Goal: Information Seeking & Learning: Check status

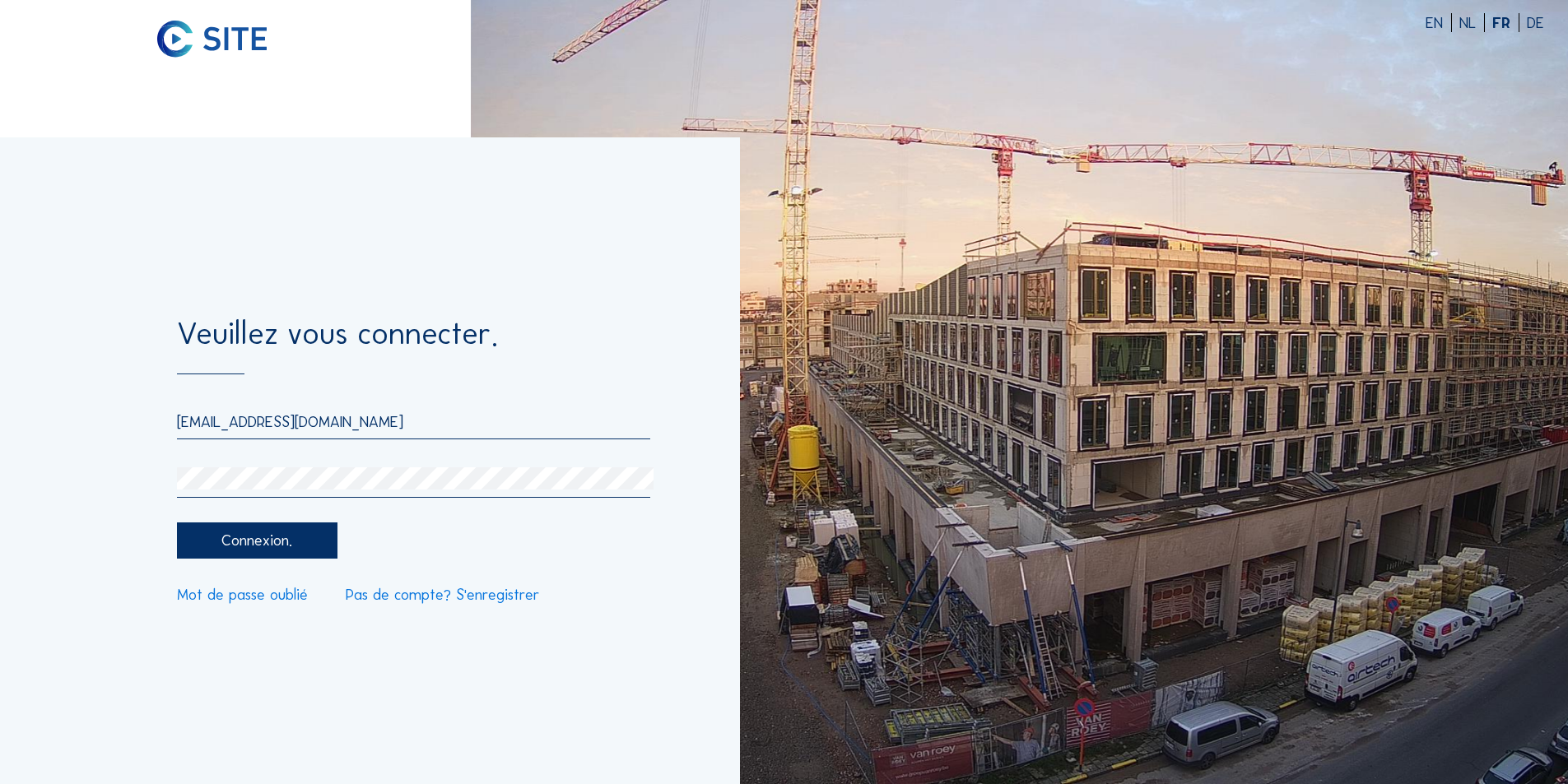
drag, startPoint x: 347, startPoint y: 423, endPoint x: 176, endPoint y: 422, distance: 171.0
click at [176, 422] on div "Veuillez vous connecter. [EMAIL_ADDRESS][DOMAIN_NAME] Connexion. Mot de passe o…" at bounding box center [370, 460] width 740 height 647
type input "L"
type input "[EMAIL_ADDRESS][DOMAIN_NAME]"
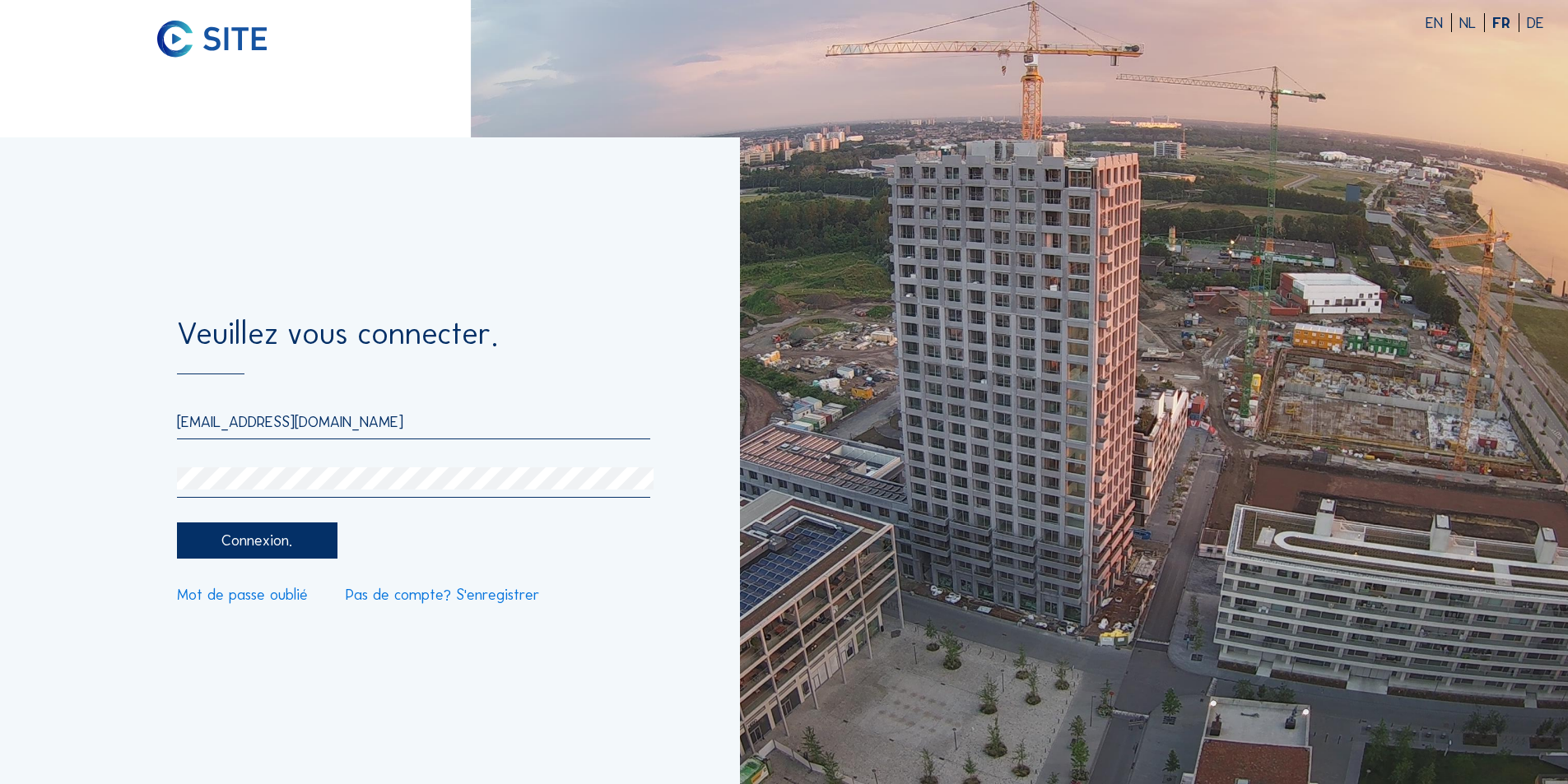
click at [281, 536] on div "Connexion." at bounding box center [257, 541] width 160 height 37
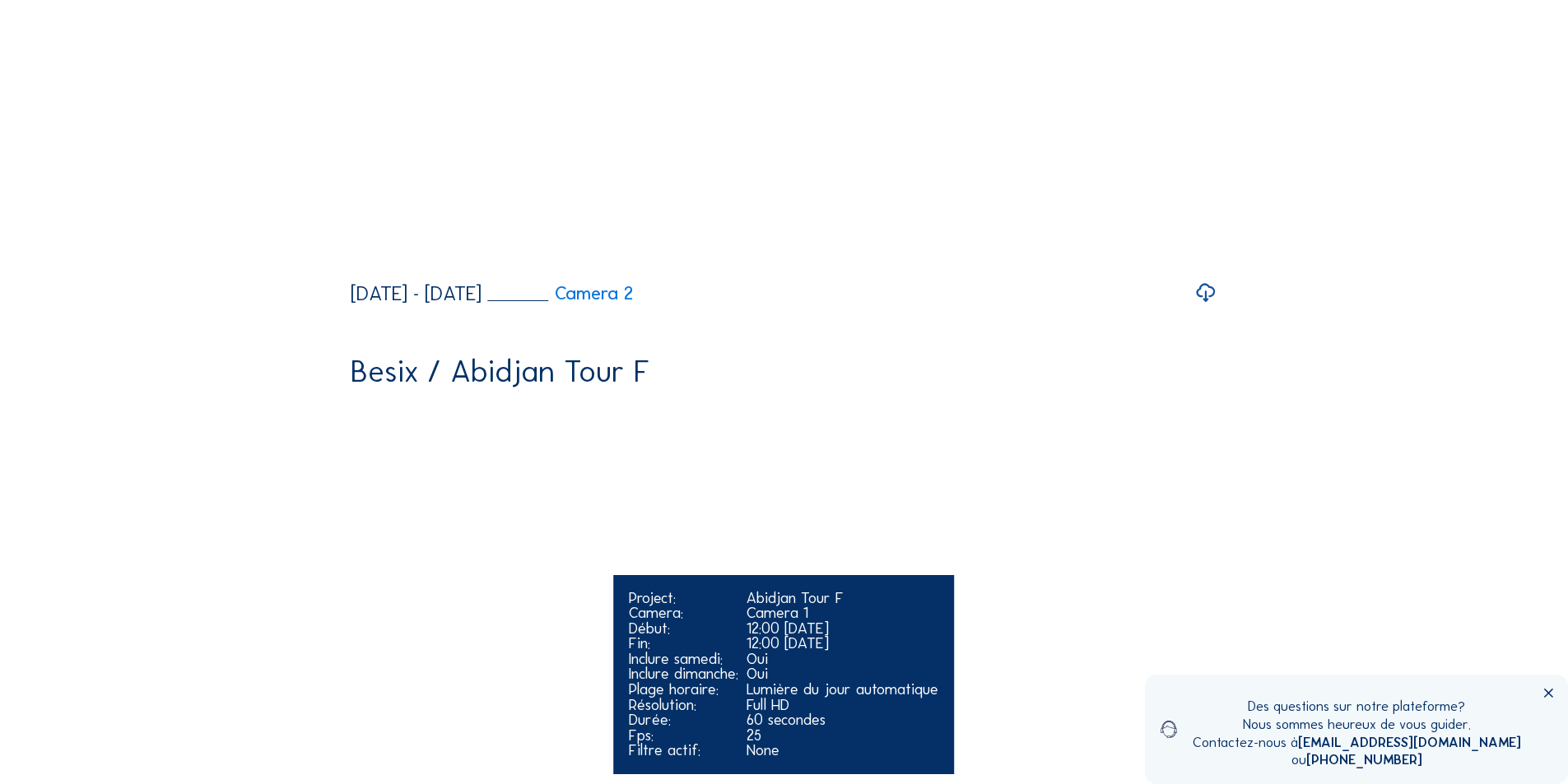
scroll to position [412, 0]
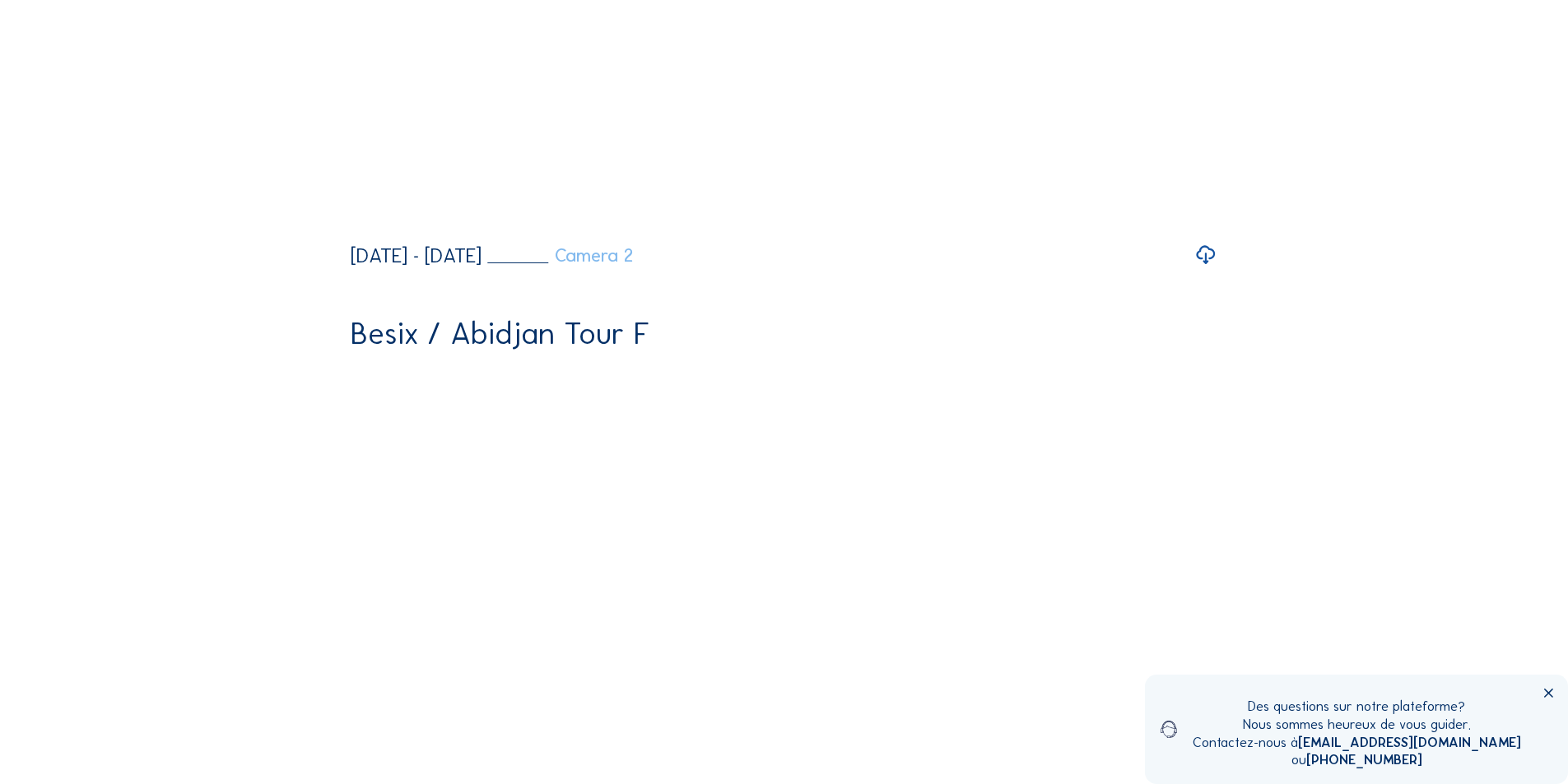
click at [633, 265] on link "Camera 2" at bounding box center [559, 255] width 145 height 19
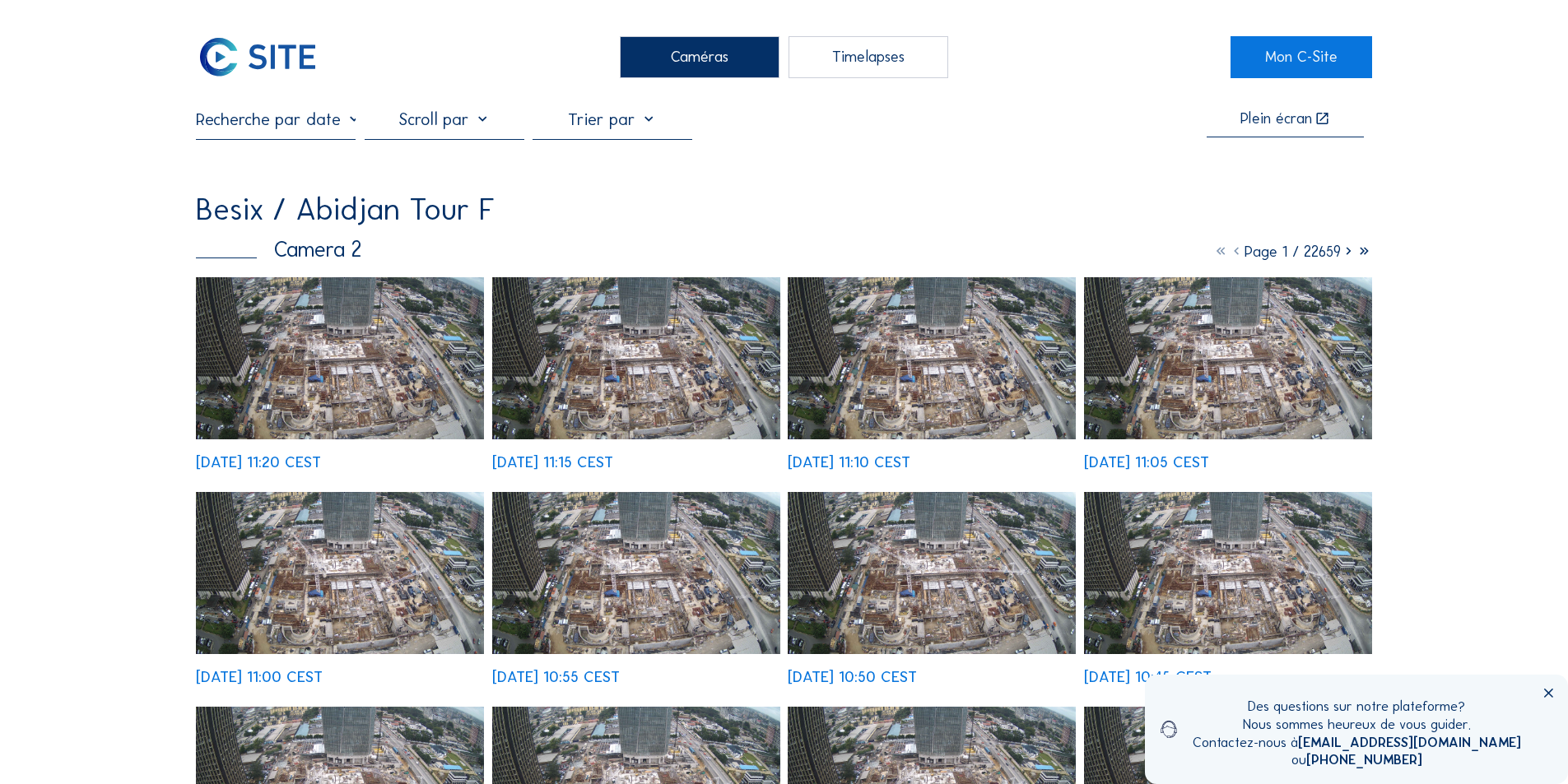
click at [917, 370] on img at bounding box center [931, 358] width 288 height 162
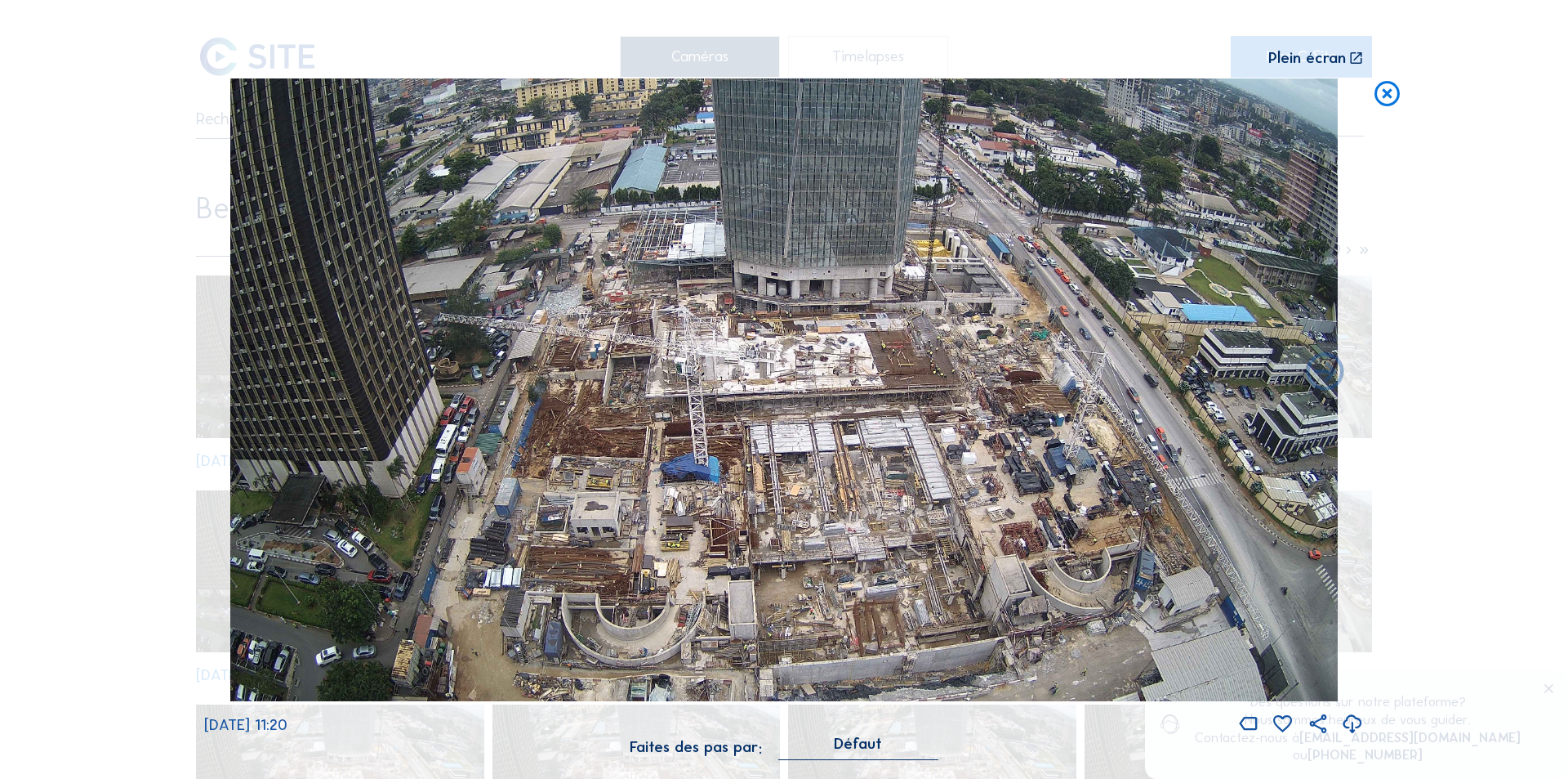
click at [1387, 94] on icon at bounding box center [1387, 94] width 30 height 31
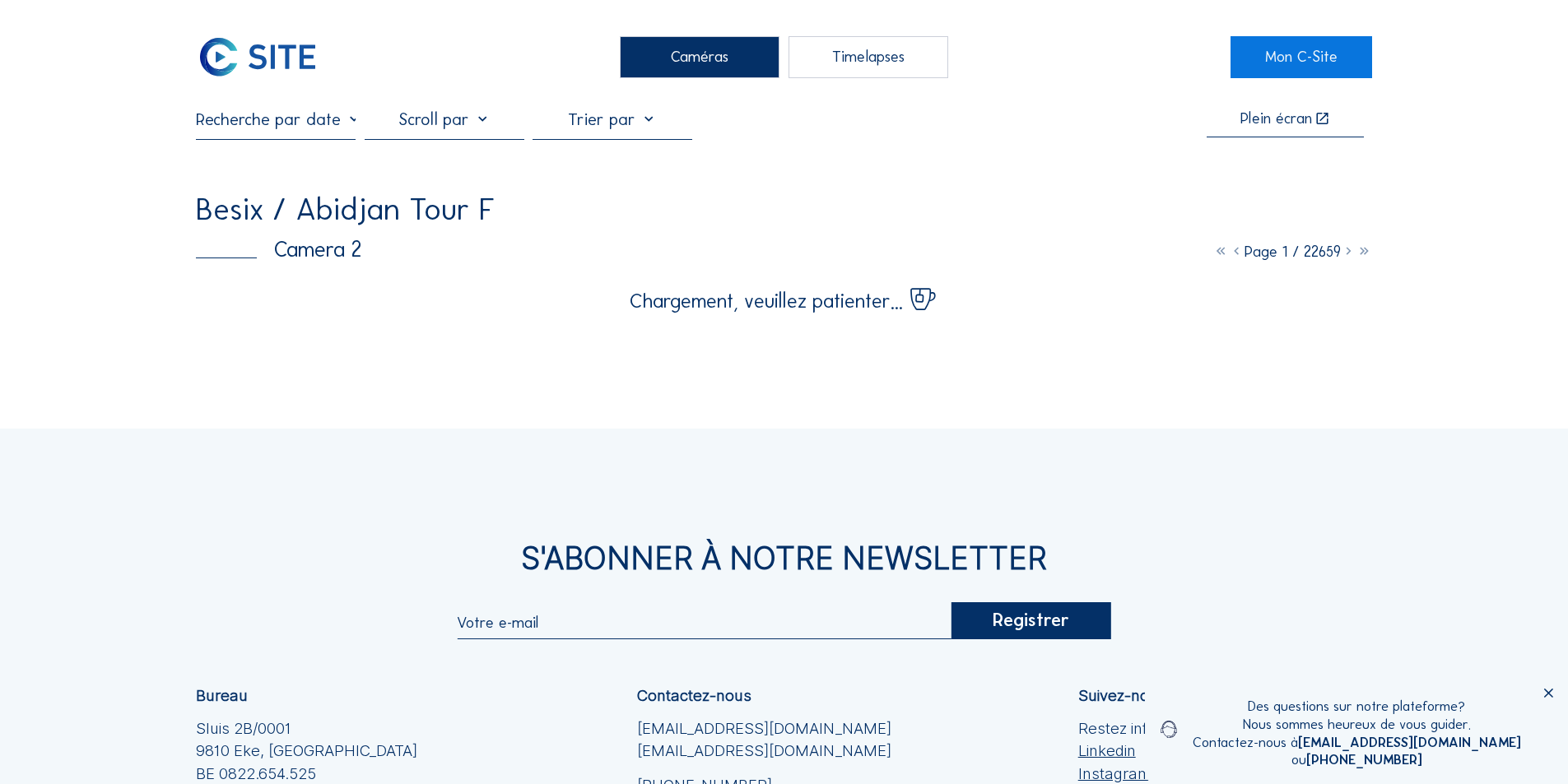
click at [307, 126] on input "text" at bounding box center [276, 119] width 160 height 20
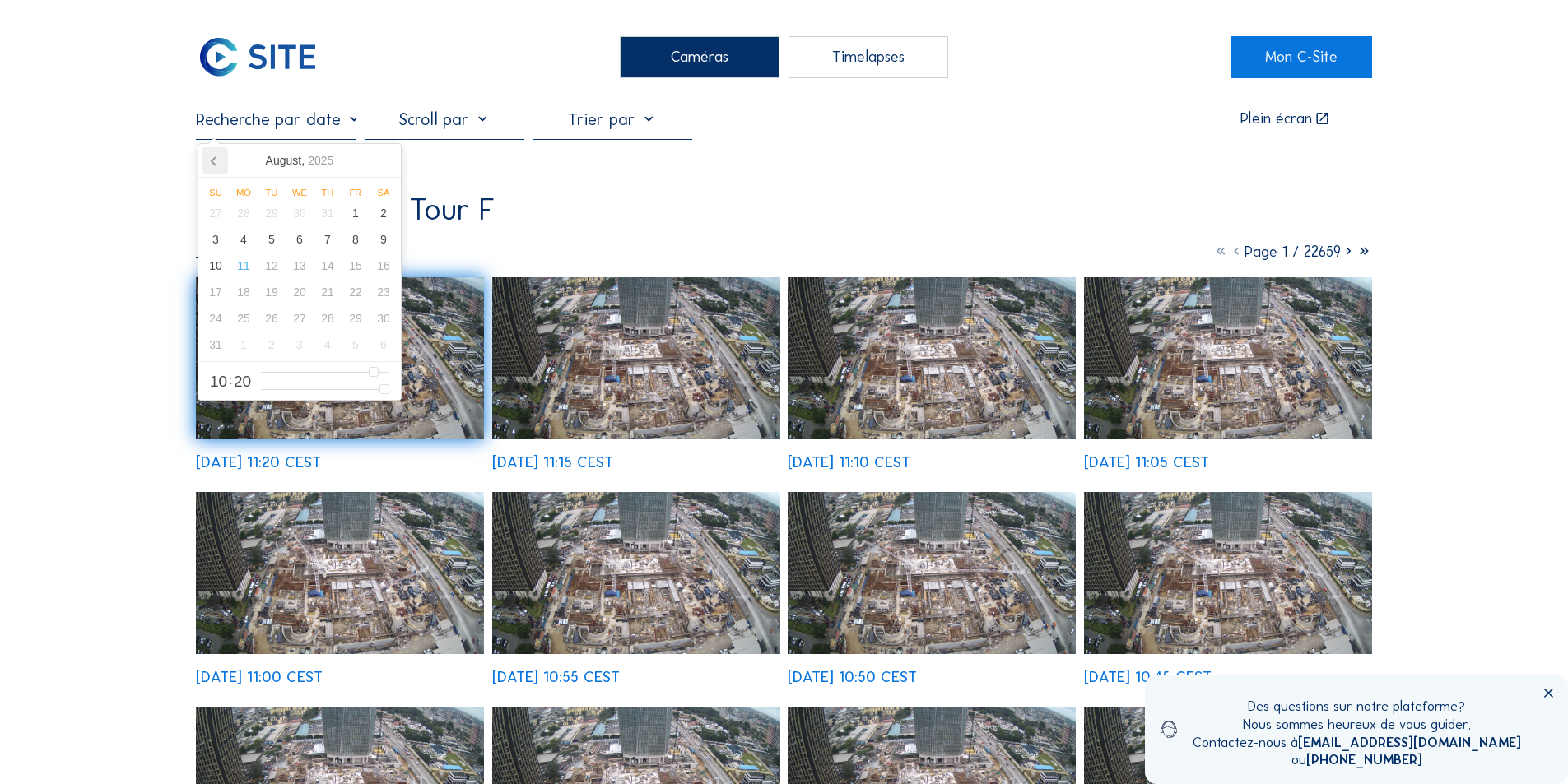
click at [213, 160] on icon at bounding box center [214, 161] width 4 height 8
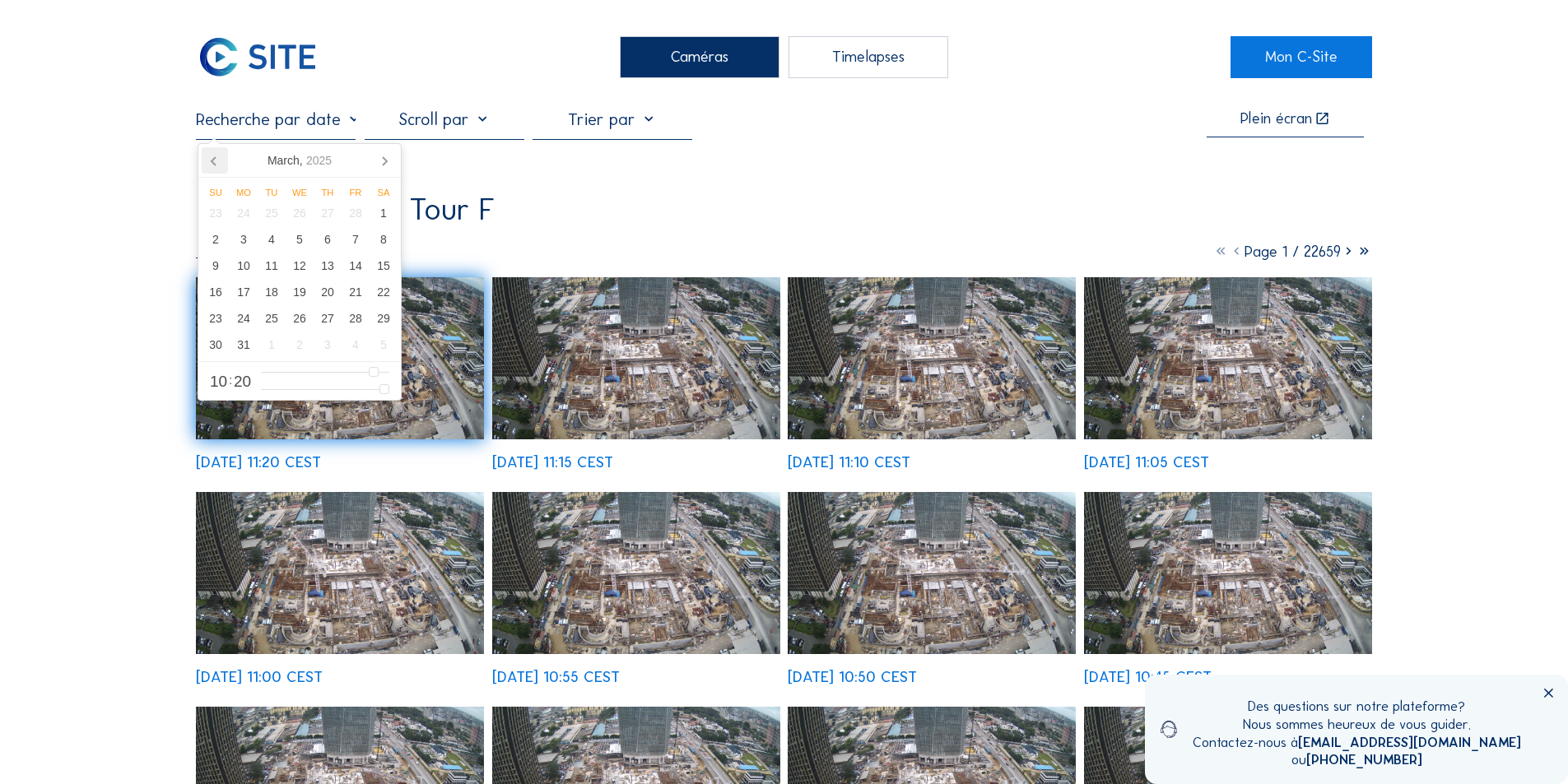
click at [212, 160] on icon at bounding box center [214, 161] width 4 height 8
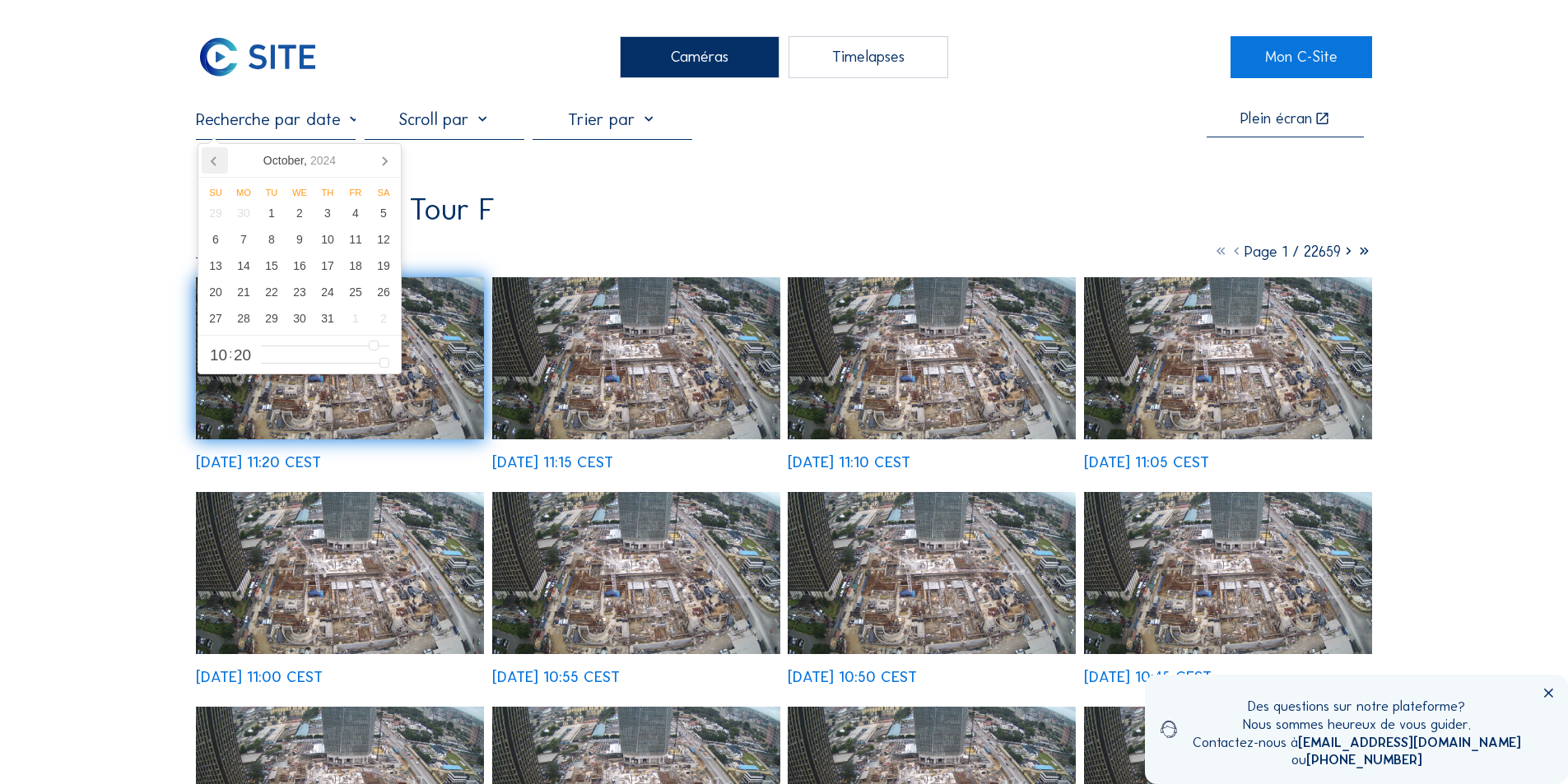
click at [212, 160] on icon at bounding box center [214, 161] width 4 height 8
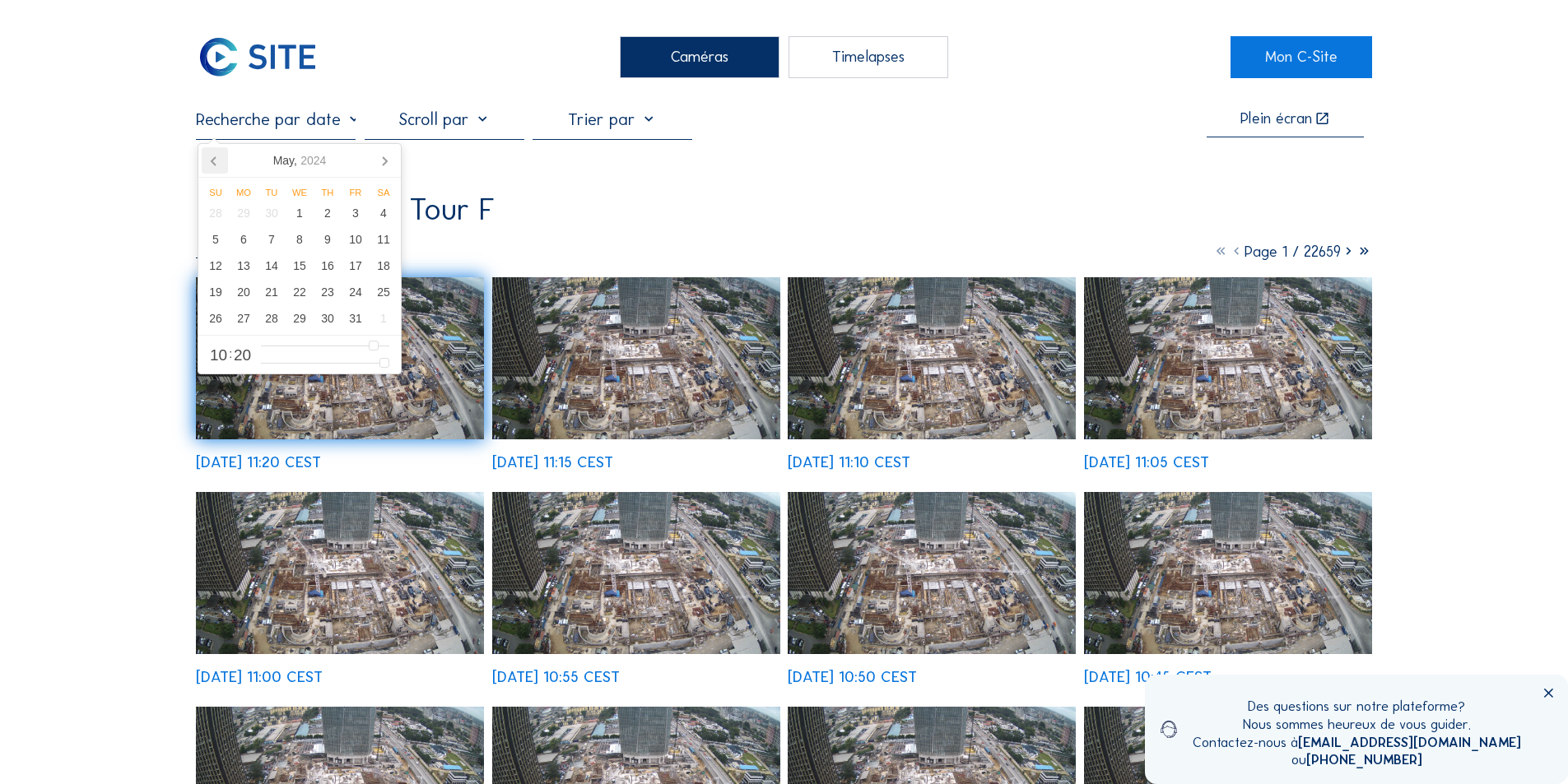
click at [212, 160] on icon at bounding box center [214, 161] width 4 height 8
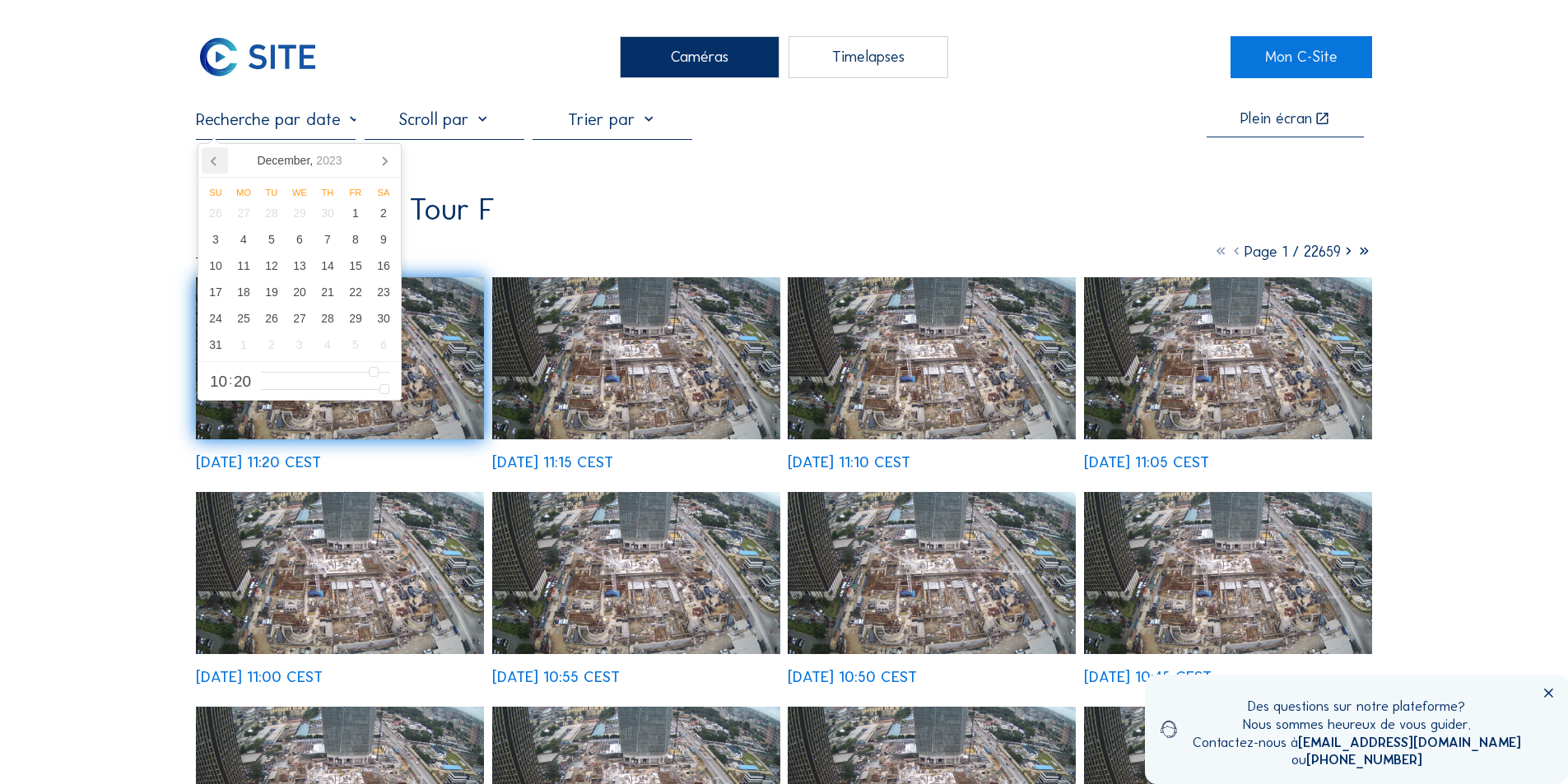
click at [212, 160] on icon at bounding box center [214, 161] width 4 height 8
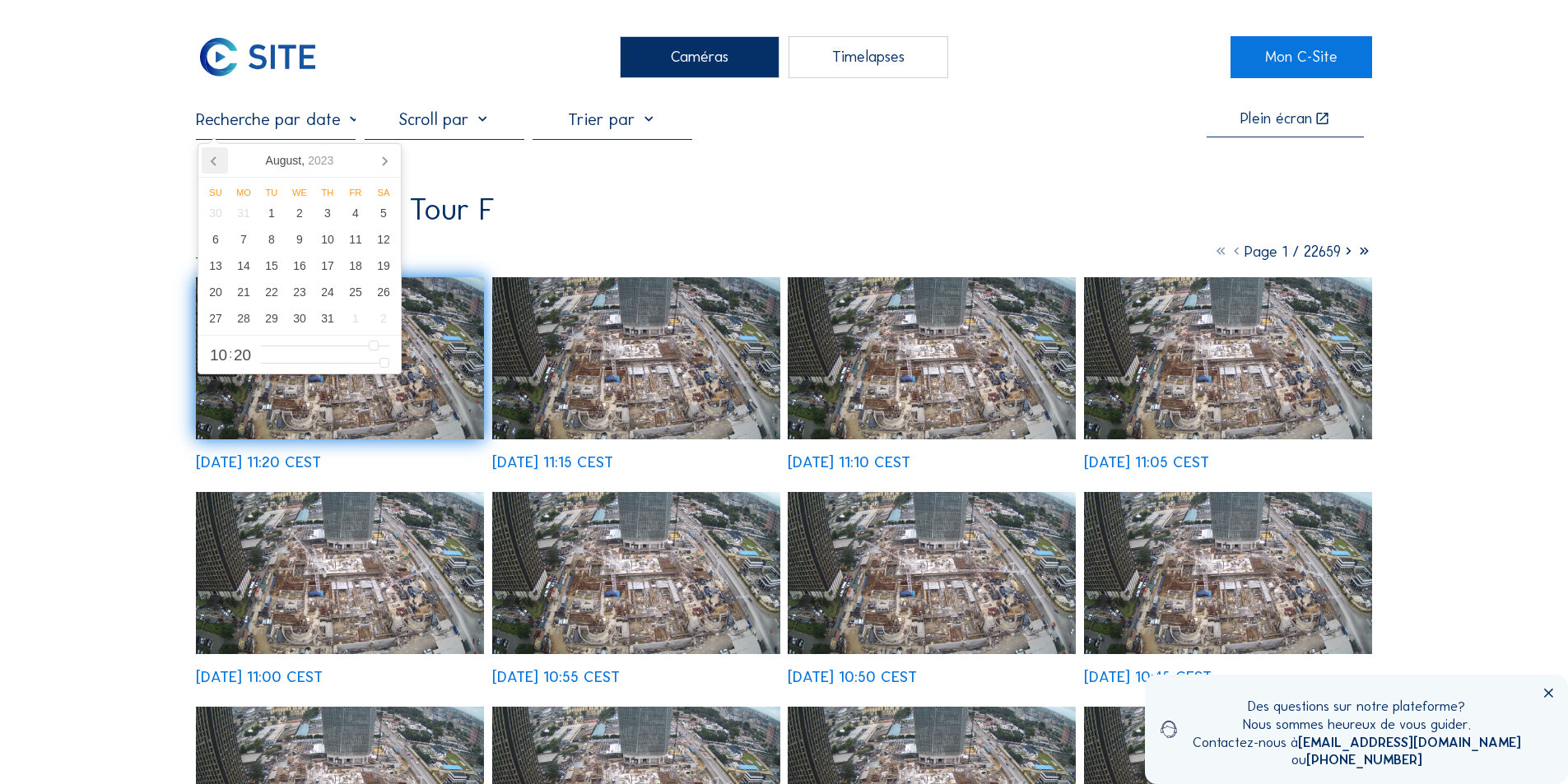
click at [212, 160] on icon at bounding box center [214, 161] width 4 height 8
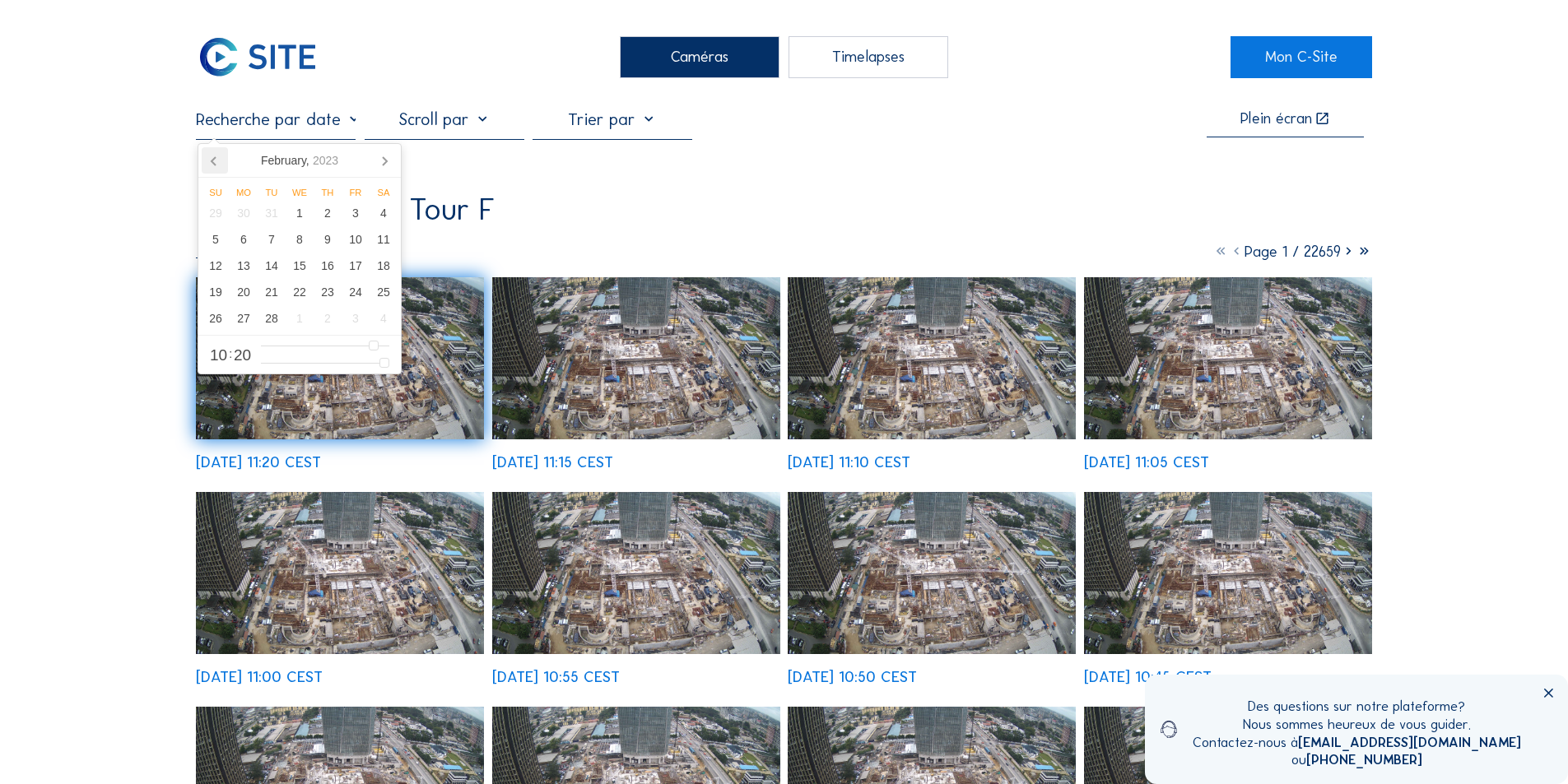
click at [212, 160] on icon at bounding box center [214, 161] width 4 height 8
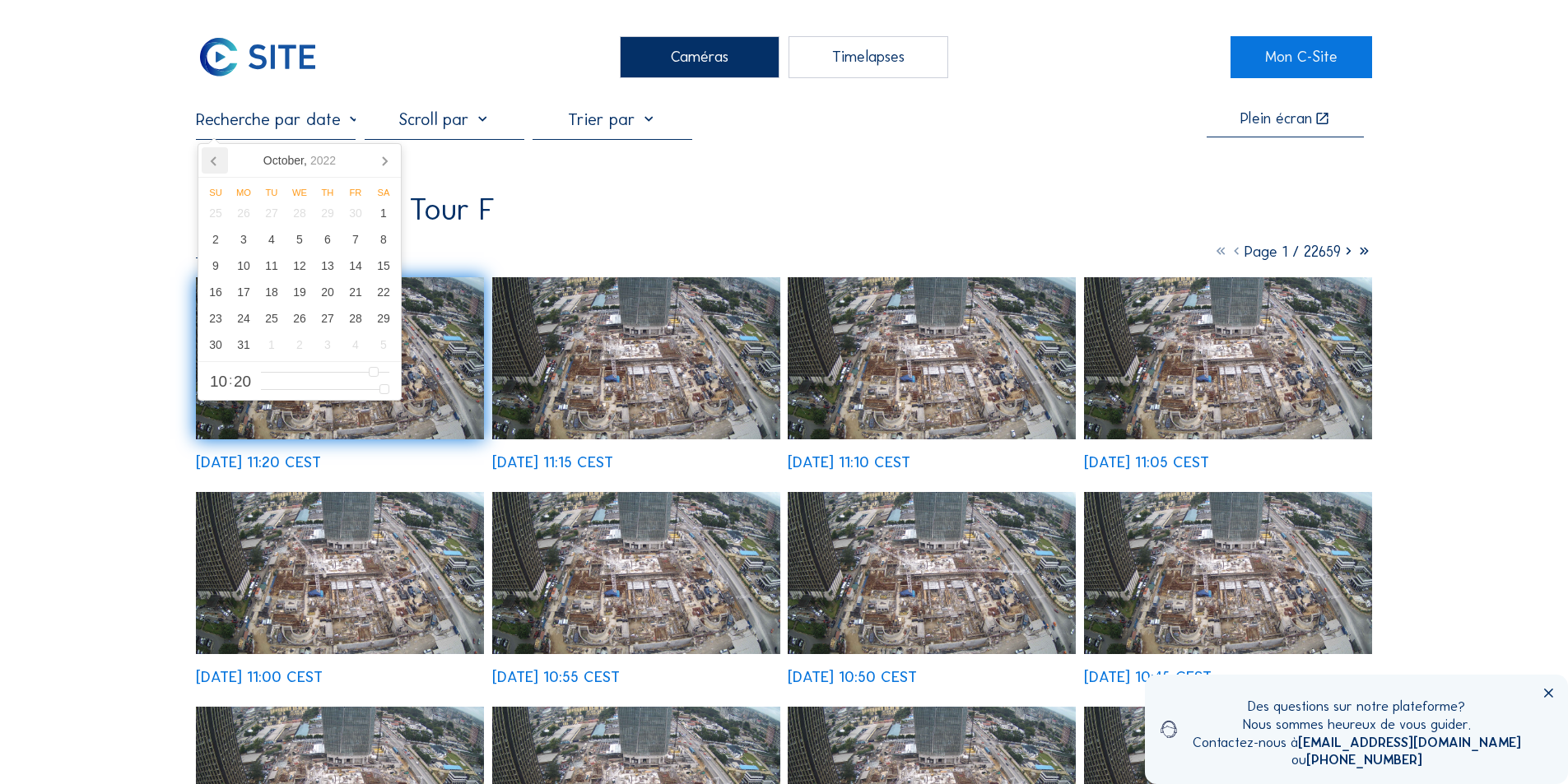
click at [212, 160] on icon at bounding box center [214, 161] width 4 height 8
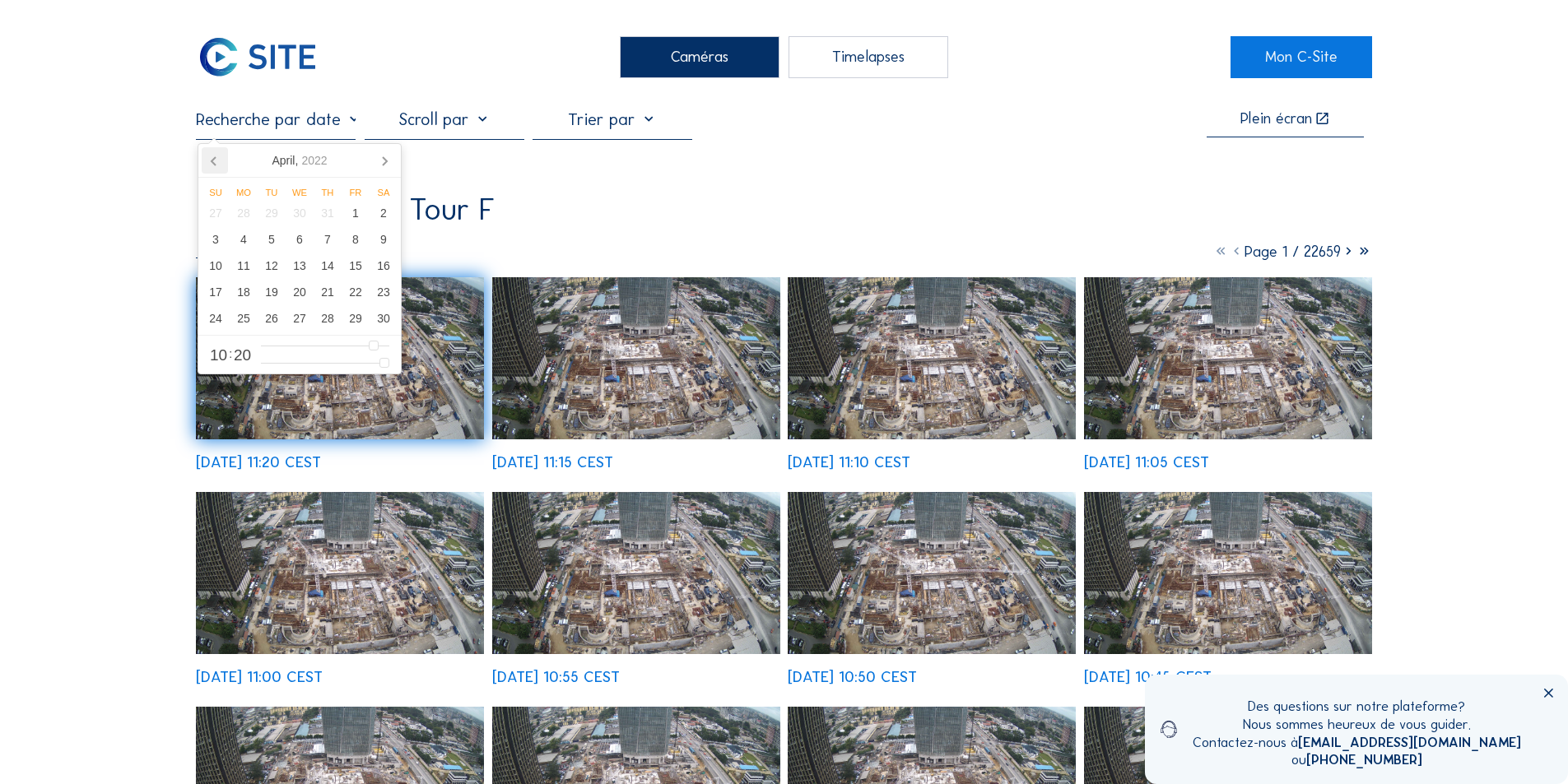
click at [212, 160] on icon at bounding box center [214, 161] width 4 height 8
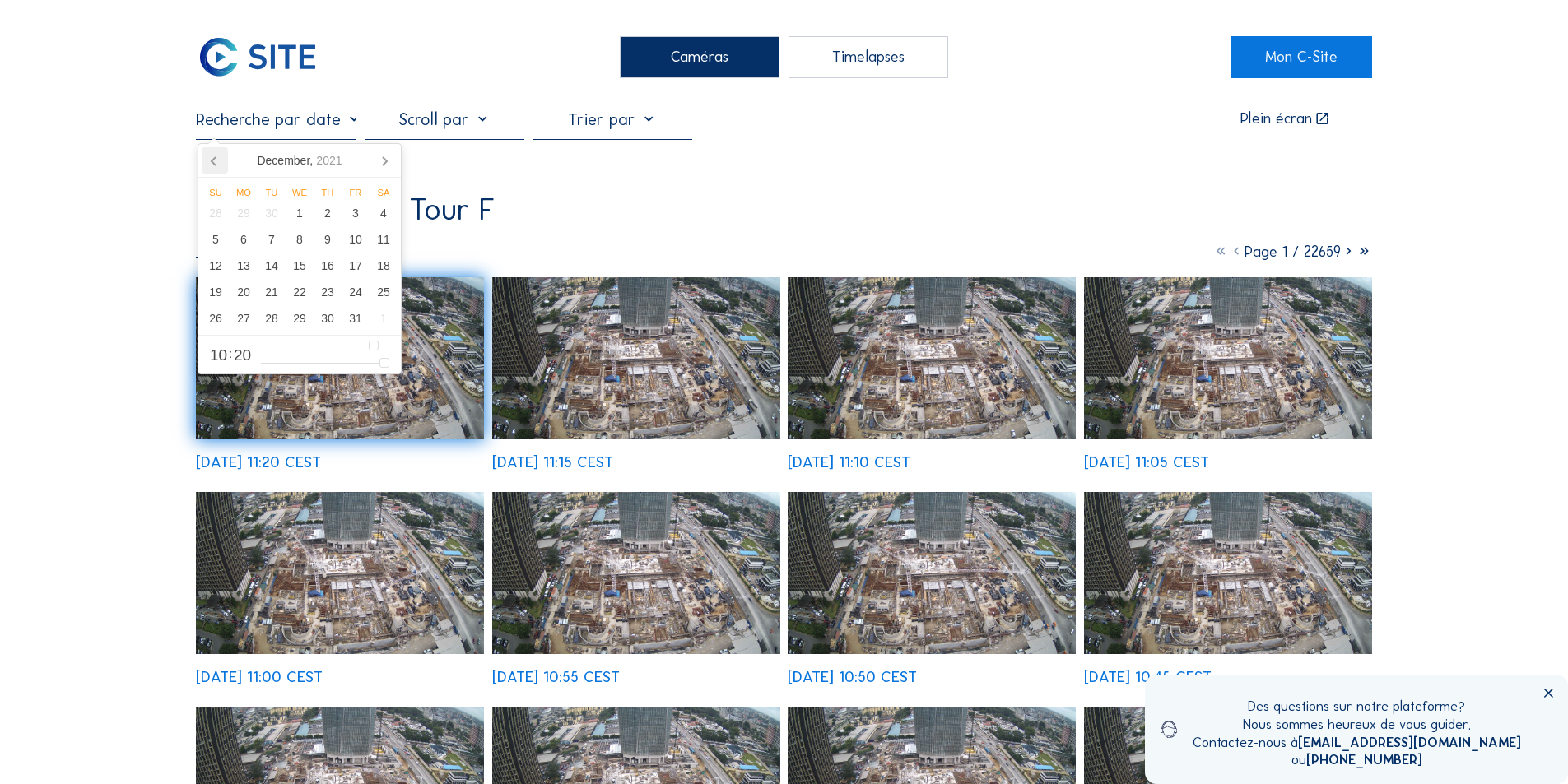
click at [212, 160] on icon at bounding box center [214, 161] width 4 height 8
click at [212, 160] on nav "[DATE]" at bounding box center [299, 161] width 202 height 34
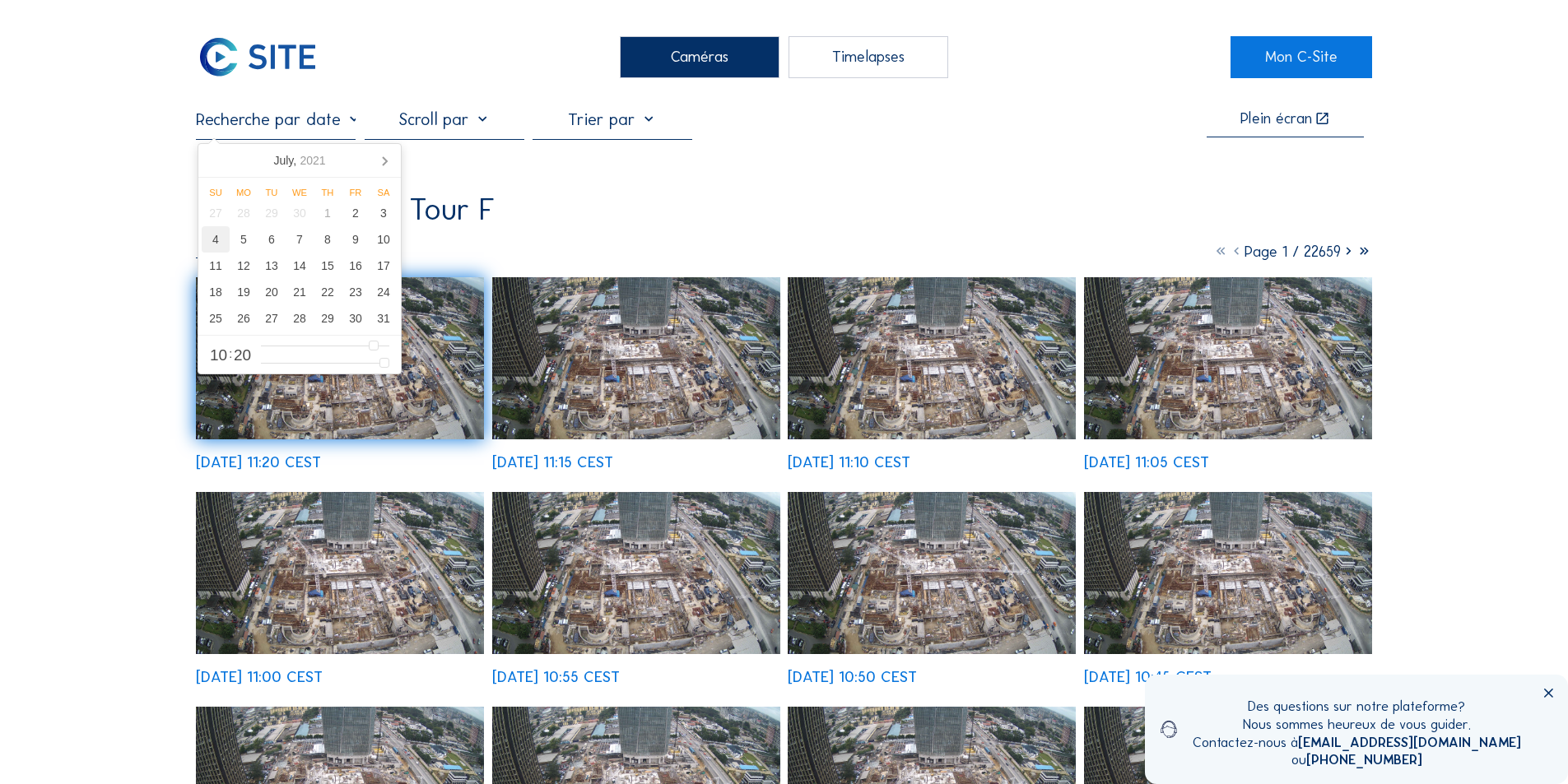
click at [215, 236] on div "4" at bounding box center [216, 239] width 28 height 26
type input "[DATE] 10:20"
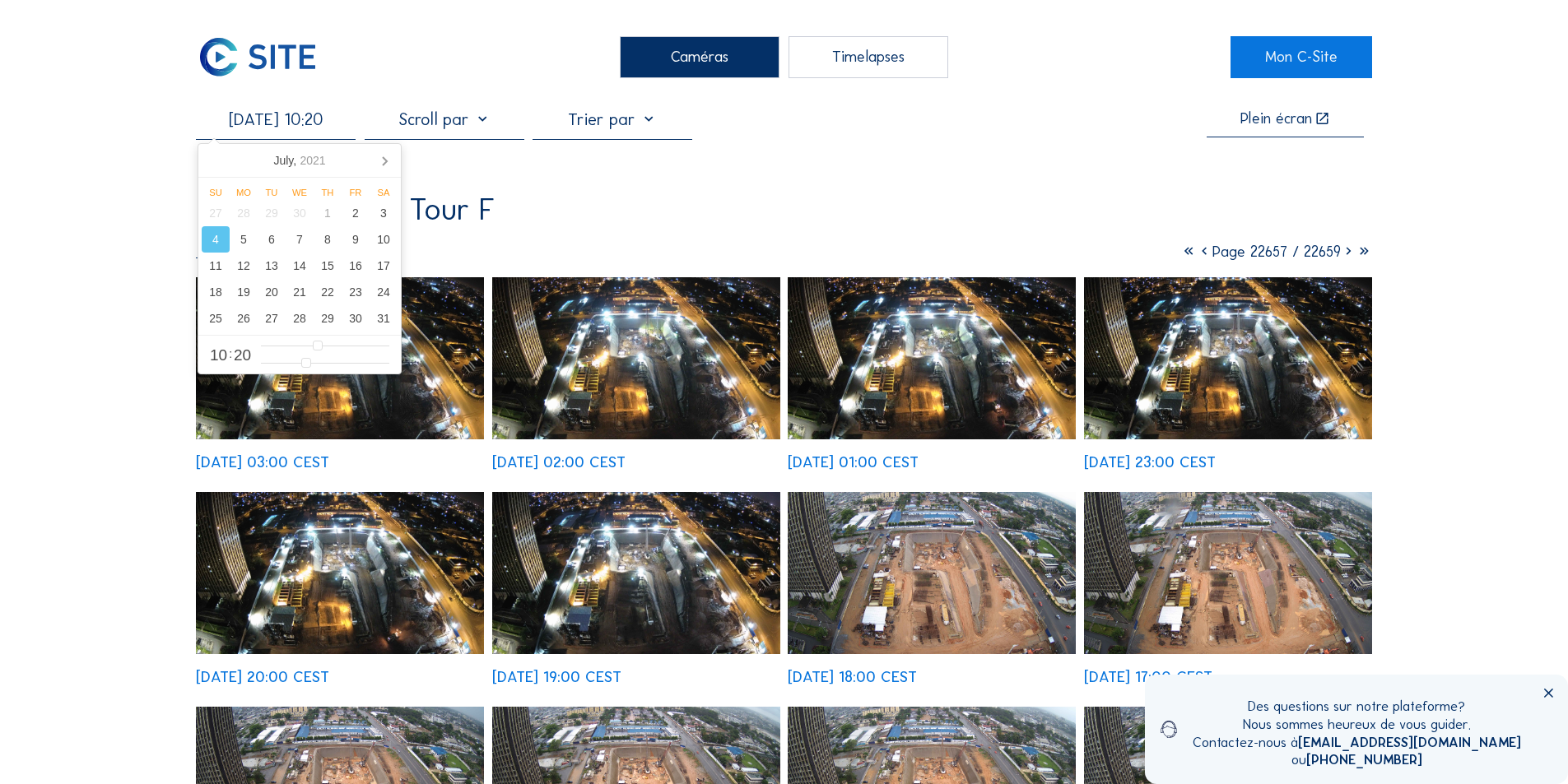
scroll to position [575, 0]
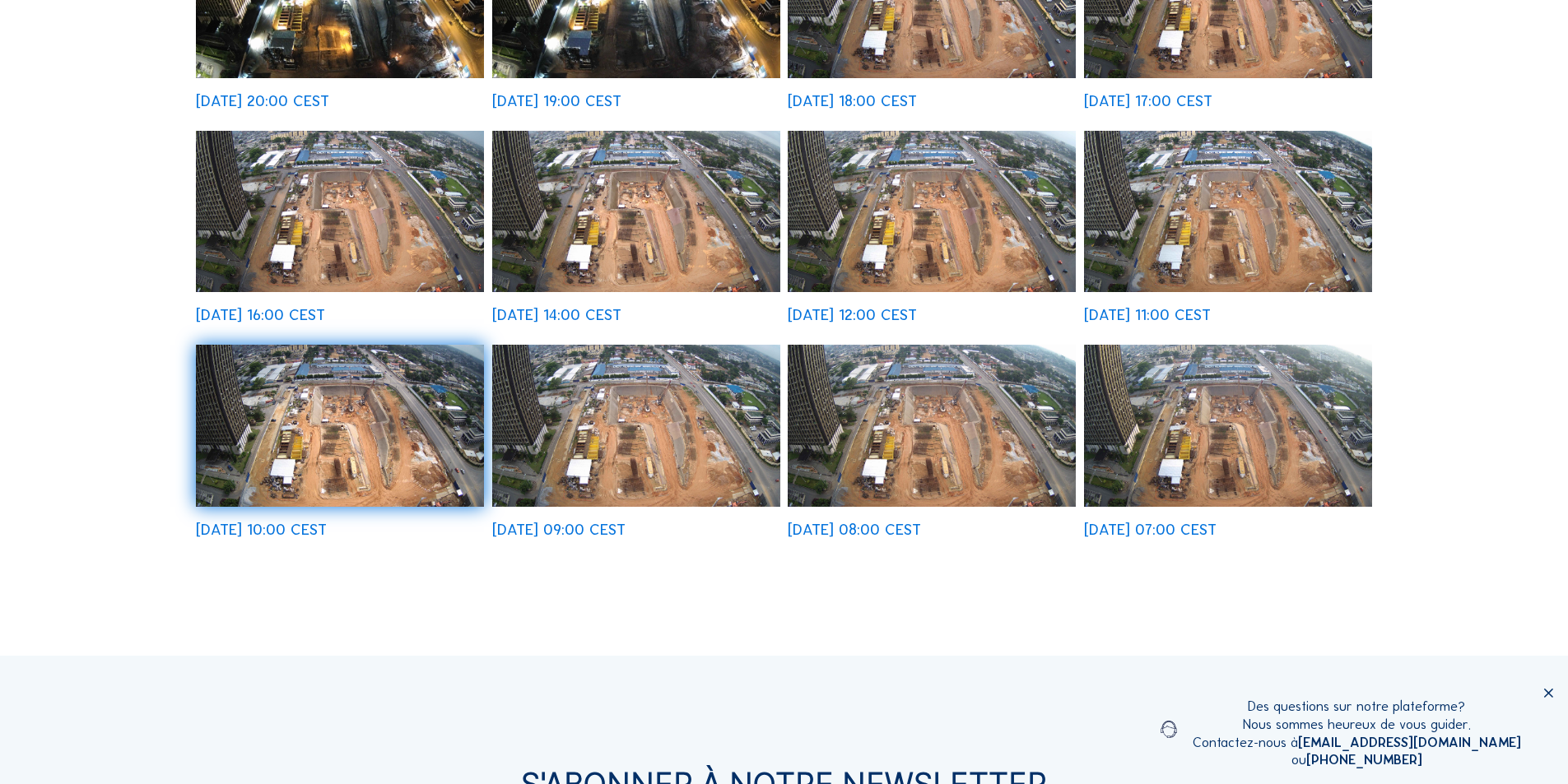
click at [884, 197] on img at bounding box center [931, 212] width 288 height 162
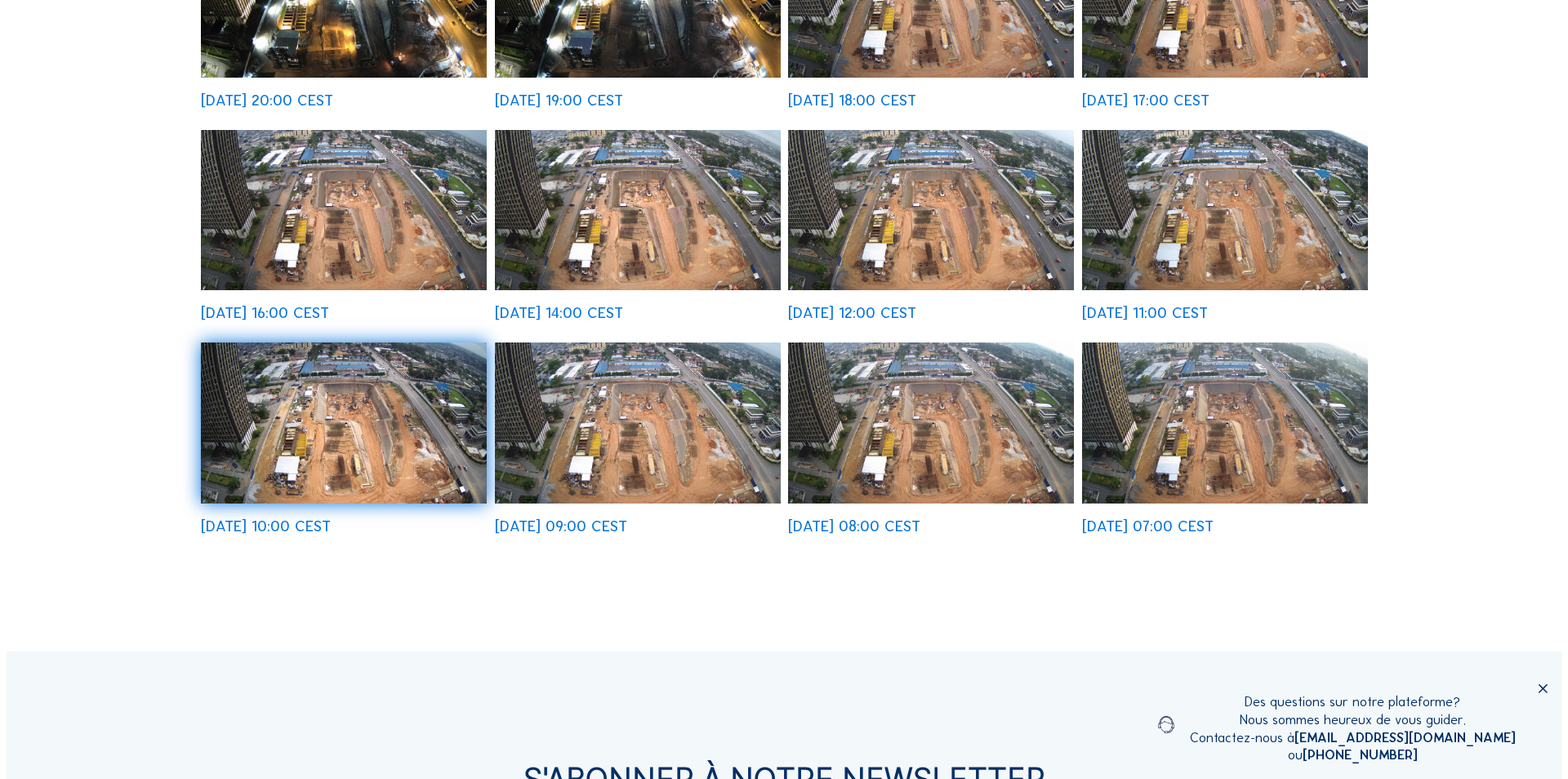
scroll to position [574, 0]
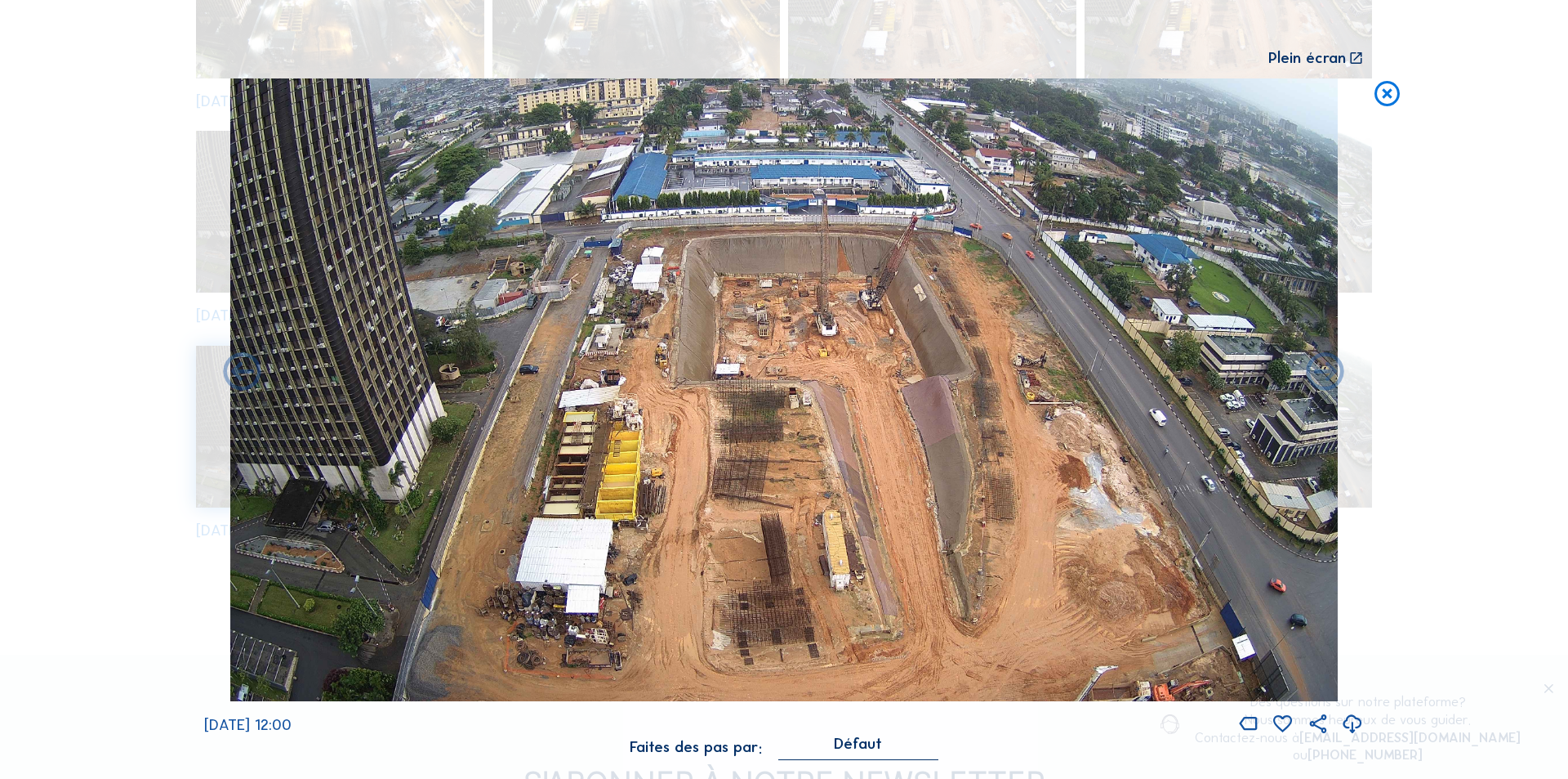
click at [1352, 724] on icon at bounding box center [1353, 725] width 23 height 27
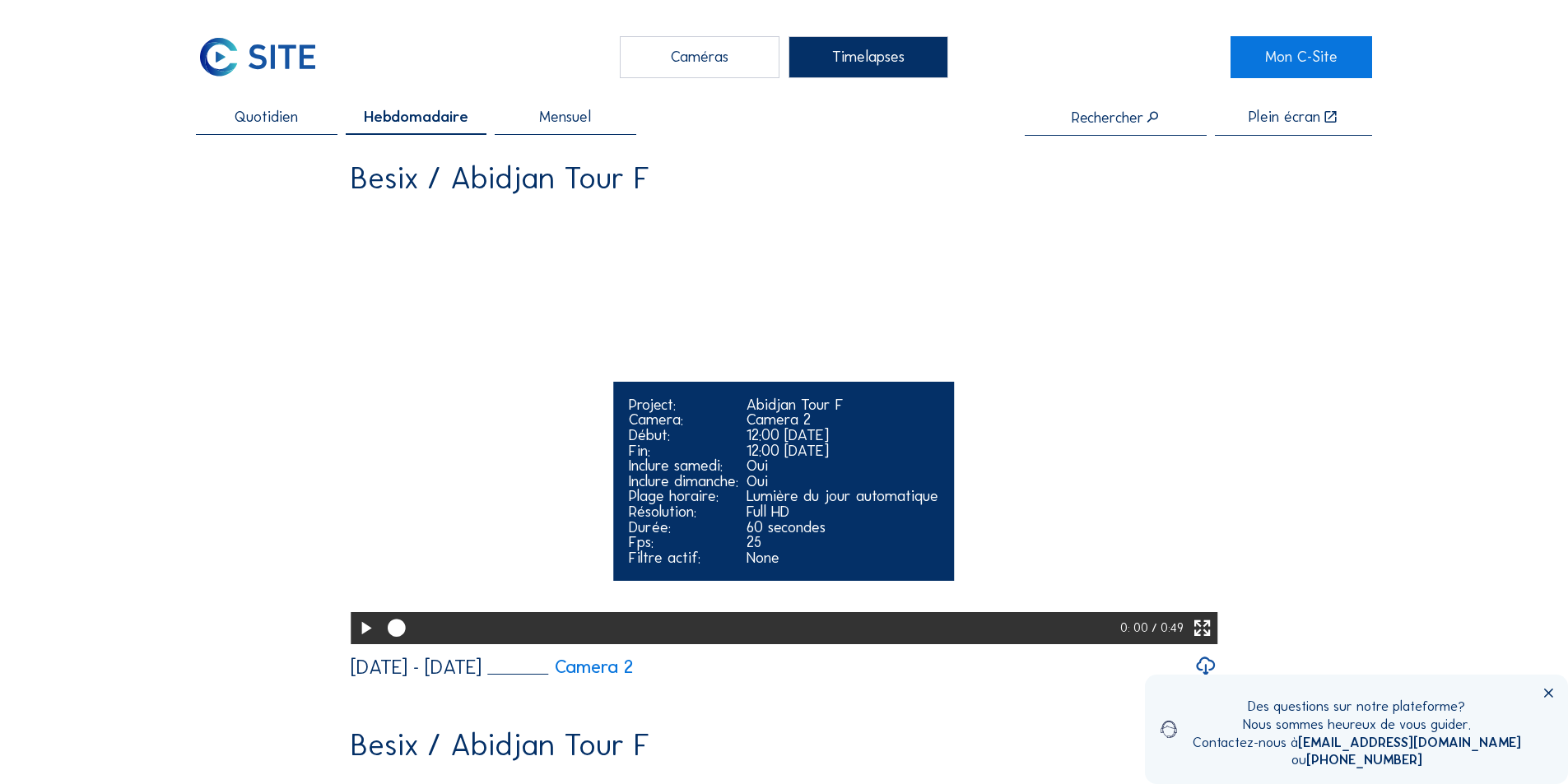
click at [799, 386] on video "Your browser does not support the video tag." at bounding box center [784, 424] width 866 height 434
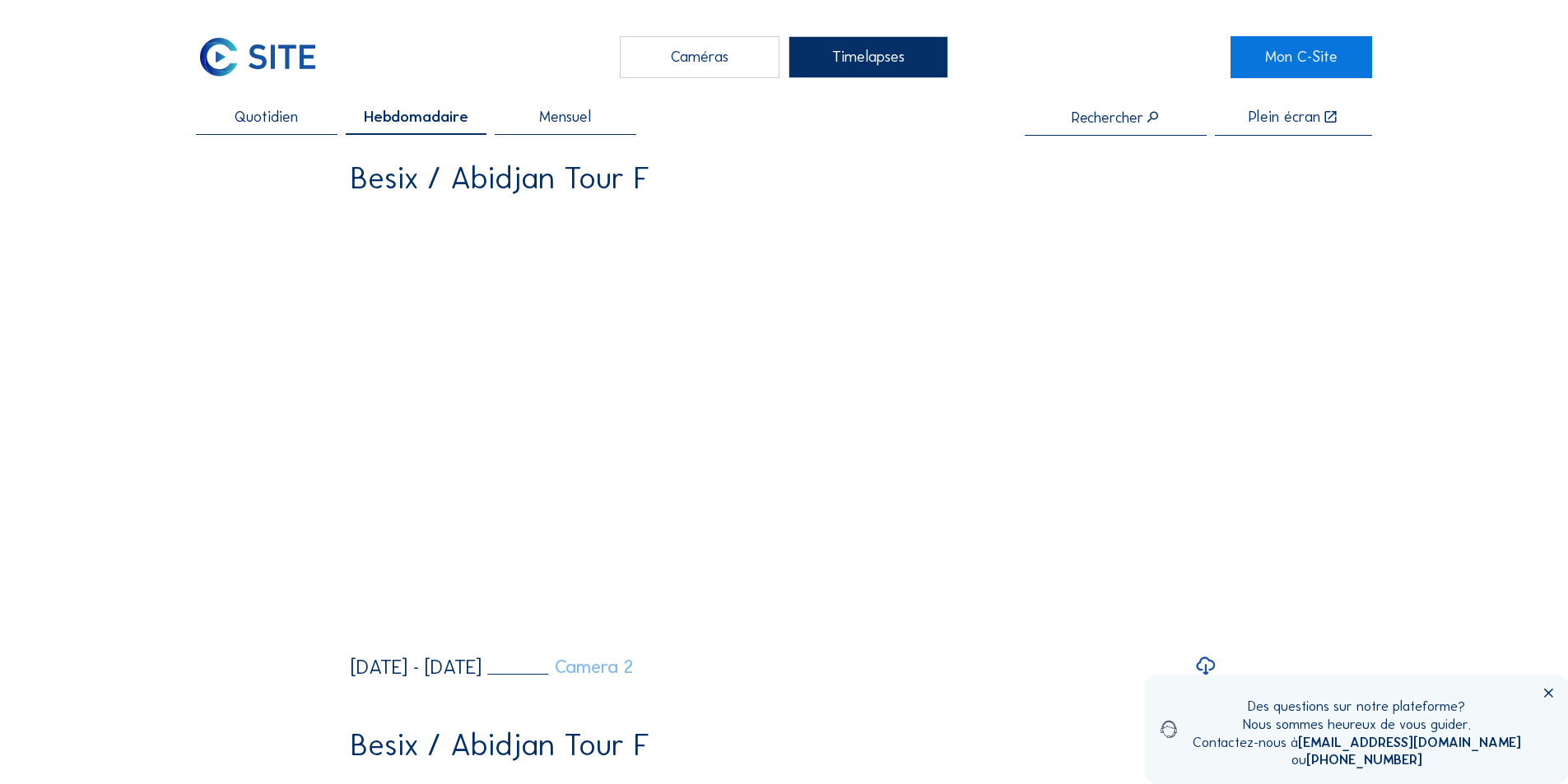
click at [633, 676] on link "Camera 2" at bounding box center [559, 667] width 145 height 19
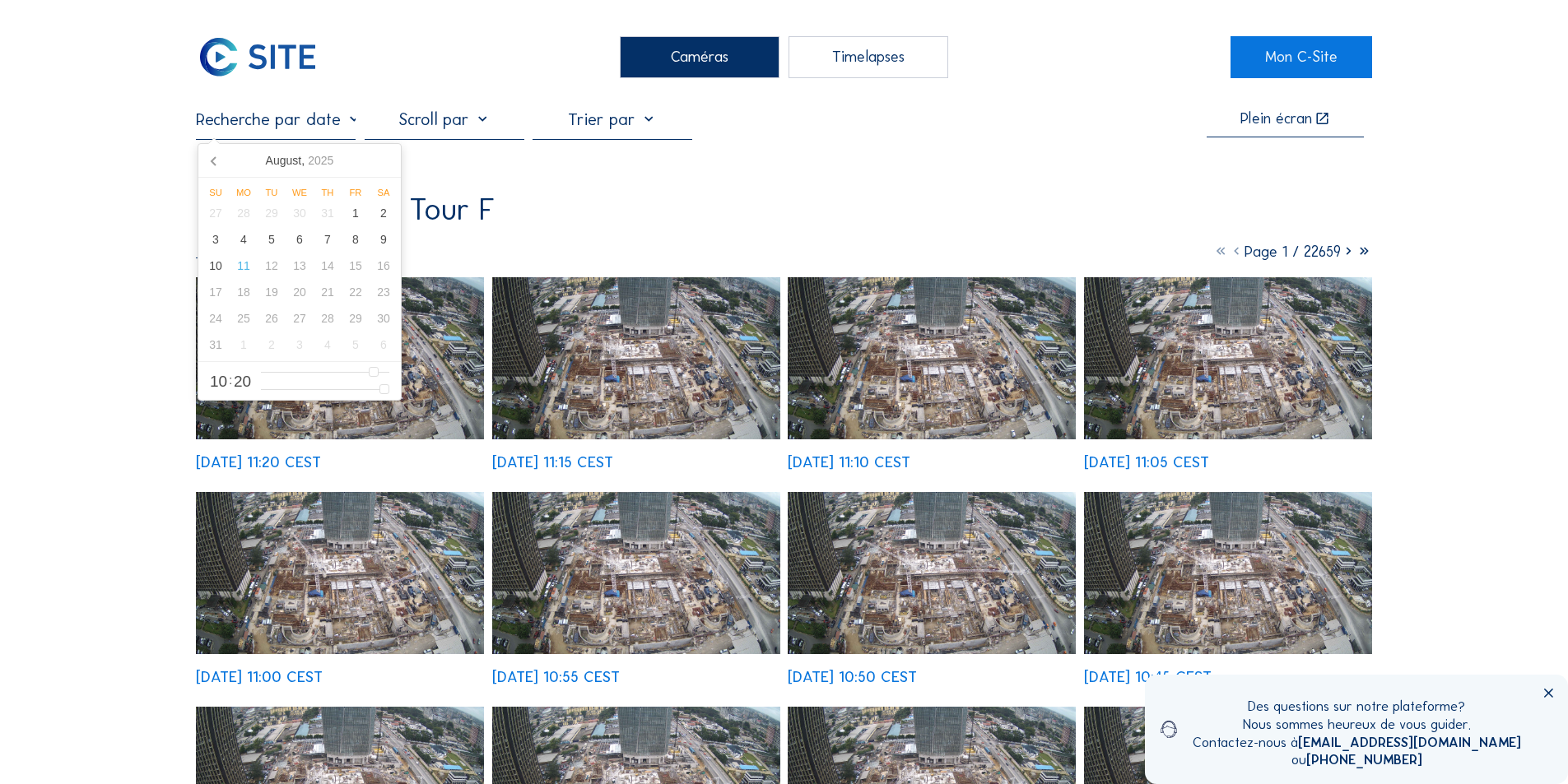
click at [315, 128] on input "text" at bounding box center [276, 119] width 160 height 20
click at [208, 160] on icon at bounding box center [215, 160] width 26 height 26
click at [213, 158] on icon at bounding box center [215, 160] width 26 height 26
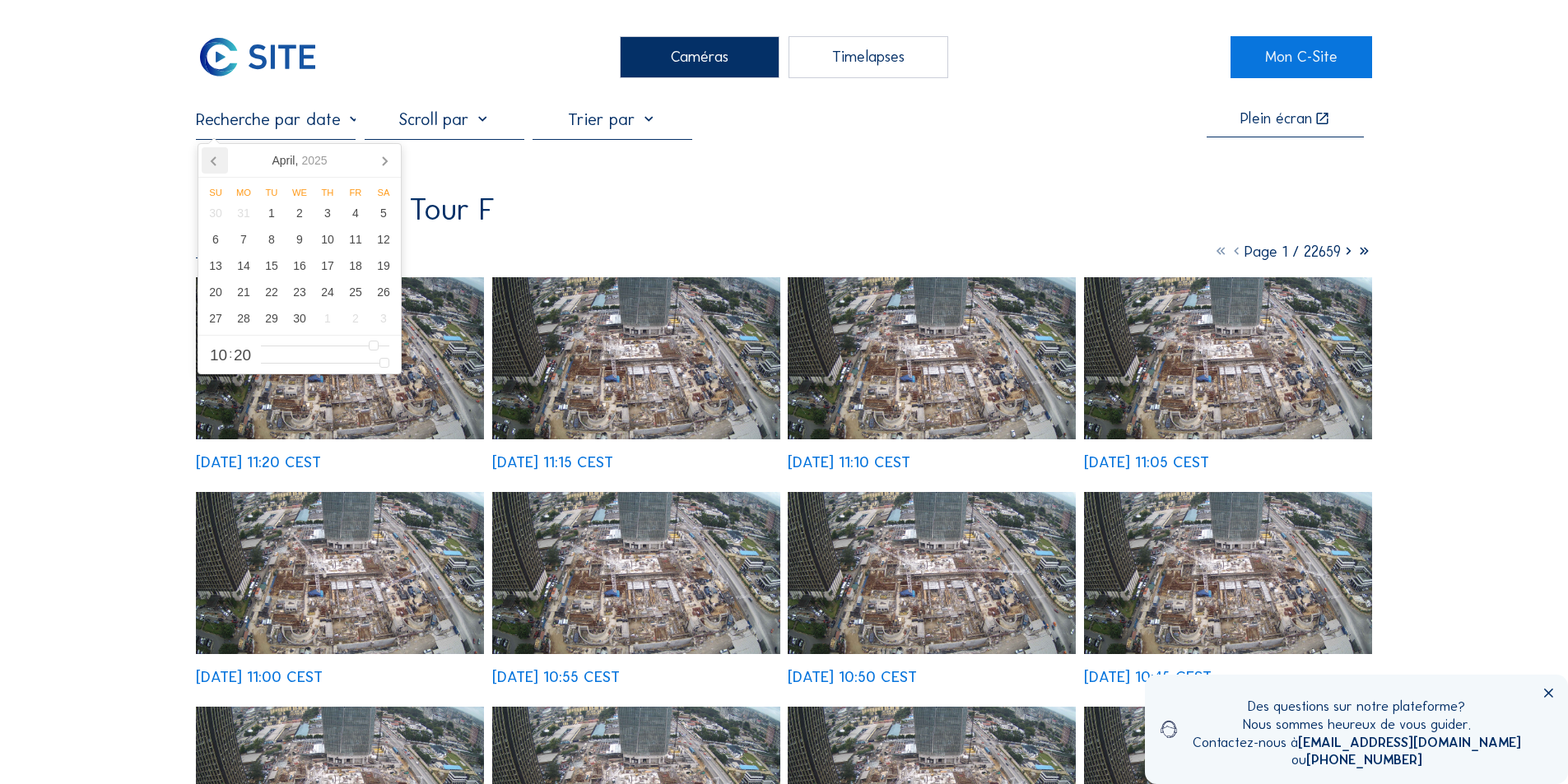
click at [213, 158] on icon at bounding box center [215, 160] width 26 height 26
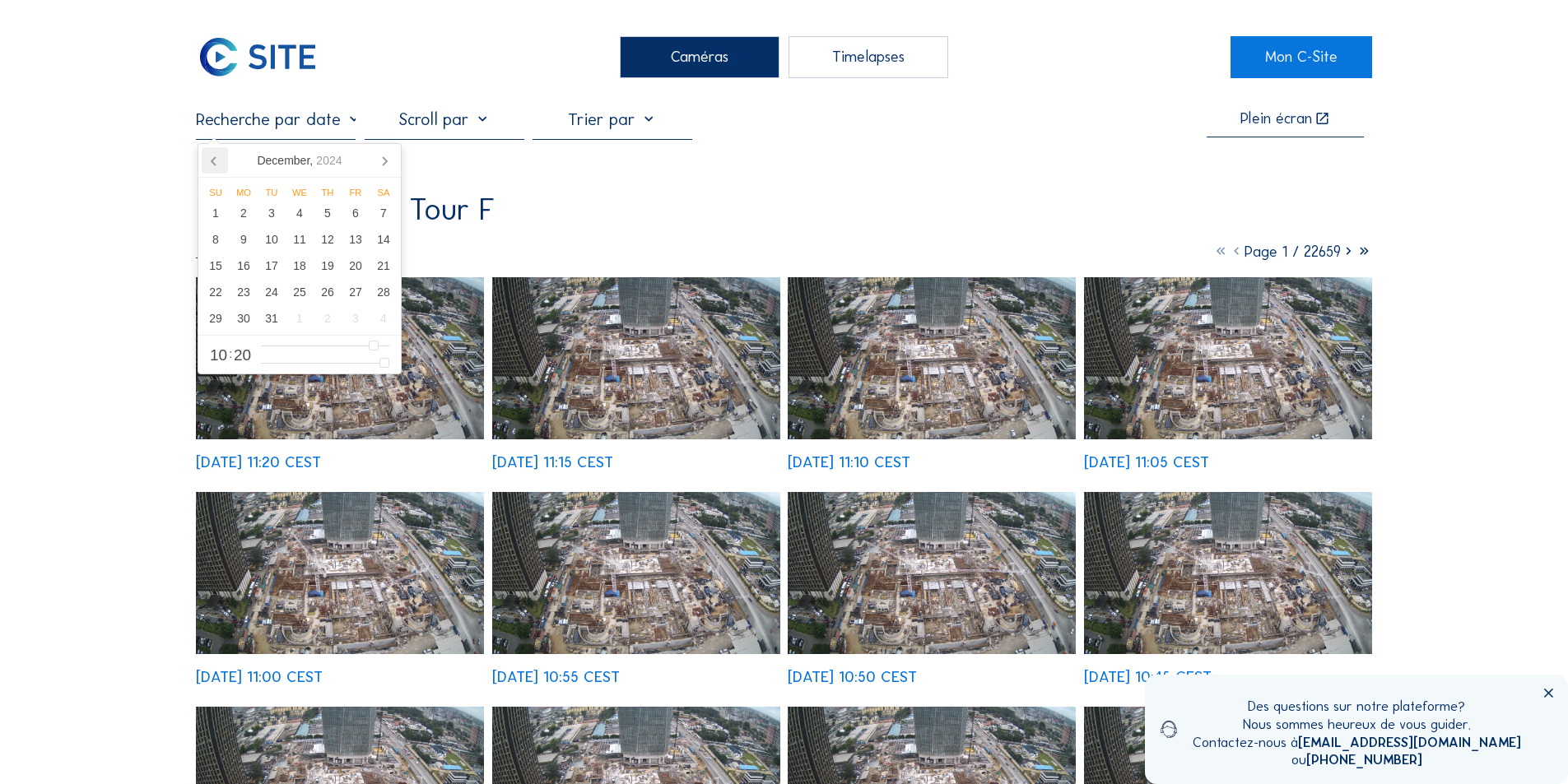
click at [213, 158] on icon at bounding box center [215, 160] width 26 height 26
click at [214, 158] on icon at bounding box center [215, 160] width 26 height 26
click at [214, 158] on icon at bounding box center [214, 161] width 4 height 8
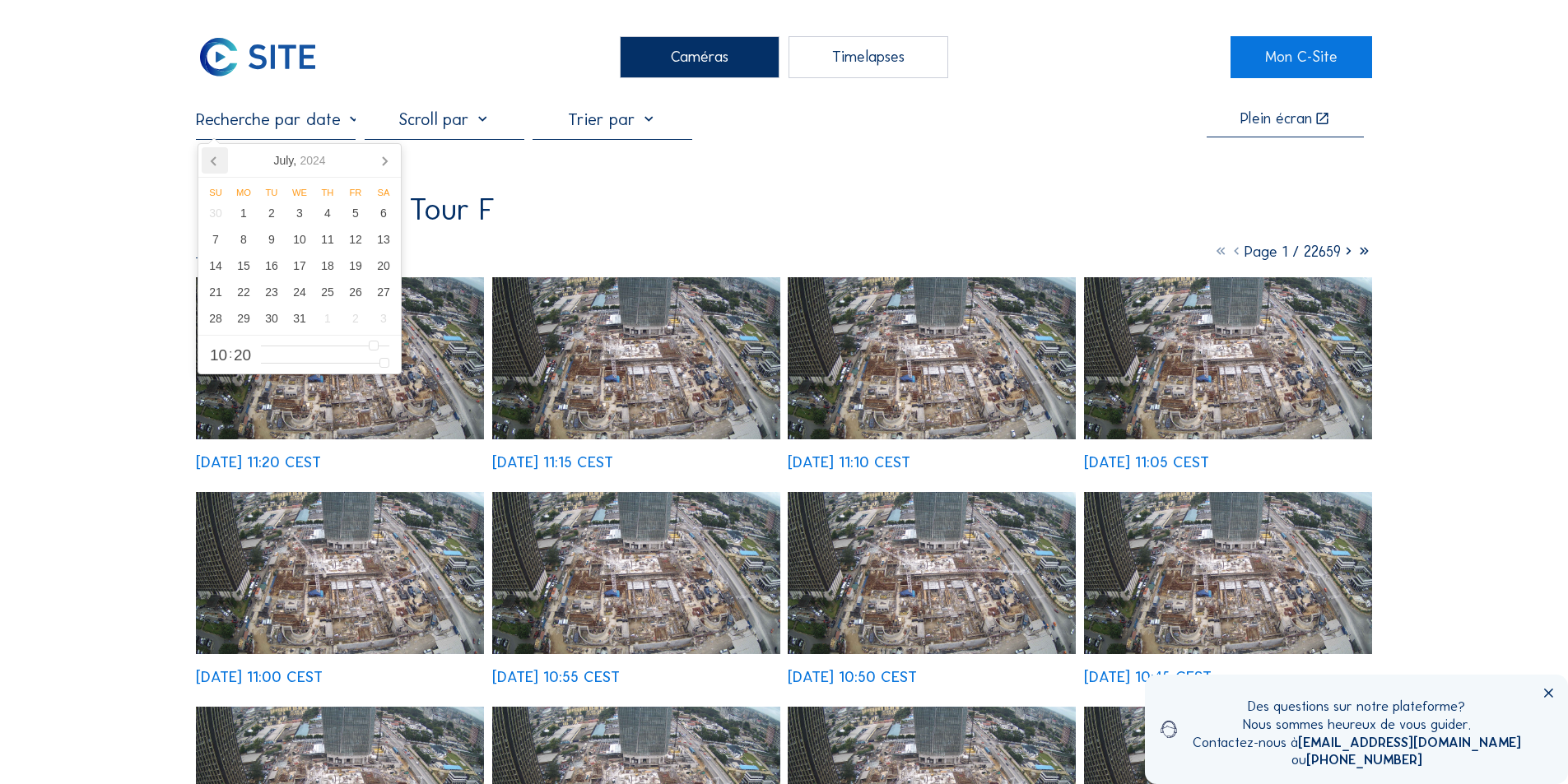
click at [214, 158] on icon at bounding box center [214, 161] width 4 height 8
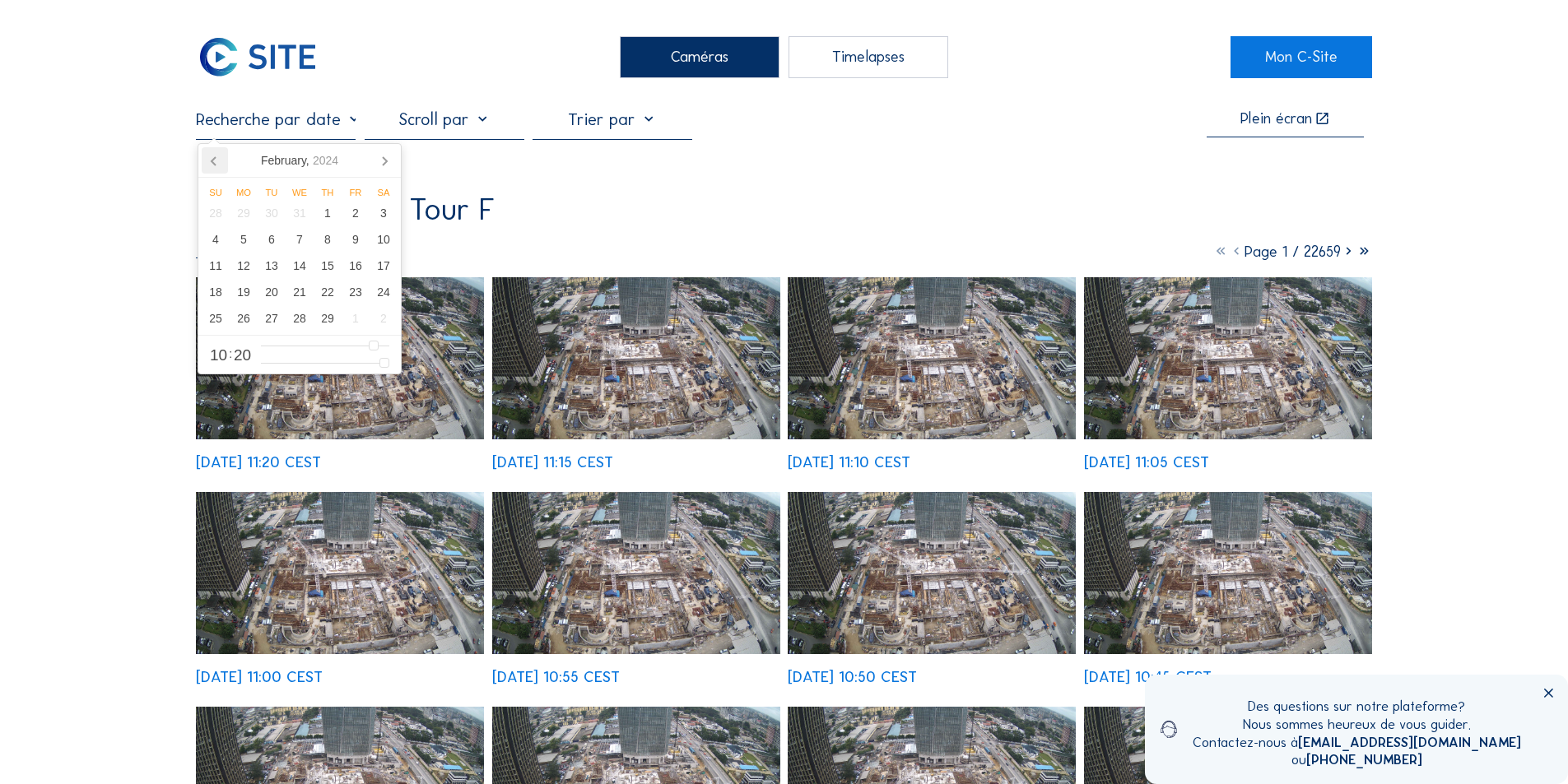
click at [214, 158] on icon at bounding box center [214, 161] width 4 height 8
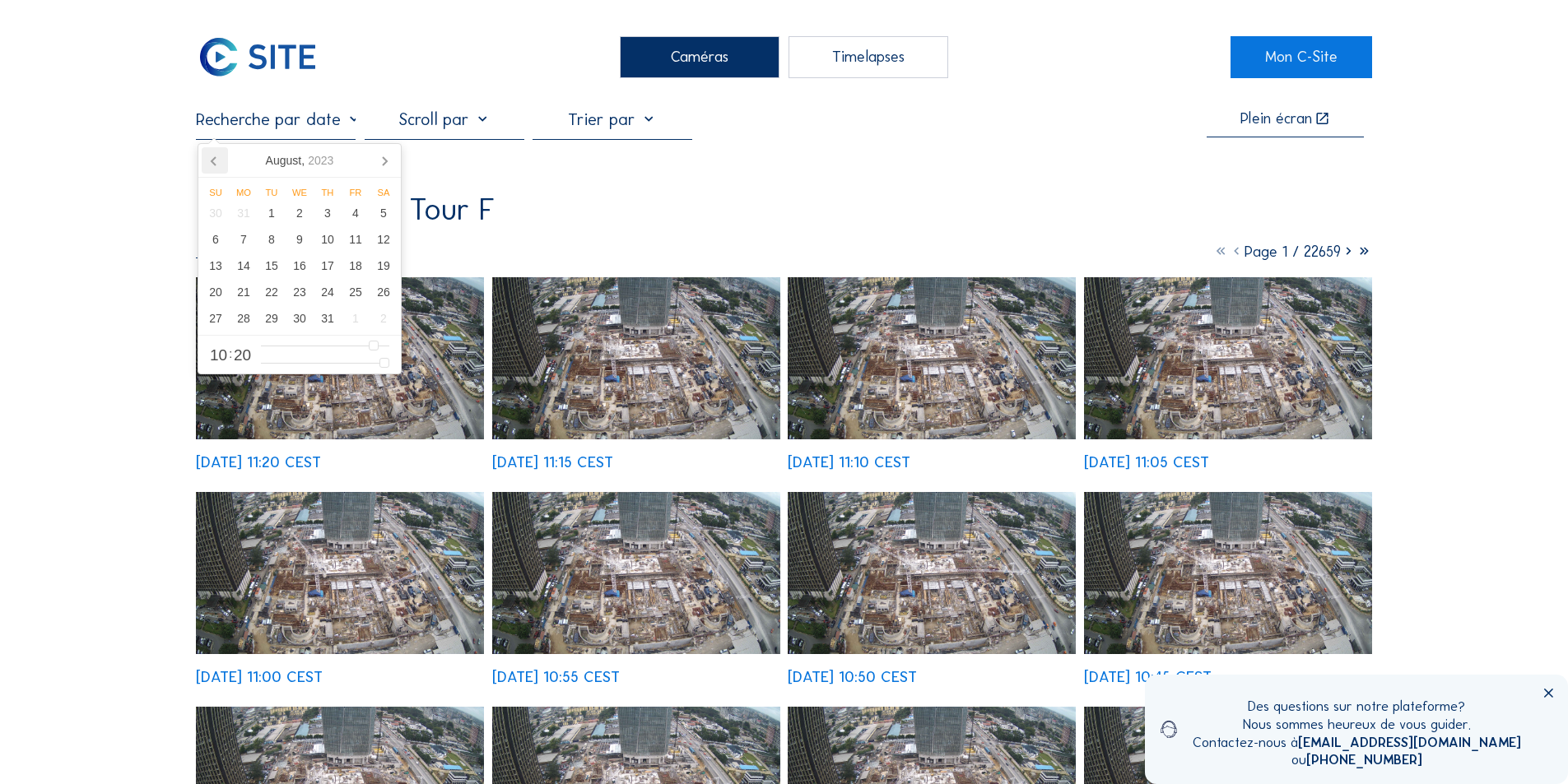
click at [214, 158] on icon at bounding box center [214, 161] width 4 height 8
click at [216, 158] on icon at bounding box center [214, 161] width 4 height 8
click at [217, 157] on icon at bounding box center [215, 160] width 26 height 26
click at [218, 157] on icon at bounding box center [215, 160] width 26 height 26
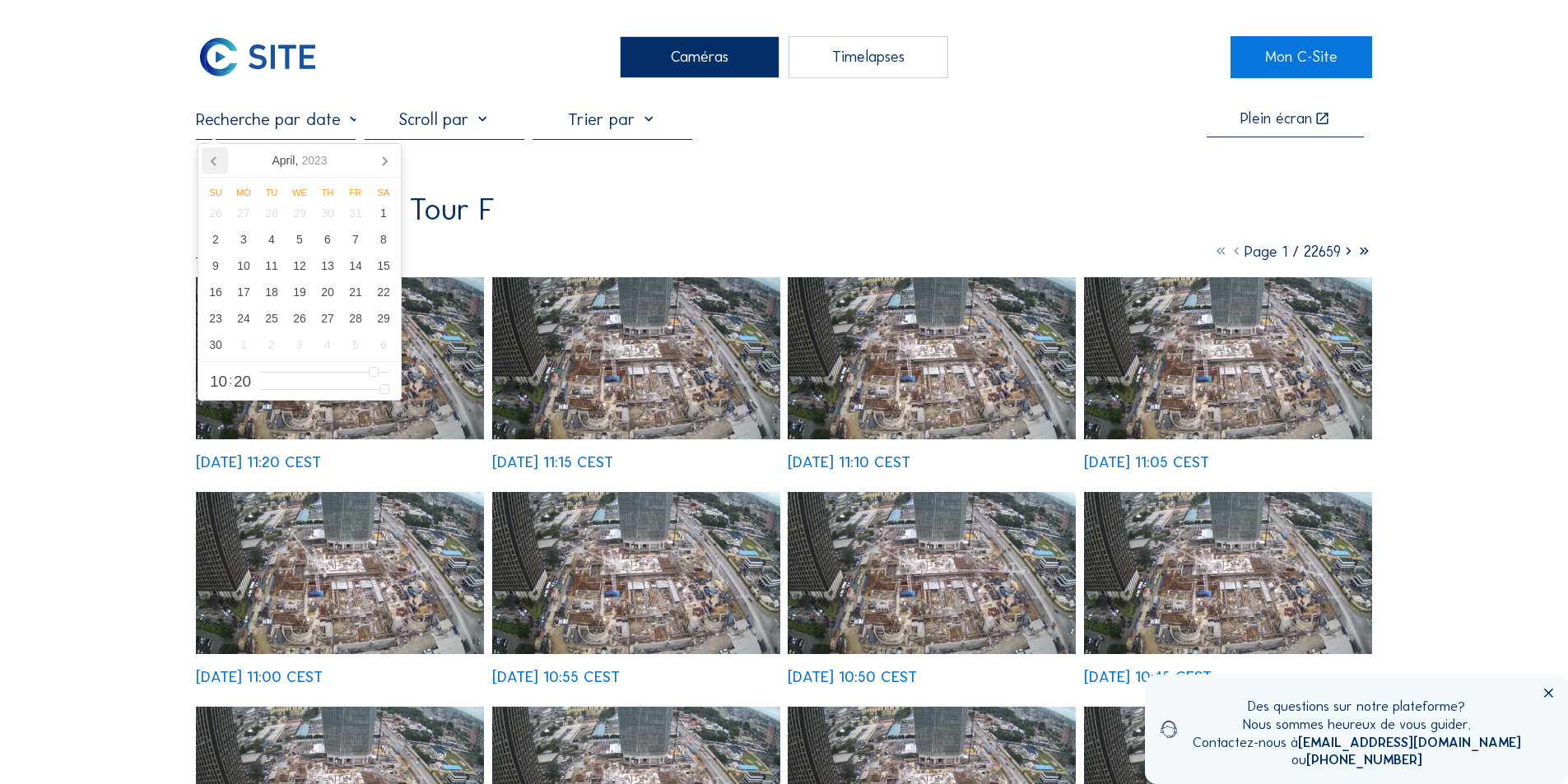
click at [219, 157] on icon at bounding box center [215, 160] width 26 height 26
click at [220, 157] on icon at bounding box center [215, 160] width 26 height 26
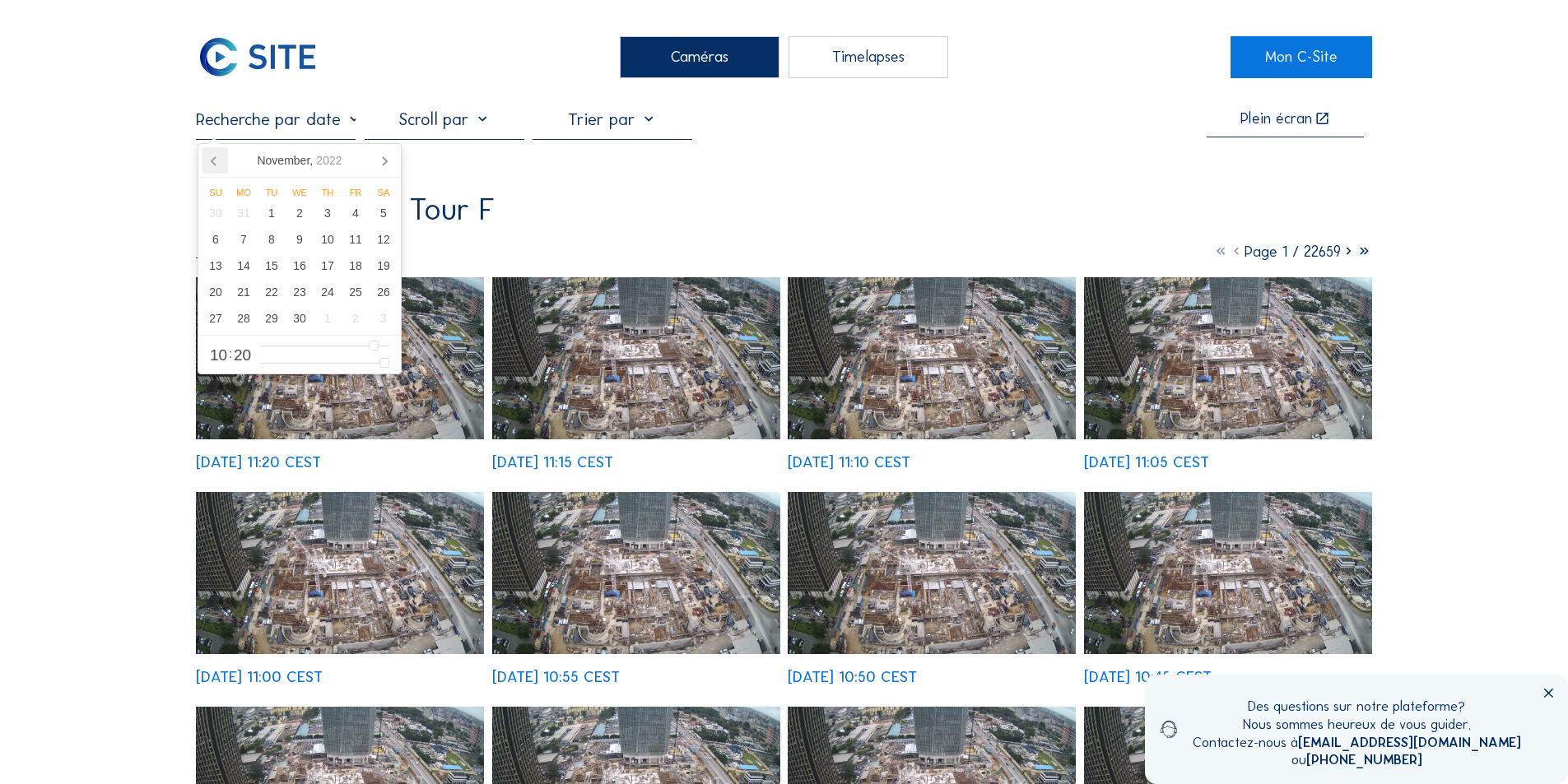
click at [220, 157] on icon at bounding box center [215, 160] width 26 height 26
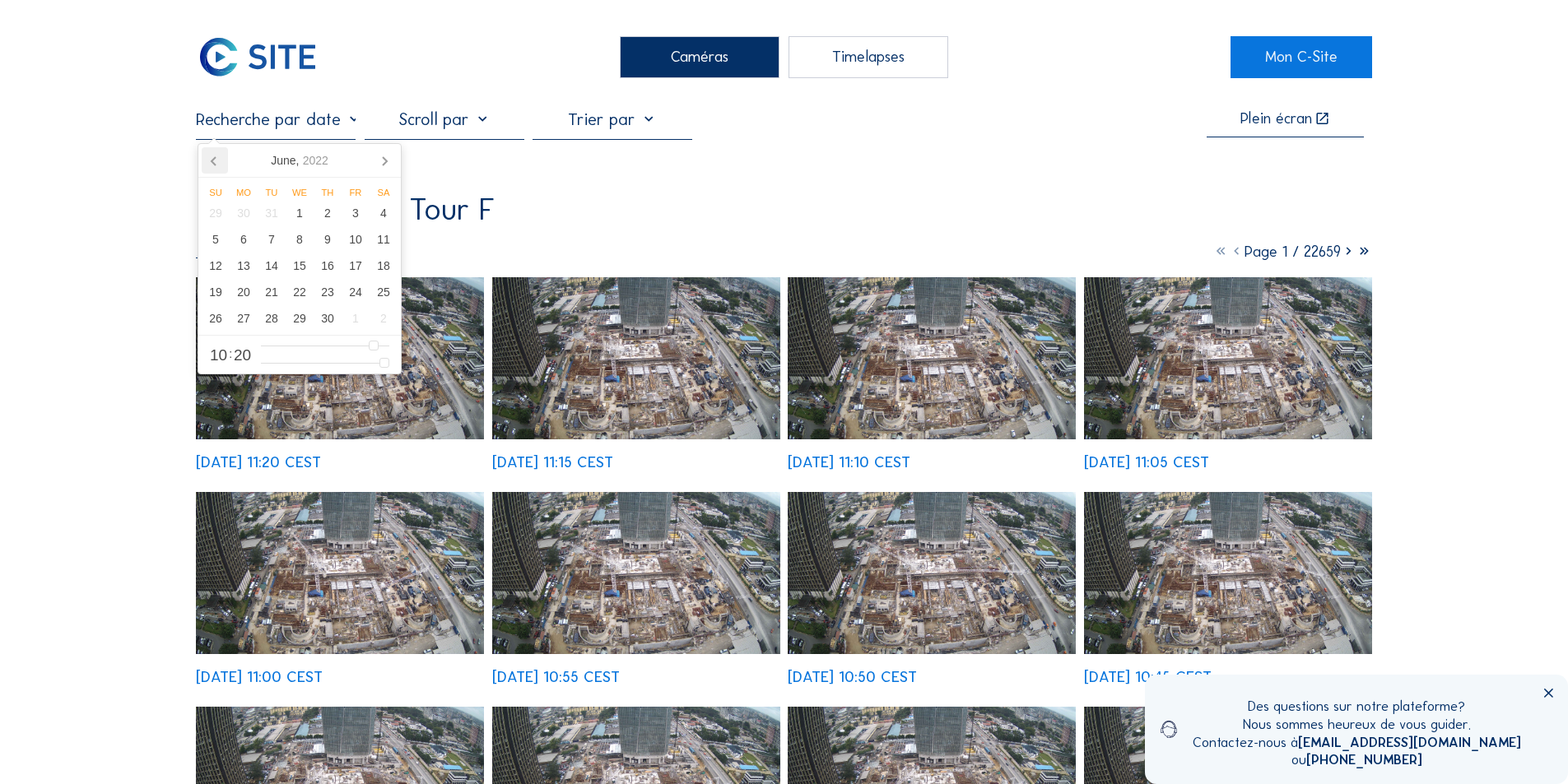
click at [220, 157] on icon at bounding box center [215, 160] width 26 height 26
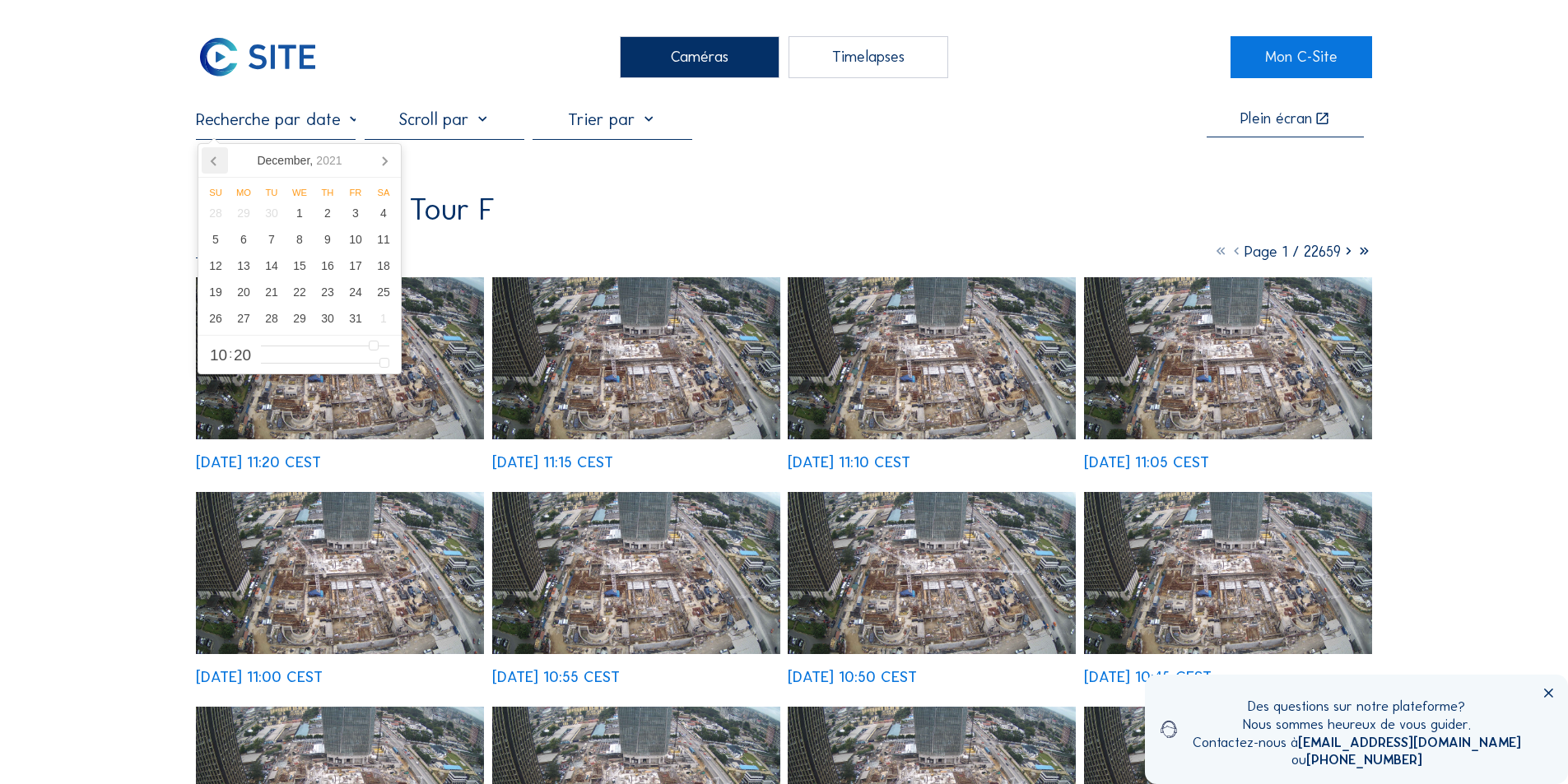
click at [220, 157] on icon at bounding box center [215, 160] width 26 height 26
click at [221, 157] on icon at bounding box center [215, 160] width 26 height 26
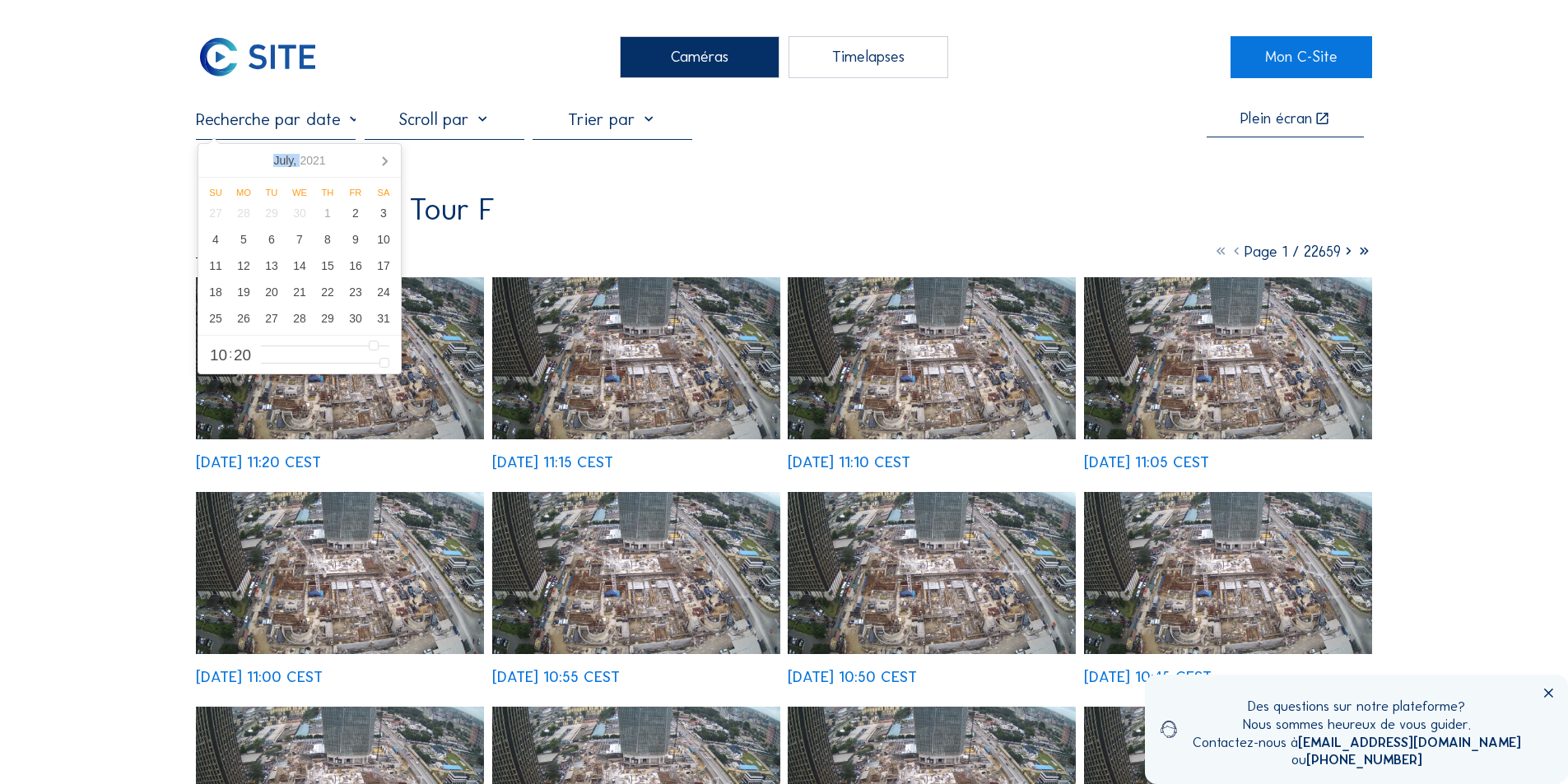
click at [221, 157] on nav "[DATE]" at bounding box center [299, 161] width 202 height 34
click at [242, 236] on div "5" at bounding box center [243, 239] width 28 height 26
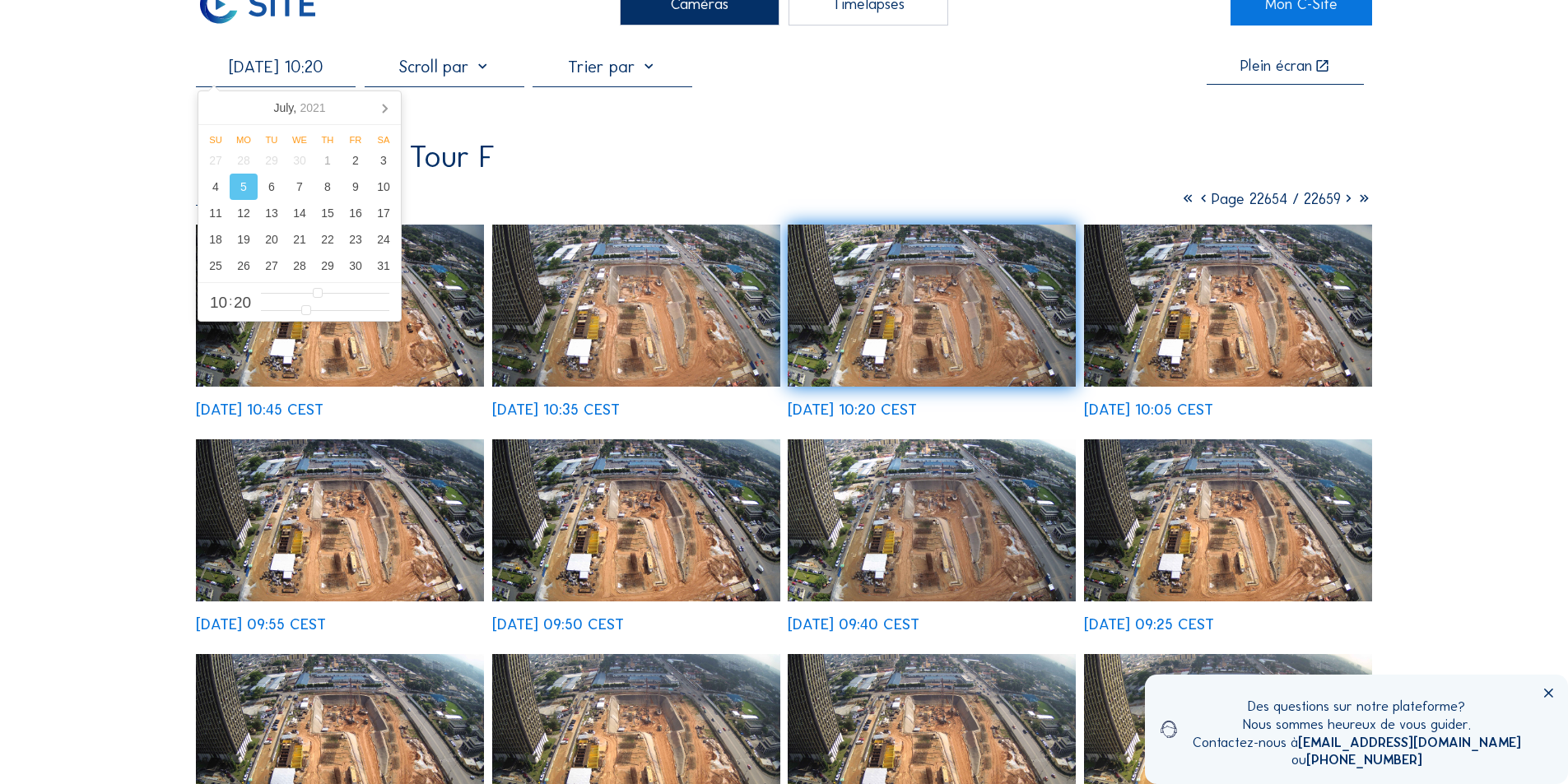
scroll to position [82, 0]
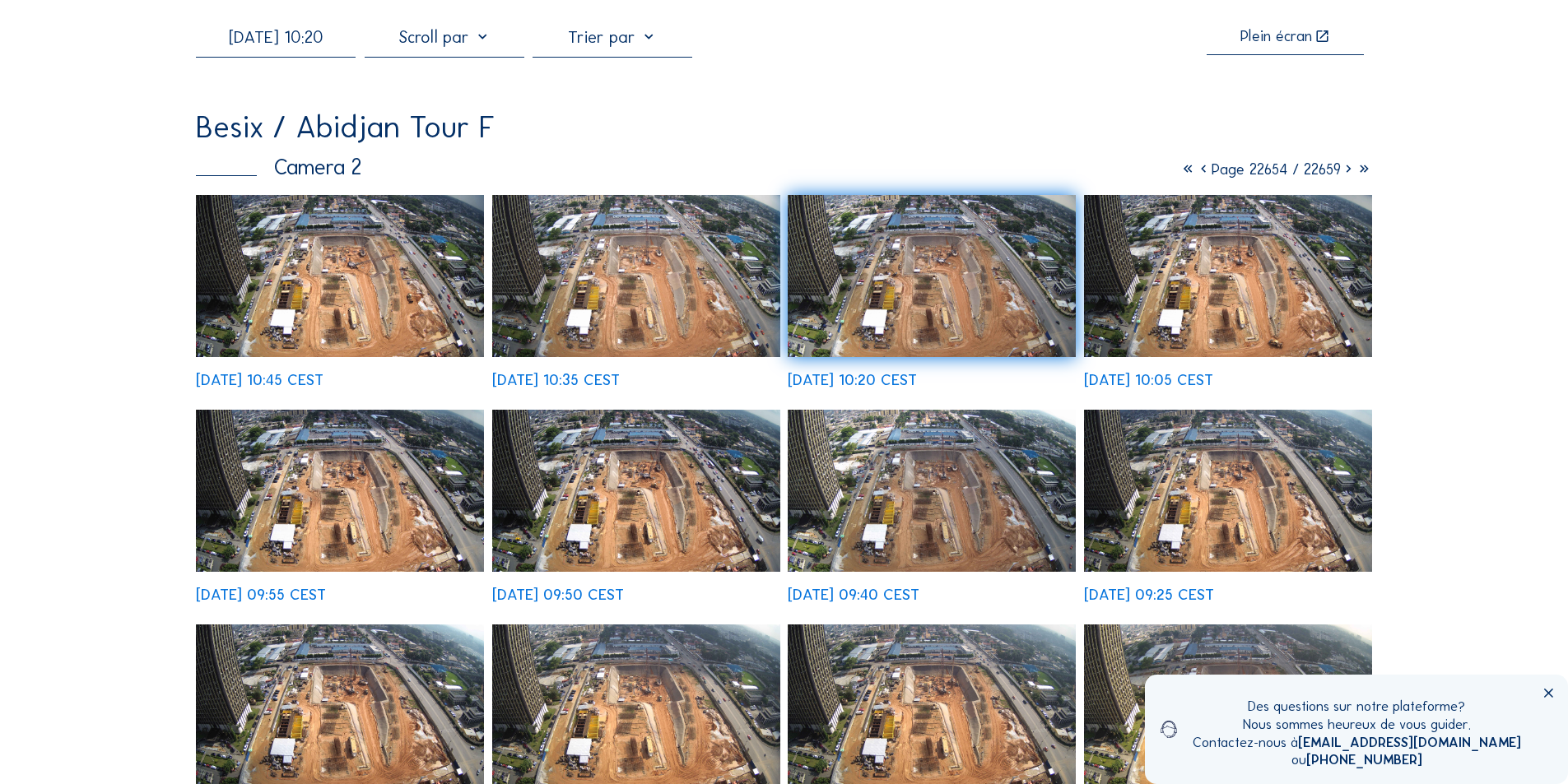
click at [386, 313] on img at bounding box center [340, 276] width 288 height 162
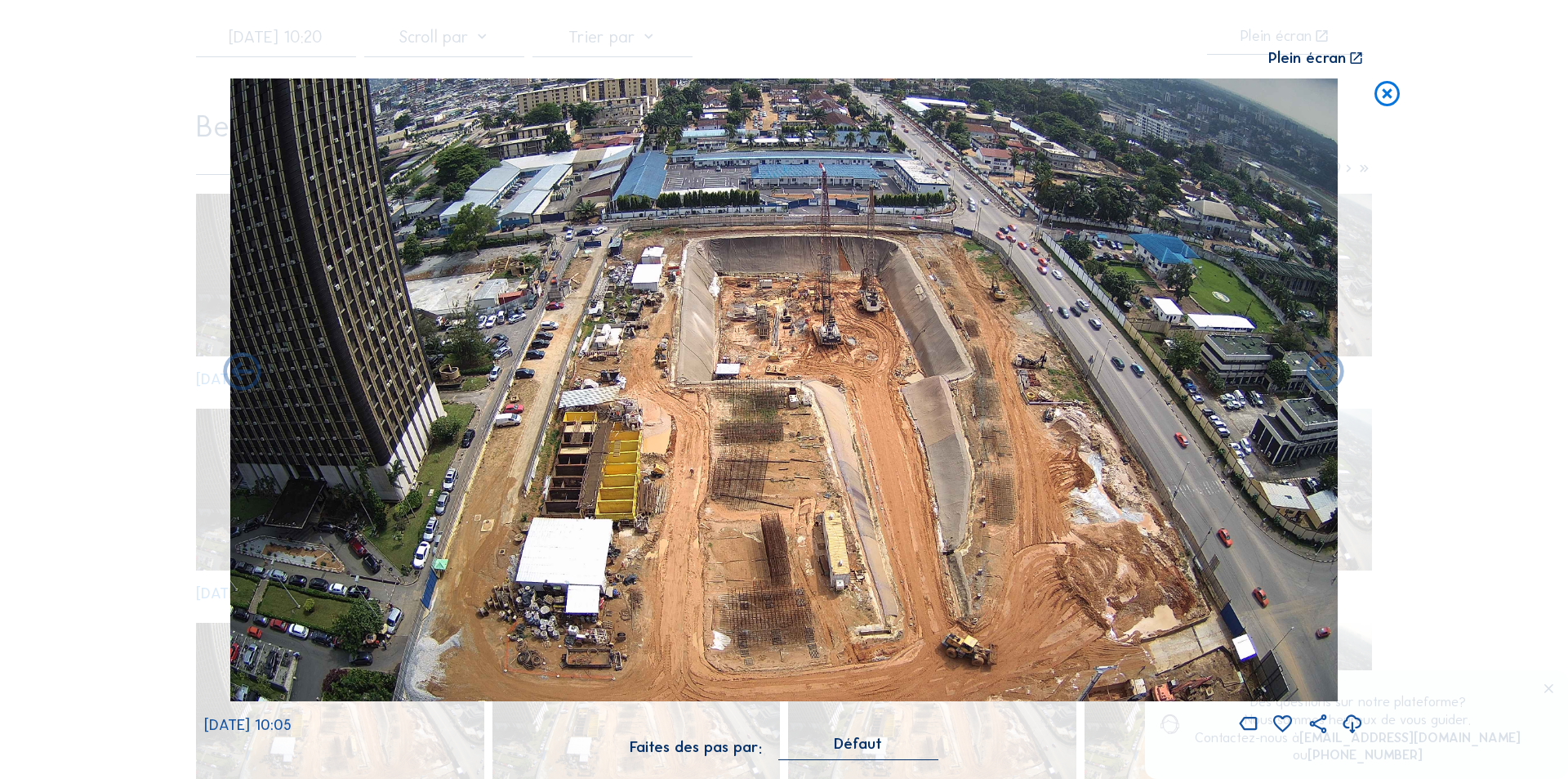
click at [1382, 91] on icon at bounding box center [1387, 94] width 30 height 31
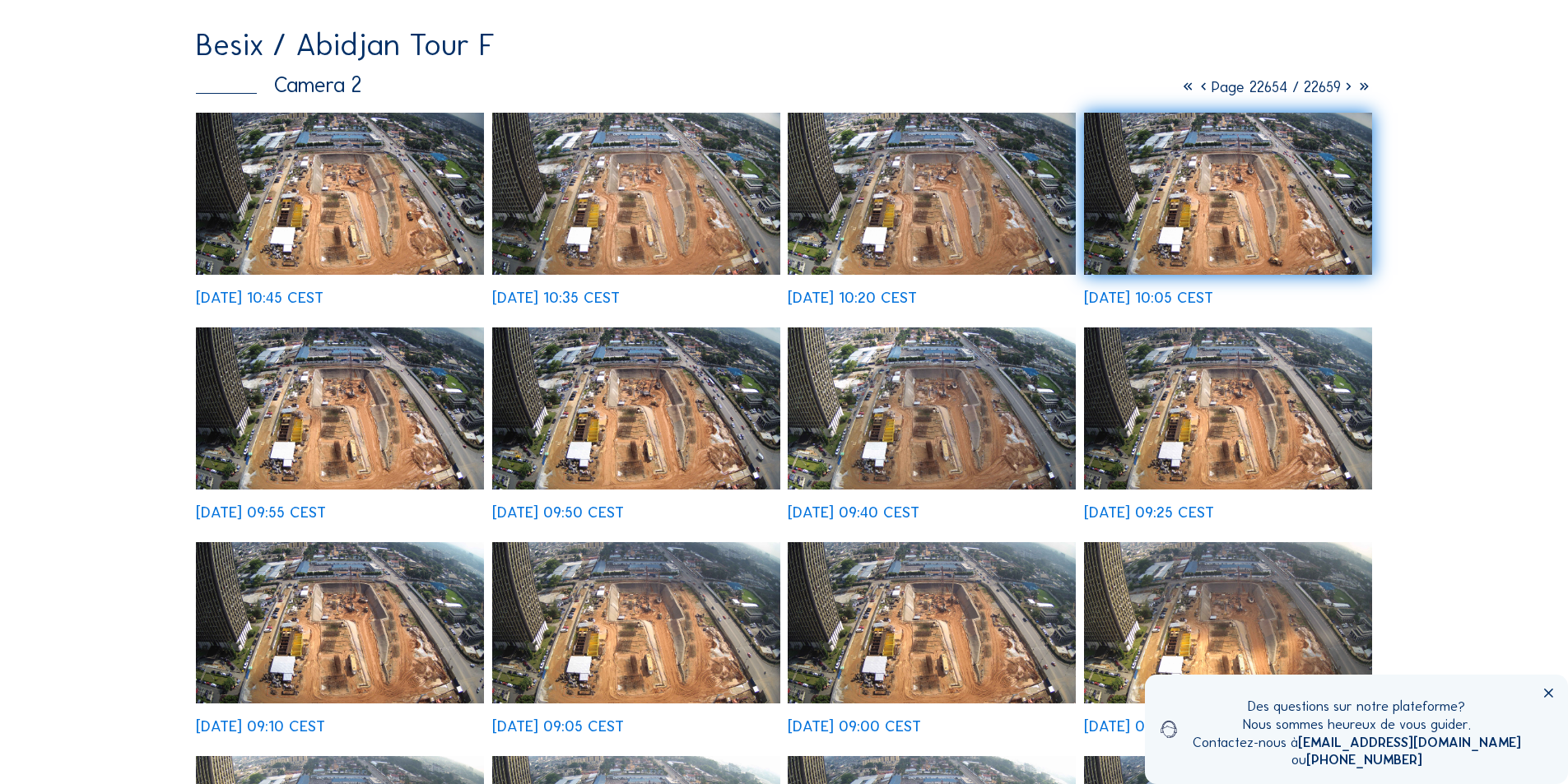
scroll to position [0, 0]
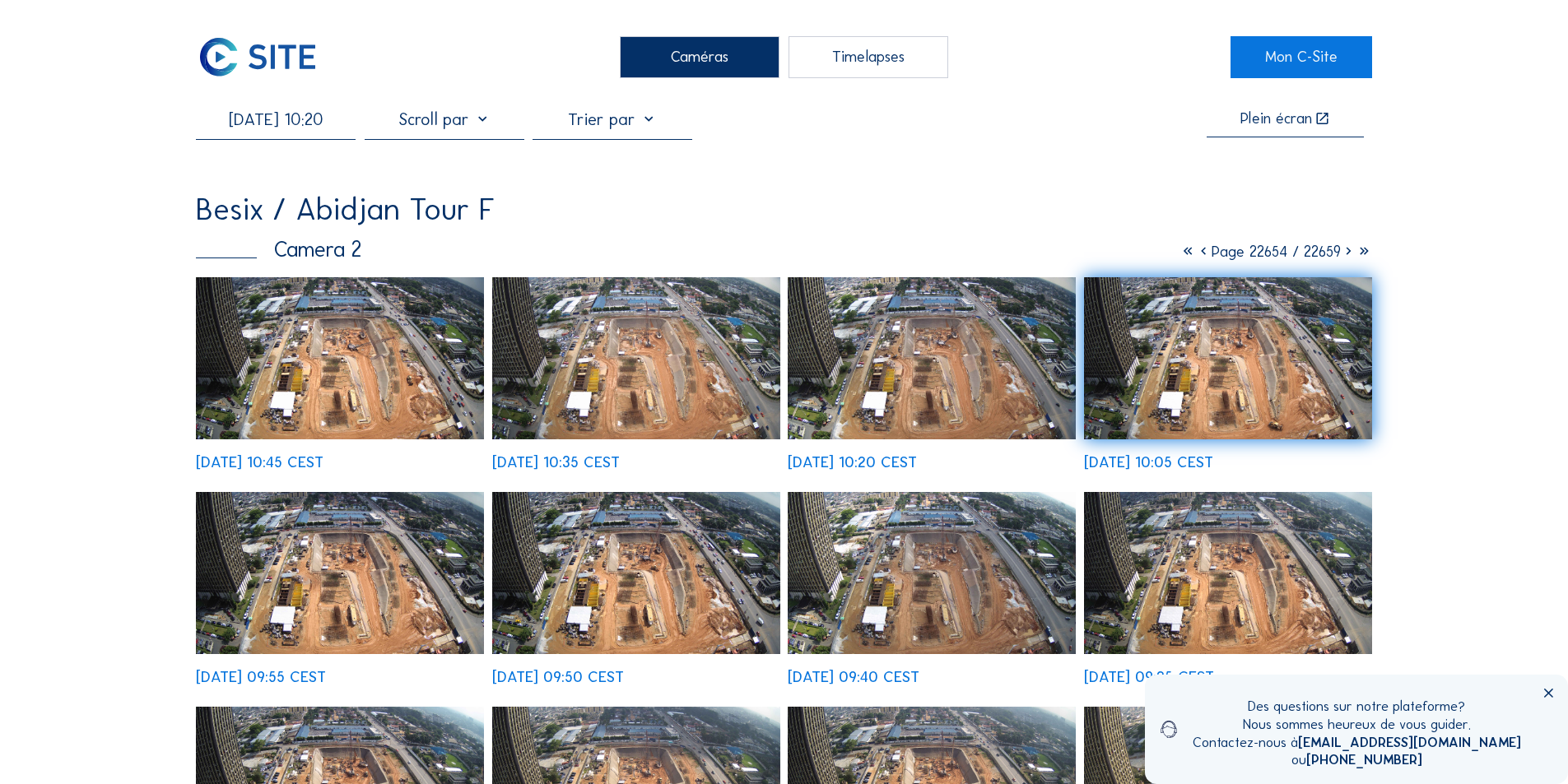
click at [301, 365] on img at bounding box center [340, 358] width 288 height 162
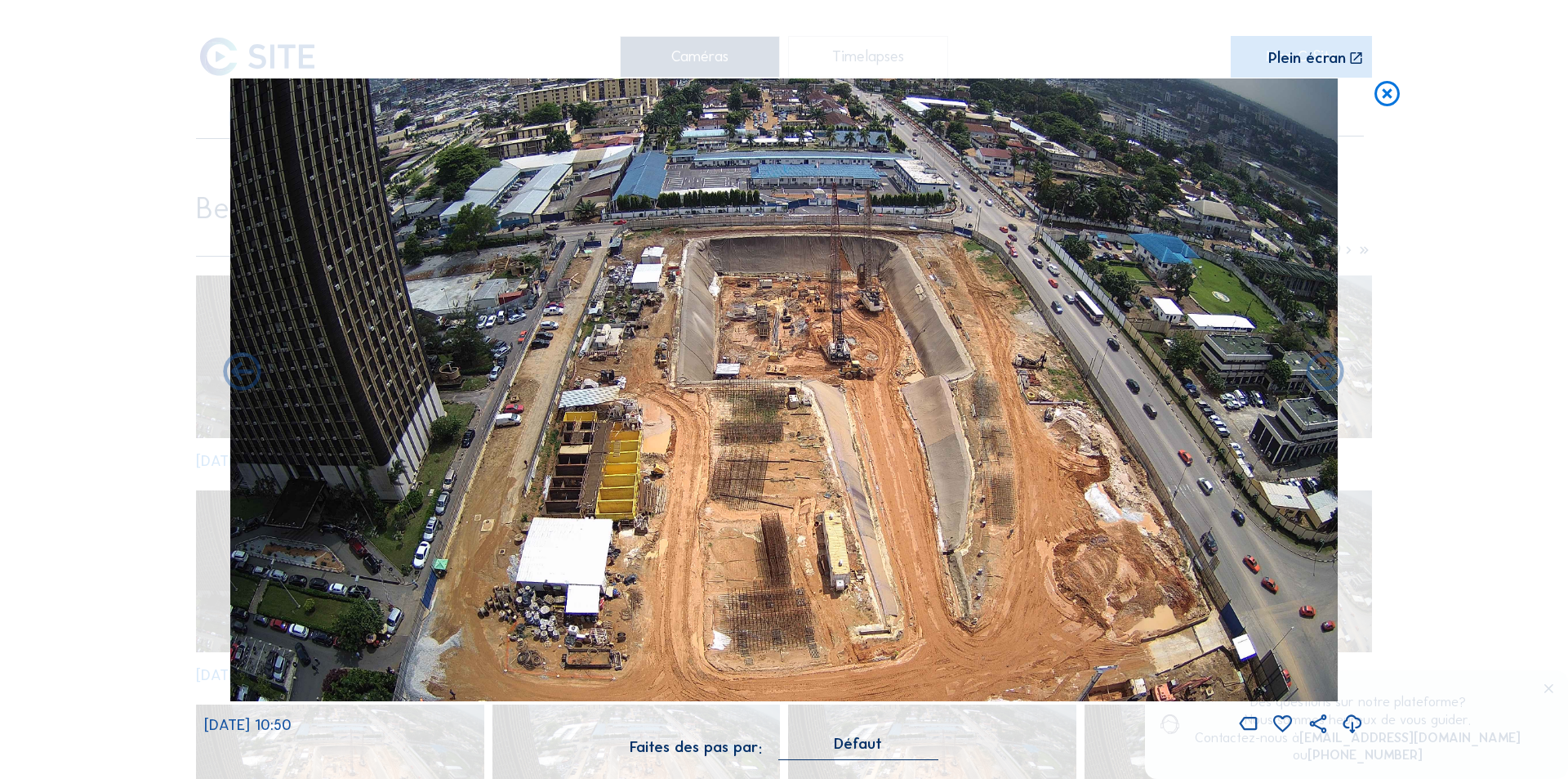
click at [1385, 97] on icon at bounding box center [1387, 94] width 30 height 31
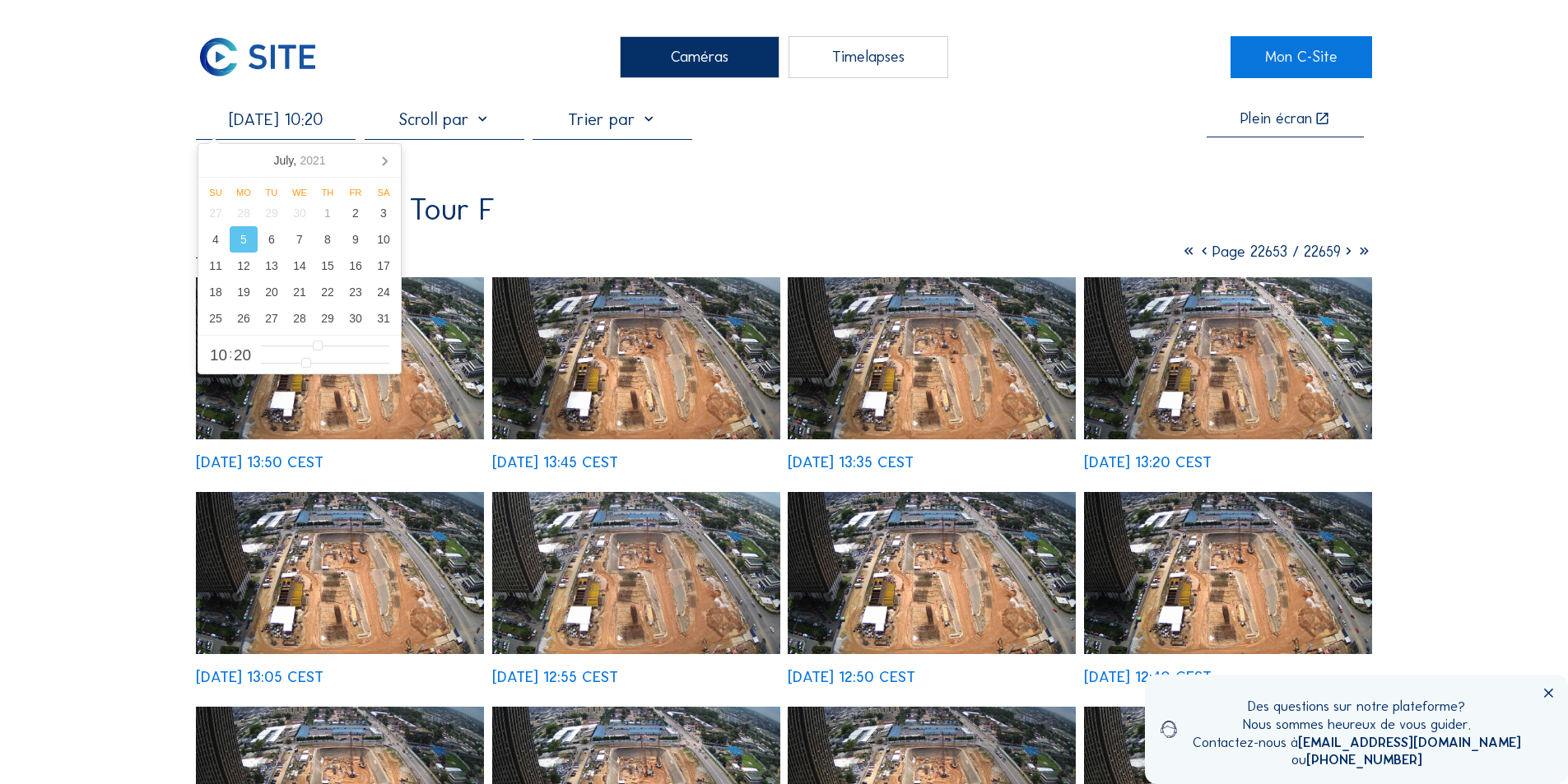
click at [291, 124] on input "[DATE] 10:20" at bounding box center [276, 119] width 160 height 20
click at [218, 239] on div "4" at bounding box center [216, 239] width 28 height 26
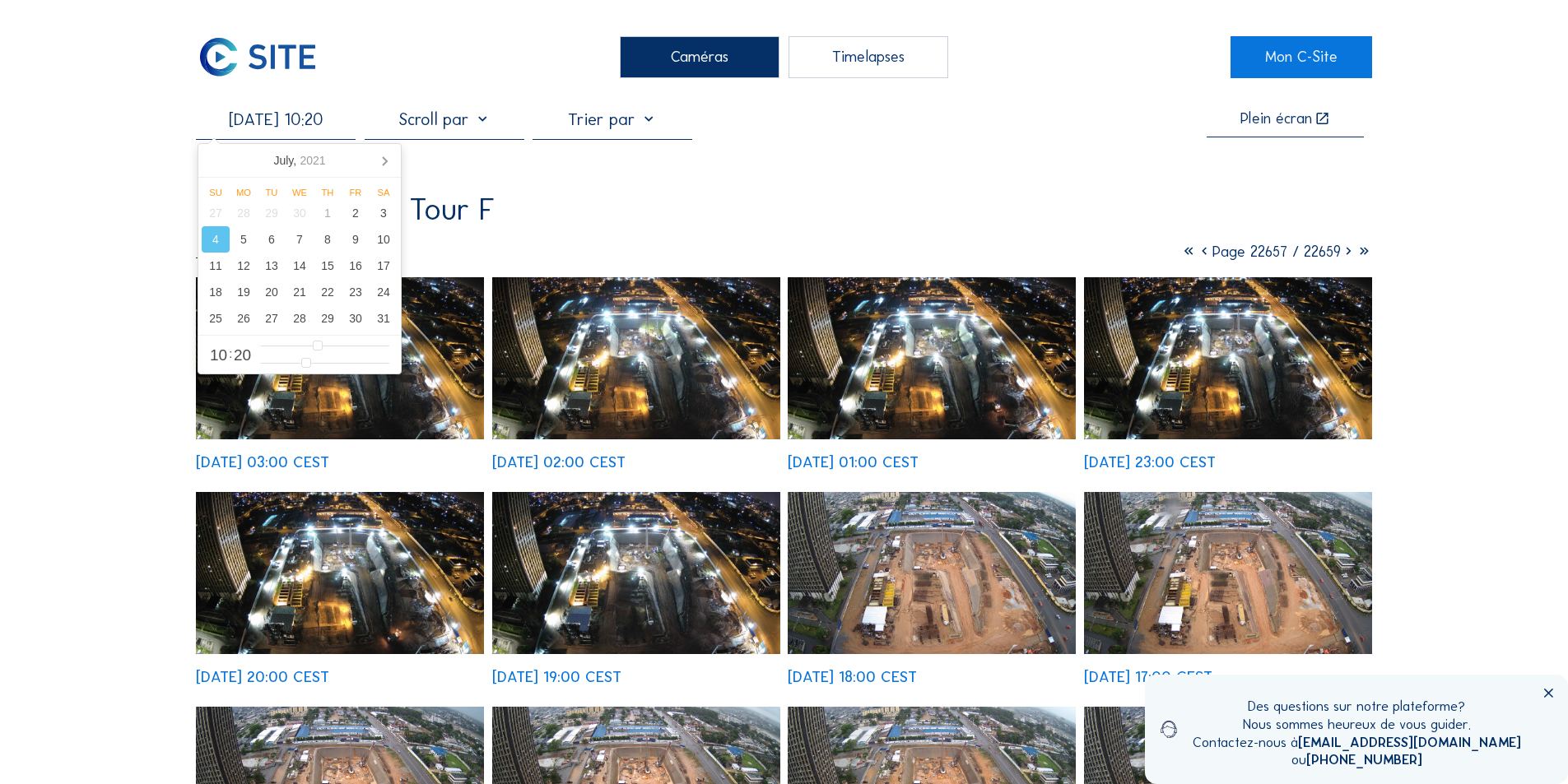
click at [912, 358] on img at bounding box center [931, 358] width 288 height 162
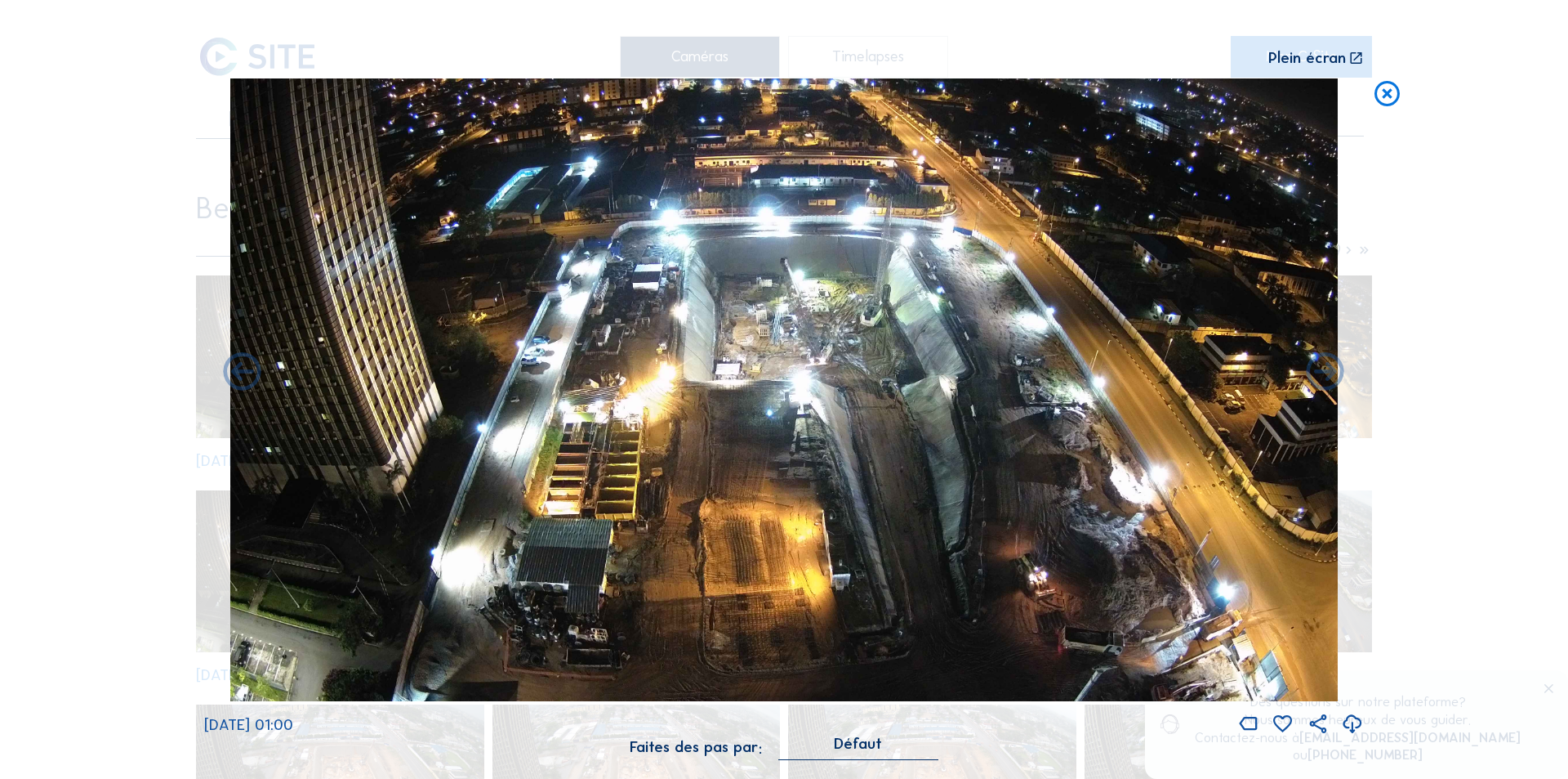
click at [1352, 719] on icon at bounding box center [1353, 725] width 23 height 27
click at [1391, 93] on icon at bounding box center [1387, 94] width 30 height 31
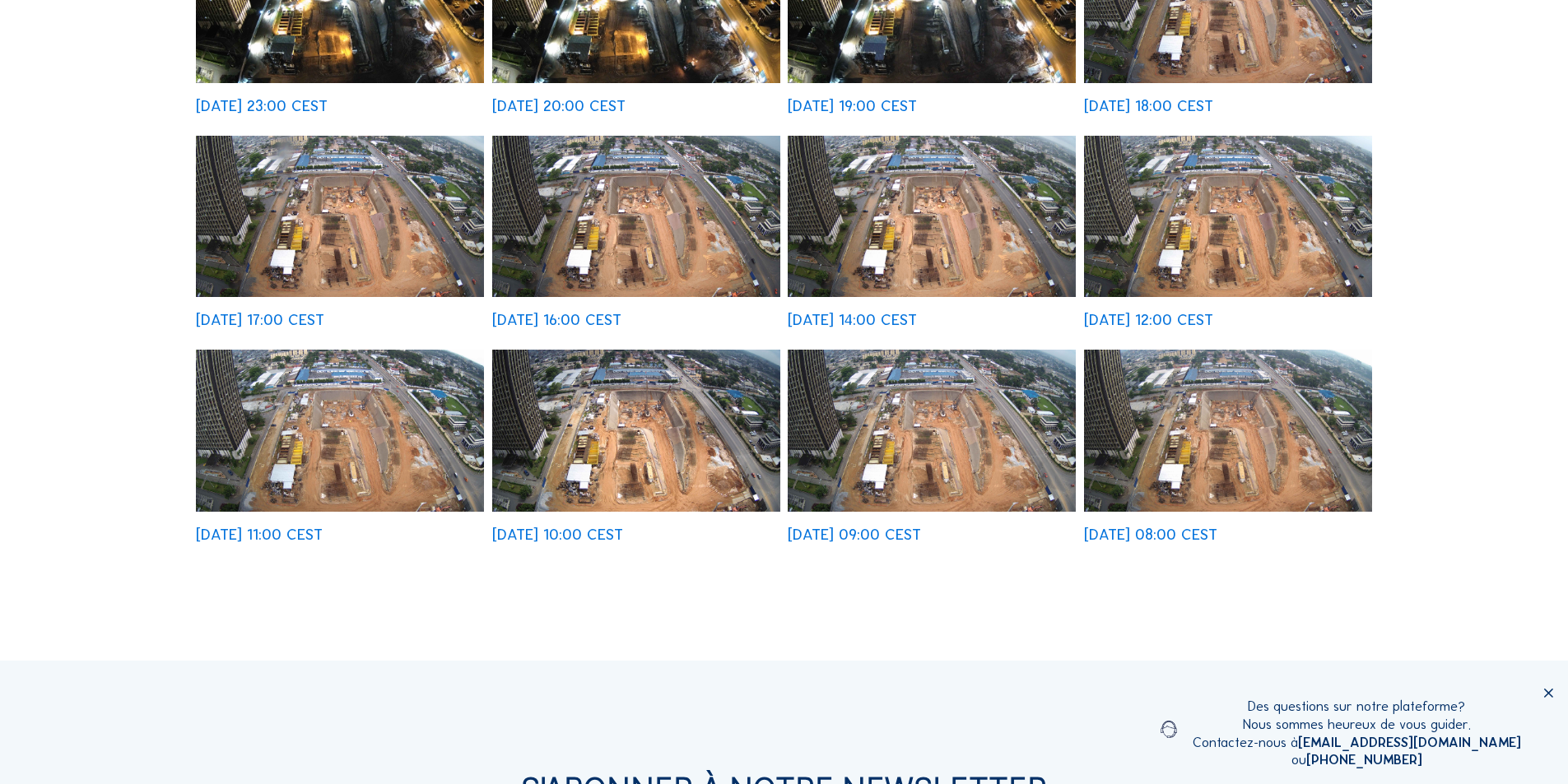
scroll to position [575, 0]
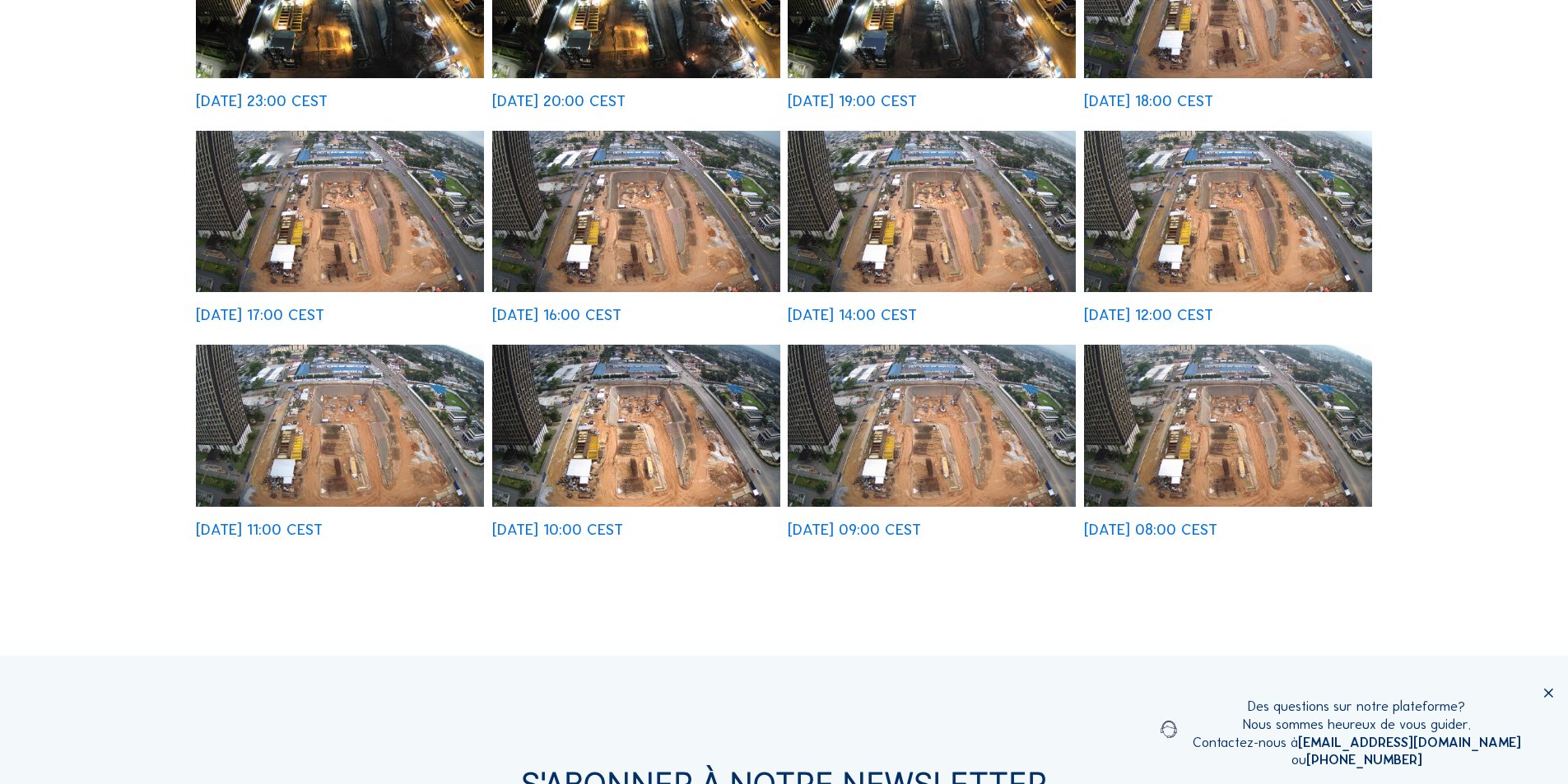
click at [1204, 446] on img at bounding box center [1227, 425] width 288 height 162
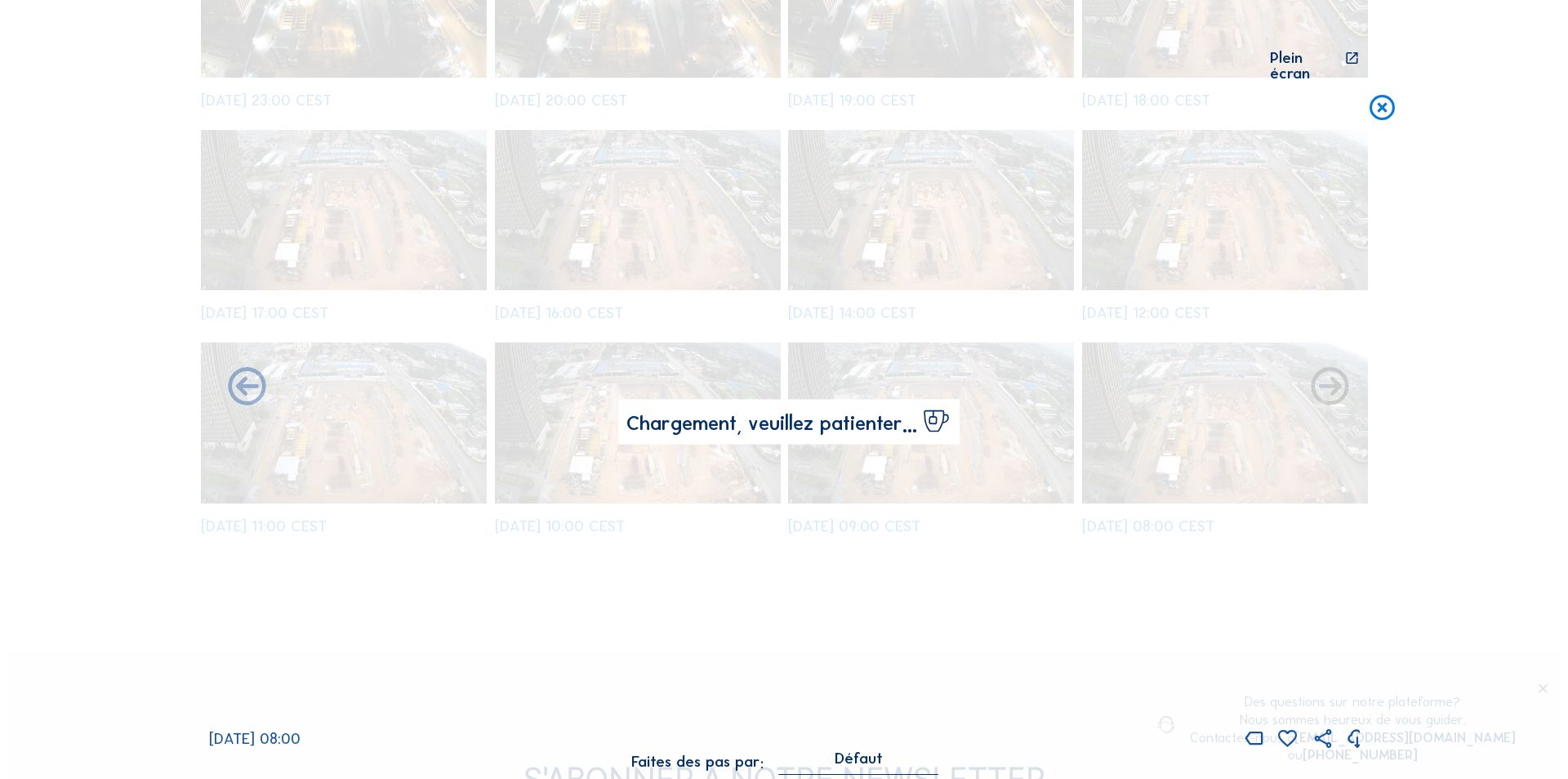
scroll to position [574, 0]
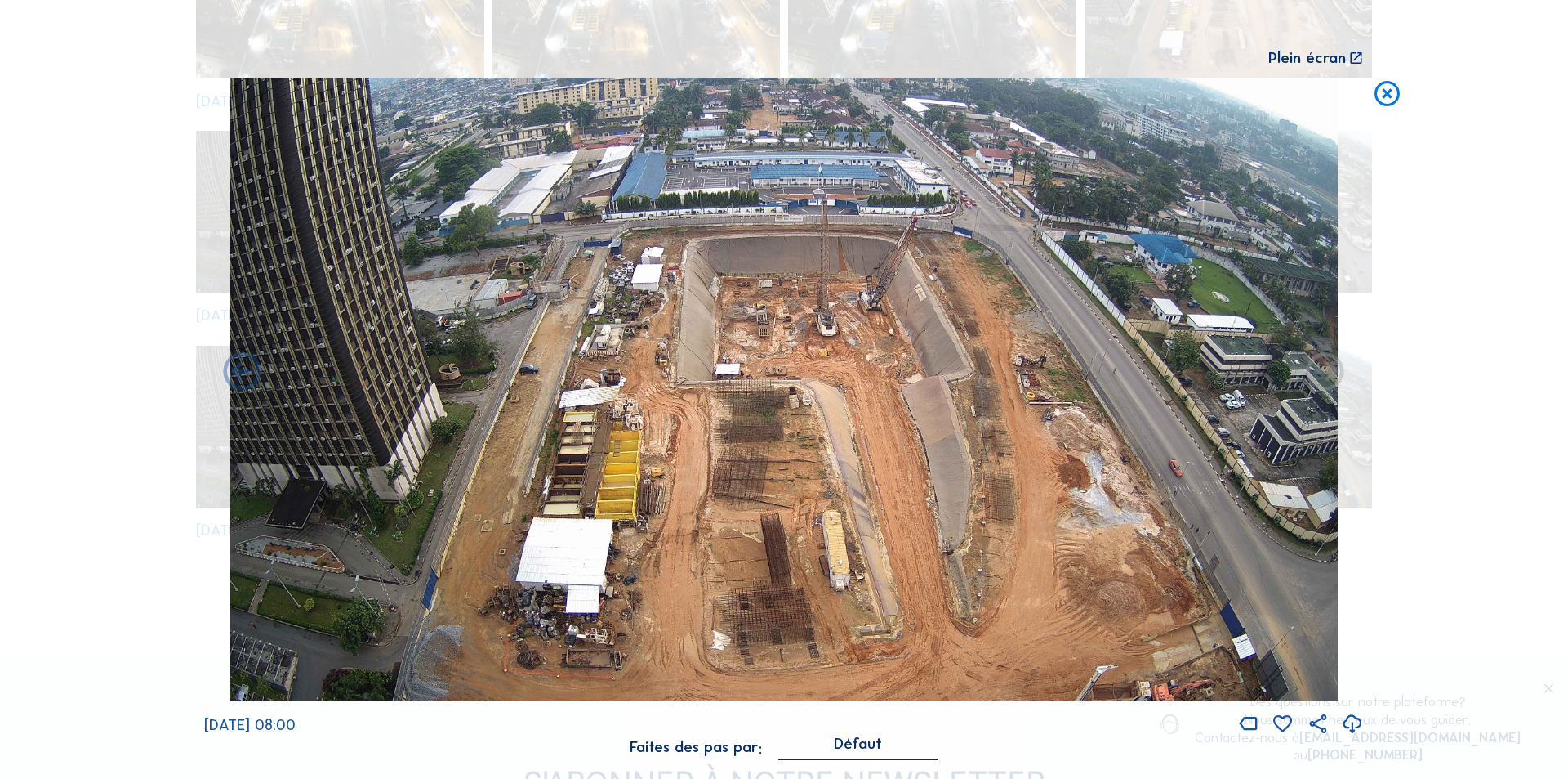
click at [1354, 720] on icon at bounding box center [1353, 725] width 23 height 27
click at [1440, 456] on div "Scroll pour voyager dans le temps | Appuie sur le 'Alt' [PERSON_NAME] + Scroll …" at bounding box center [784, 390] width 1568 height 779
click at [1383, 94] on icon at bounding box center [1387, 94] width 30 height 31
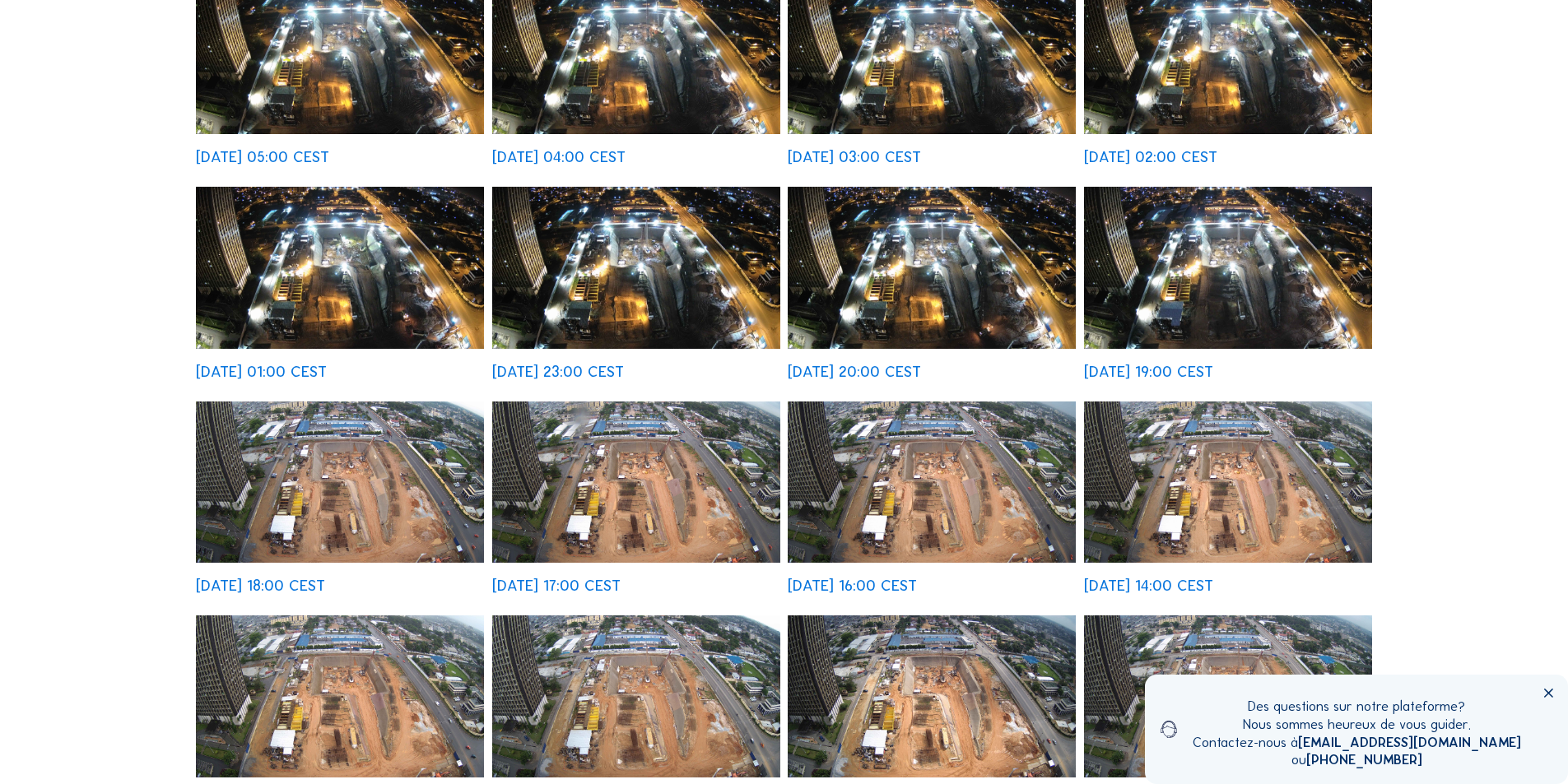
scroll to position [412, 0]
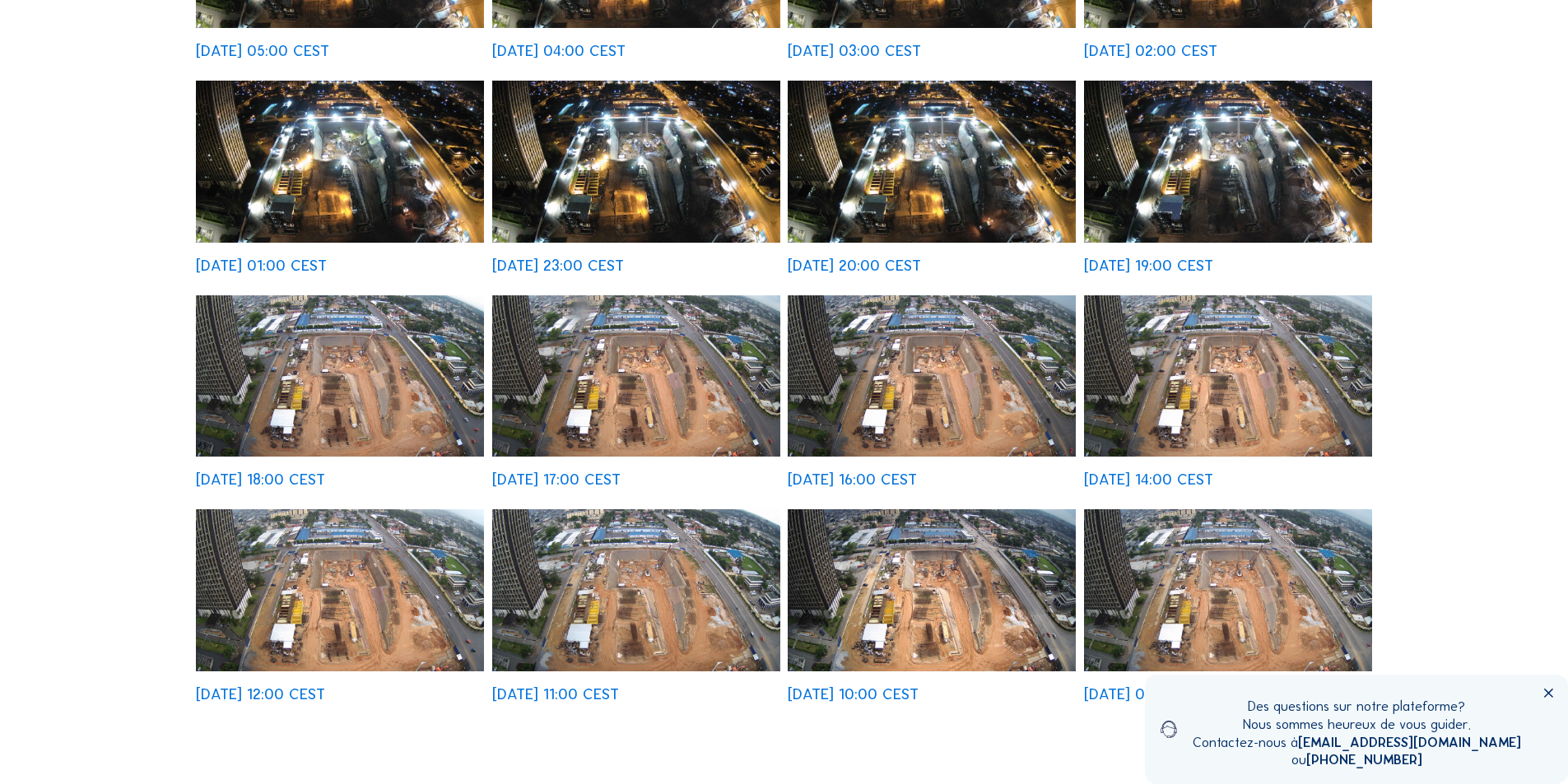
click at [660, 404] on img at bounding box center [635, 376] width 288 height 162
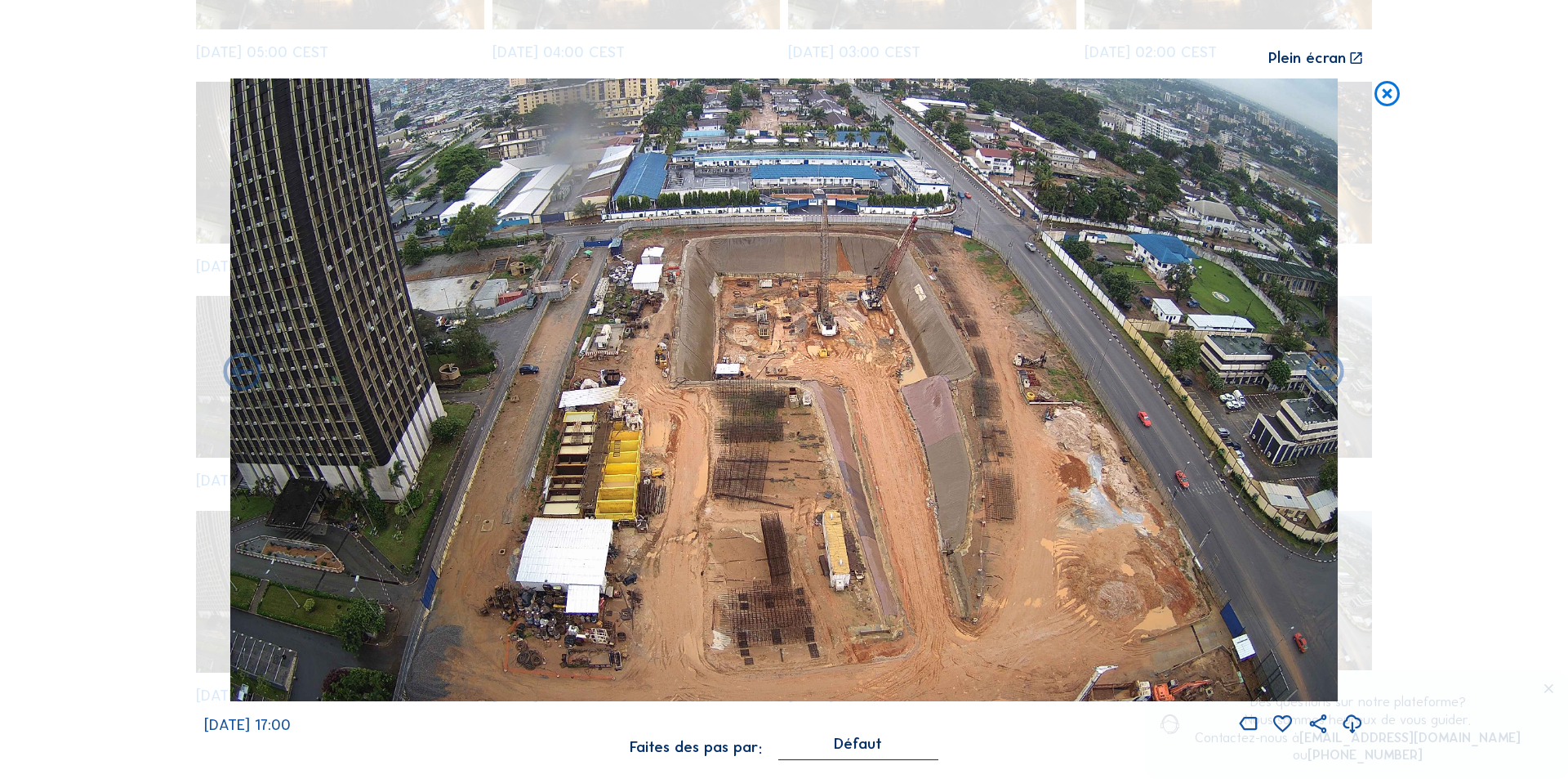
click at [1354, 728] on icon at bounding box center [1353, 725] width 23 height 27
click at [1378, 530] on div "Scroll pour voyager dans le temps | Appuie sur le 'Alt' [PERSON_NAME] + Scroll …" at bounding box center [784, 390] width 1568 height 779
click at [1385, 94] on icon at bounding box center [1387, 94] width 30 height 31
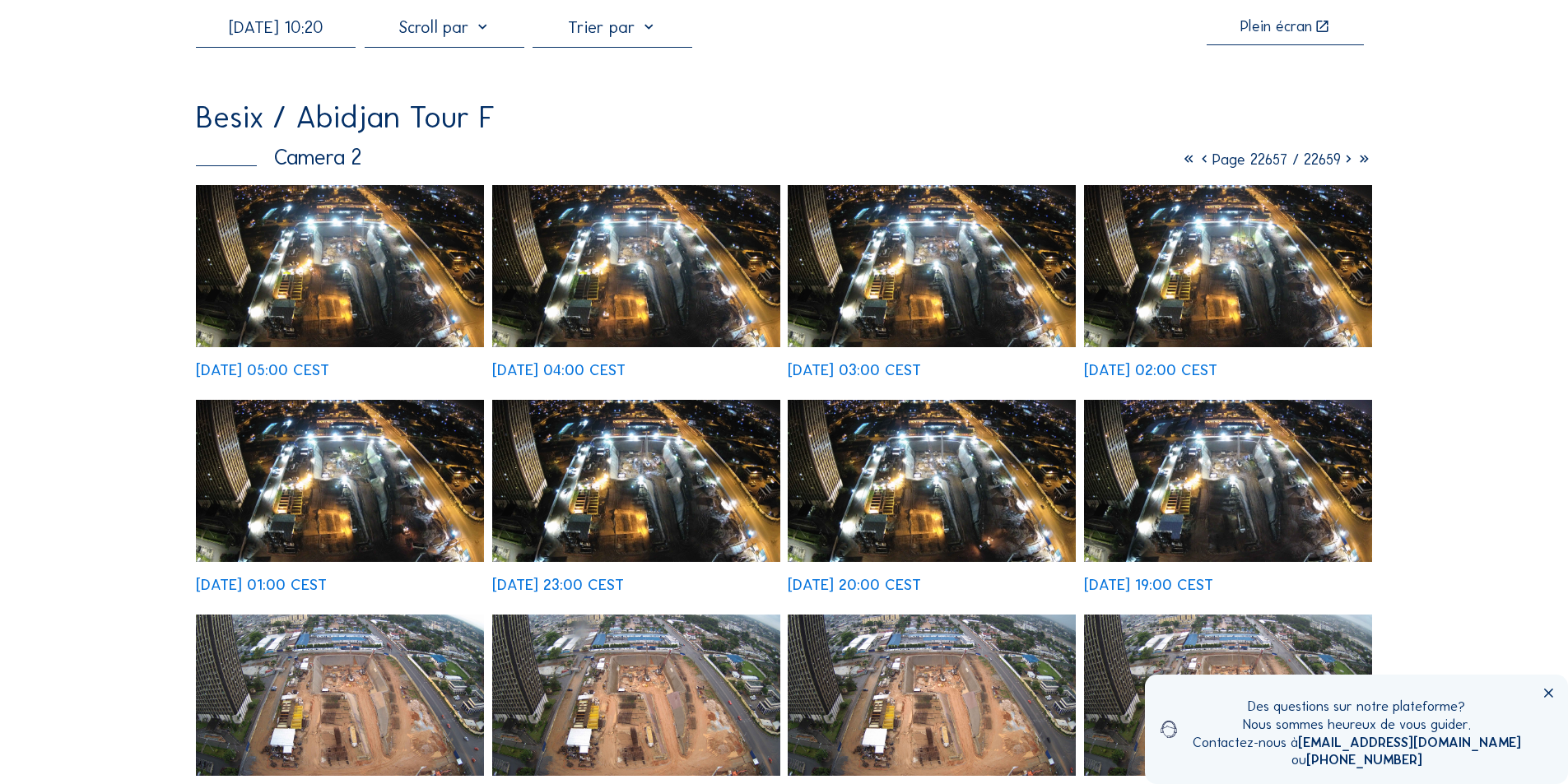
scroll to position [82, 0]
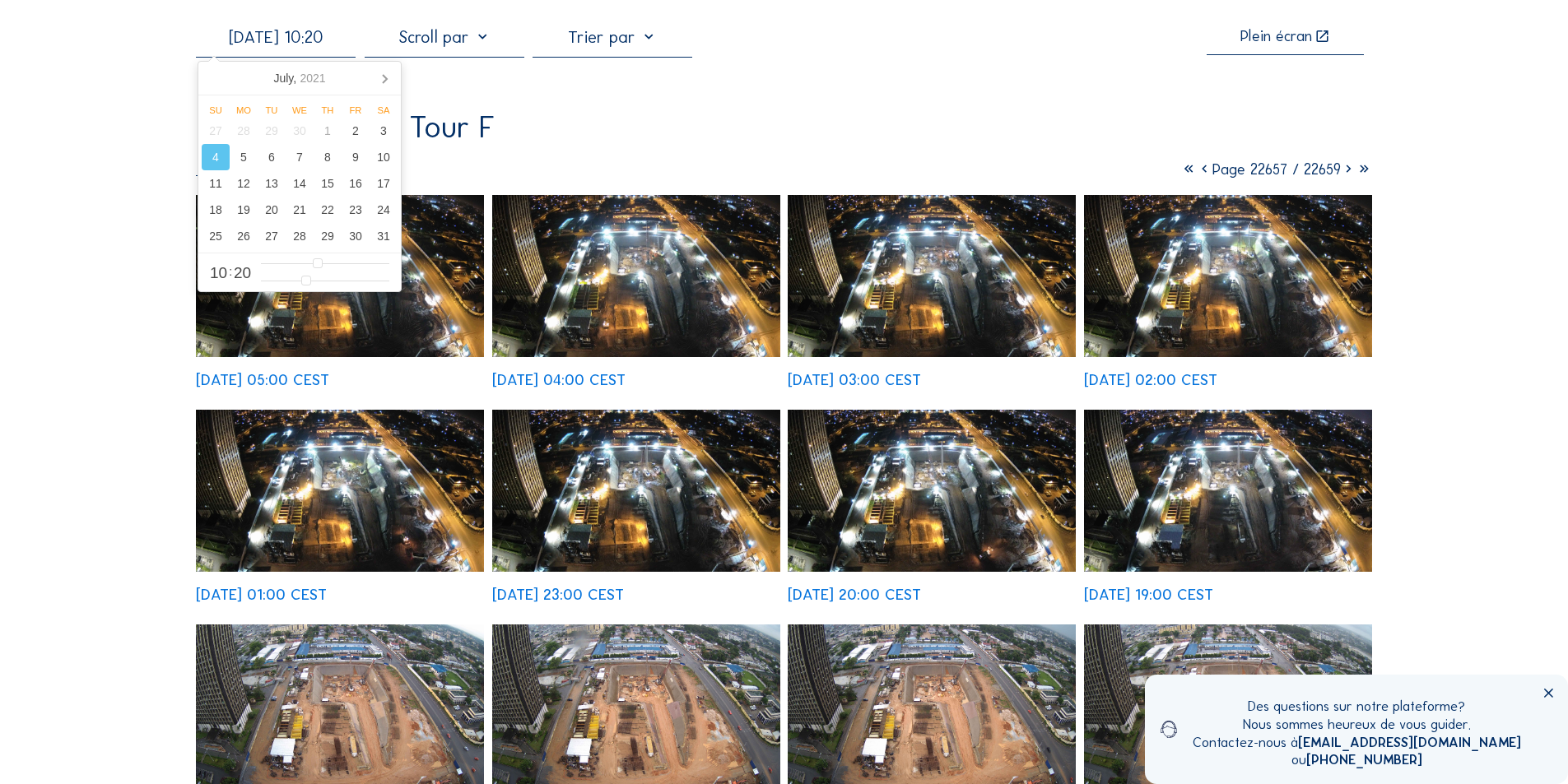
click at [313, 42] on input "[DATE] 10:20" at bounding box center [276, 37] width 160 height 20
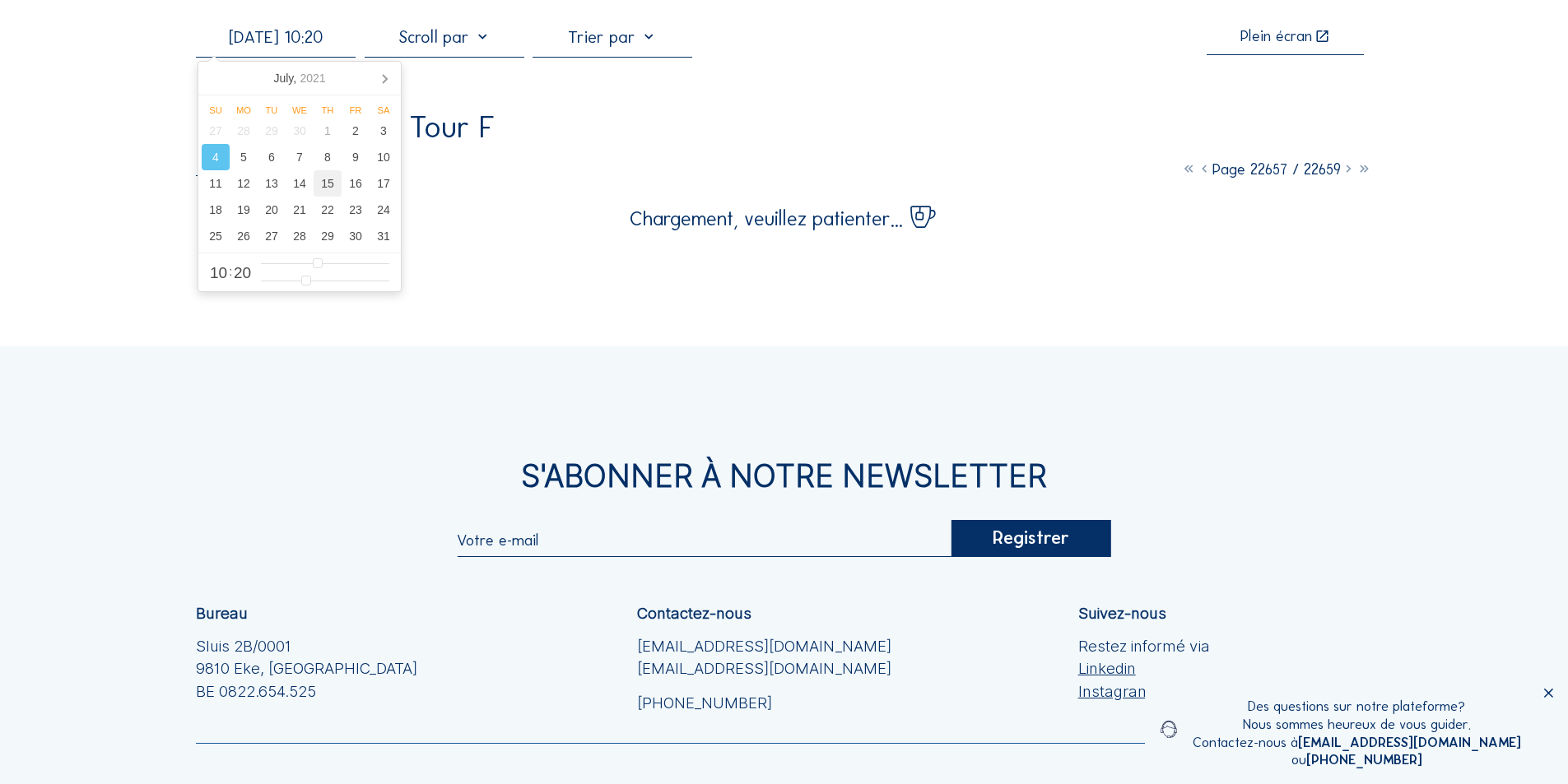
click at [329, 189] on div "15" at bounding box center [327, 183] width 28 height 26
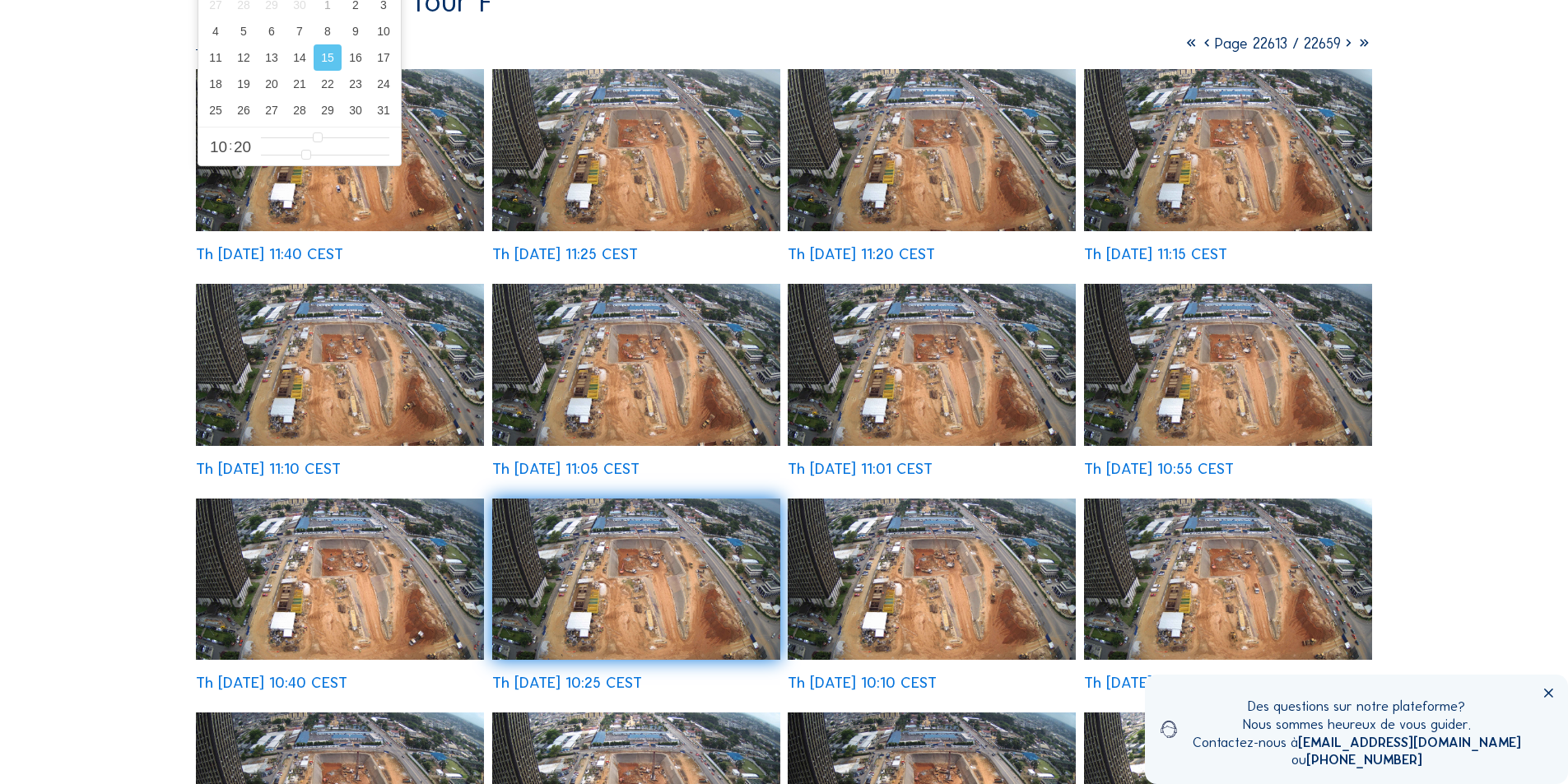
scroll to position [0, 0]
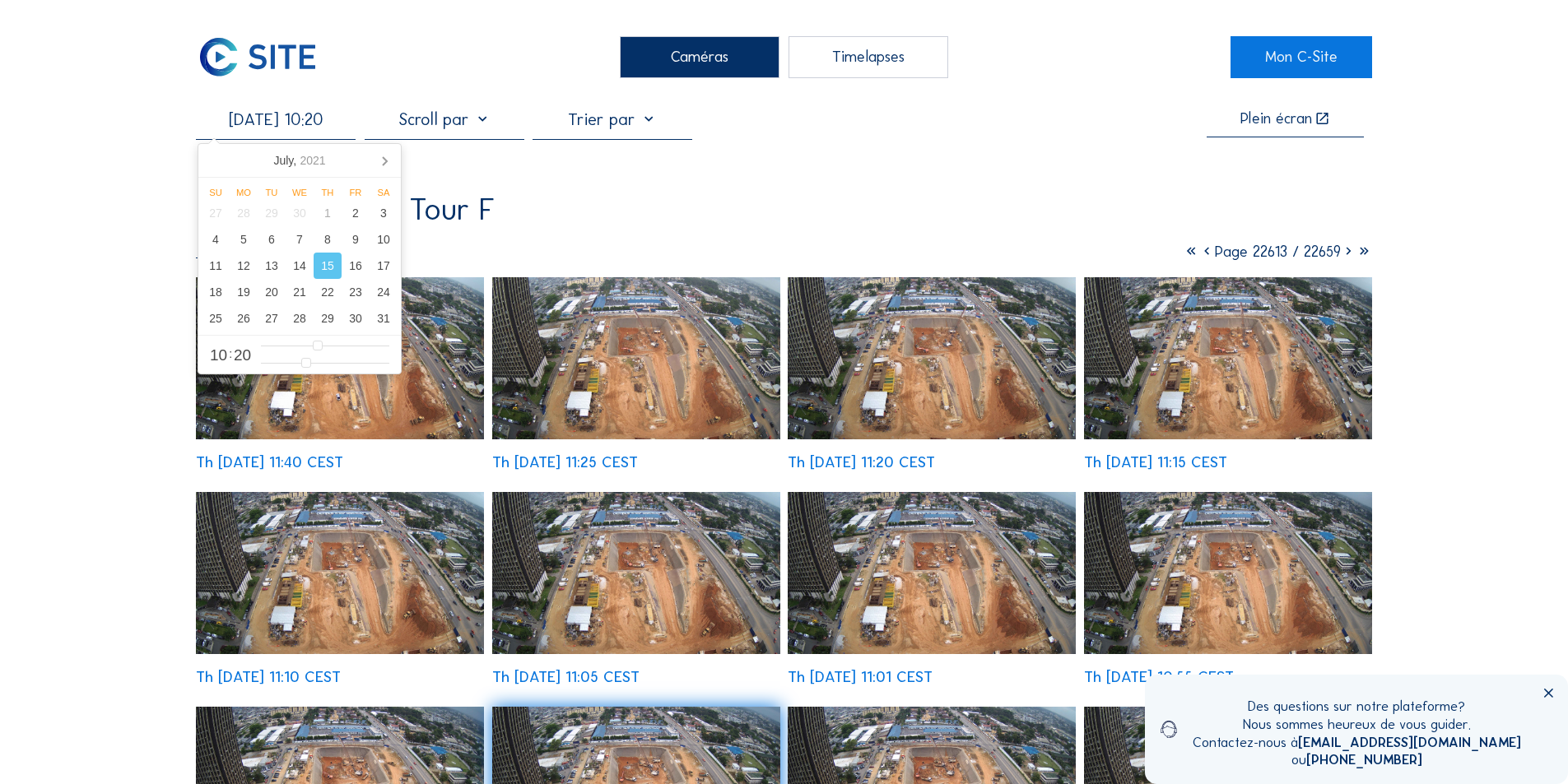
click at [620, 373] on img at bounding box center [635, 358] width 288 height 162
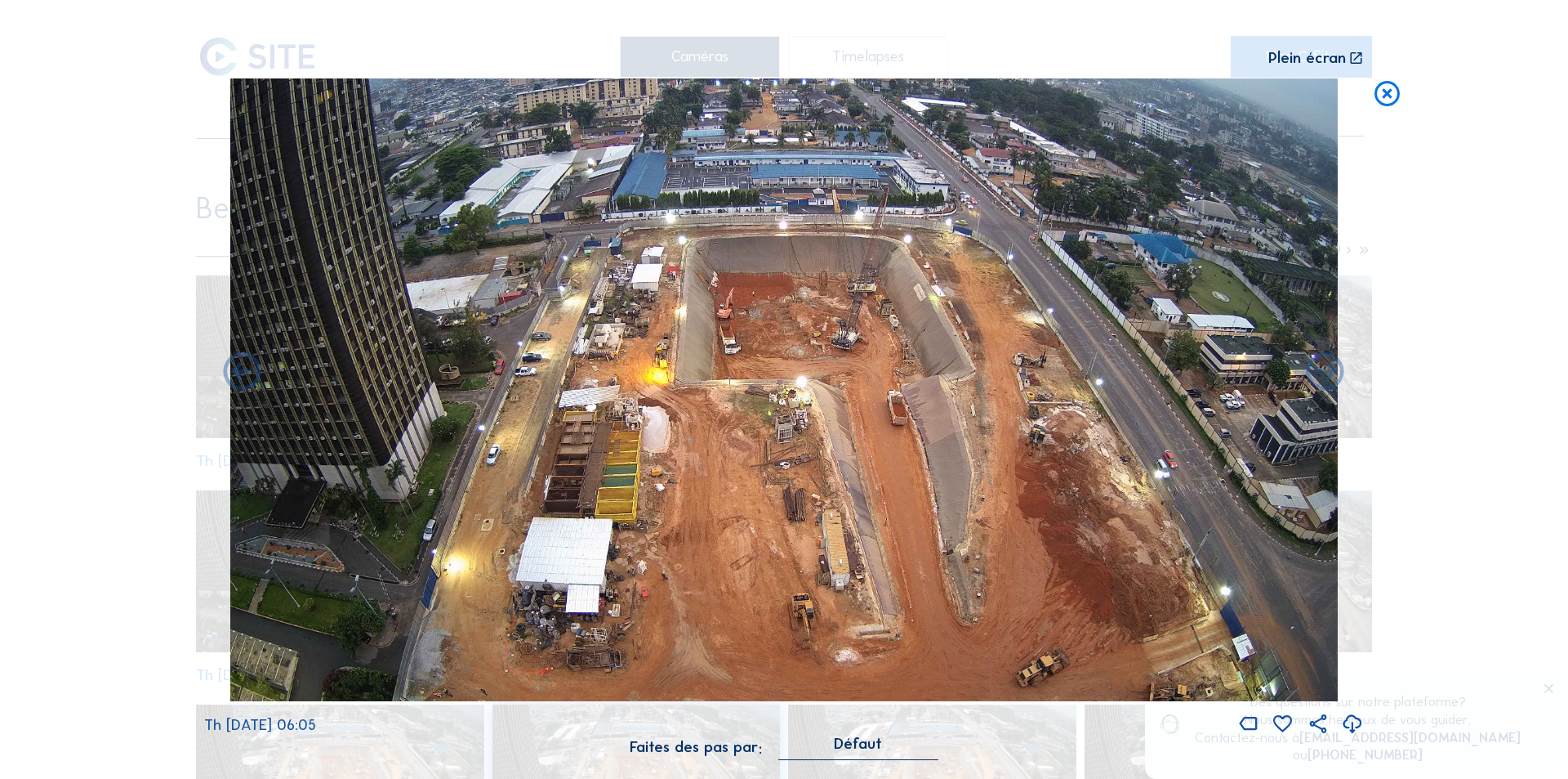
click at [1381, 96] on icon at bounding box center [1387, 94] width 30 height 31
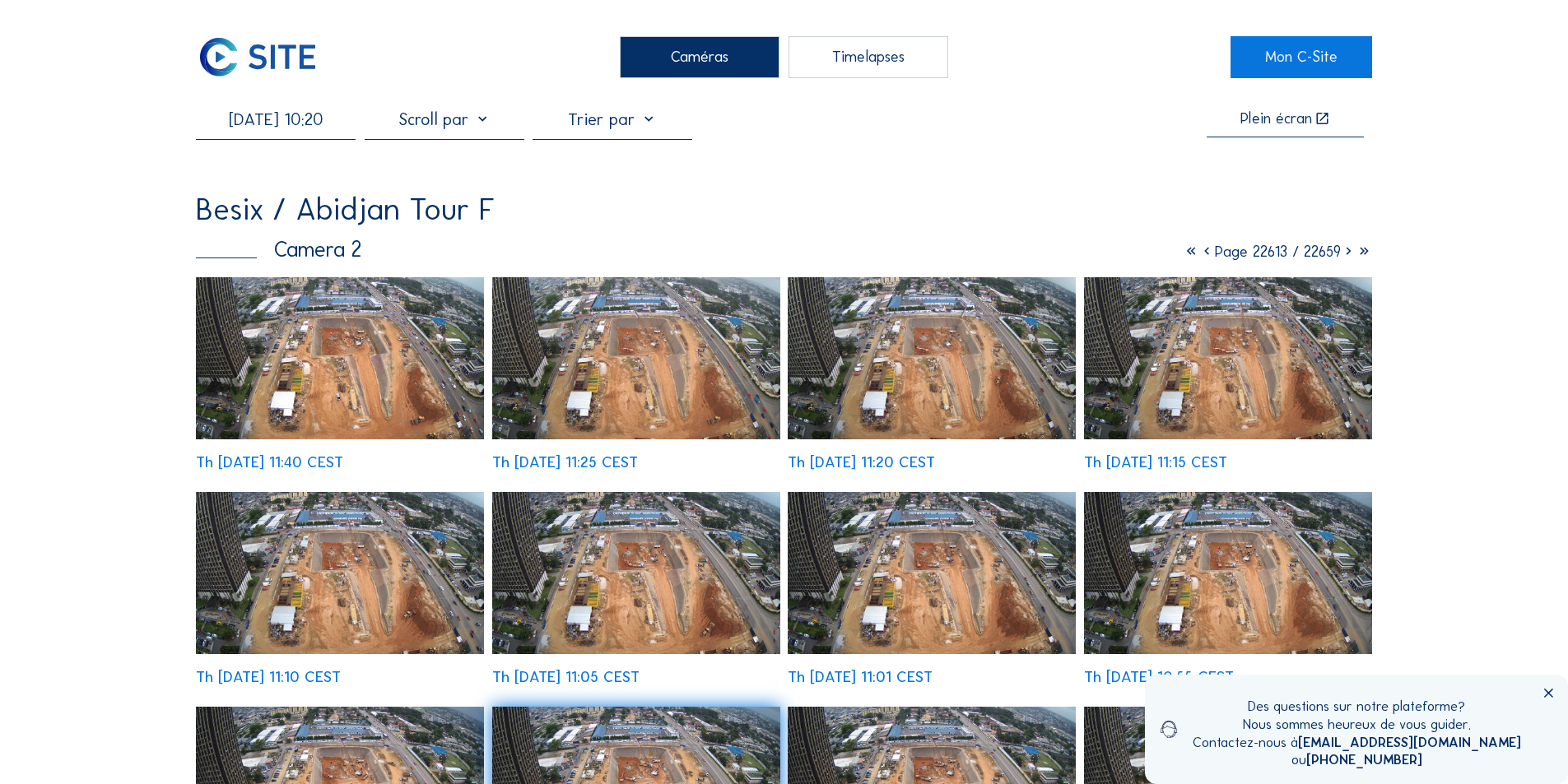
click at [404, 371] on img at bounding box center [340, 358] width 288 height 162
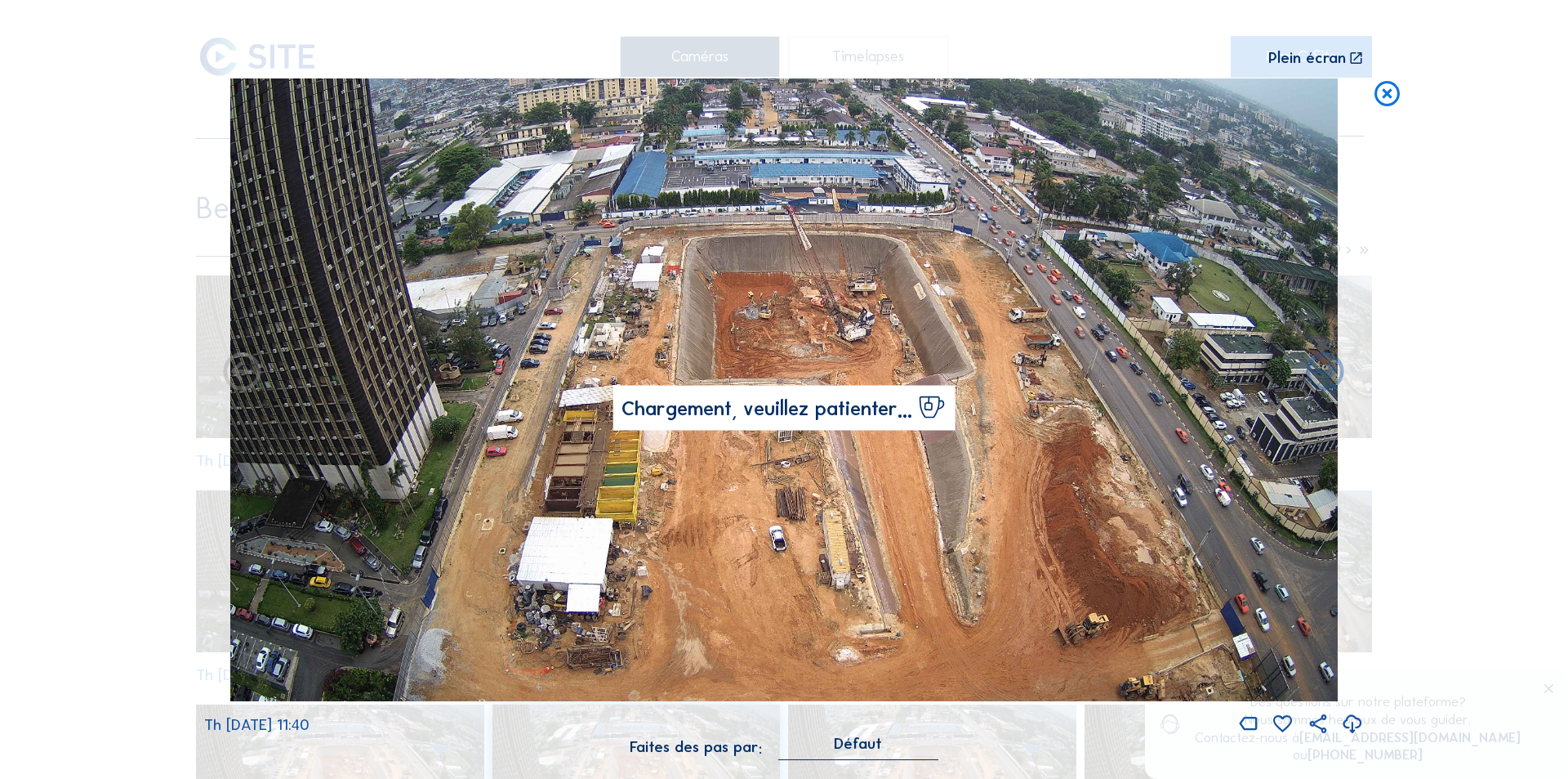
click at [1353, 721] on icon at bounding box center [1353, 725] width 23 height 27
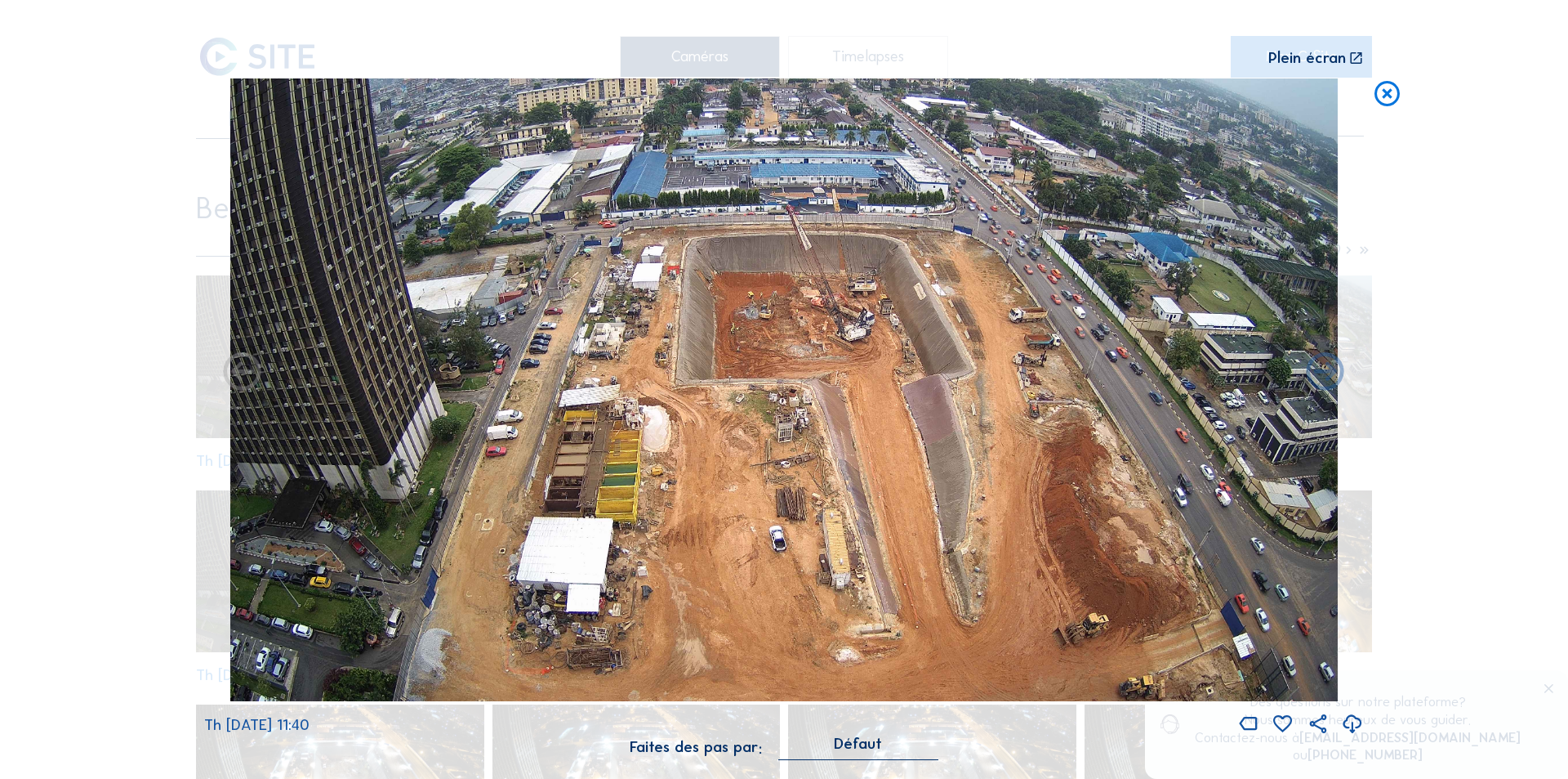
click at [744, 312] on img at bounding box center [784, 390] width 1107 height 623
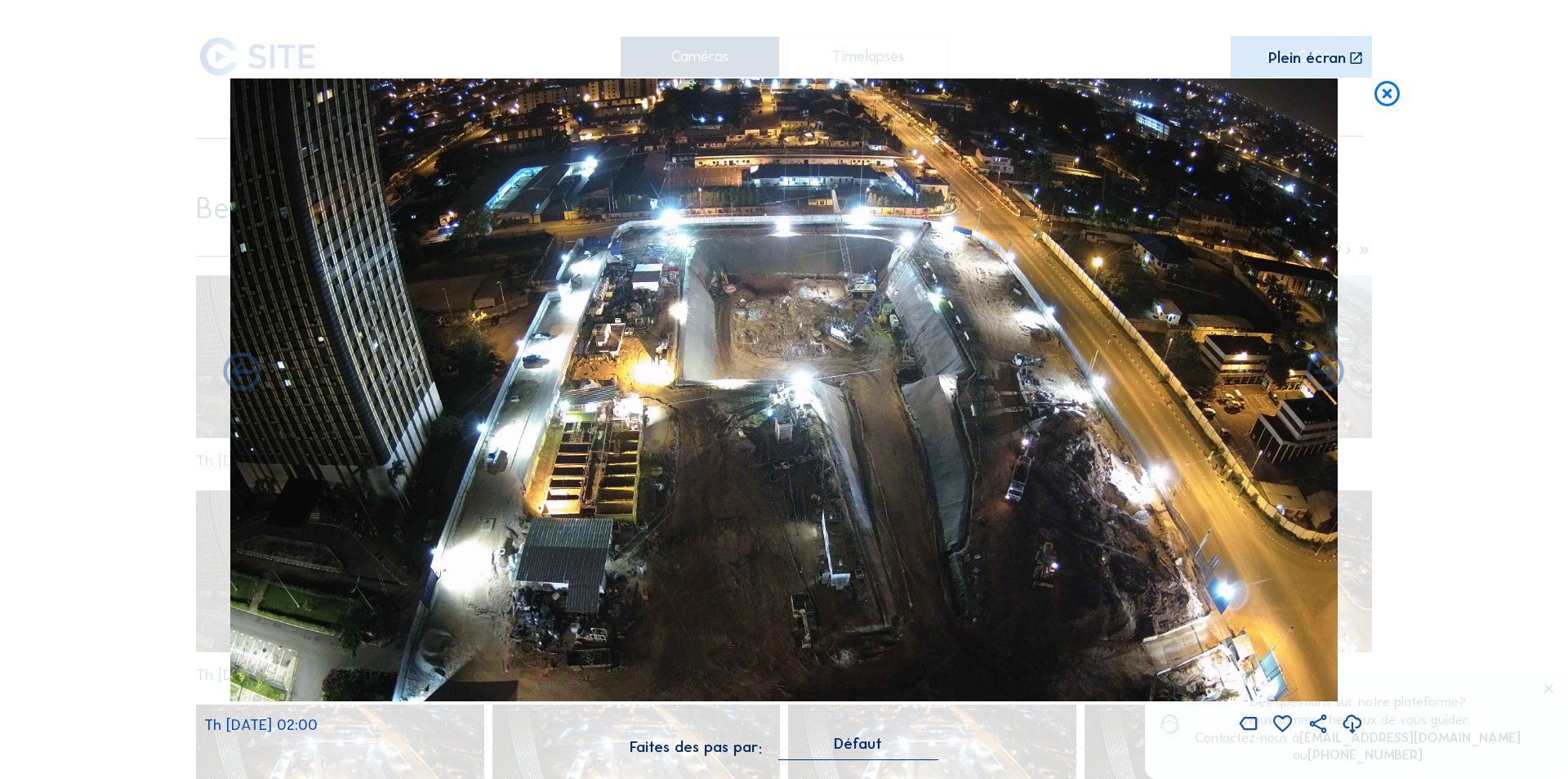
click at [1352, 722] on icon at bounding box center [1353, 725] width 23 height 27
click at [1393, 96] on icon at bounding box center [1387, 94] width 30 height 31
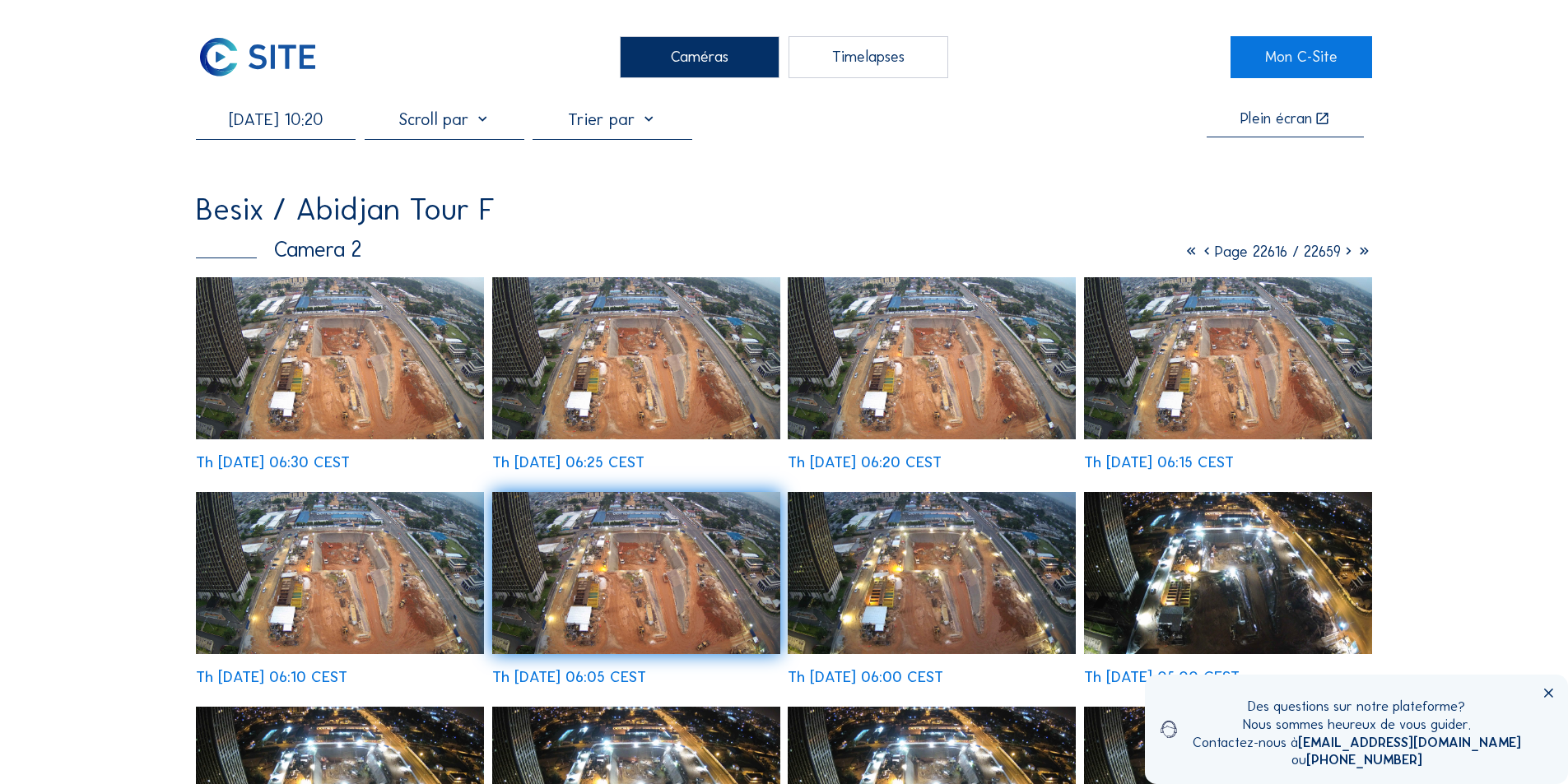
click at [289, 122] on input "[DATE] 10:20" at bounding box center [276, 119] width 160 height 20
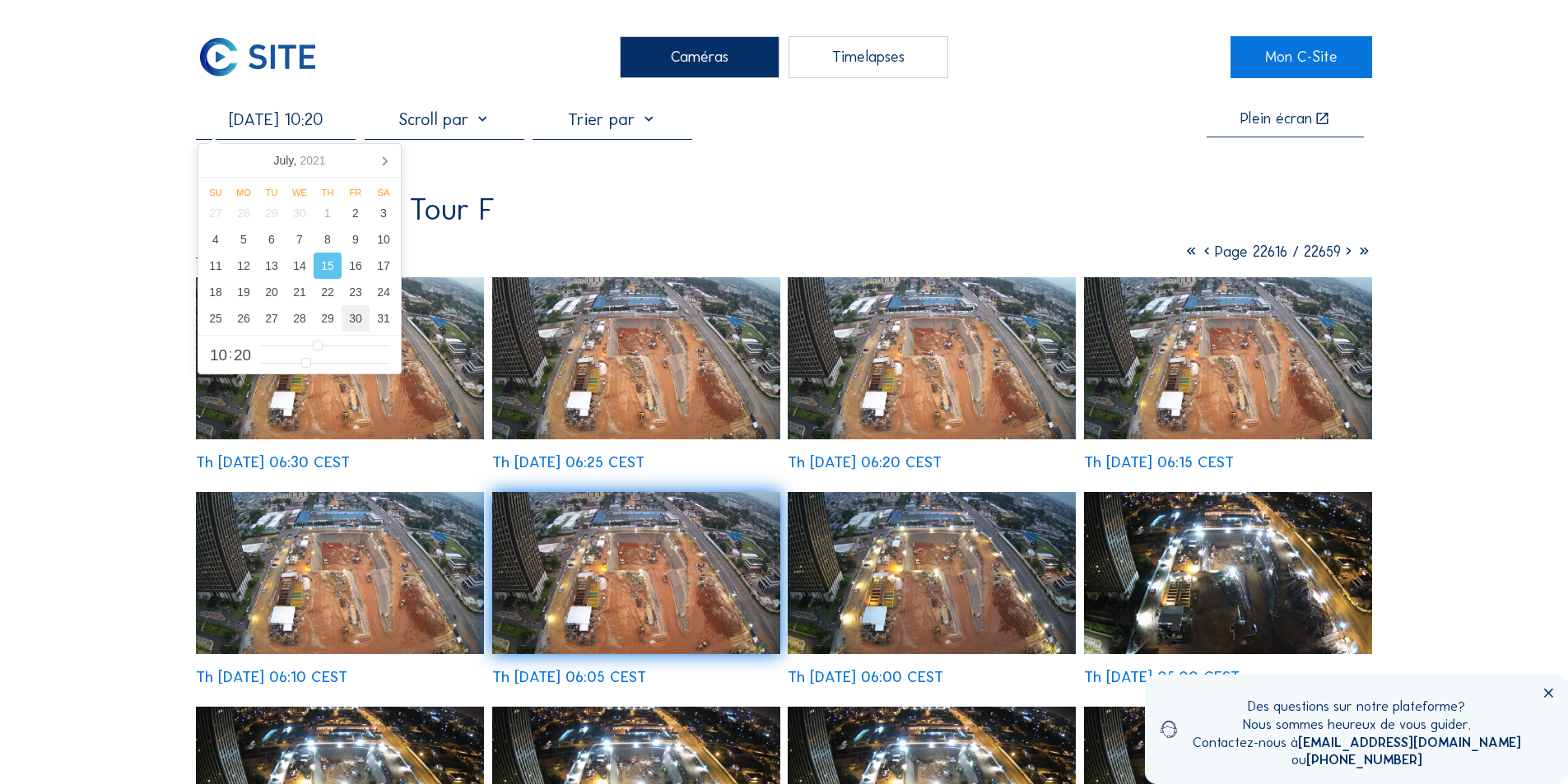
click at [354, 323] on div "30" at bounding box center [355, 318] width 28 height 26
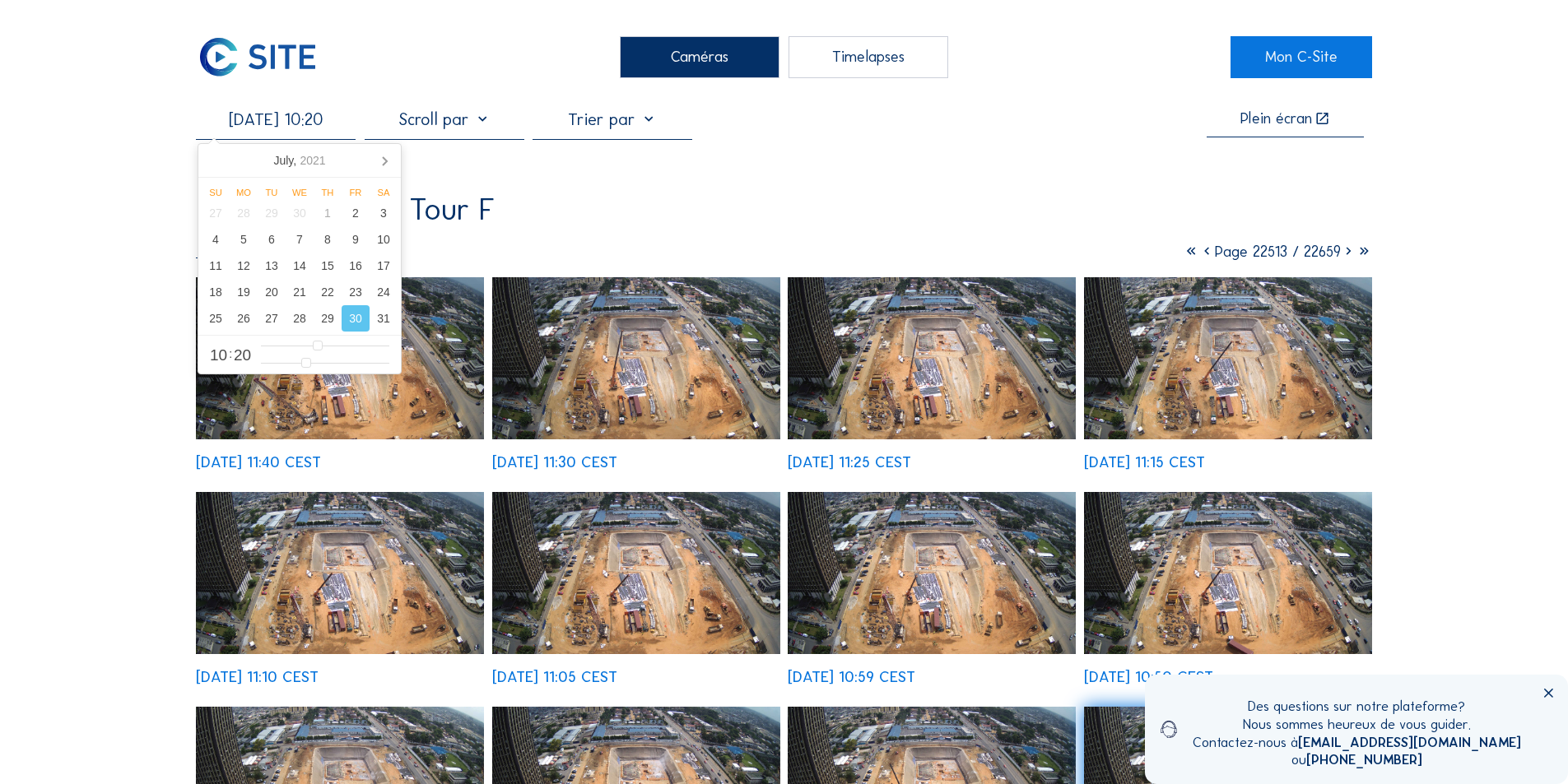
click at [1004, 568] on img at bounding box center [931, 572] width 288 height 162
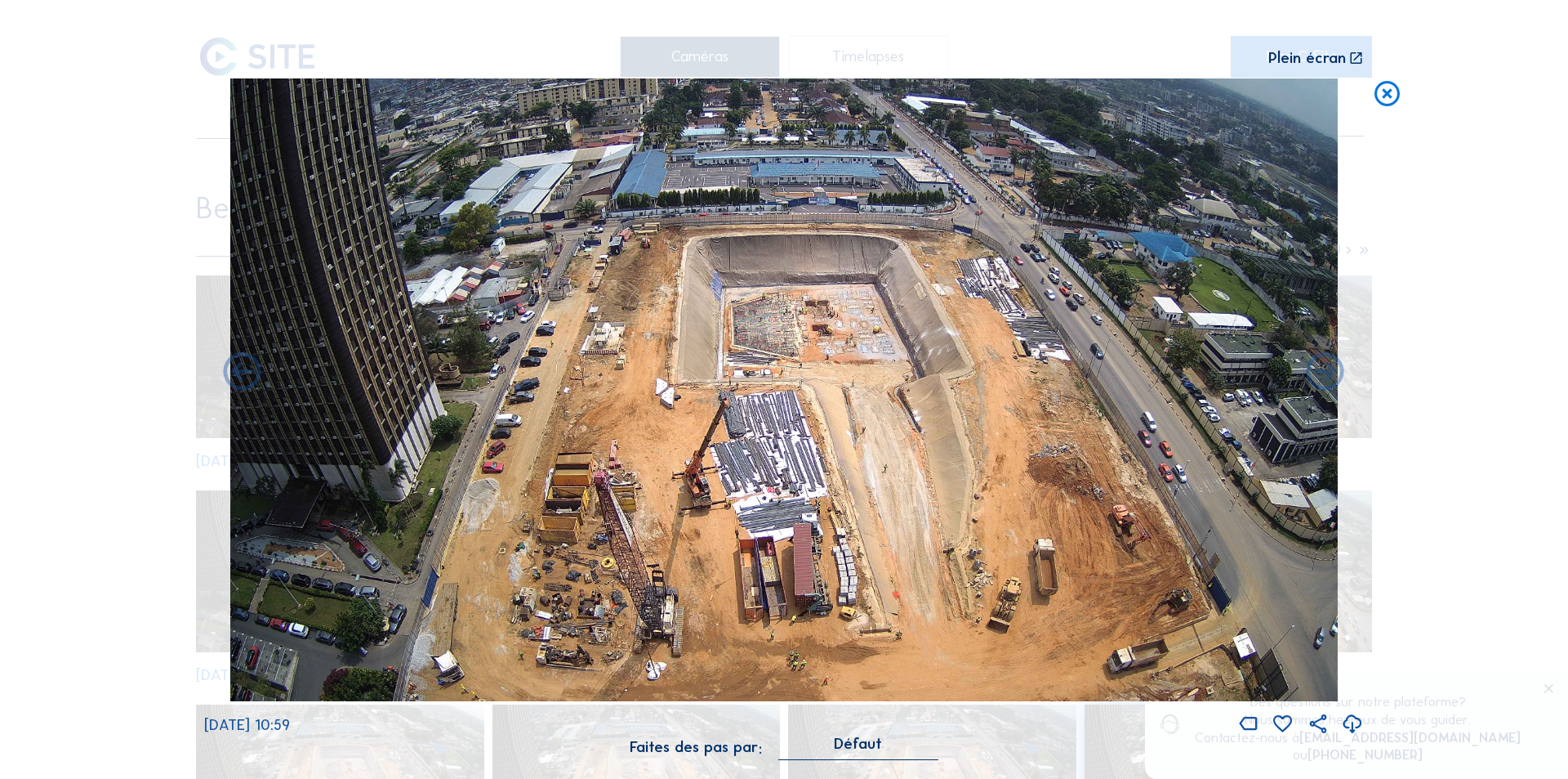
click at [1354, 723] on icon at bounding box center [1353, 725] width 23 height 27
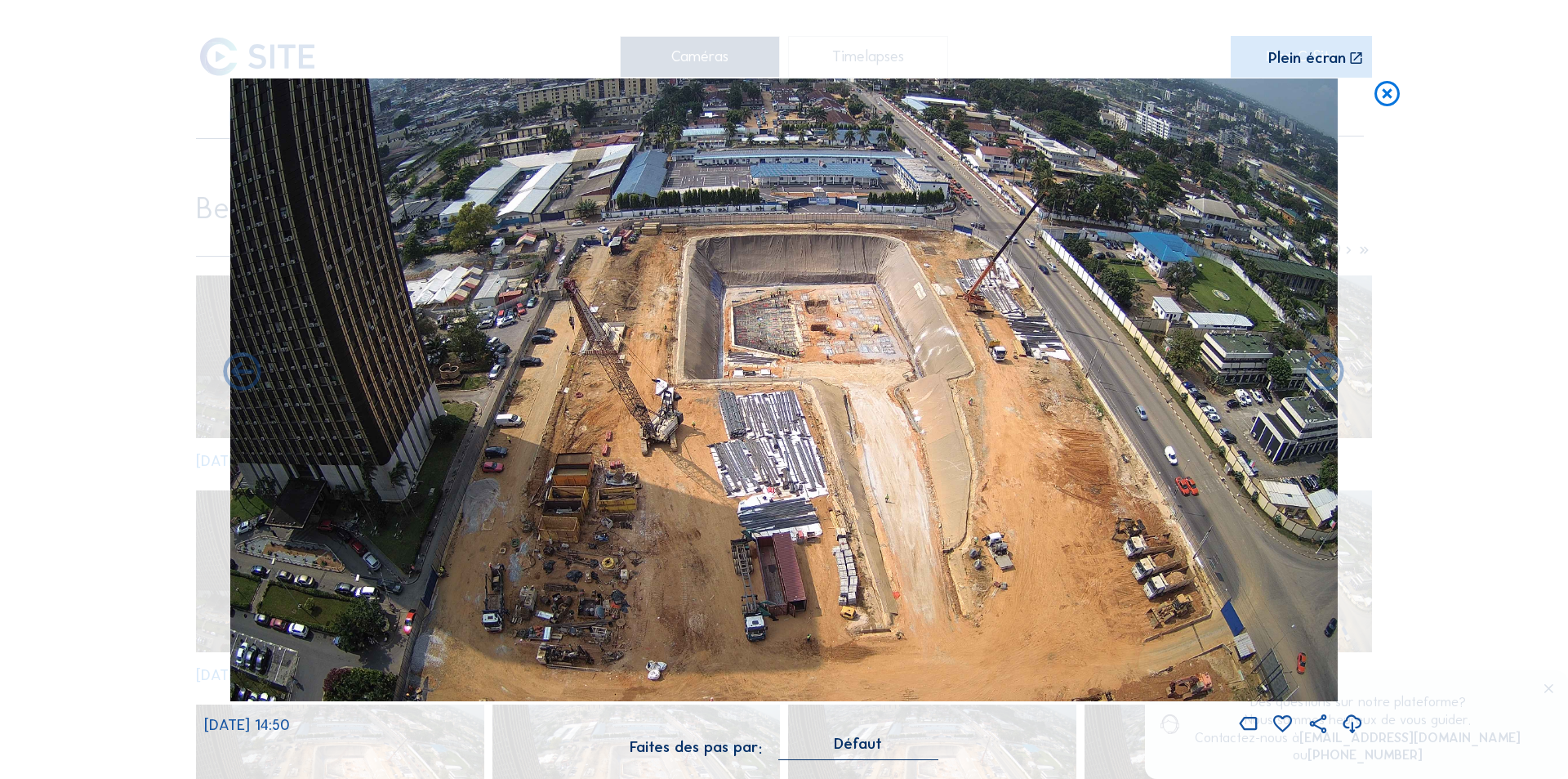
click at [1349, 729] on icon at bounding box center [1353, 725] width 23 height 27
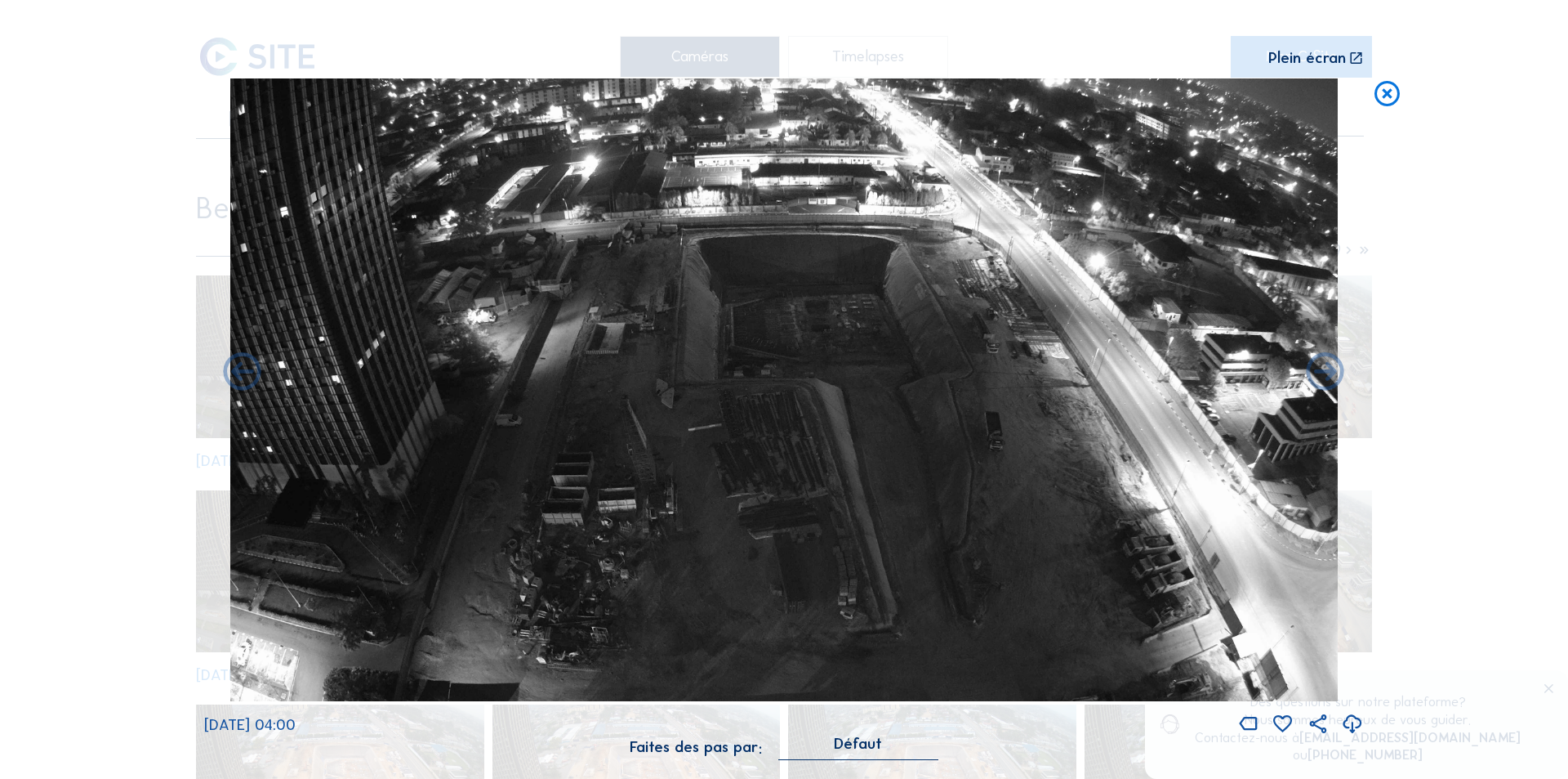
click at [1385, 99] on icon at bounding box center [1387, 94] width 30 height 31
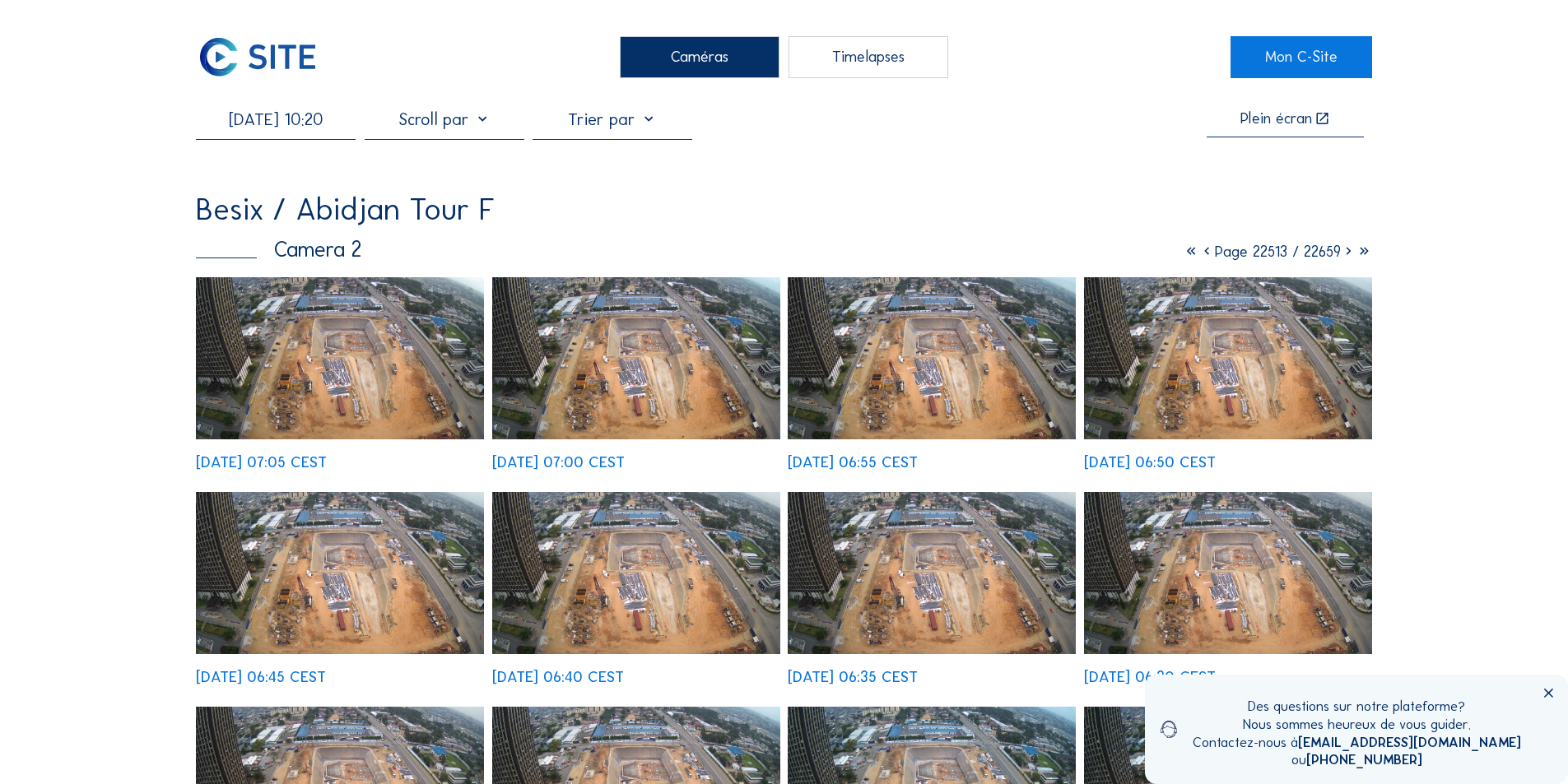
click at [262, 121] on input "[DATE] 10:20" at bounding box center [276, 119] width 160 height 20
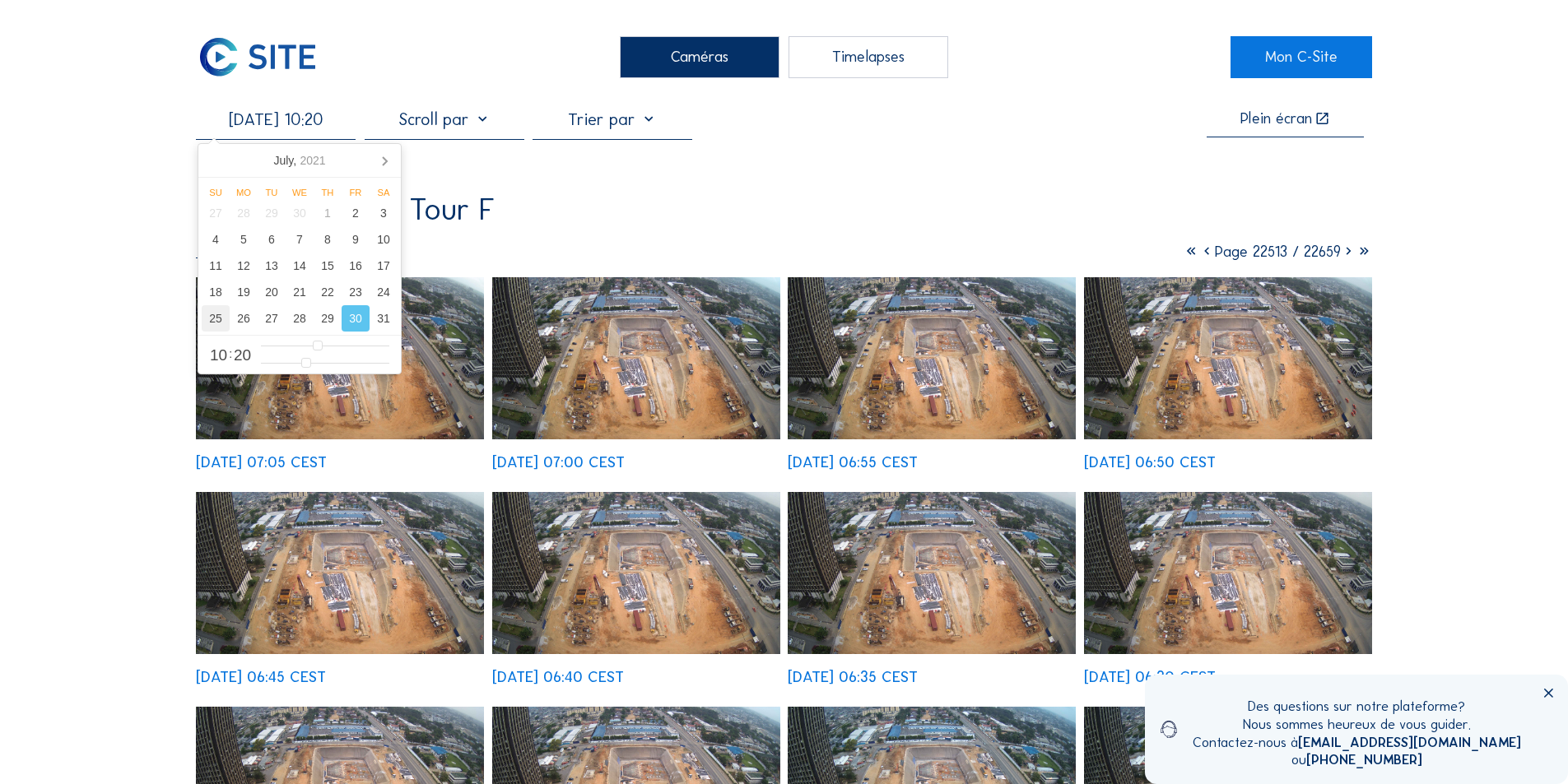
click at [220, 321] on div "25" at bounding box center [216, 318] width 28 height 26
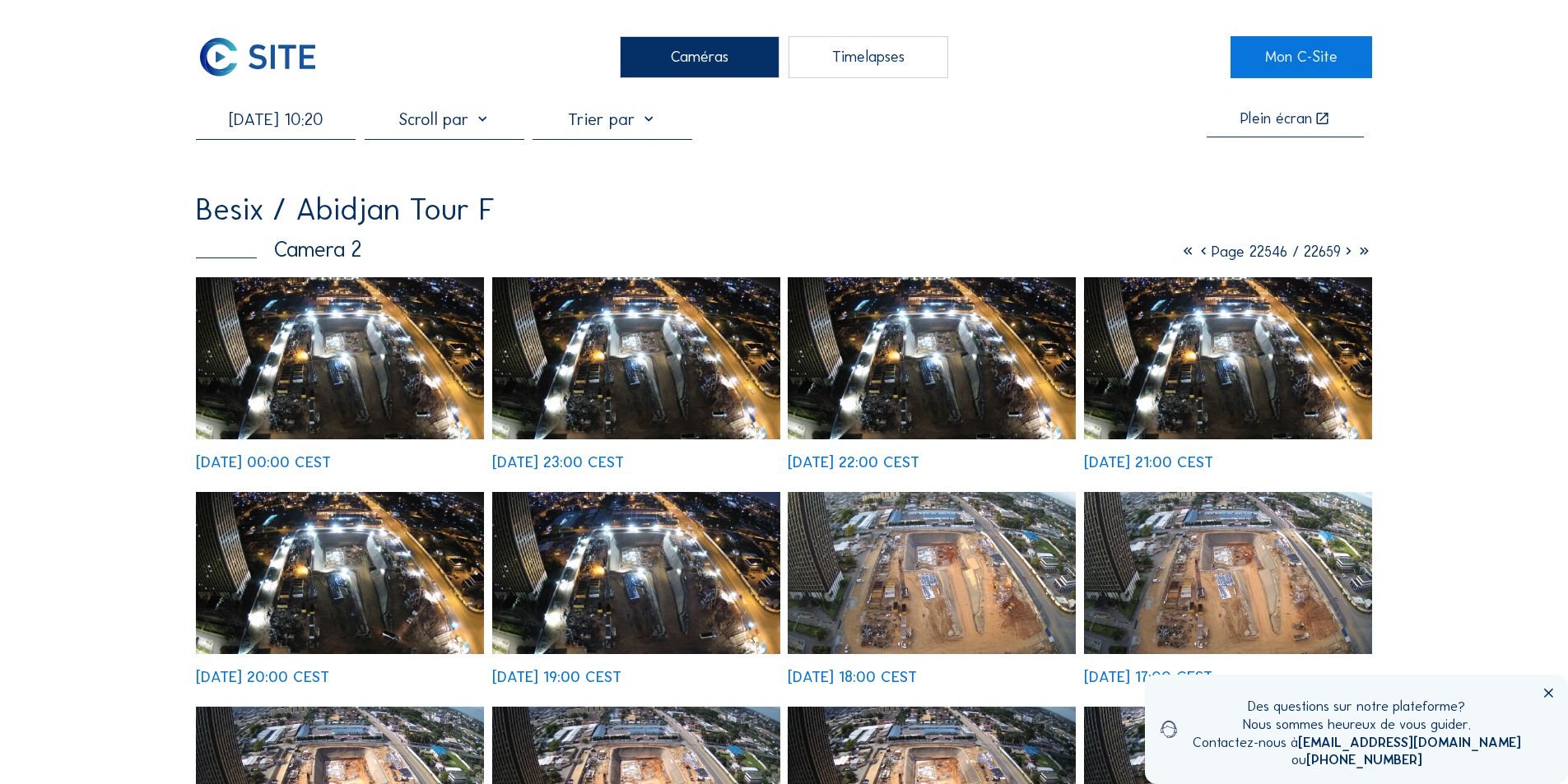
click at [944, 568] on img at bounding box center [931, 572] width 288 height 162
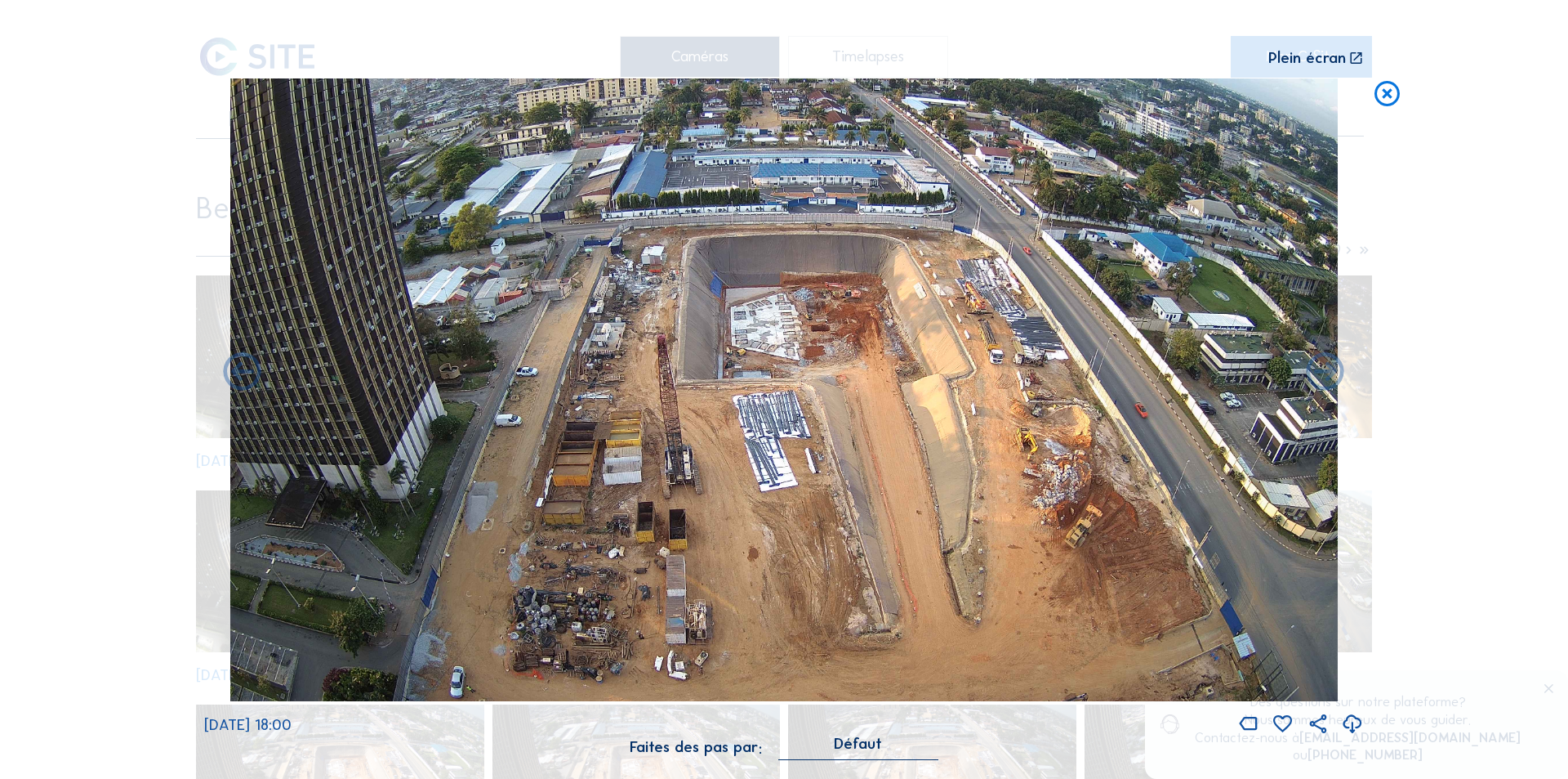
click at [1351, 725] on icon at bounding box center [1353, 725] width 23 height 27
click at [1368, 505] on div "Scroll pour voyager dans le temps | Appuie sur le 'Alt' [PERSON_NAME] + Scroll …" at bounding box center [784, 390] width 1568 height 779
click at [1385, 91] on icon at bounding box center [1387, 94] width 30 height 31
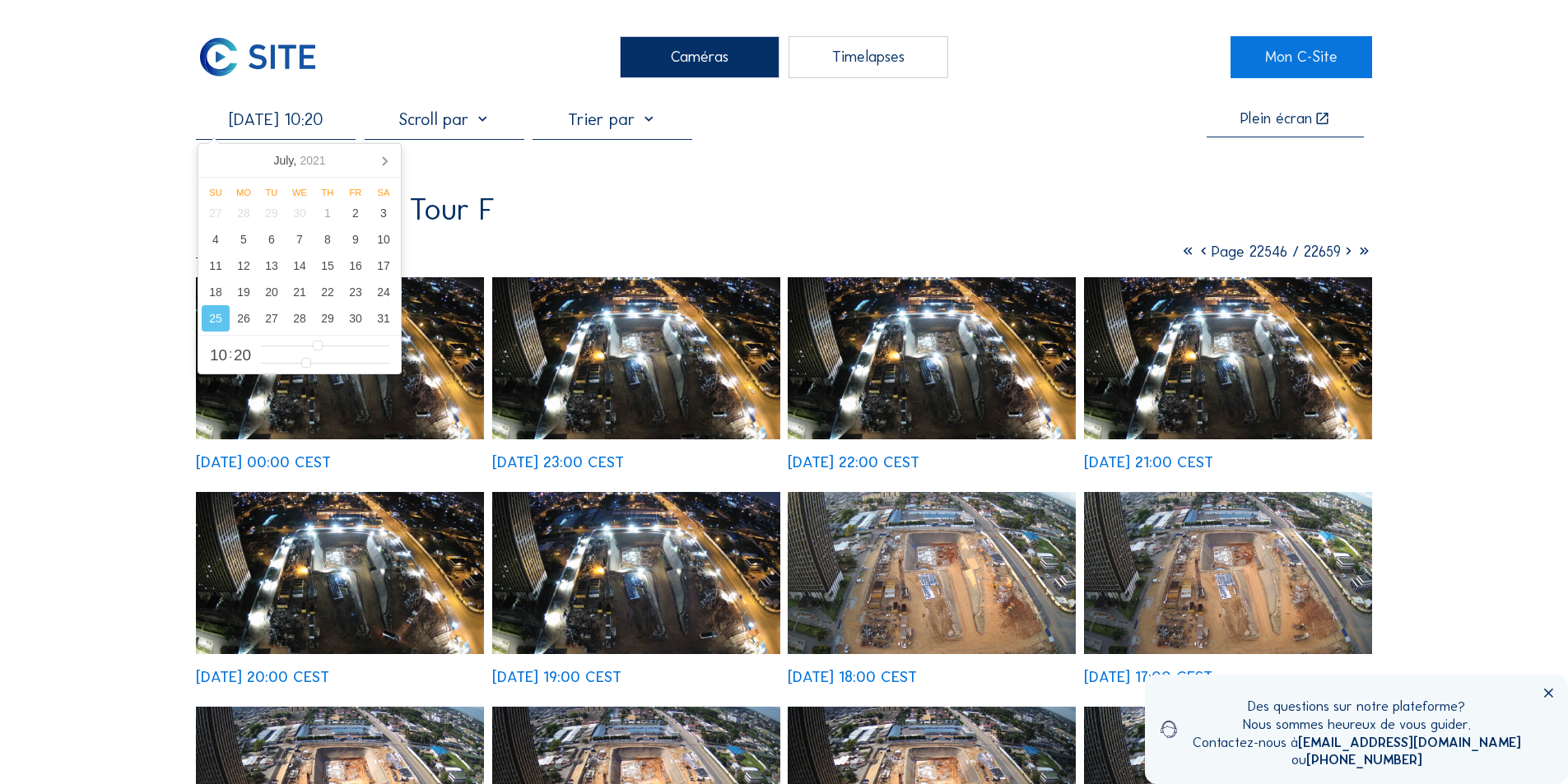
click at [306, 121] on input "[DATE] 10:20" at bounding box center [276, 119] width 160 height 20
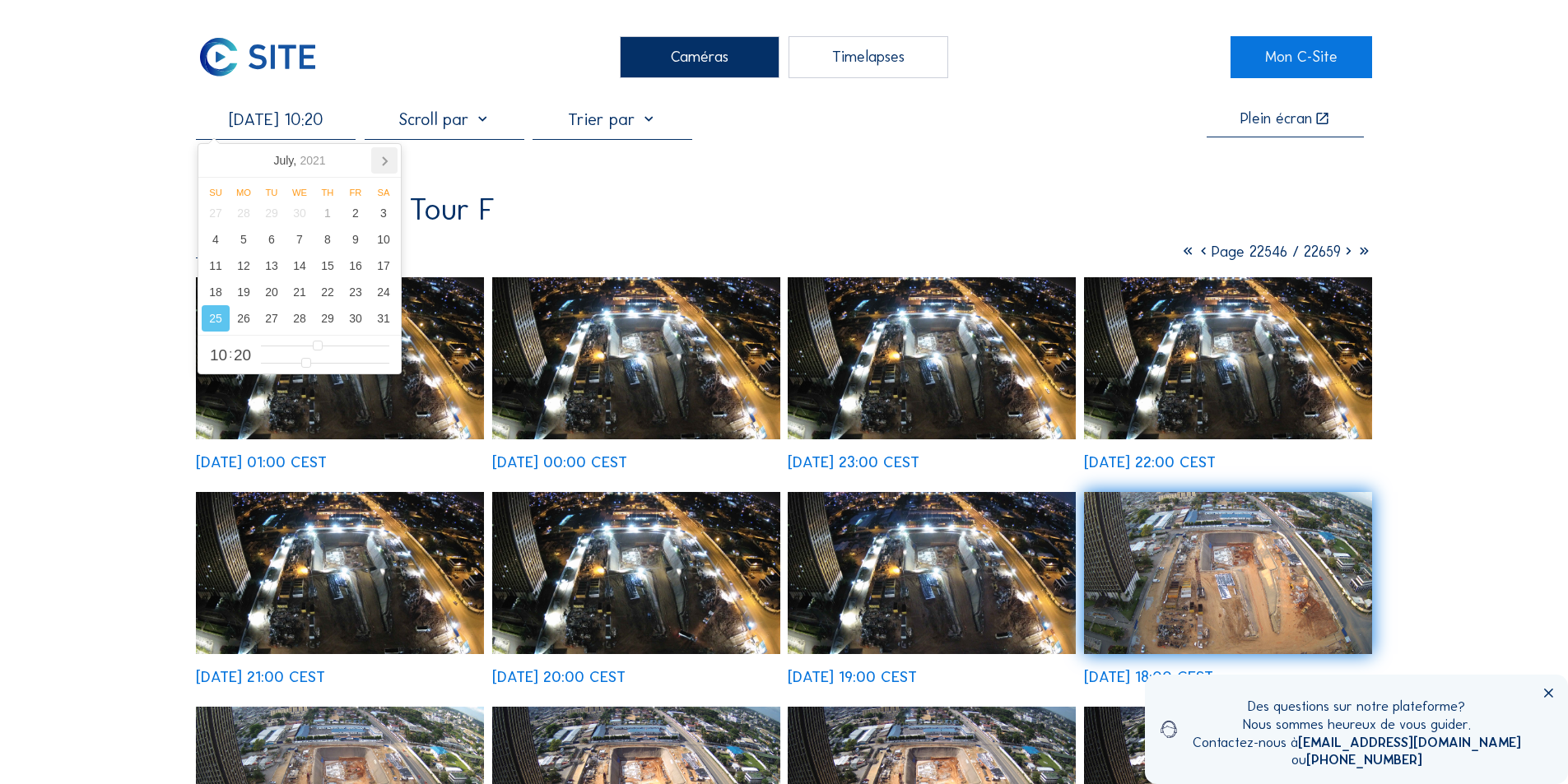
click at [382, 161] on icon at bounding box center [383, 160] width 26 height 26
click at [216, 209] on div "1" at bounding box center [216, 213] width 28 height 26
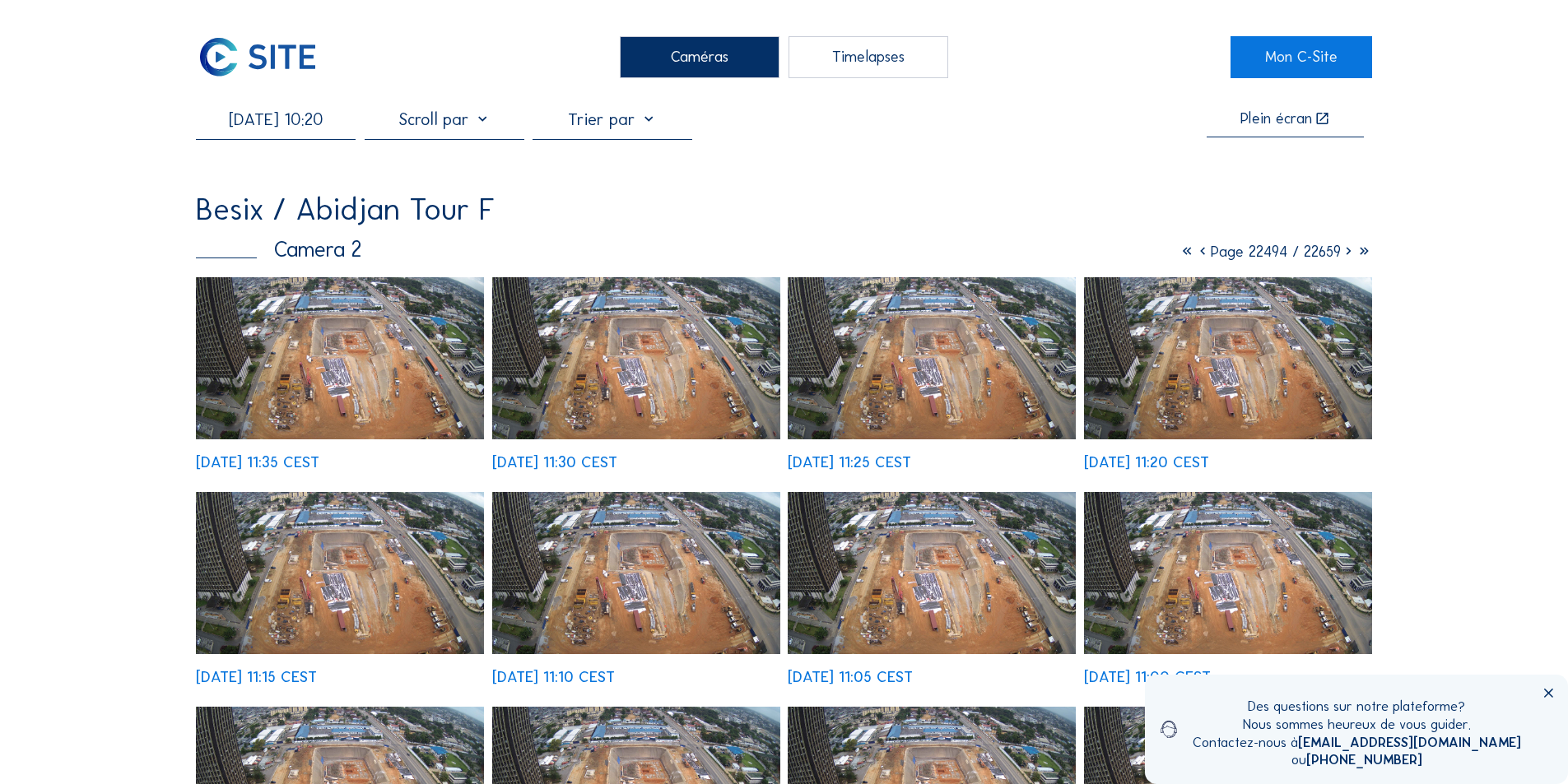
click at [343, 396] on img at bounding box center [340, 358] width 288 height 162
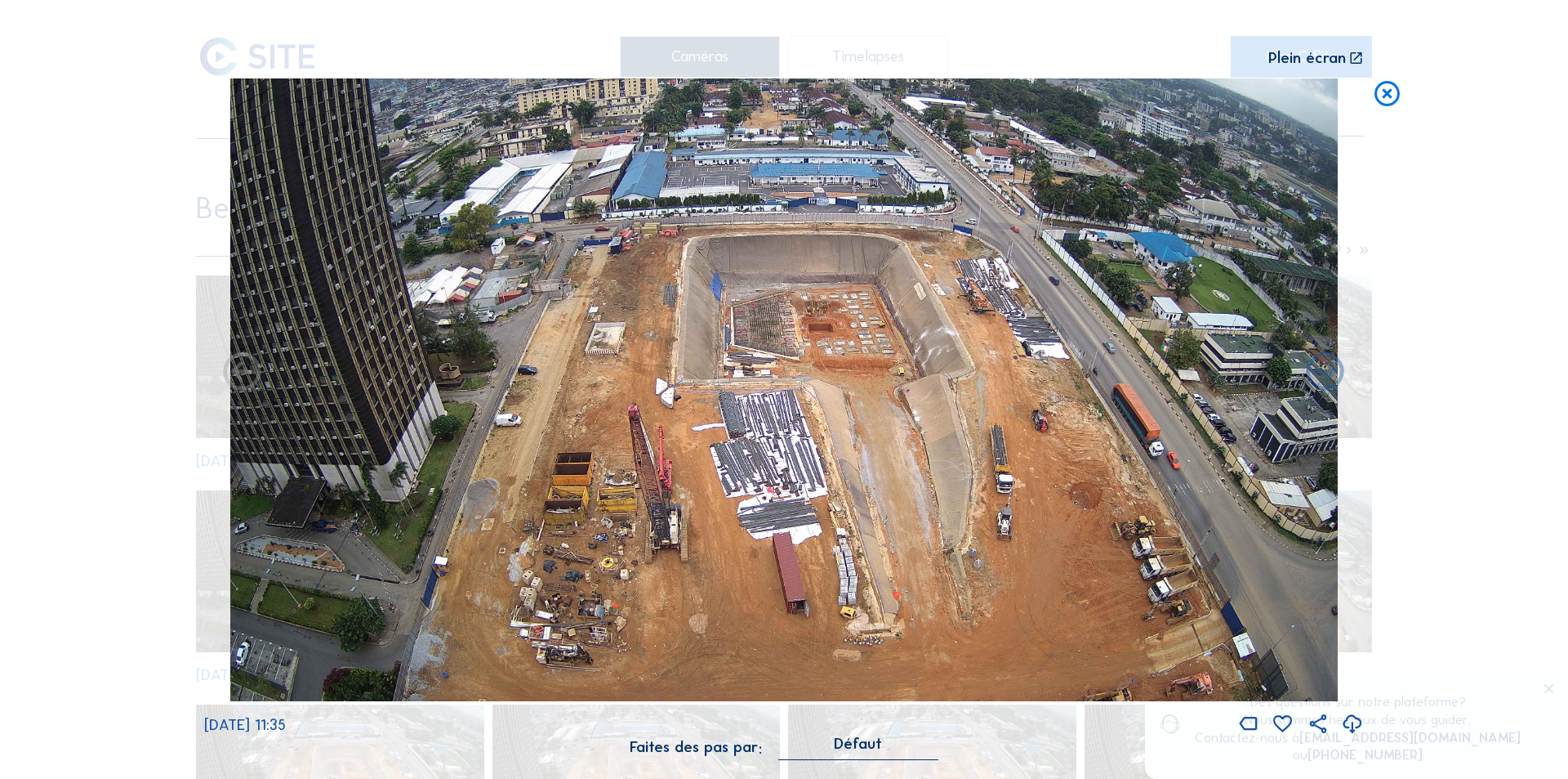
click at [1354, 720] on icon at bounding box center [1353, 725] width 23 height 27
click at [1388, 91] on icon at bounding box center [1387, 94] width 30 height 31
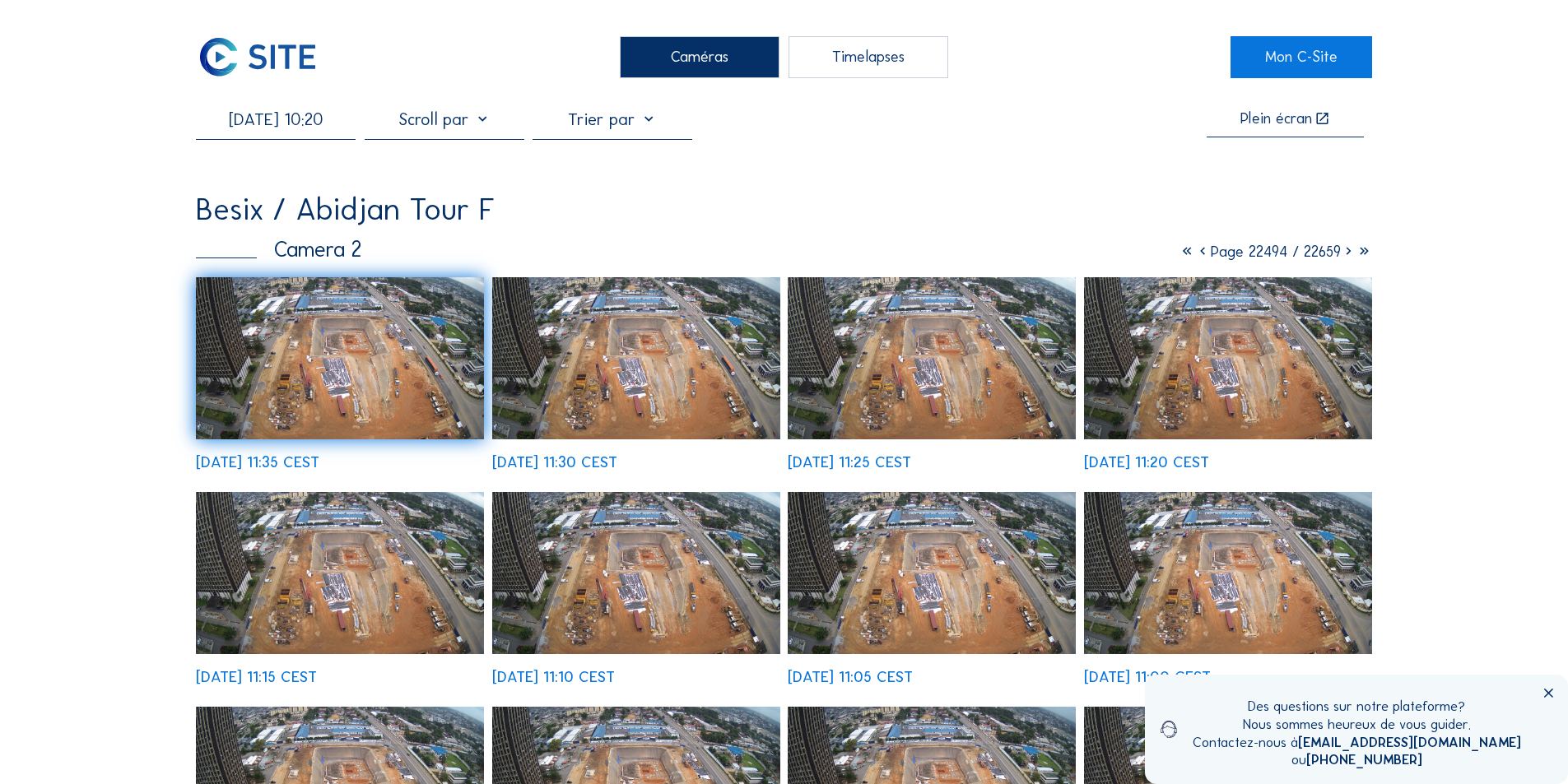
click at [277, 125] on input "[DATE] 10:20" at bounding box center [276, 119] width 160 height 20
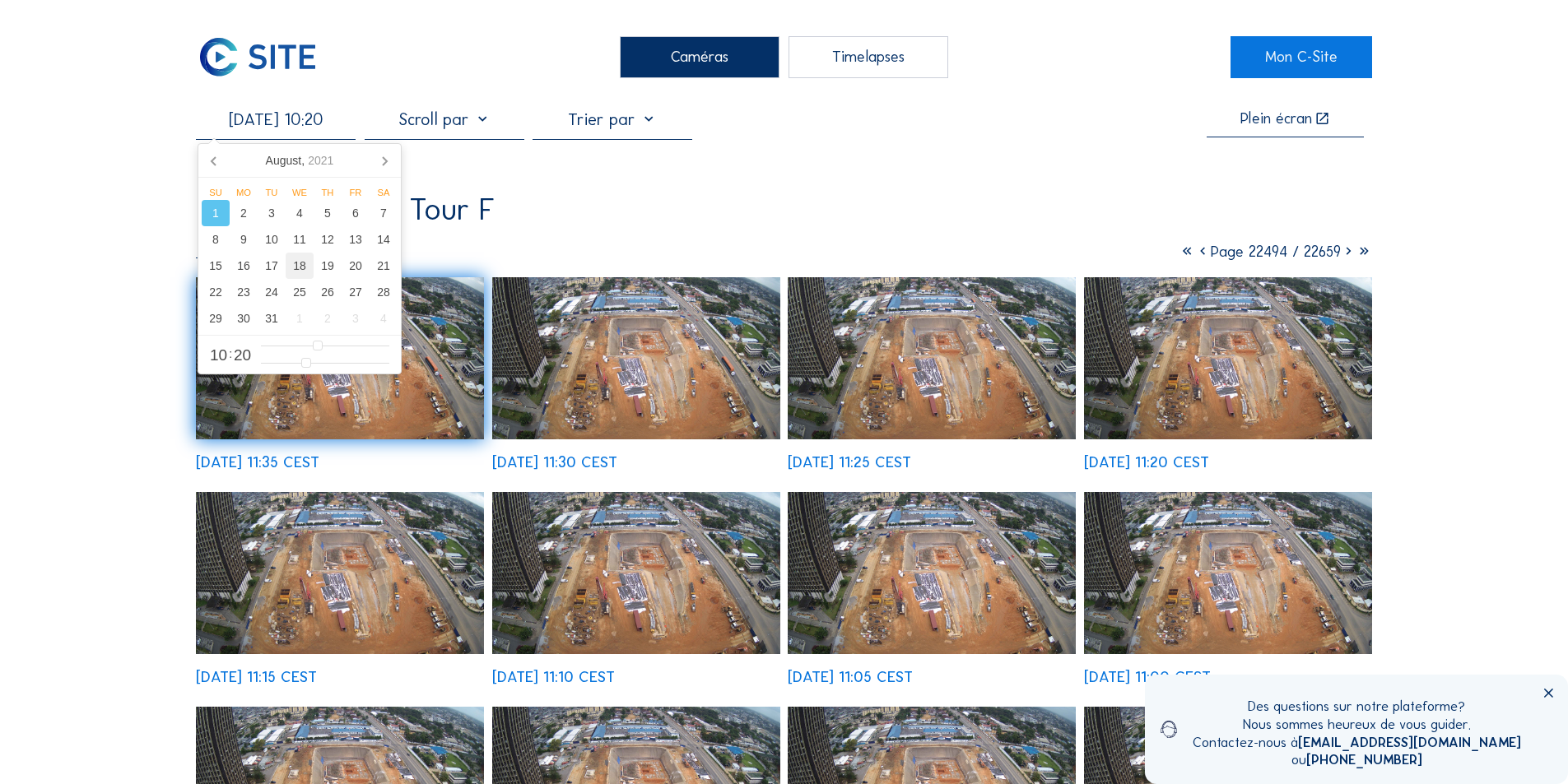
click at [301, 266] on div "18" at bounding box center [300, 265] width 28 height 26
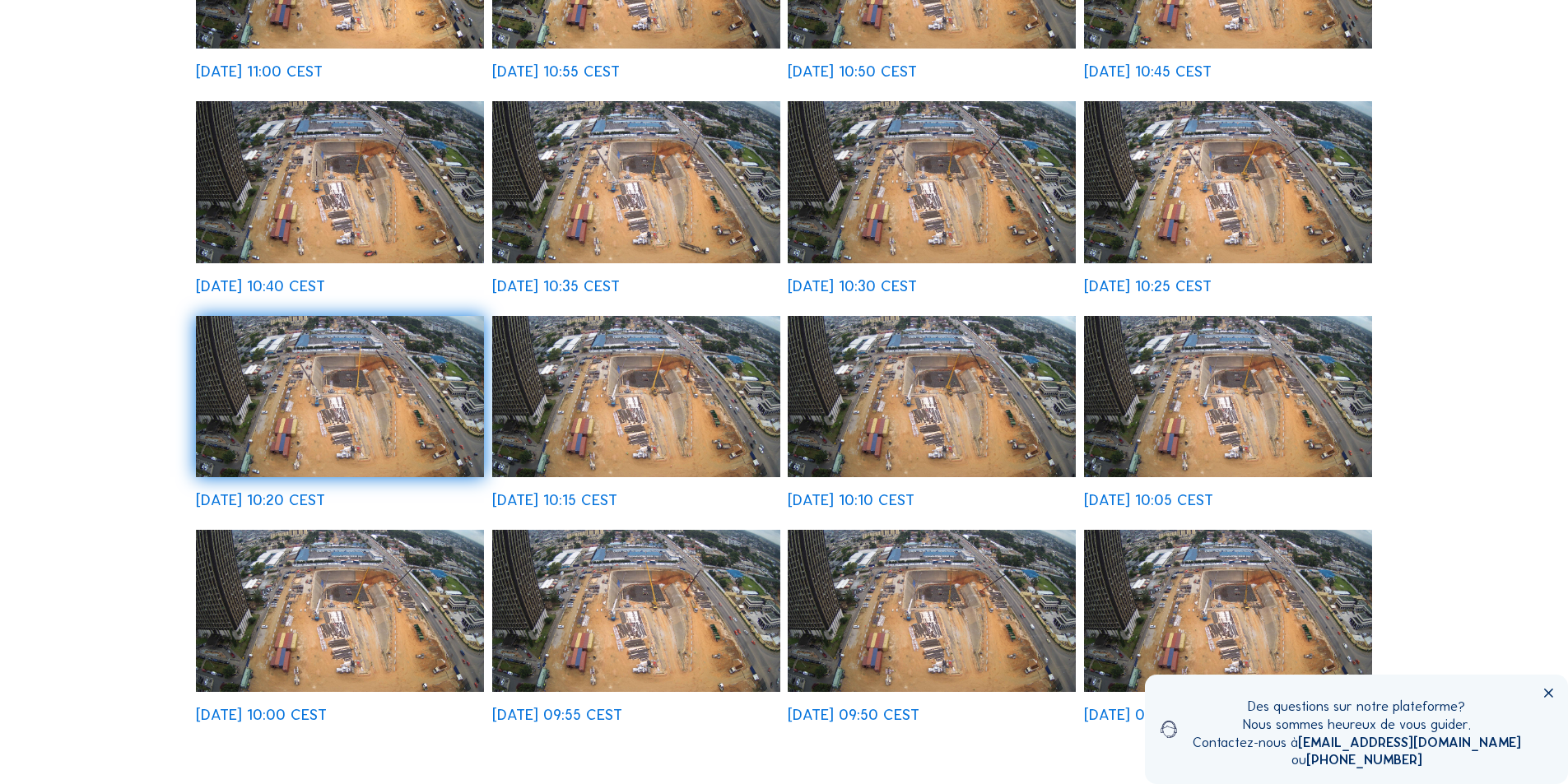
scroll to position [575, 0]
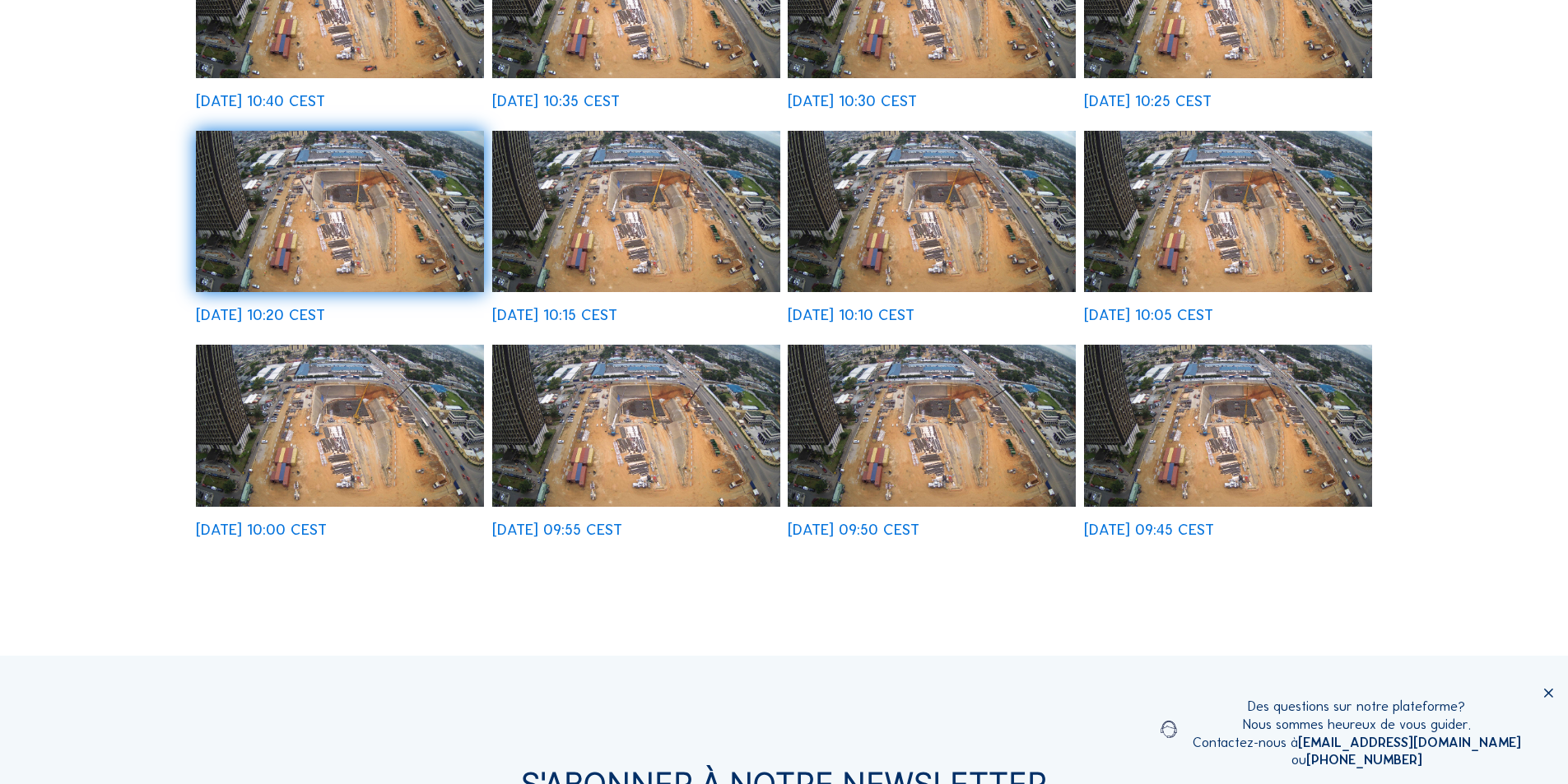
click at [627, 440] on img at bounding box center [635, 425] width 288 height 162
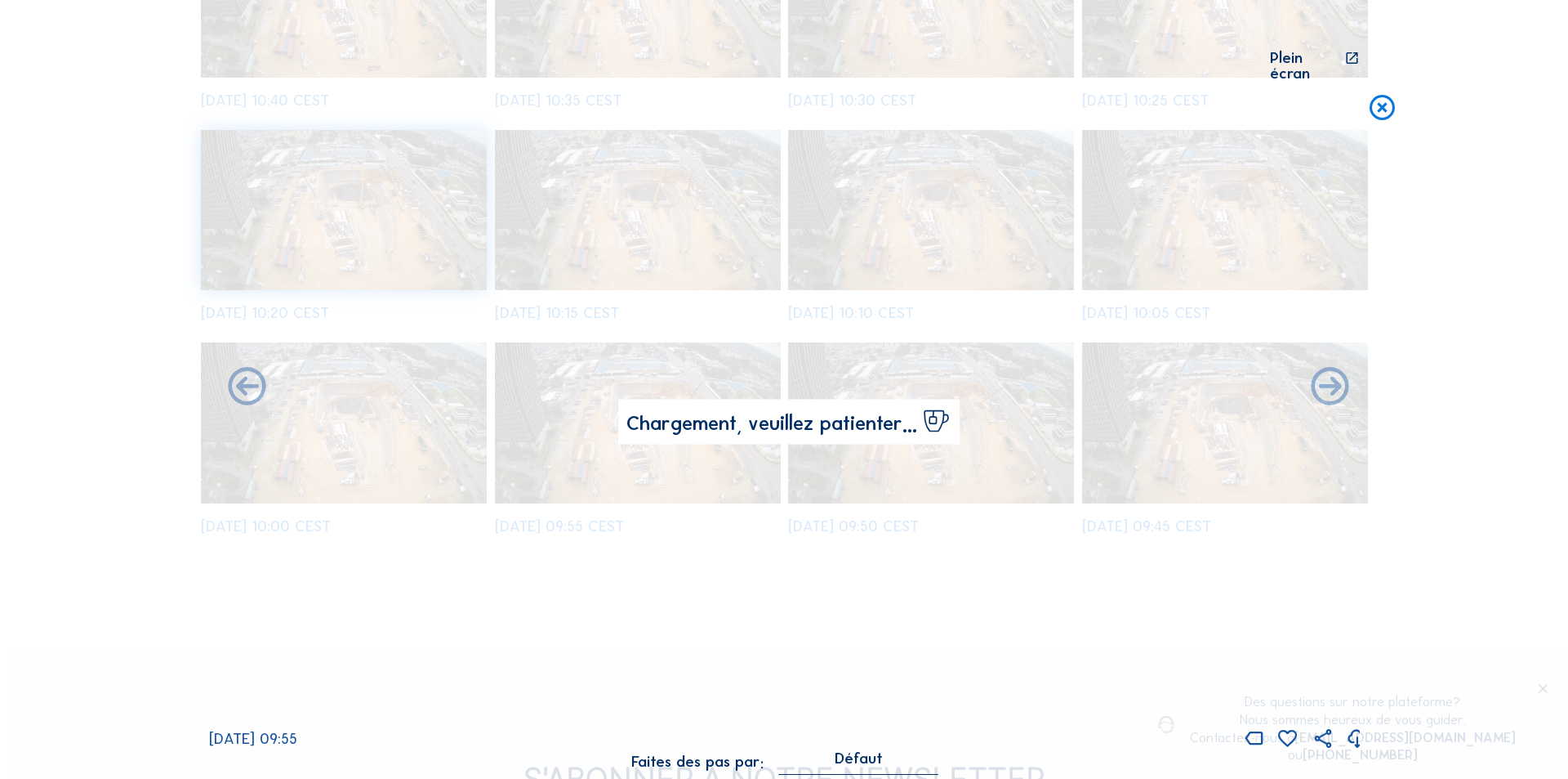
scroll to position [574, 0]
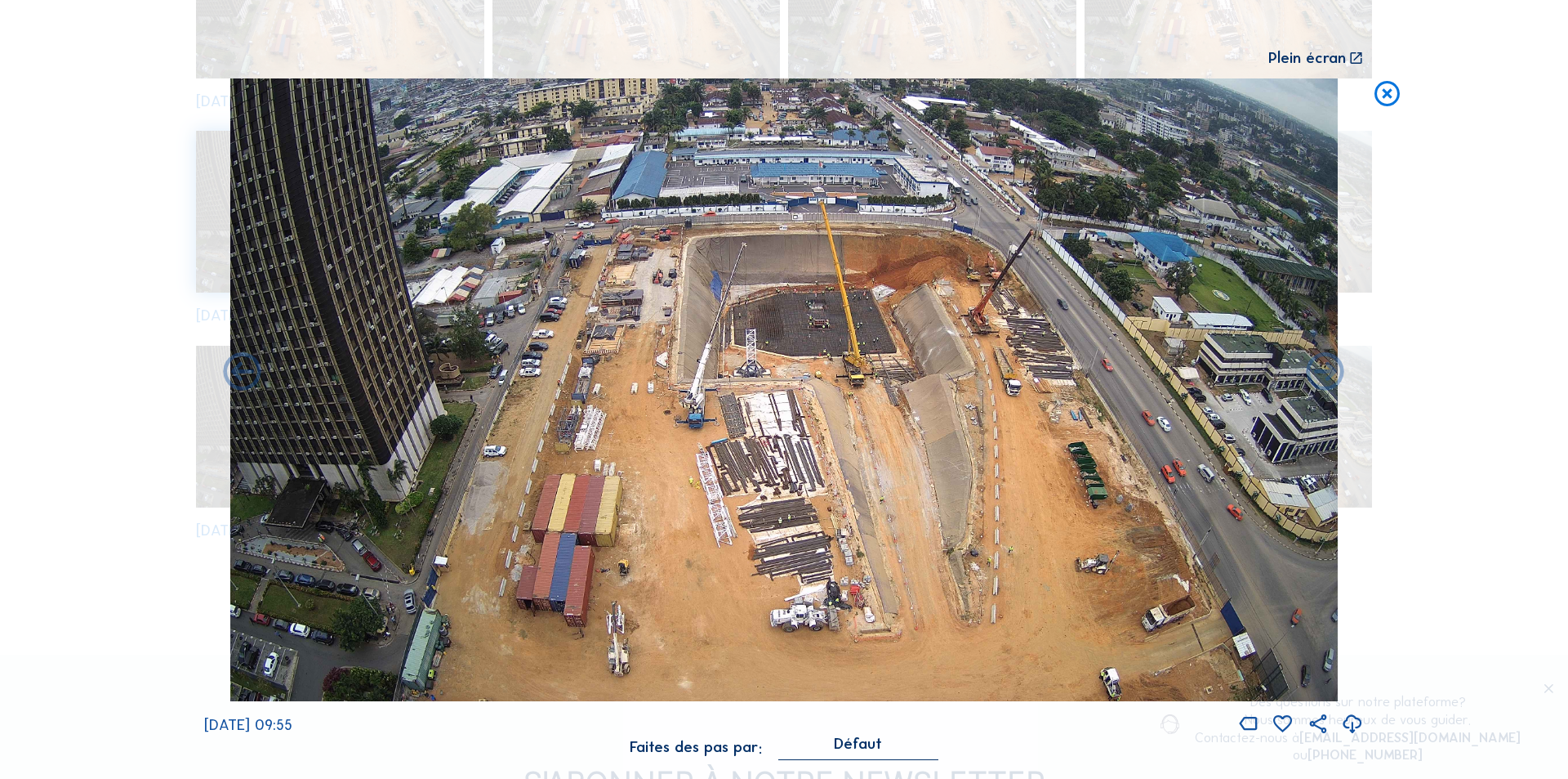
click at [1351, 718] on icon at bounding box center [1353, 725] width 23 height 27
click at [1451, 482] on div "Scroll pour voyager dans le temps | Appuie sur le 'Alt' [PERSON_NAME] + Scroll …" at bounding box center [784, 390] width 1568 height 779
click at [1388, 94] on icon at bounding box center [1387, 94] width 30 height 31
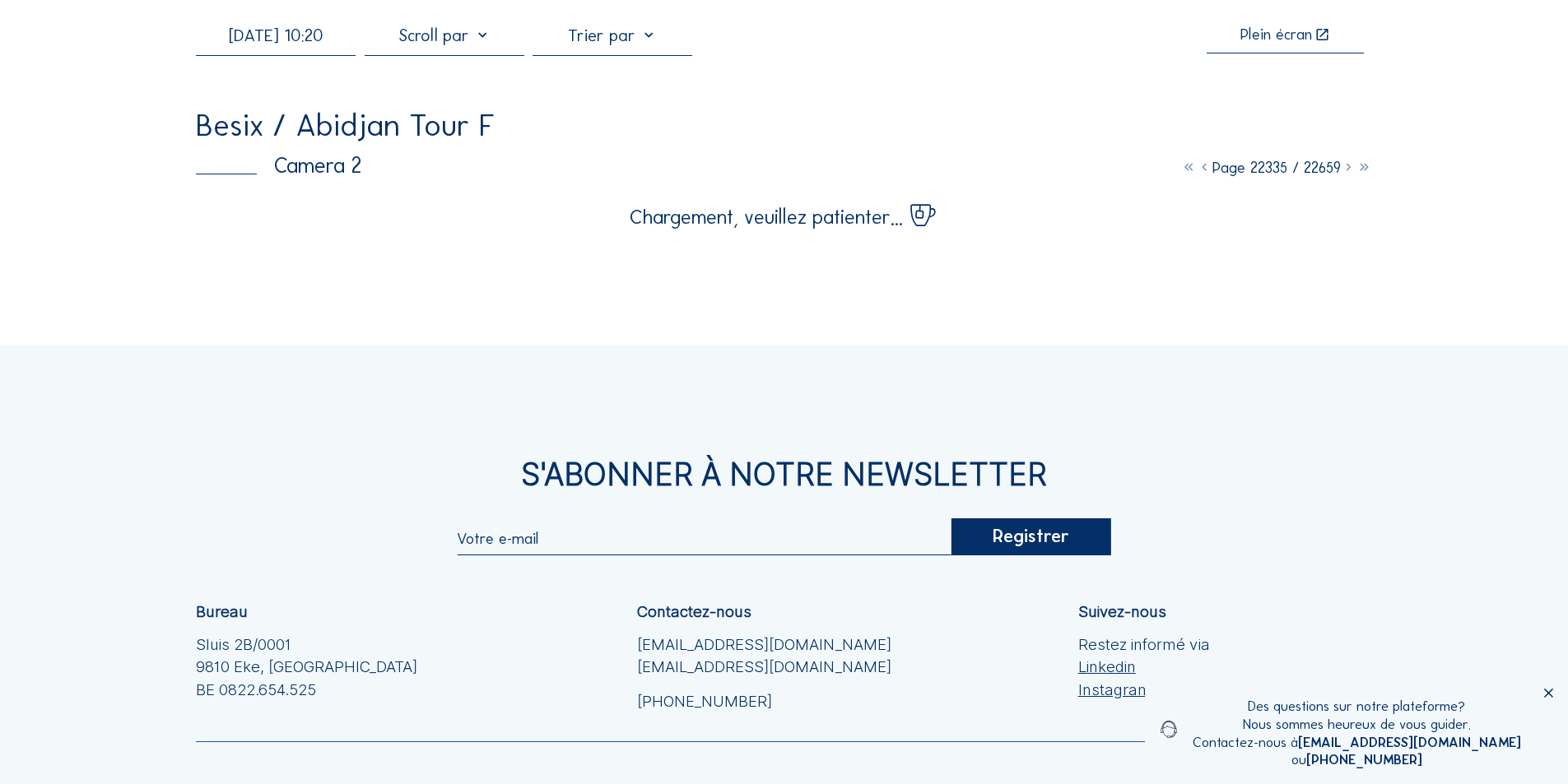
scroll to position [82, 0]
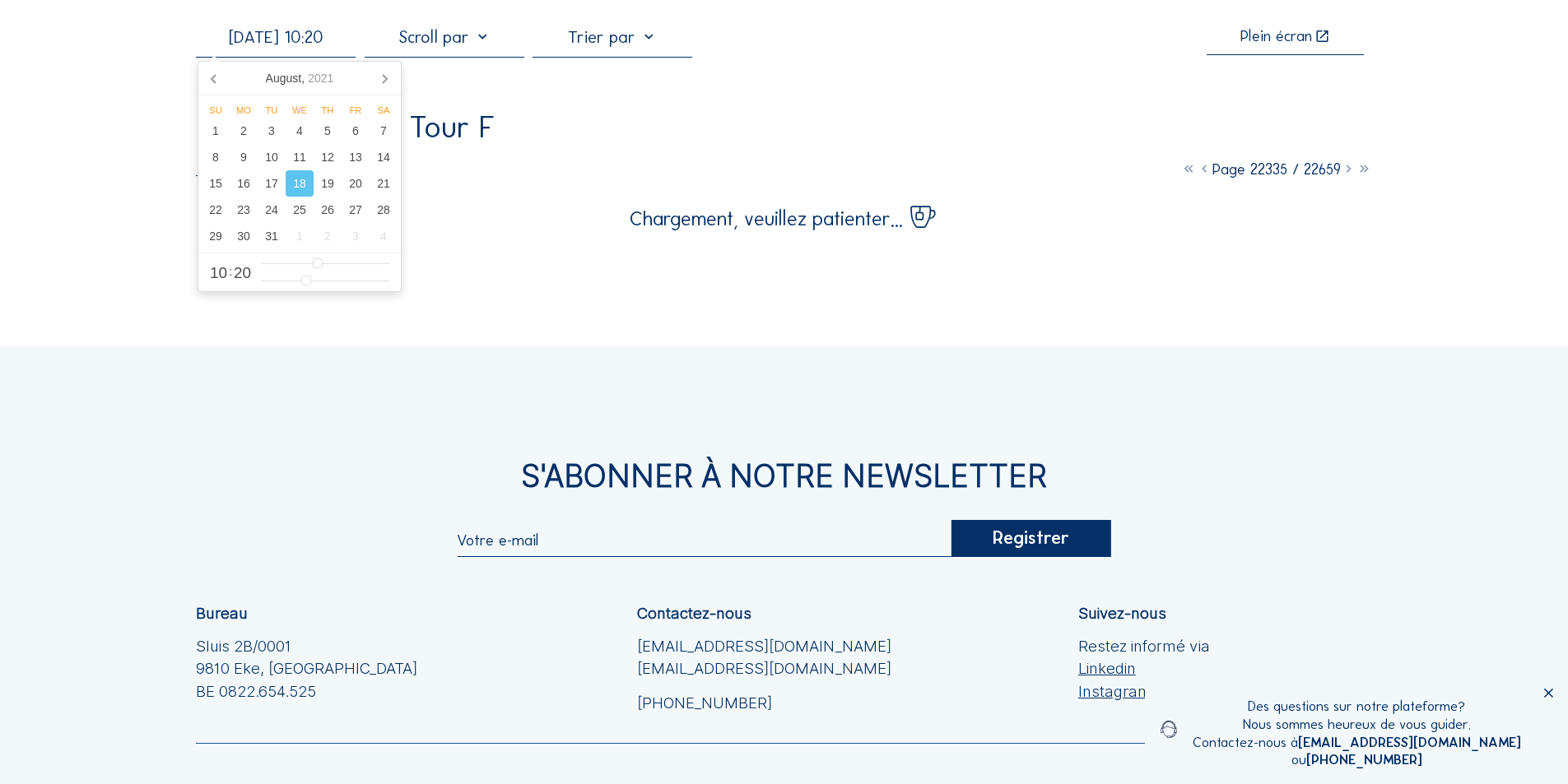
click at [292, 43] on input "[DATE] 10:20" at bounding box center [276, 37] width 160 height 20
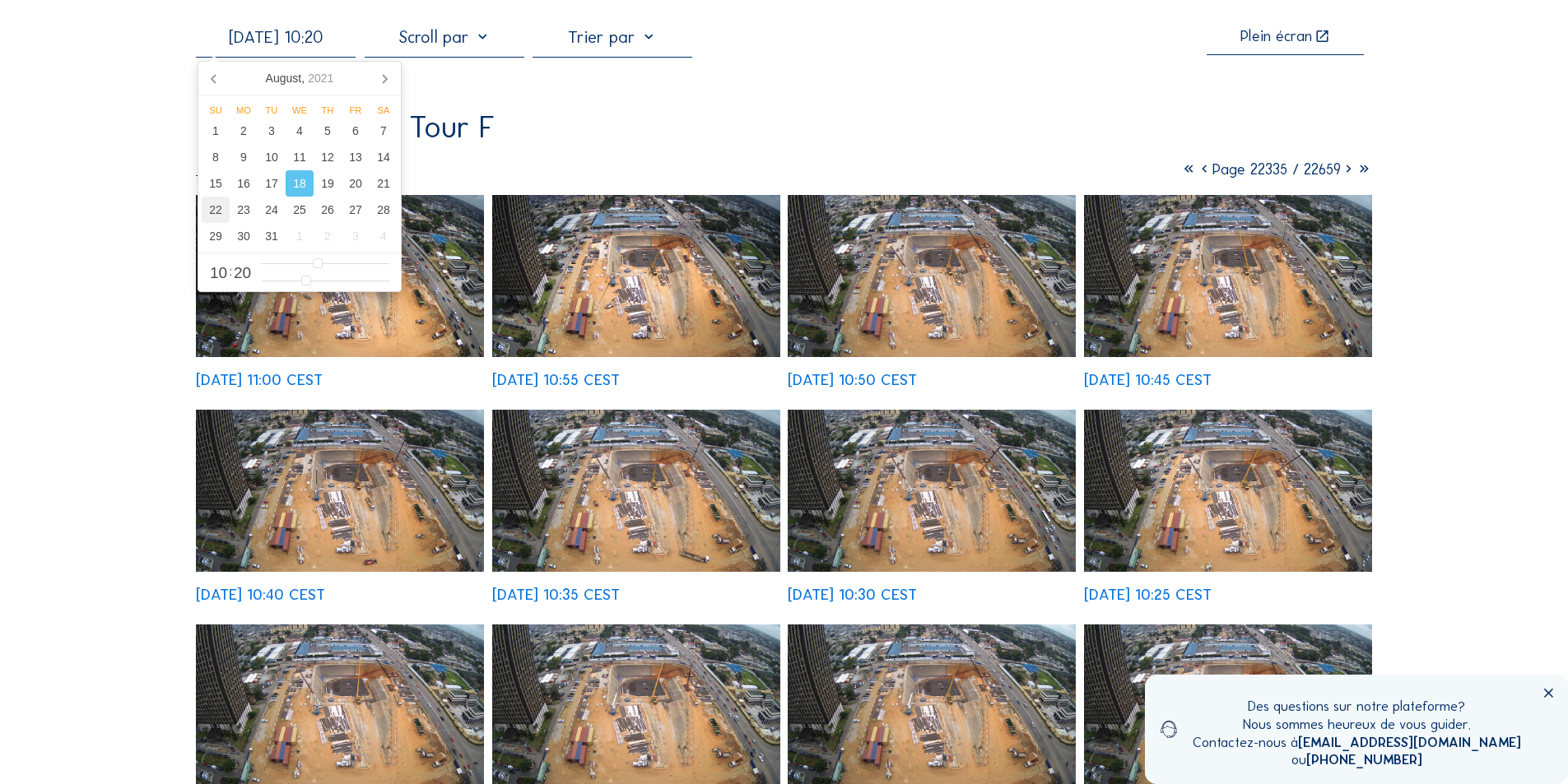
click at [215, 210] on div "22" at bounding box center [216, 210] width 28 height 26
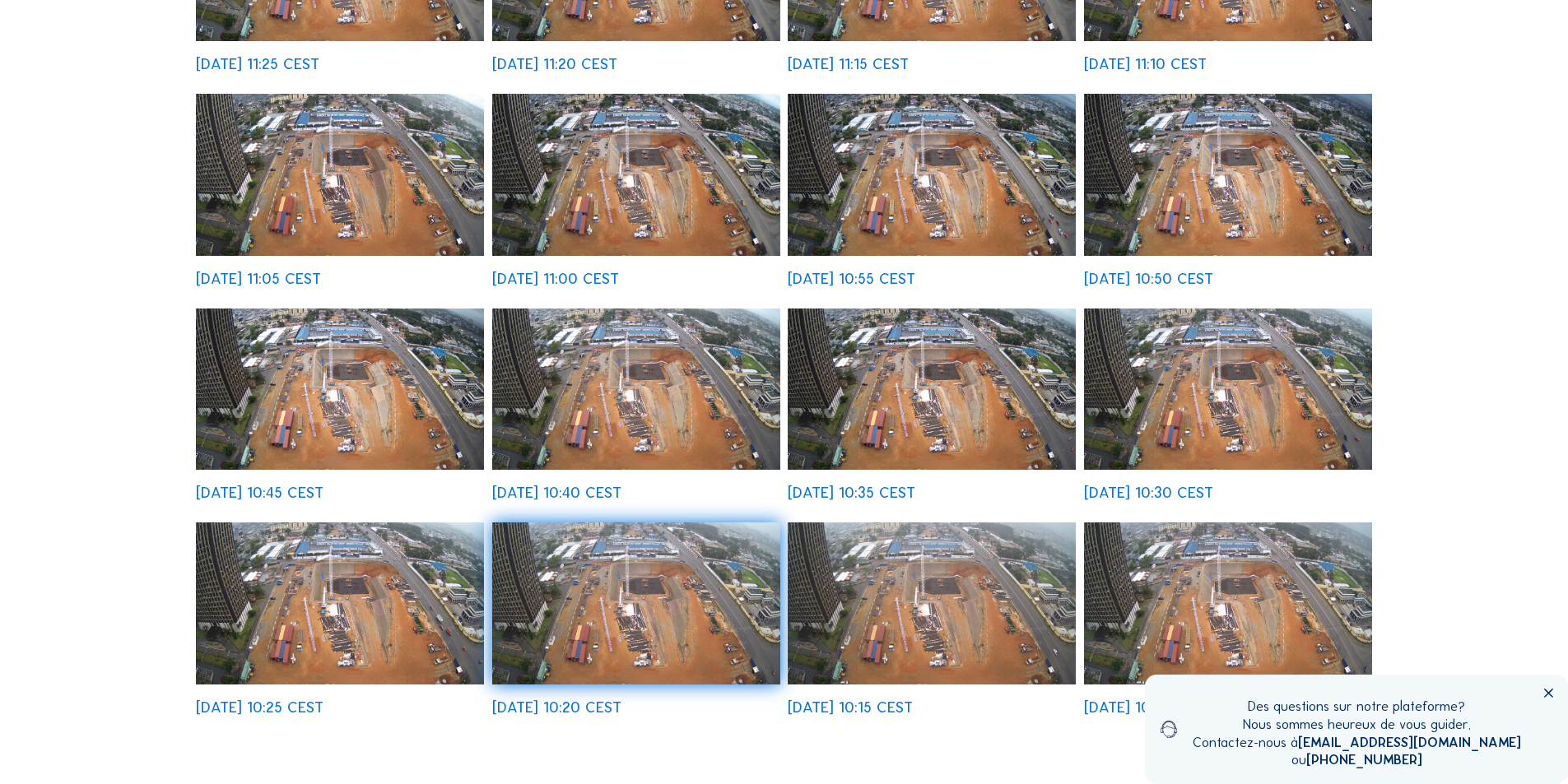
scroll to position [412, 0]
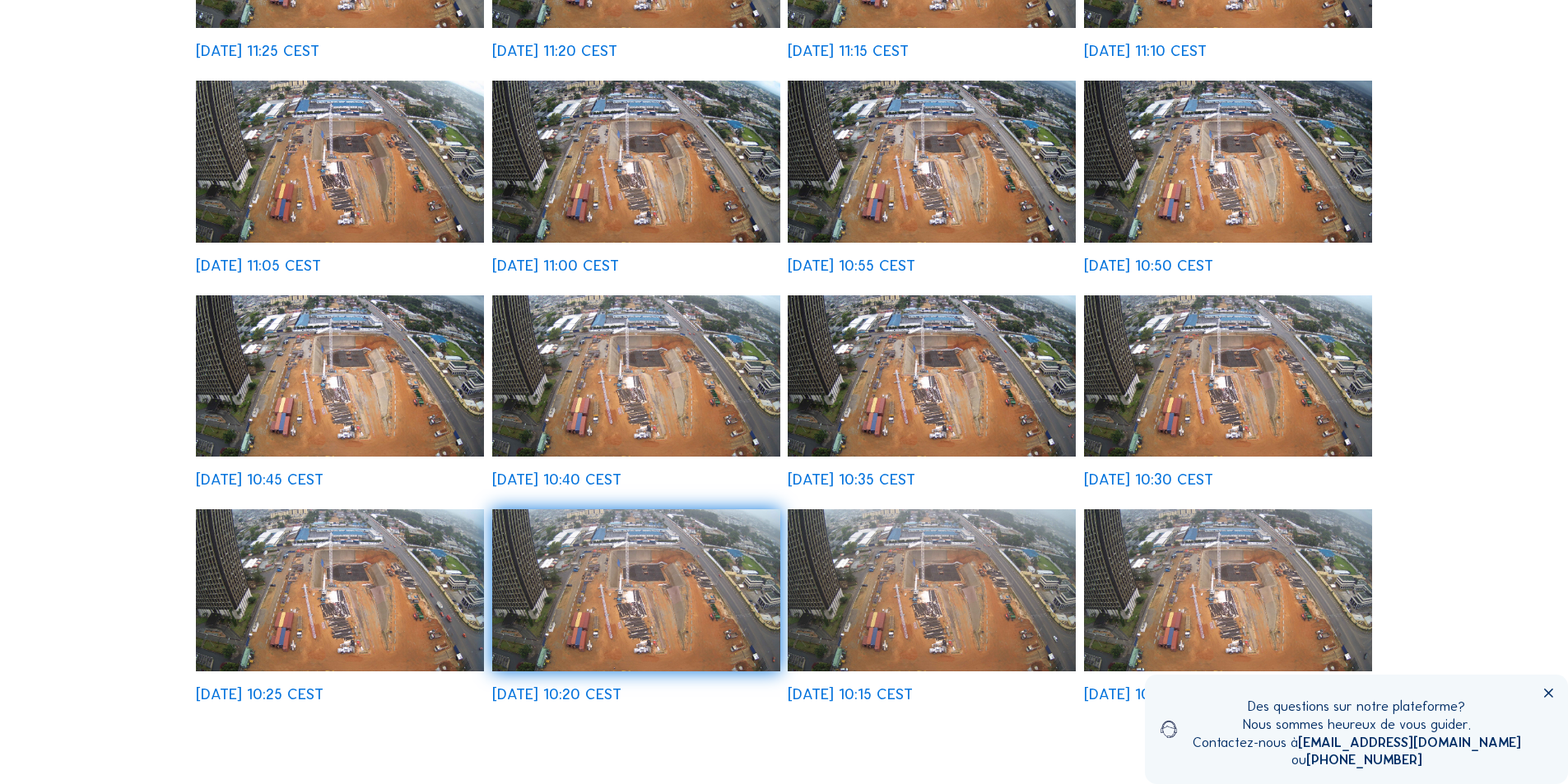
click at [1194, 591] on img at bounding box center [1227, 590] width 288 height 162
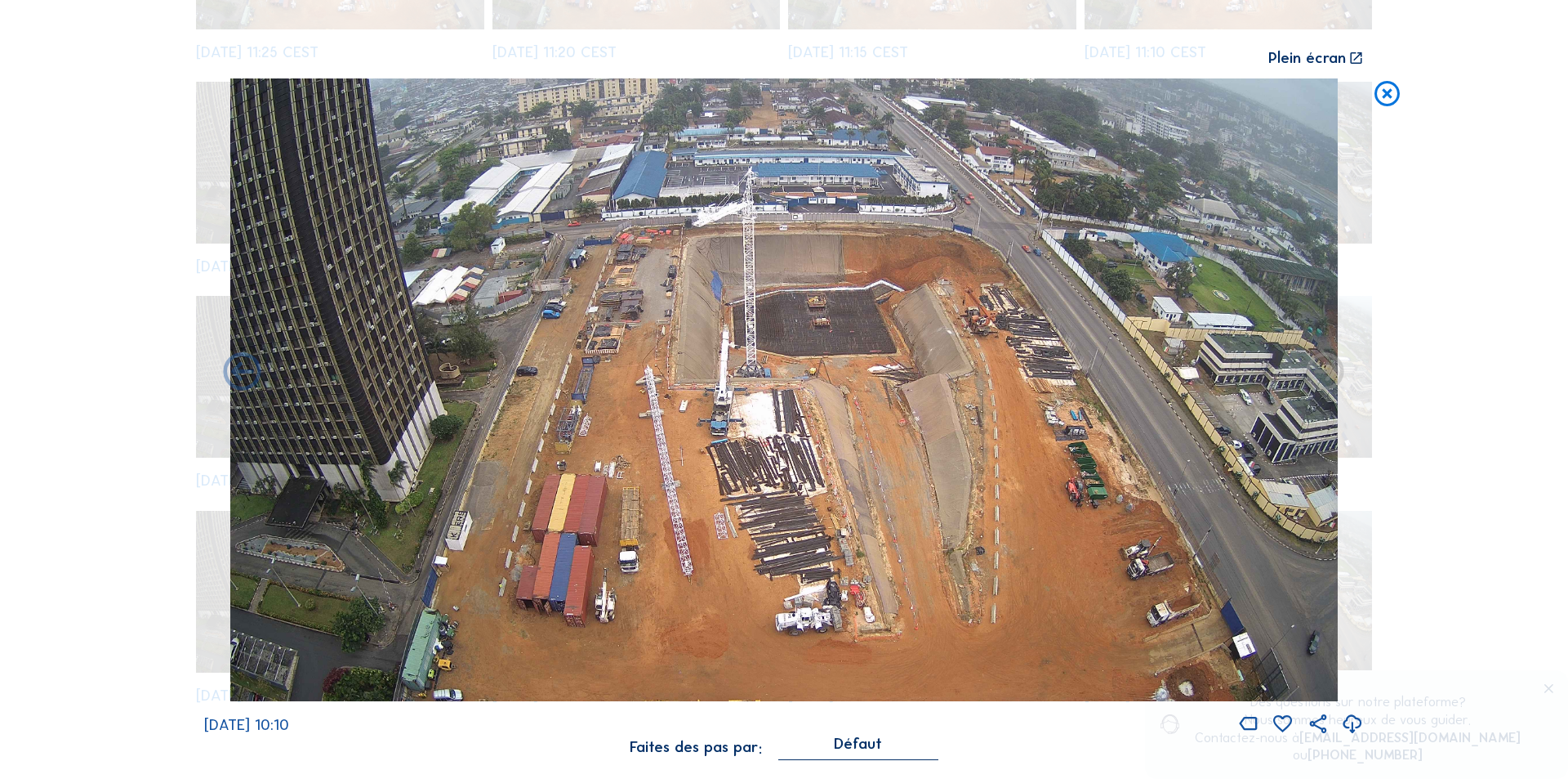
click at [1385, 91] on icon at bounding box center [1387, 94] width 30 height 31
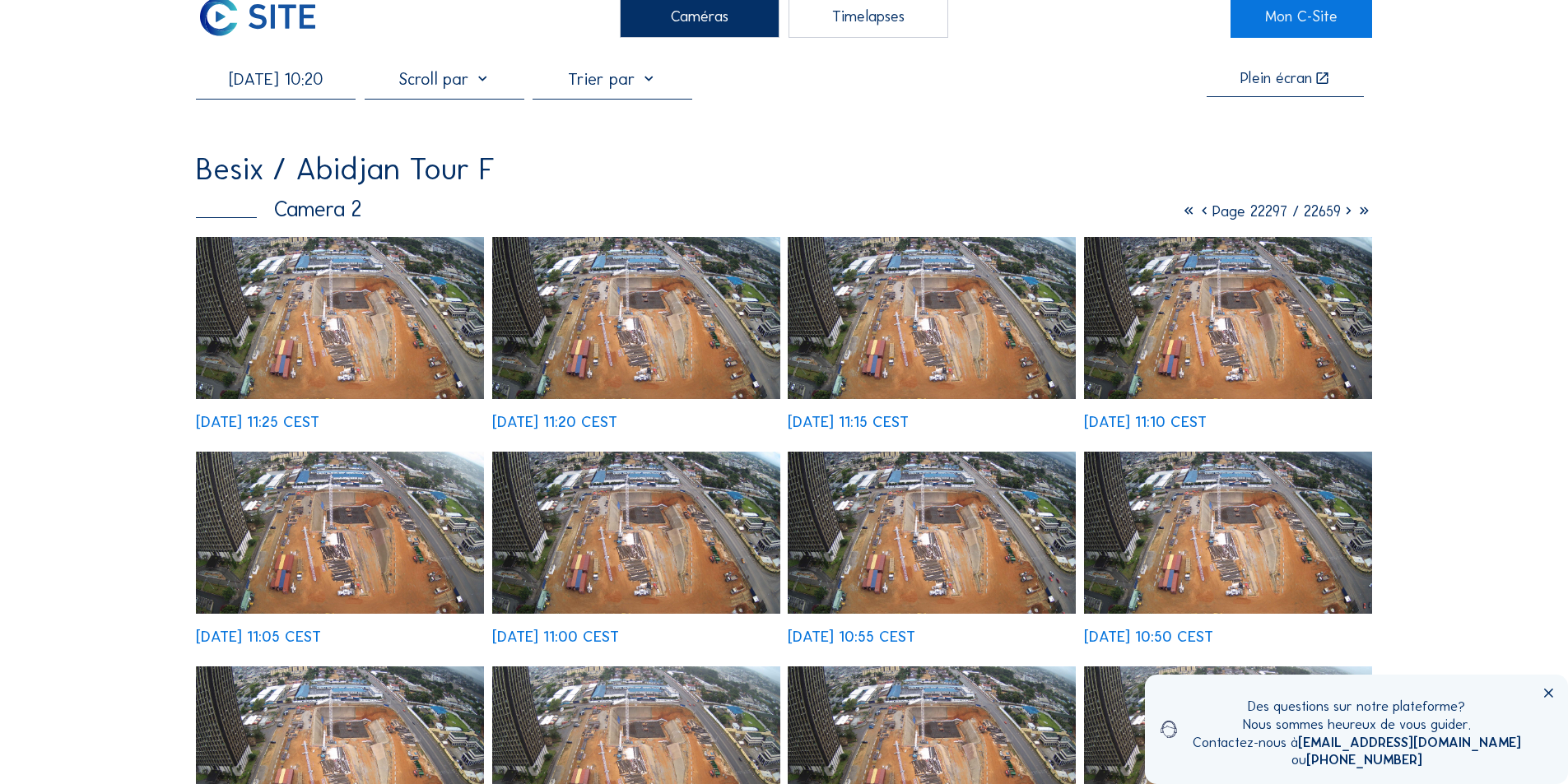
scroll to position [0, 0]
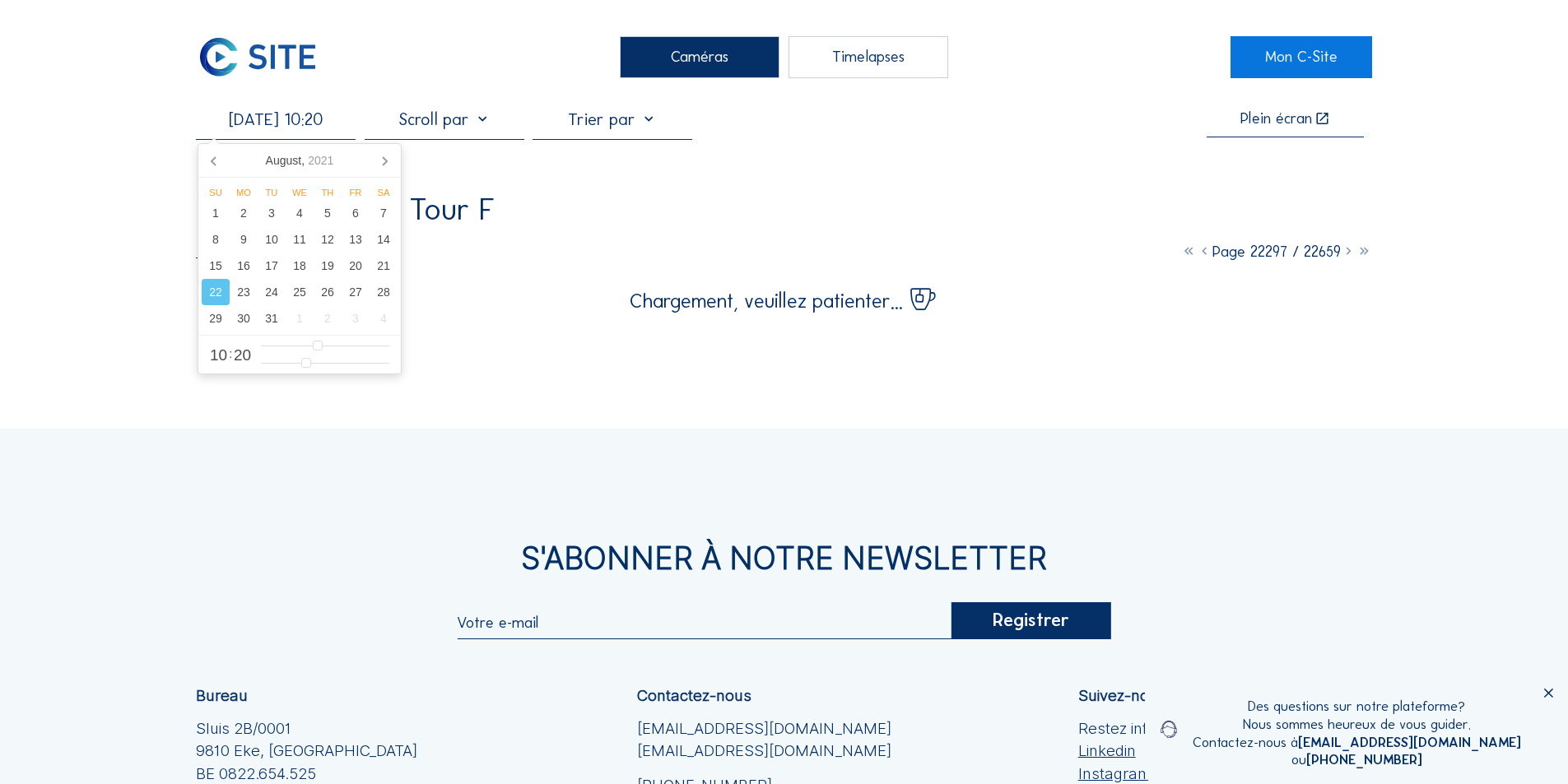
click at [299, 127] on input "[DATE] 10:20" at bounding box center [276, 119] width 160 height 20
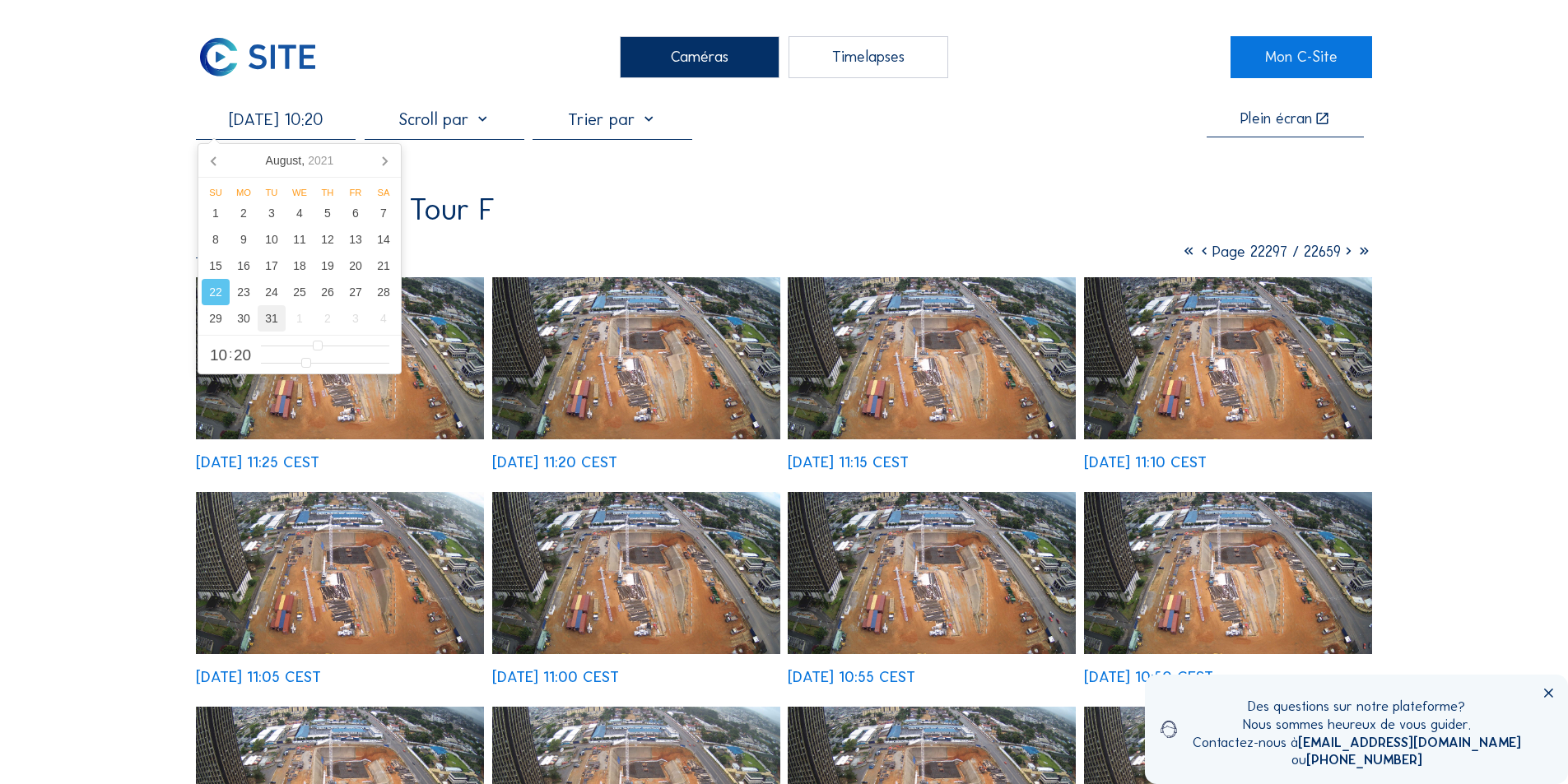
click at [274, 317] on div "31" at bounding box center [271, 318] width 28 height 26
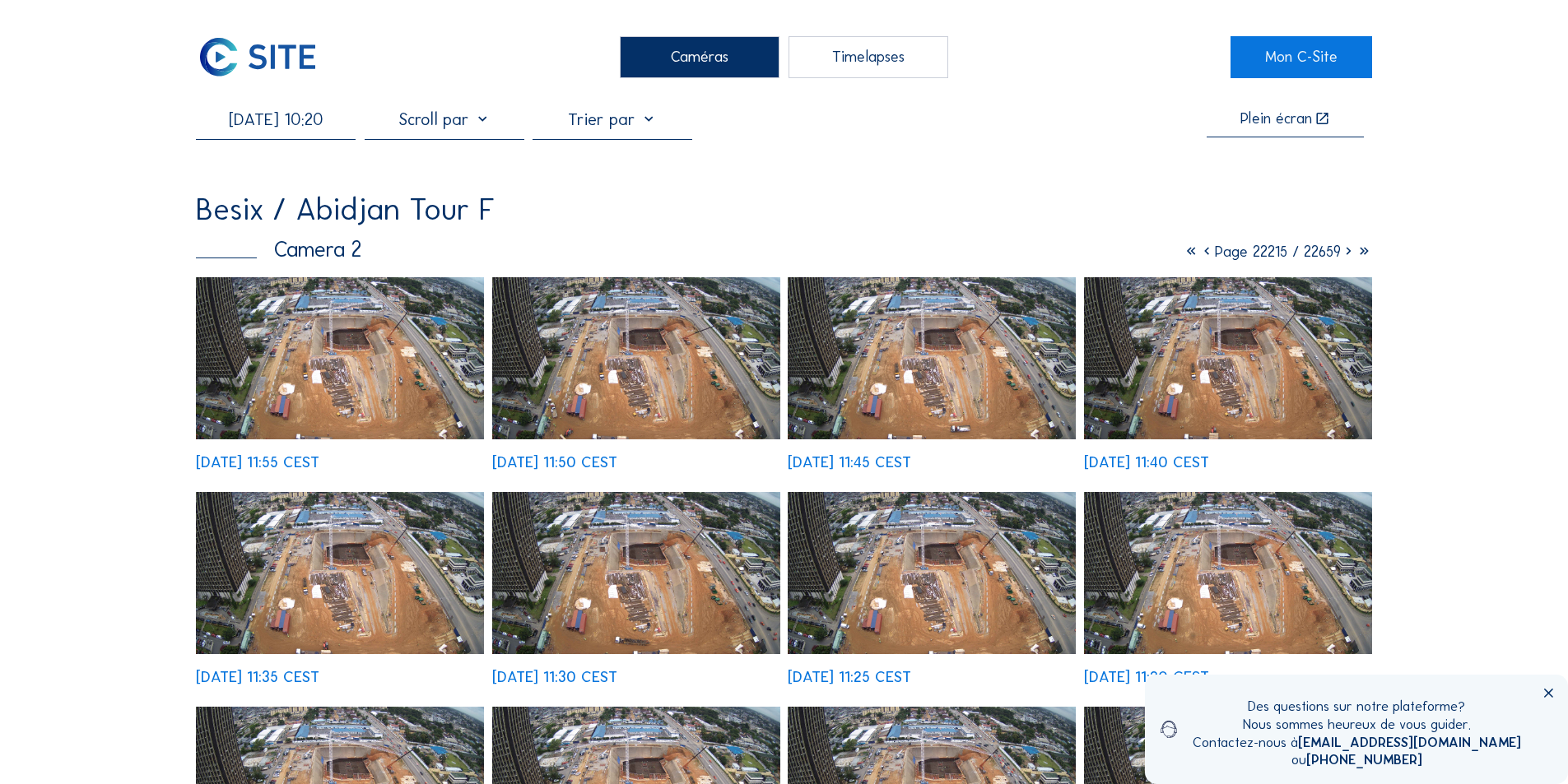
click at [416, 418] on img at bounding box center [340, 358] width 288 height 162
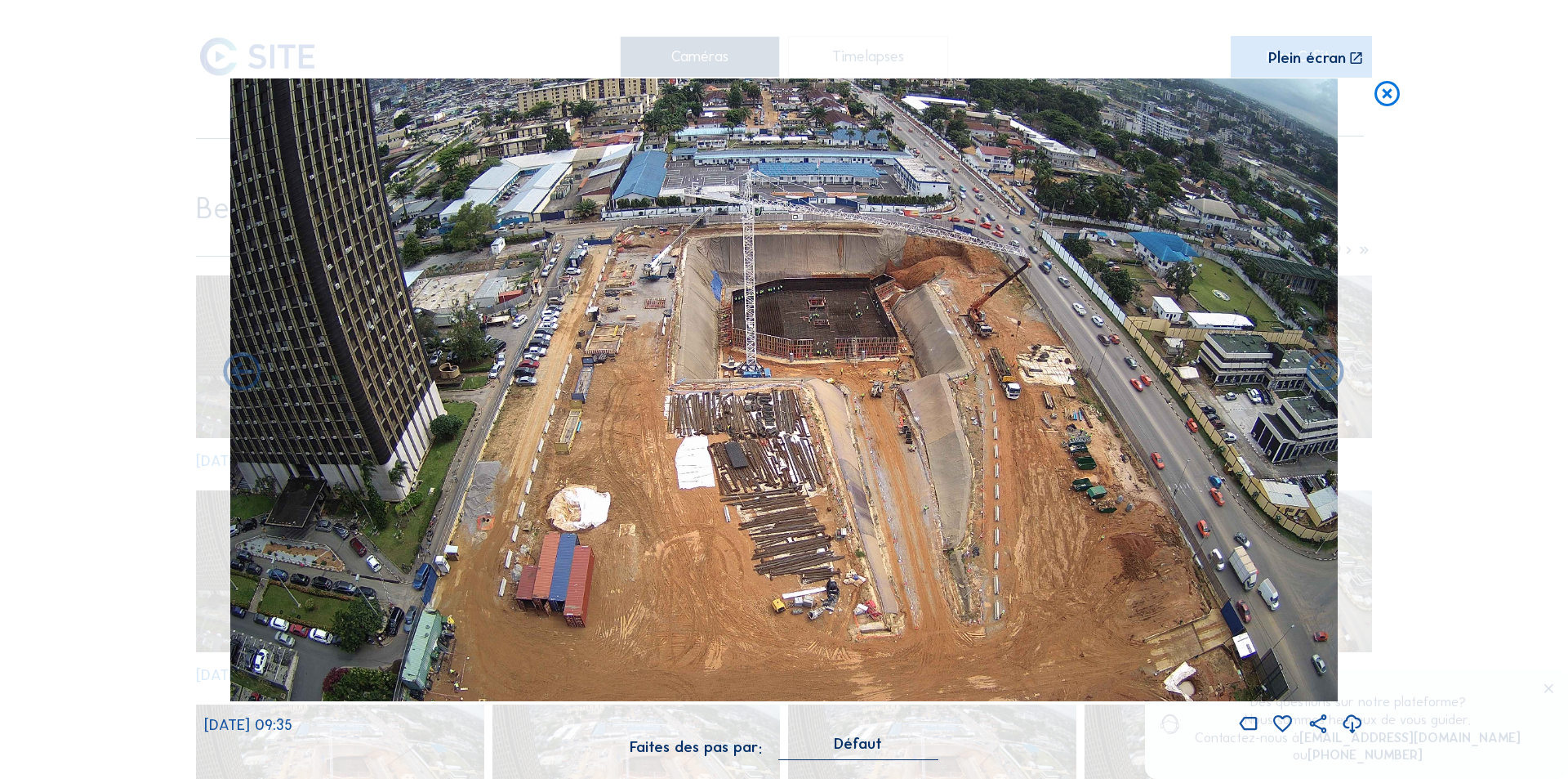
click at [1382, 92] on icon at bounding box center [1387, 94] width 30 height 31
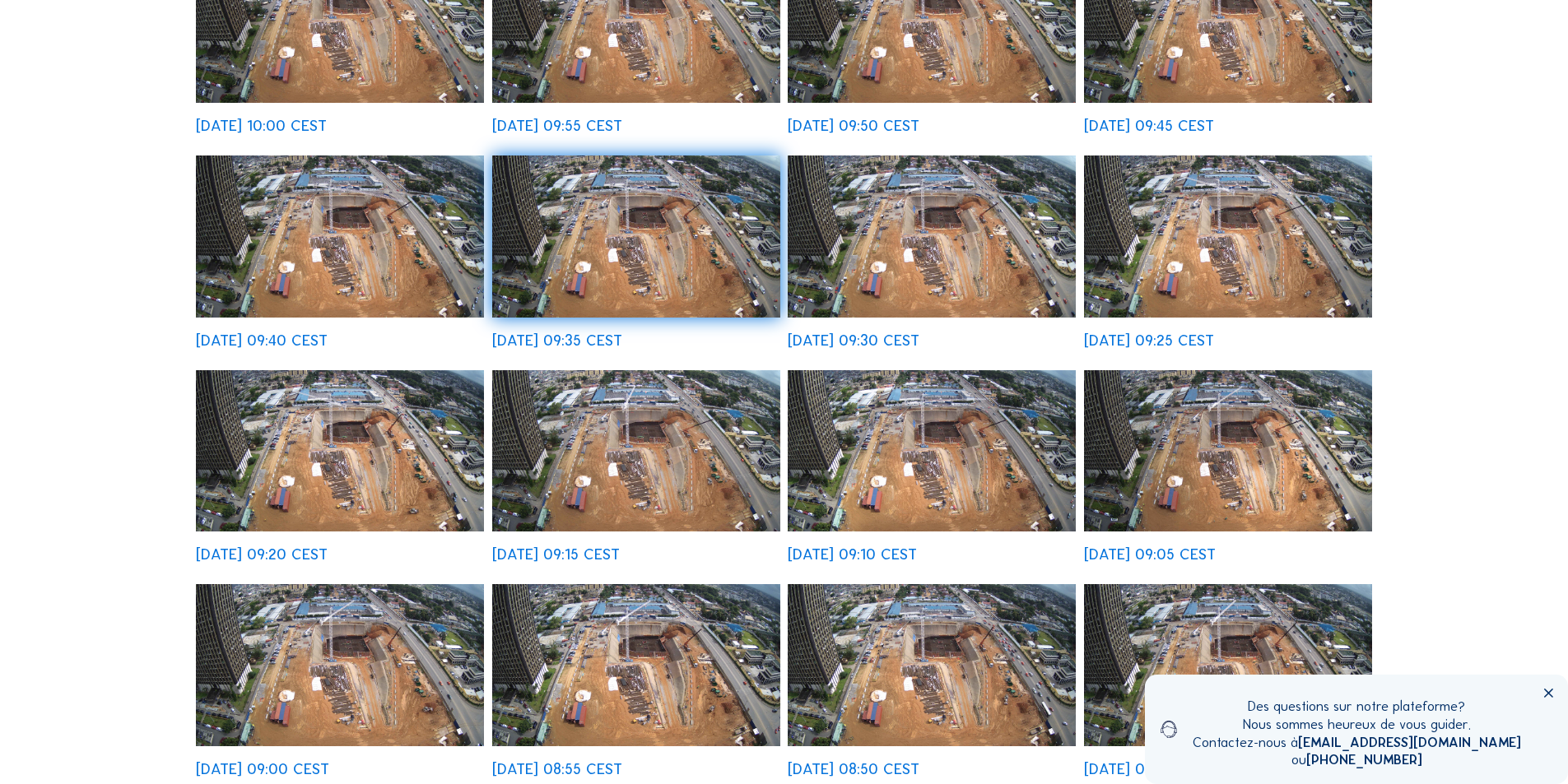
scroll to position [104, 0]
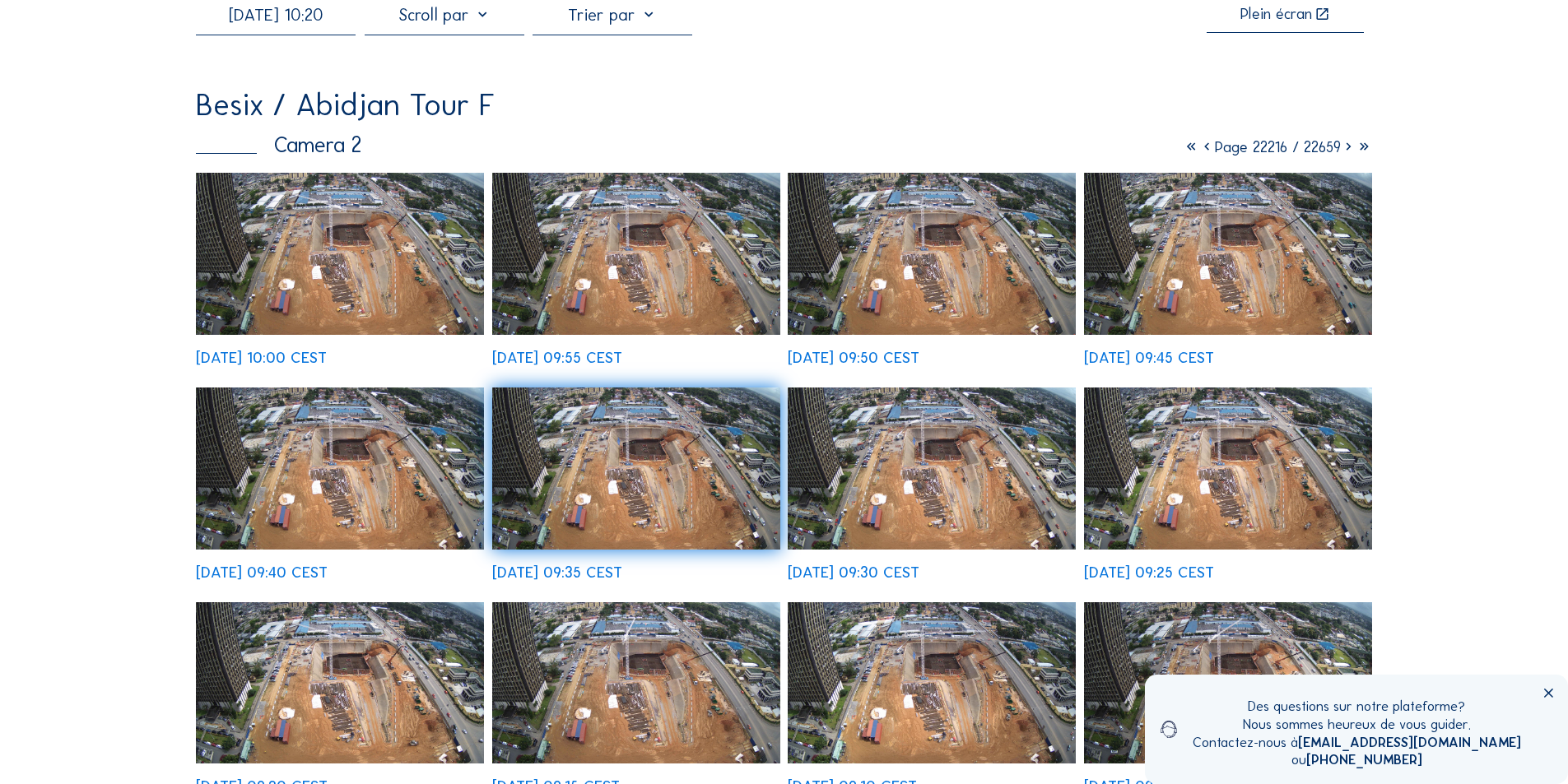
click at [349, 257] on img at bounding box center [340, 254] width 288 height 162
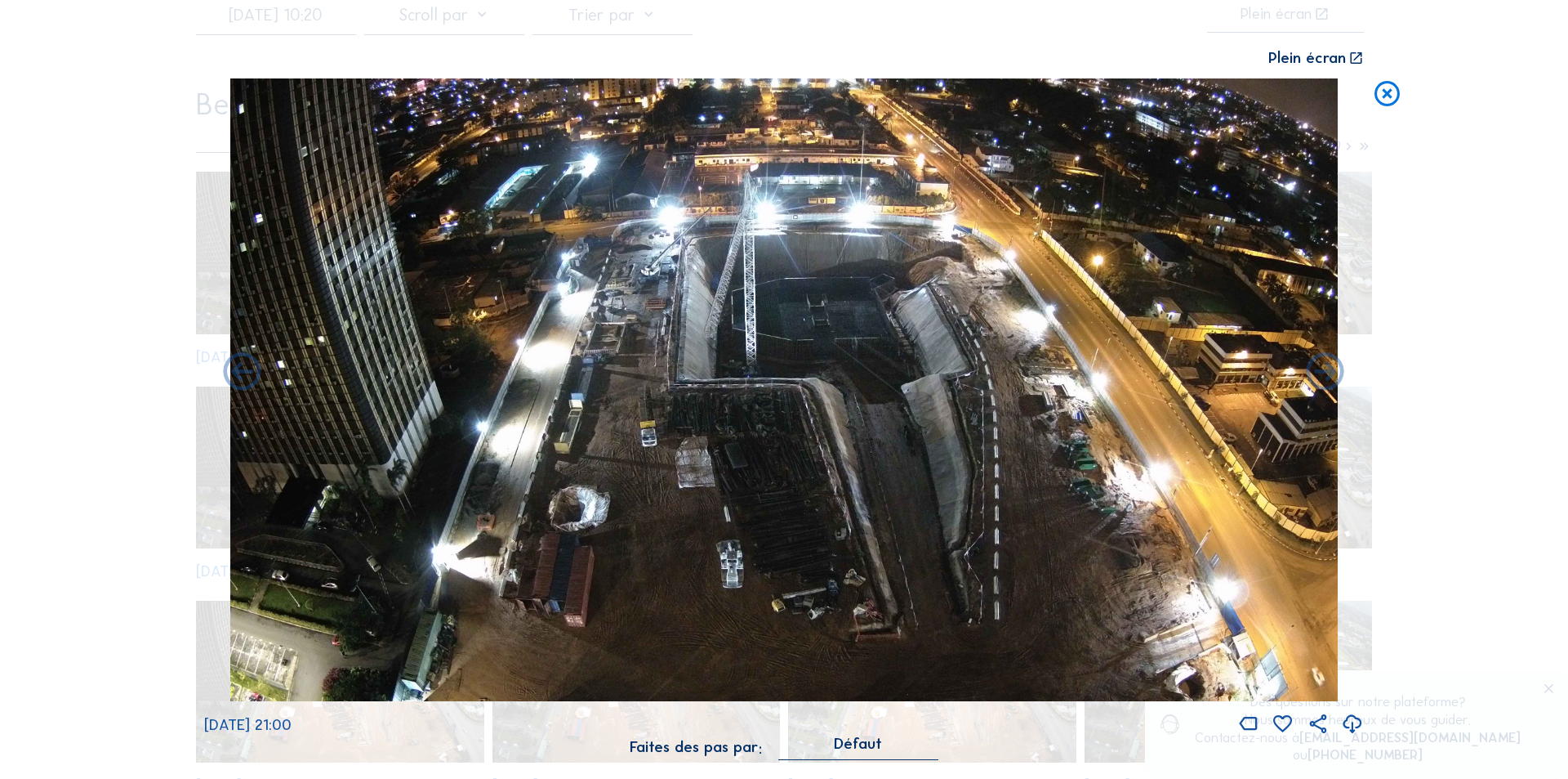
click at [1354, 720] on icon at bounding box center [1353, 725] width 23 height 27
click at [1460, 405] on div "Scroll pour voyager dans le temps | Appuie sur le 'Alt' [PERSON_NAME] + Scroll …" at bounding box center [784, 390] width 1568 height 779
click at [1385, 92] on icon at bounding box center [1387, 94] width 30 height 31
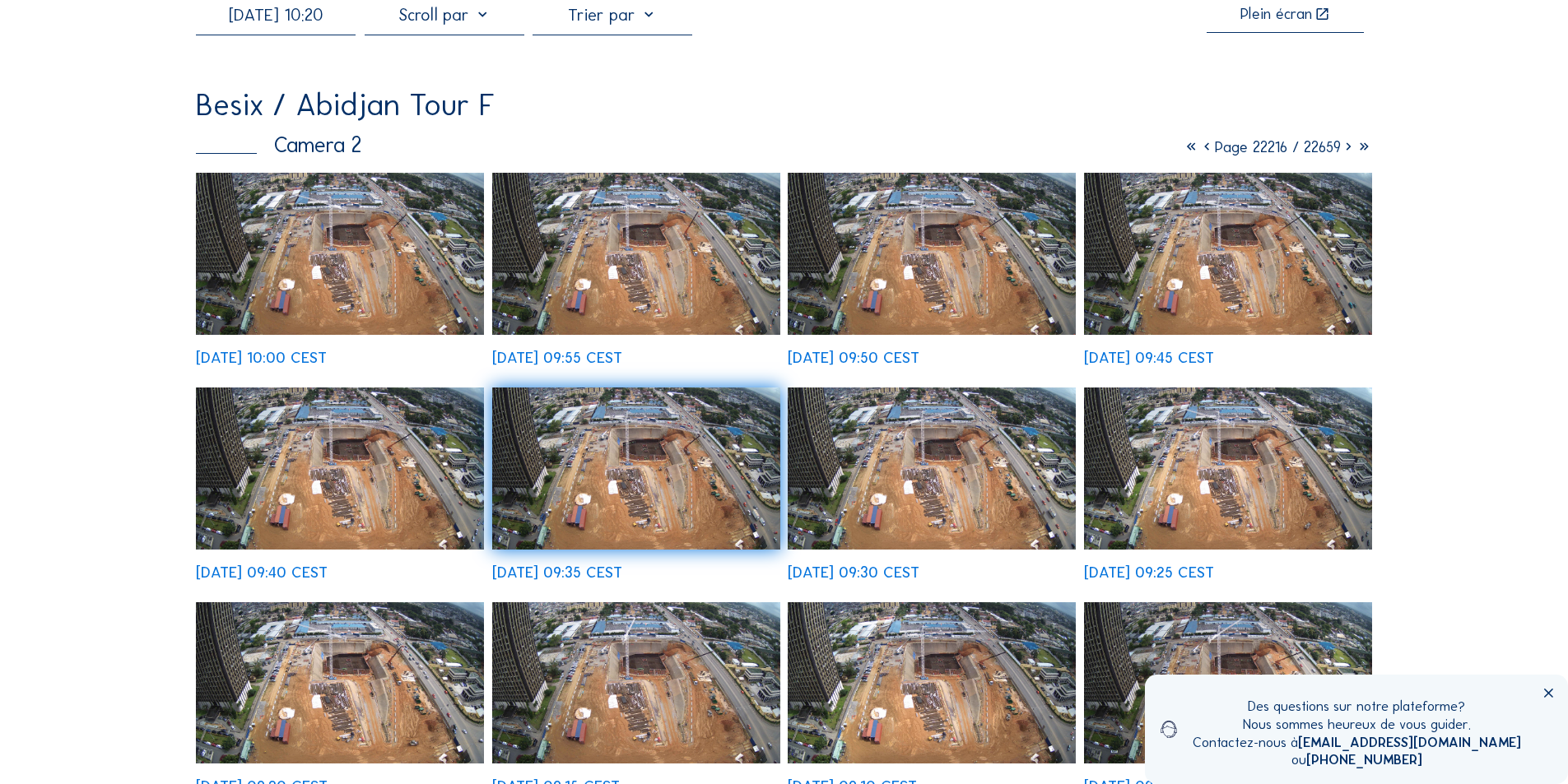
click at [320, 21] on input "[DATE] 10:20" at bounding box center [276, 15] width 160 height 20
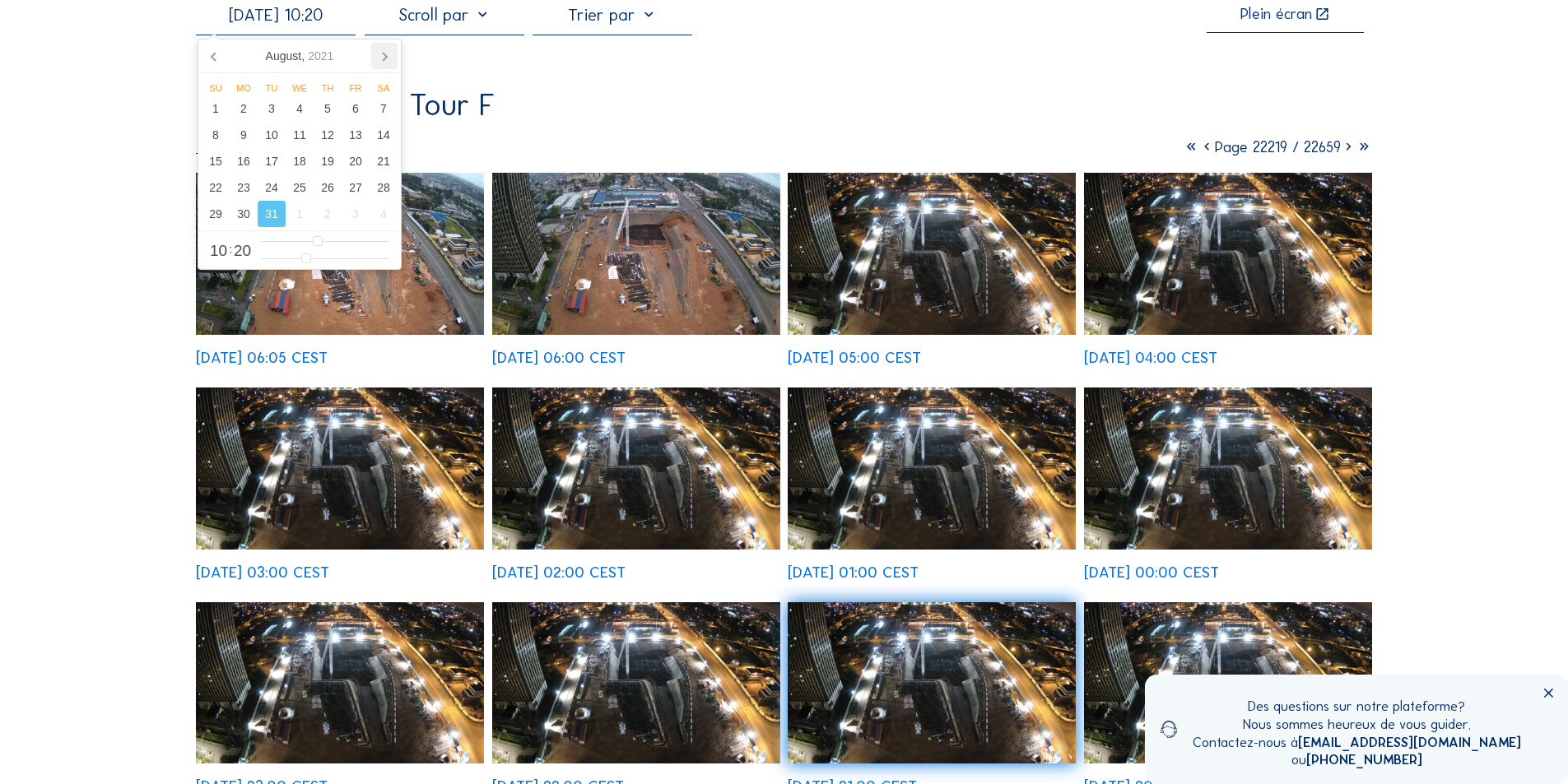
click at [382, 52] on icon at bounding box center [383, 56] width 26 height 26
click at [358, 136] on div "10" at bounding box center [355, 135] width 28 height 26
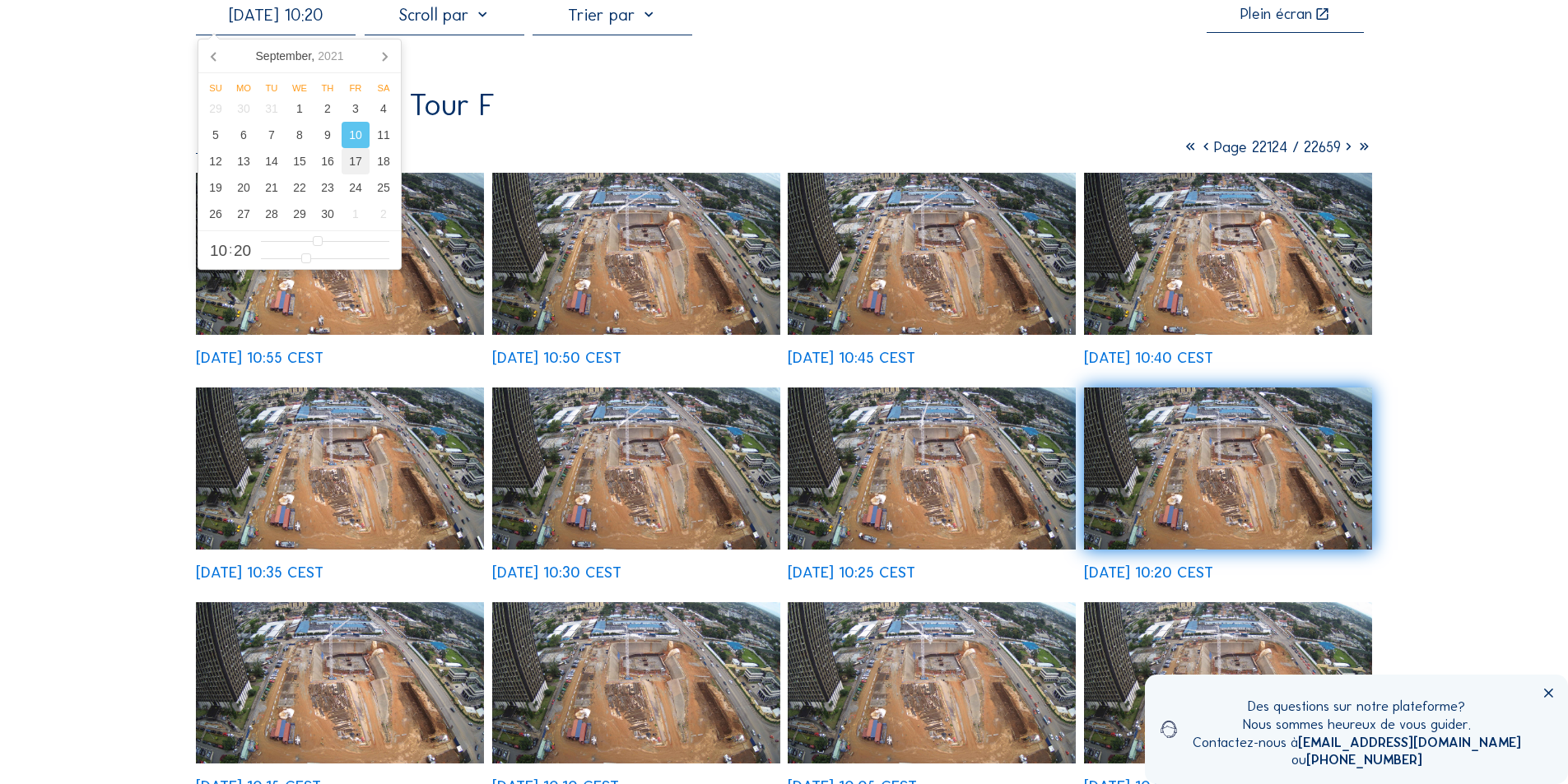
click at [354, 162] on div "17" at bounding box center [355, 161] width 28 height 26
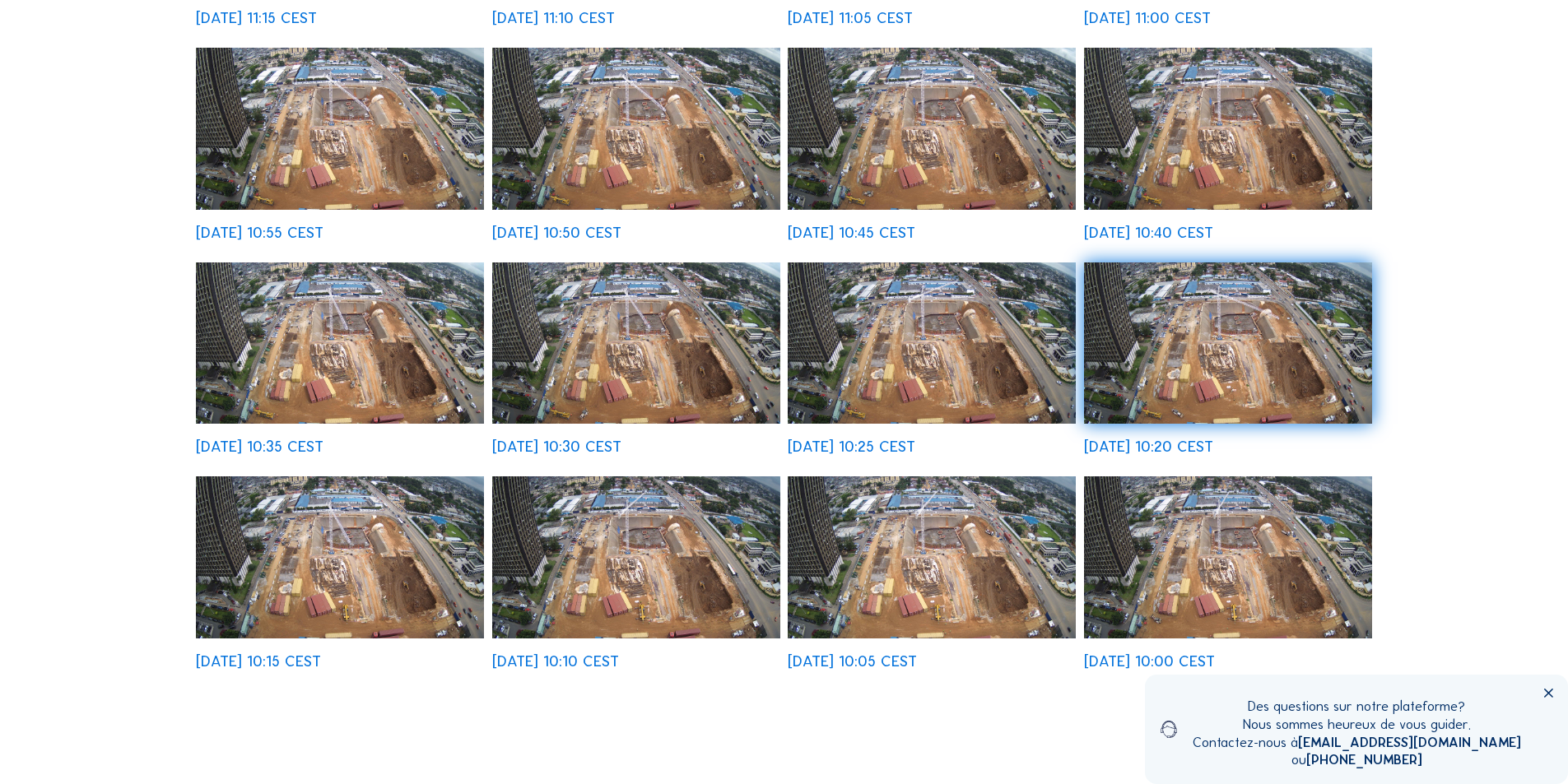
scroll to position [186, 0]
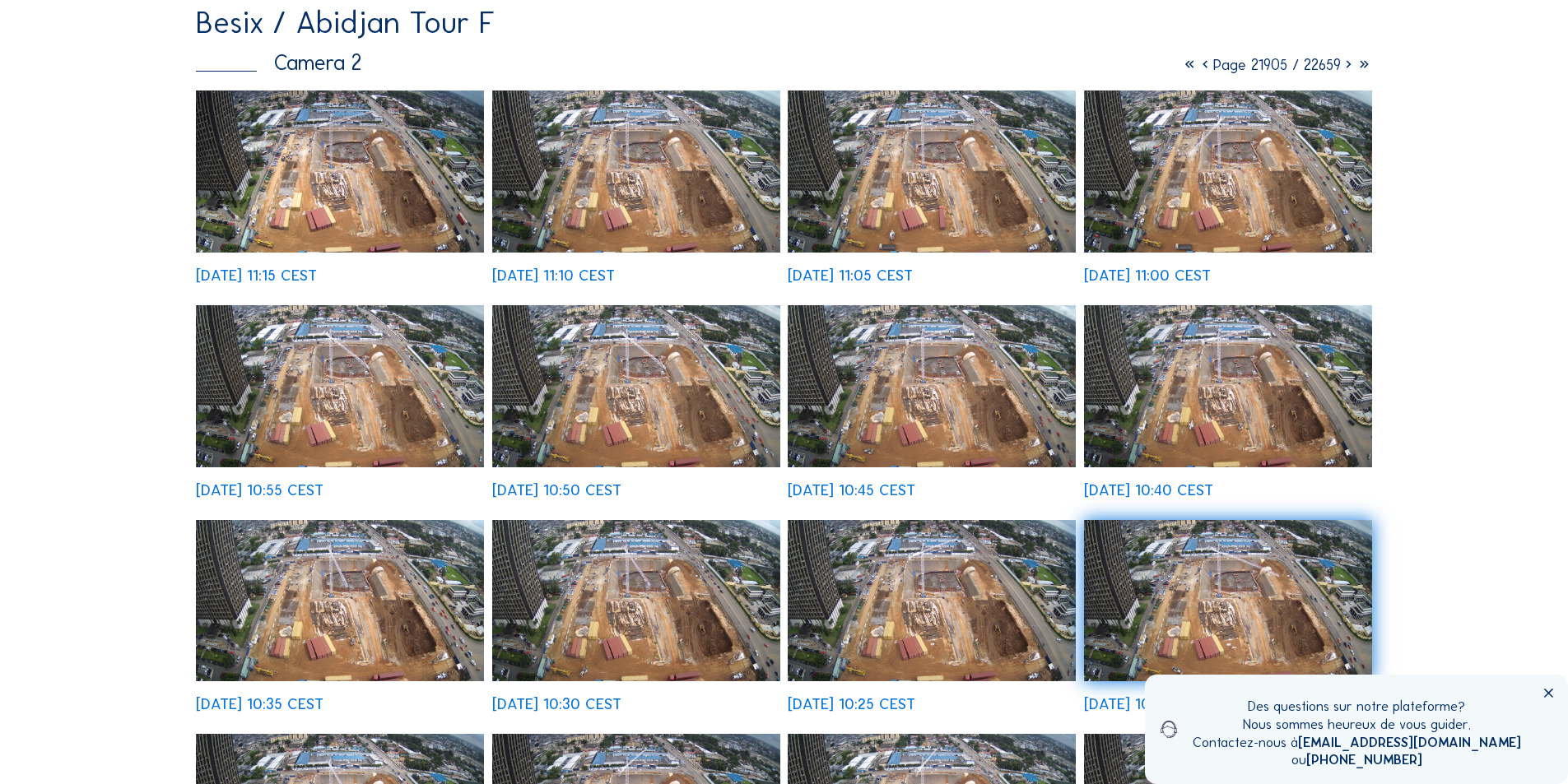
click at [389, 219] on img at bounding box center [340, 172] width 288 height 162
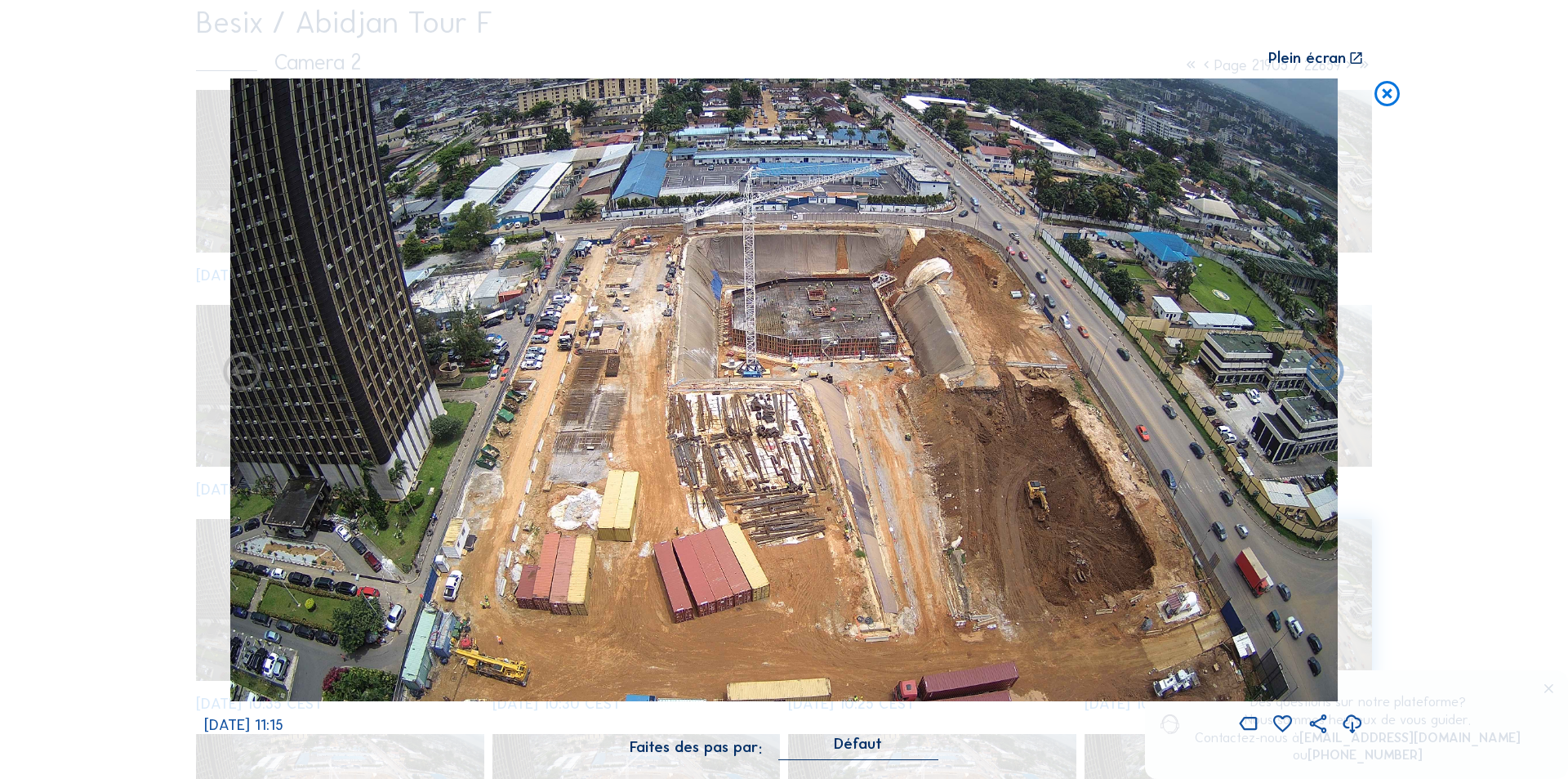
click at [1351, 717] on icon at bounding box center [1353, 725] width 23 height 27
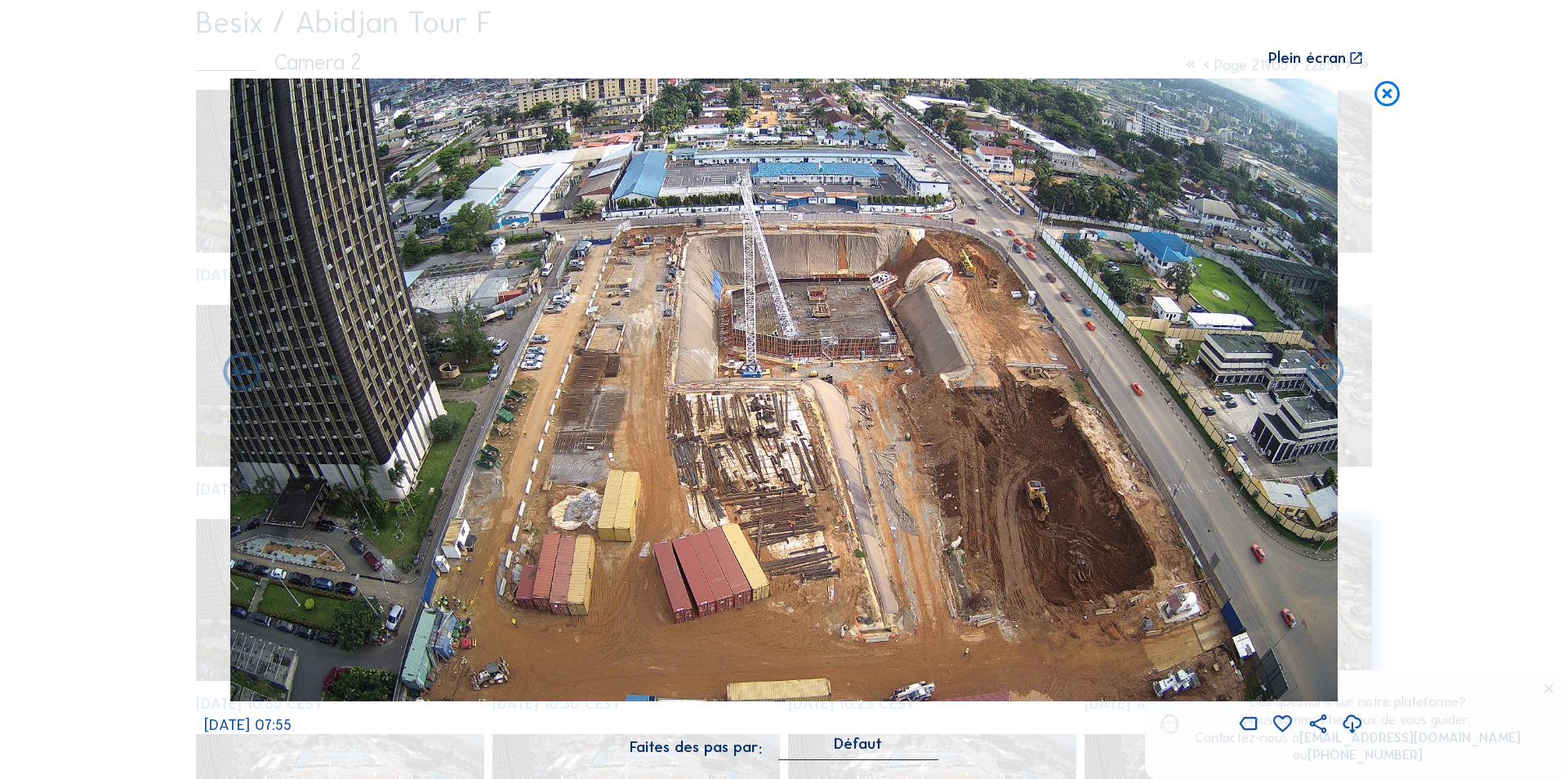
click at [1351, 719] on icon at bounding box center [1353, 725] width 23 height 27
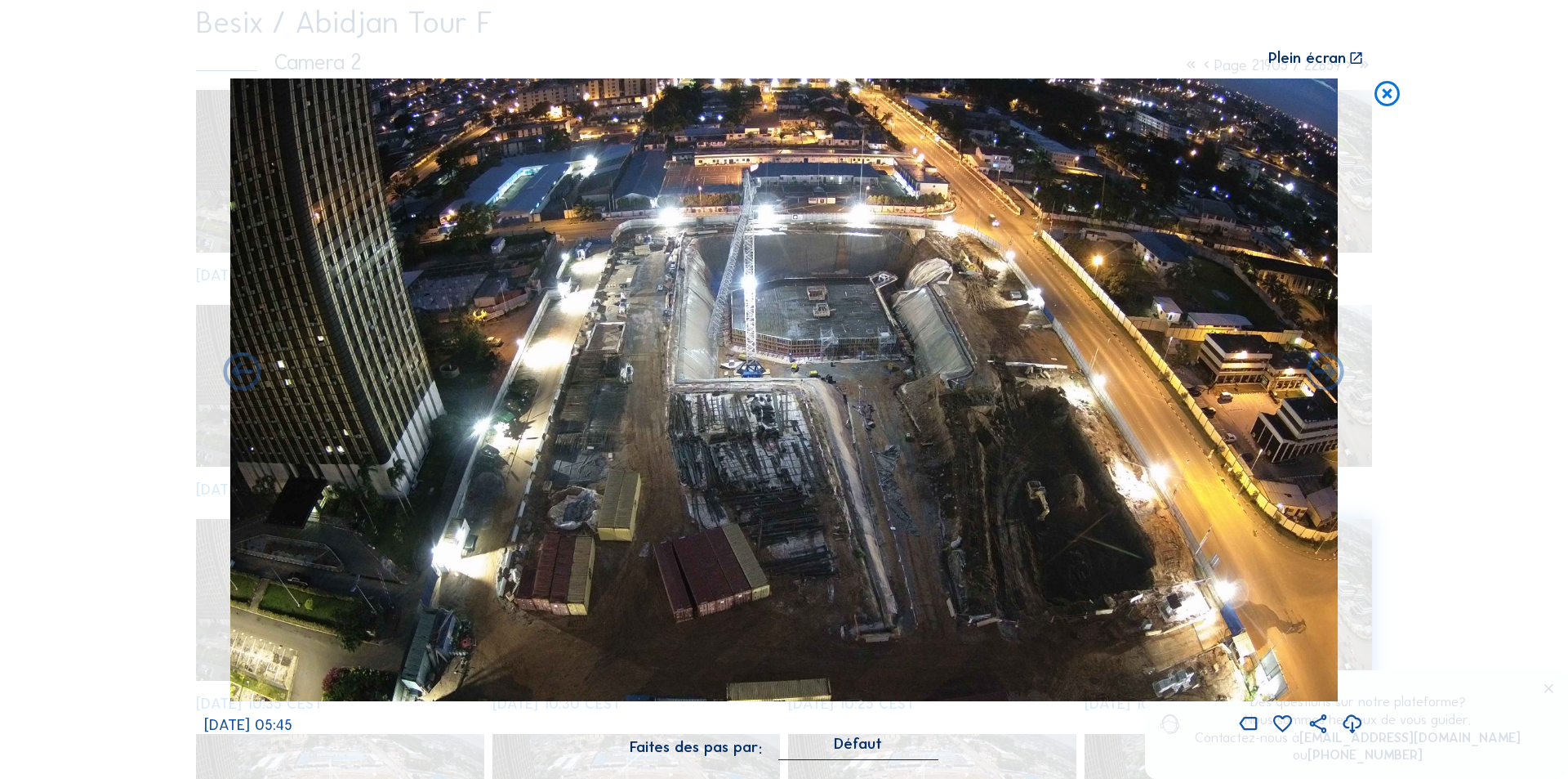
click at [1354, 720] on icon at bounding box center [1353, 725] width 23 height 27
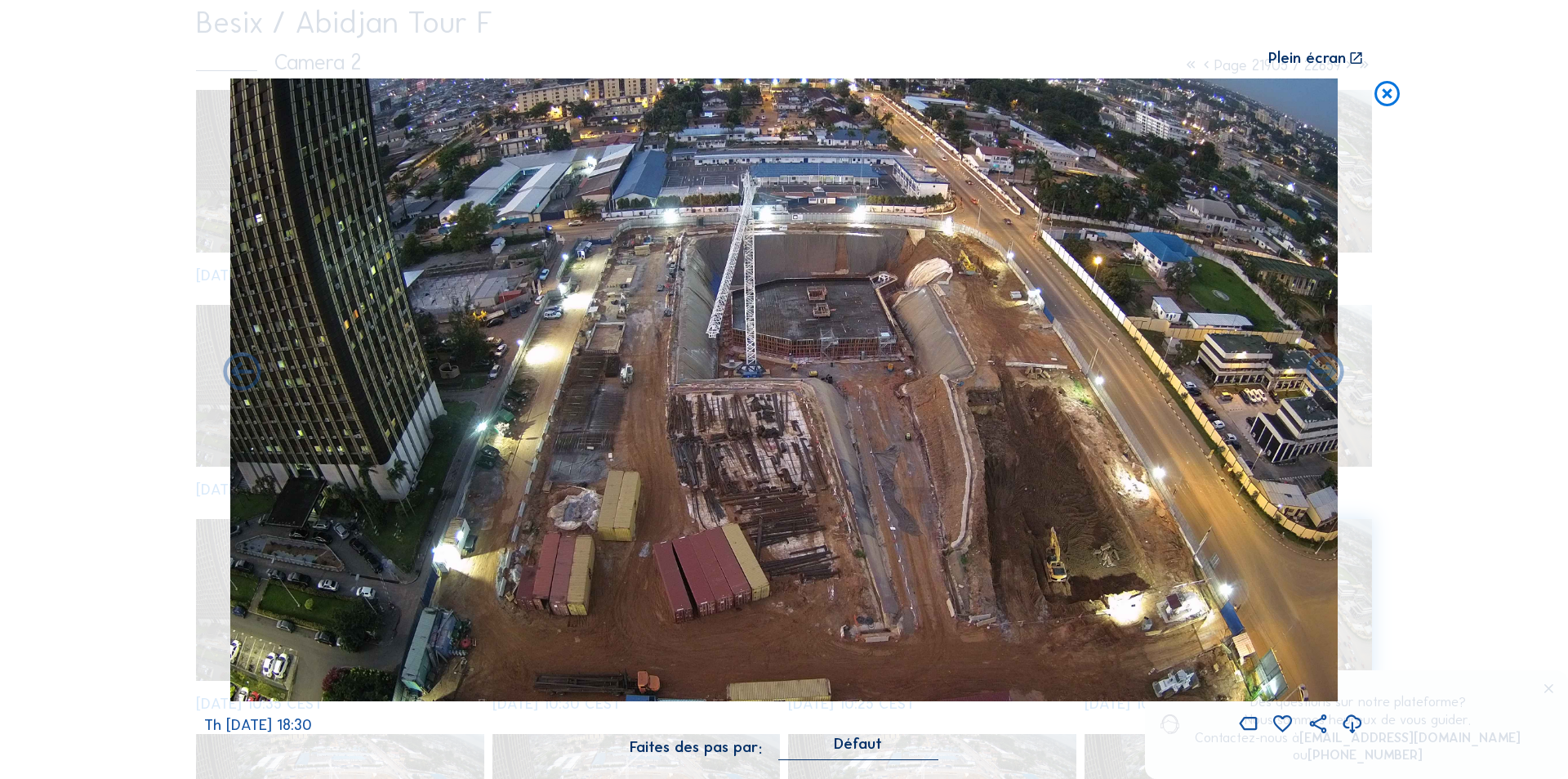
click at [1350, 721] on icon at bounding box center [1353, 725] width 23 height 27
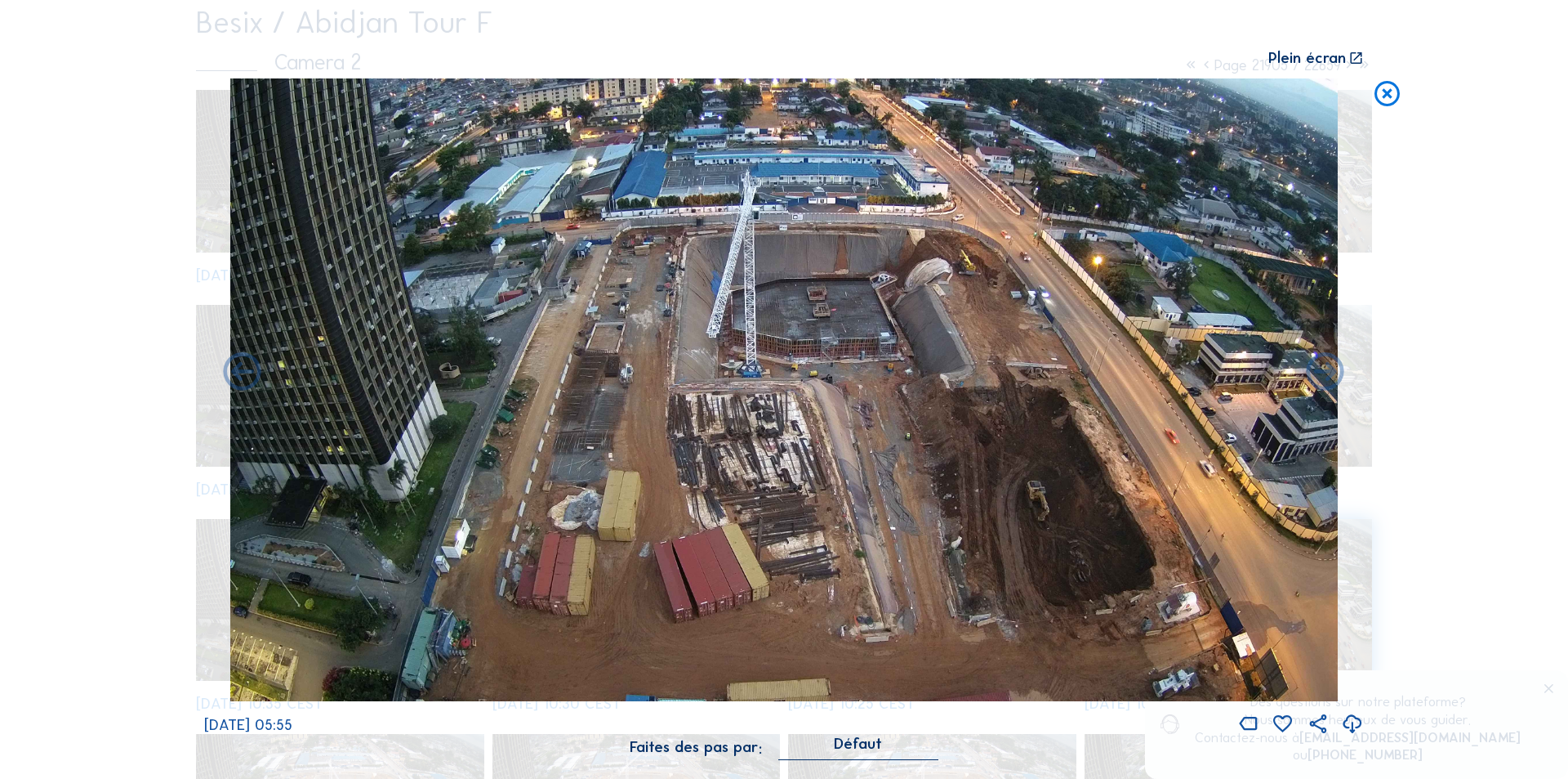
click at [1384, 88] on icon at bounding box center [1387, 94] width 30 height 31
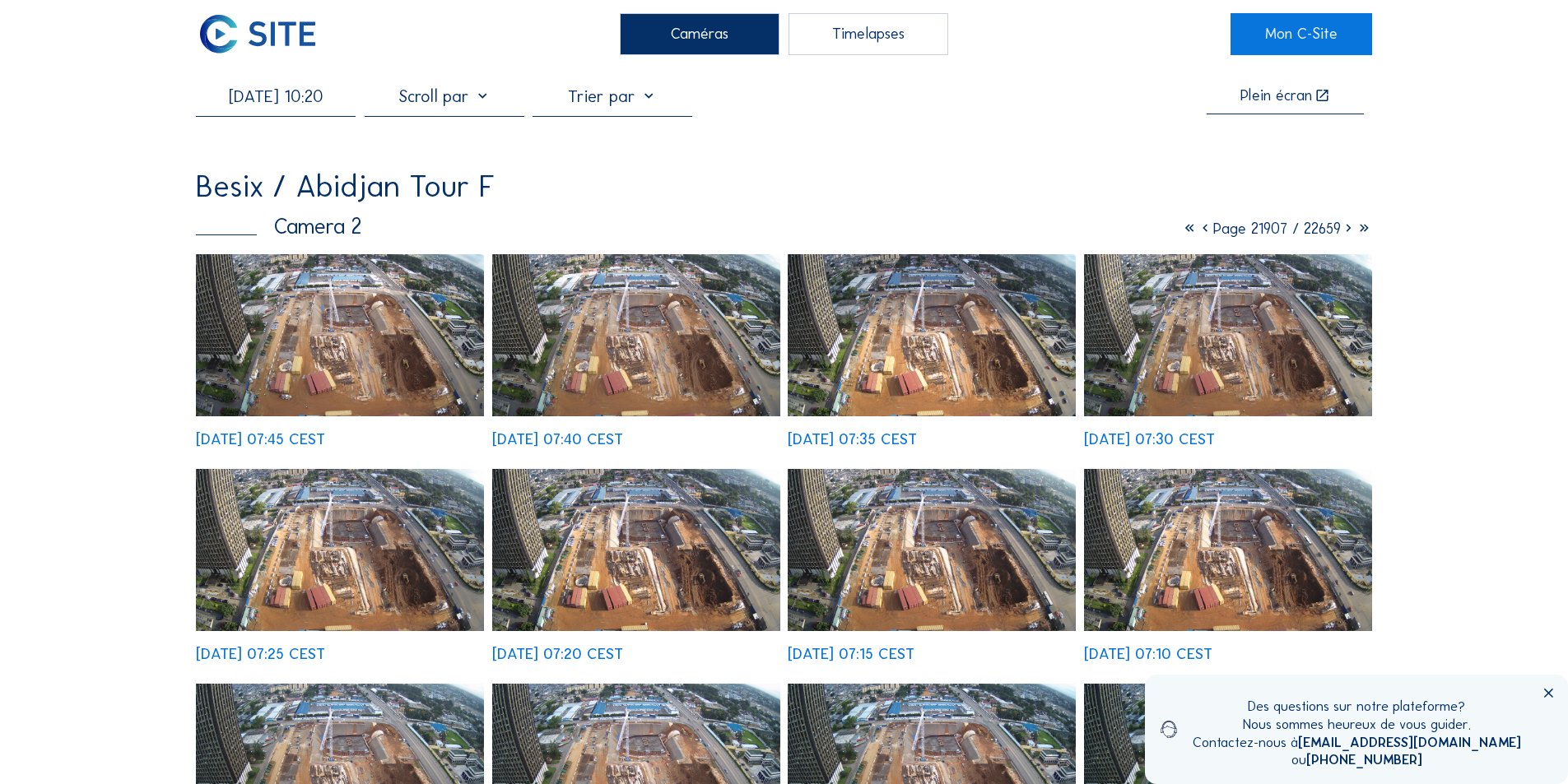
scroll to position [22, 0]
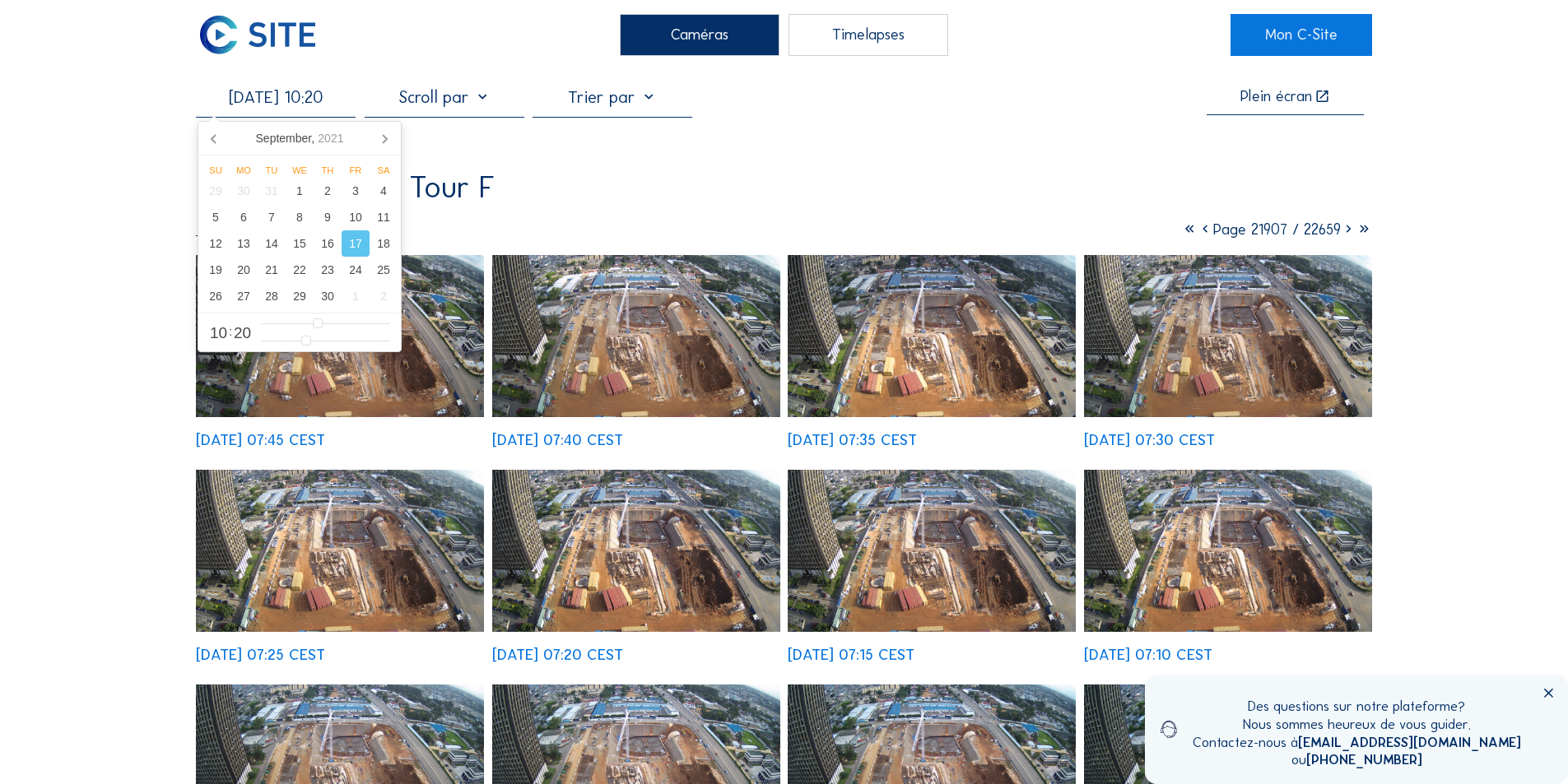
click at [276, 102] on input "[DATE] 10:20" at bounding box center [276, 97] width 160 height 20
click at [271, 294] on div "28" at bounding box center [271, 295] width 28 height 26
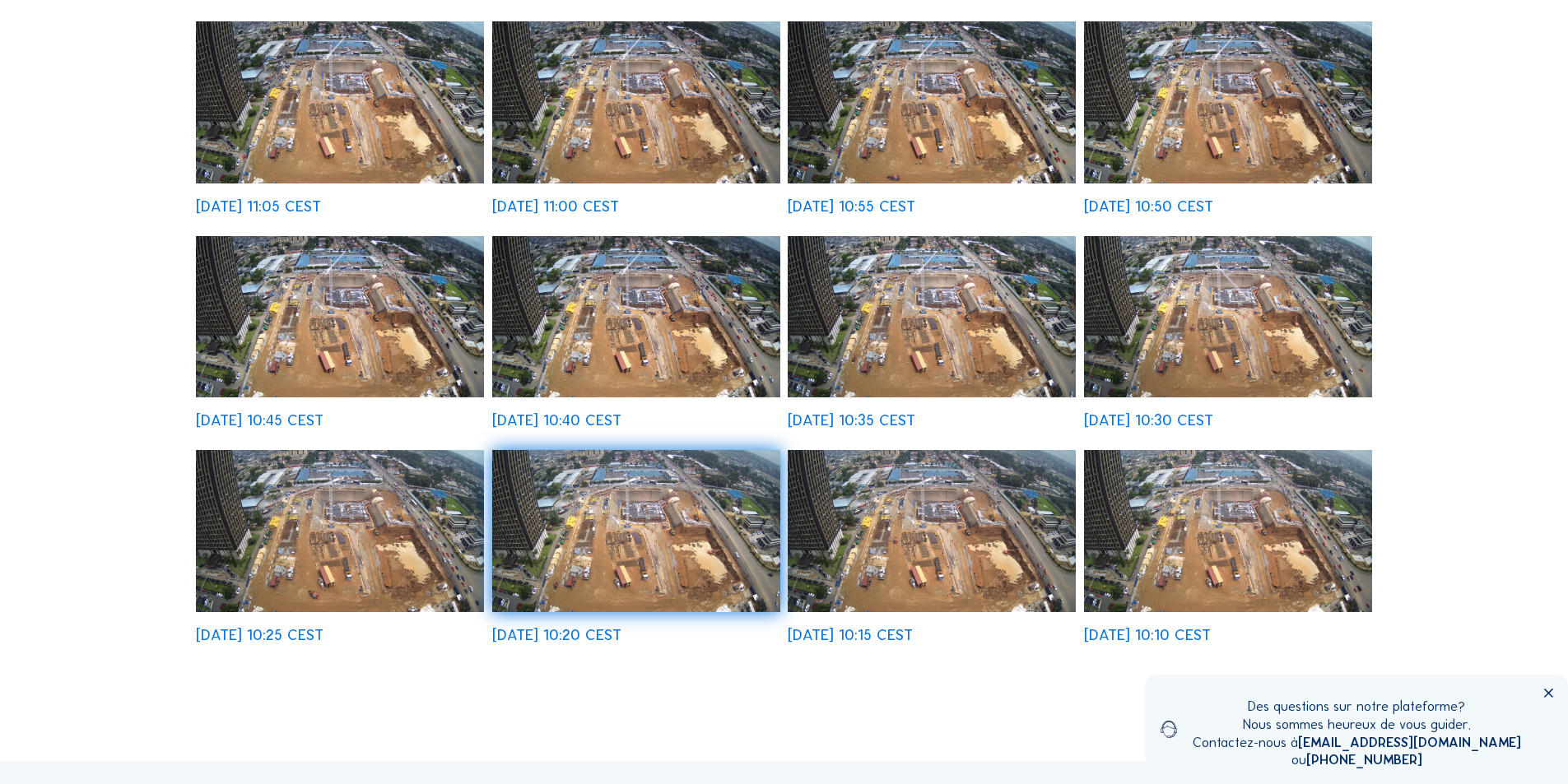
scroll to position [516, 0]
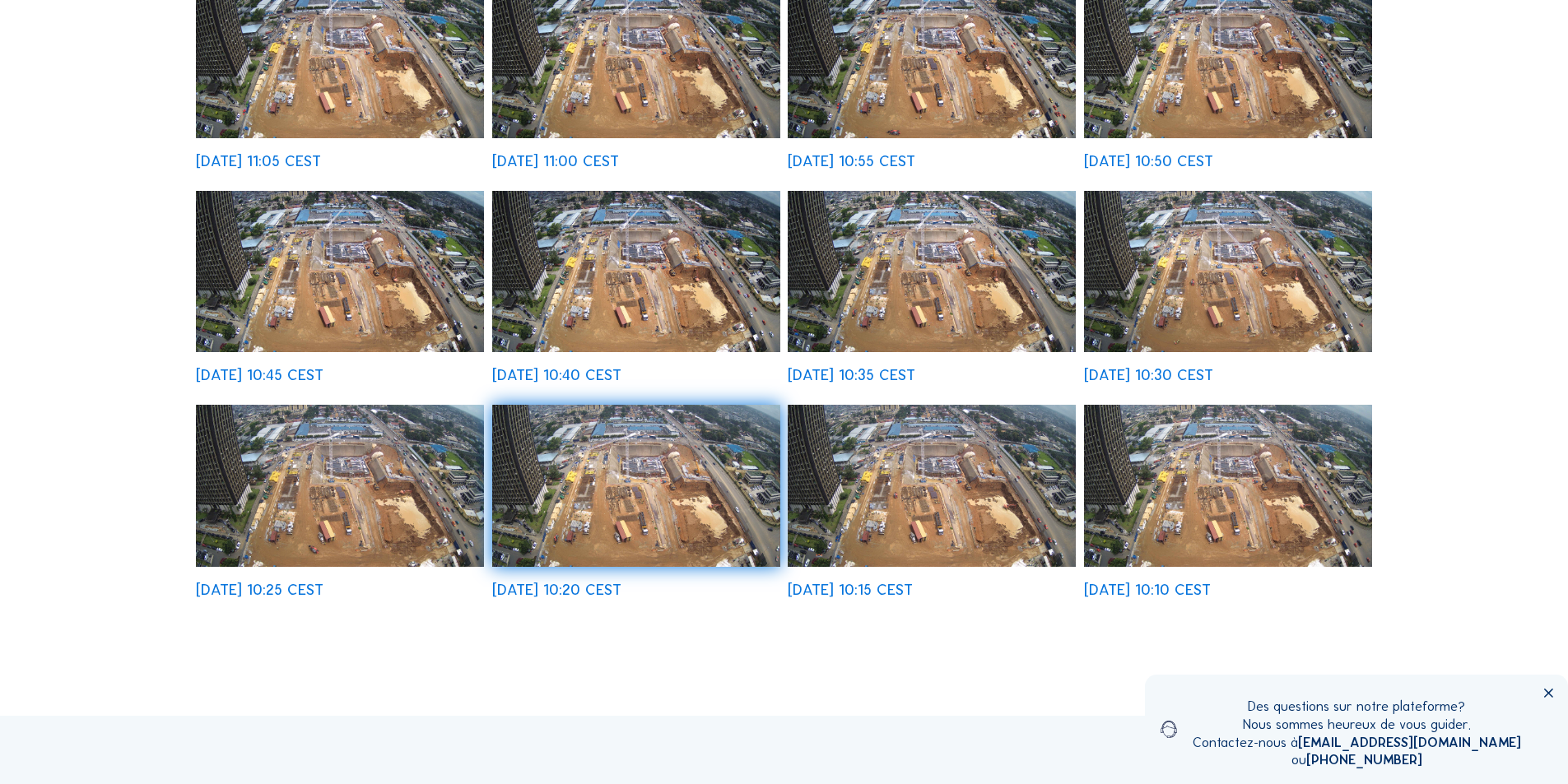
click at [1217, 463] on img at bounding box center [1227, 486] width 288 height 162
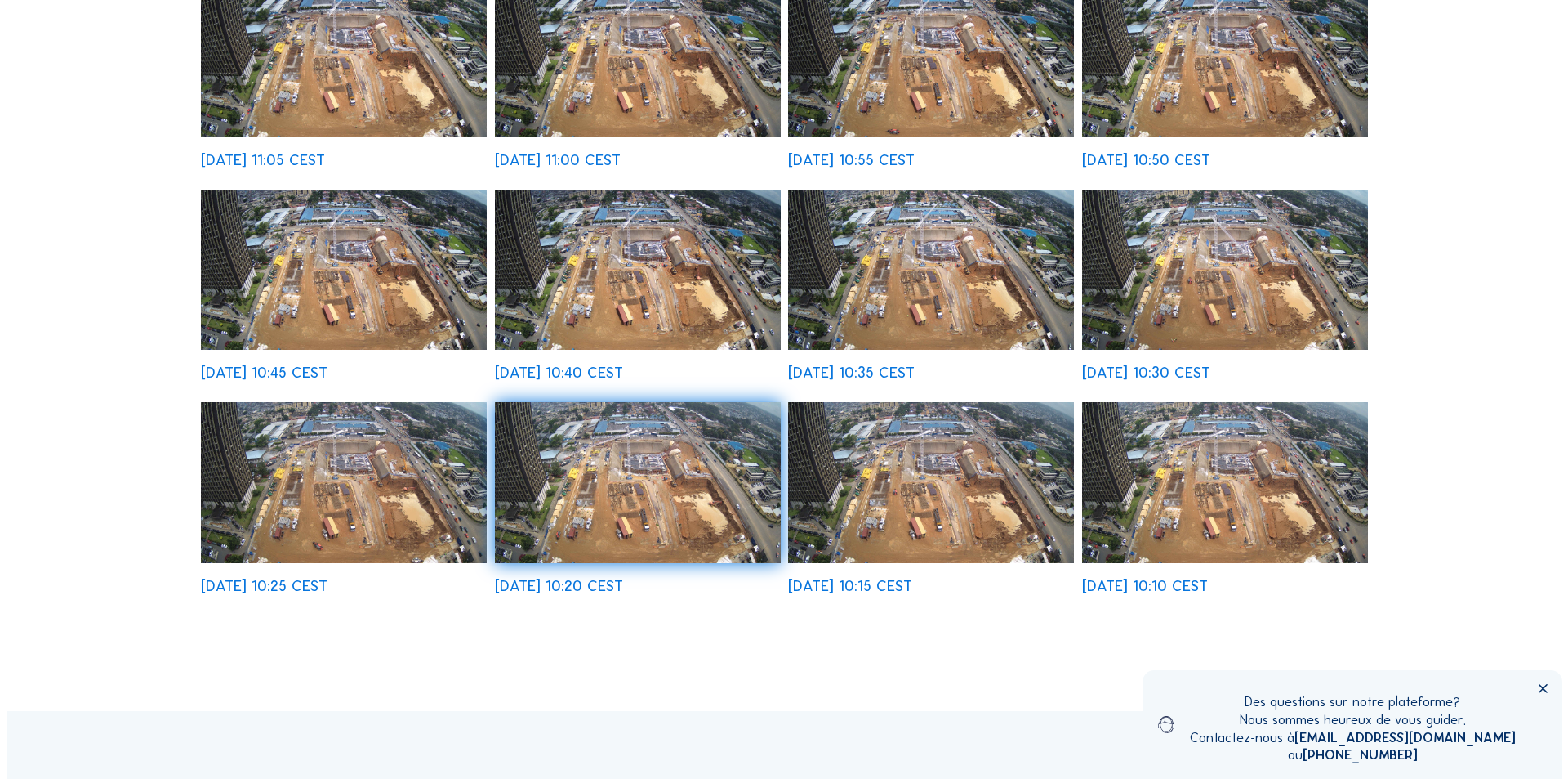
scroll to position [514, 0]
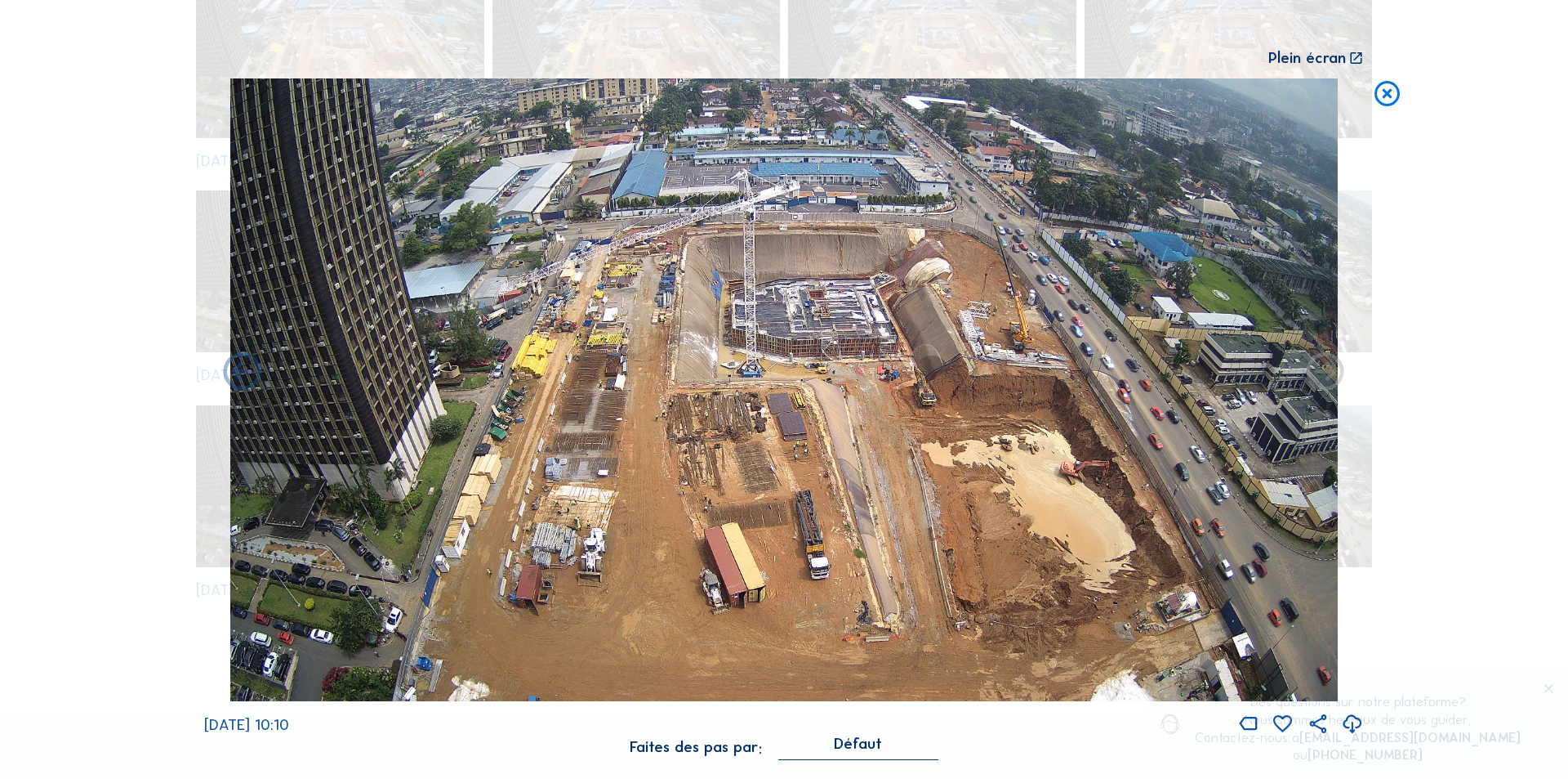
click at [1350, 718] on icon at bounding box center [1353, 725] width 23 height 27
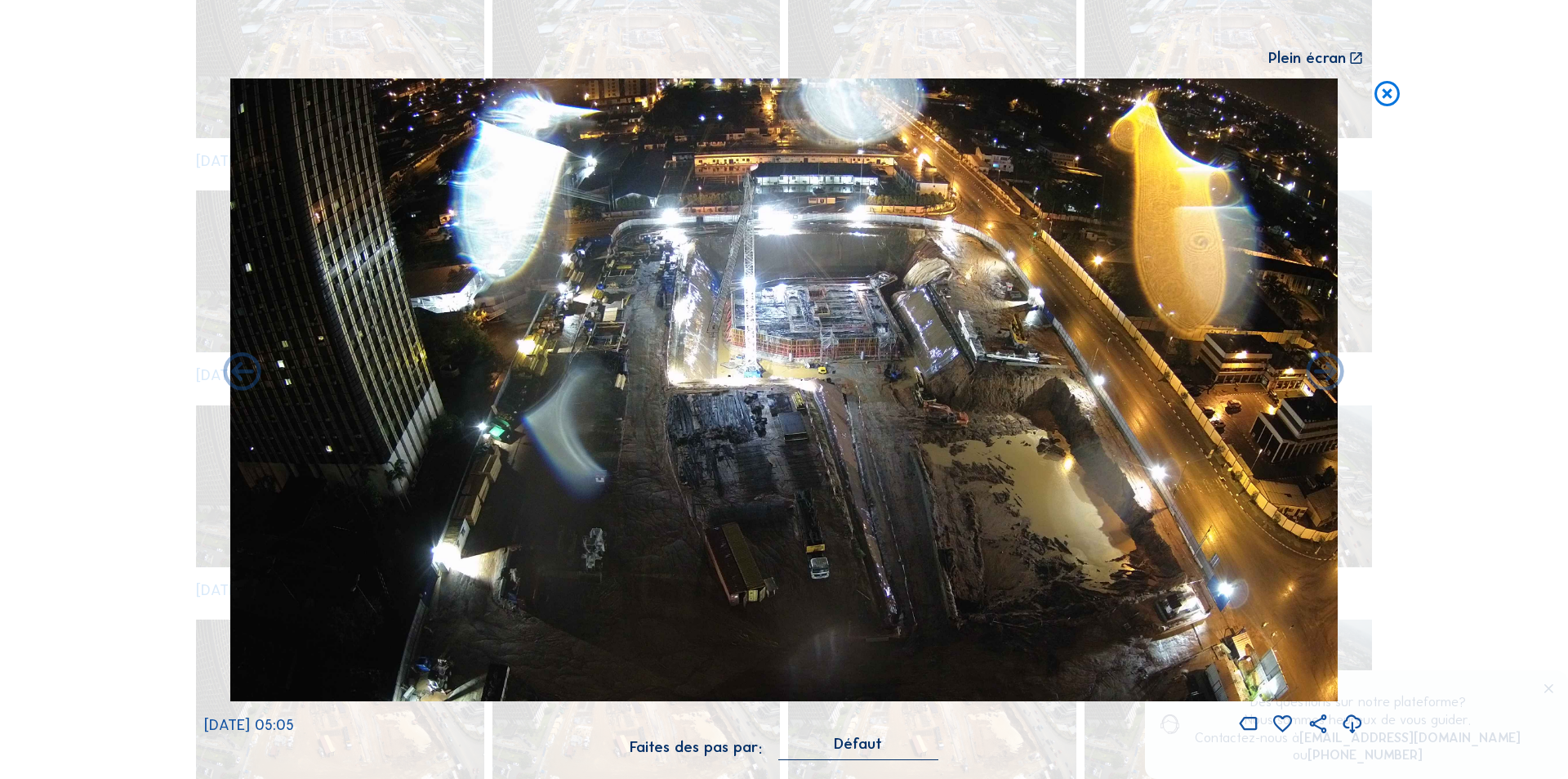
click at [1350, 714] on icon at bounding box center [1353, 725] width 23 height 27
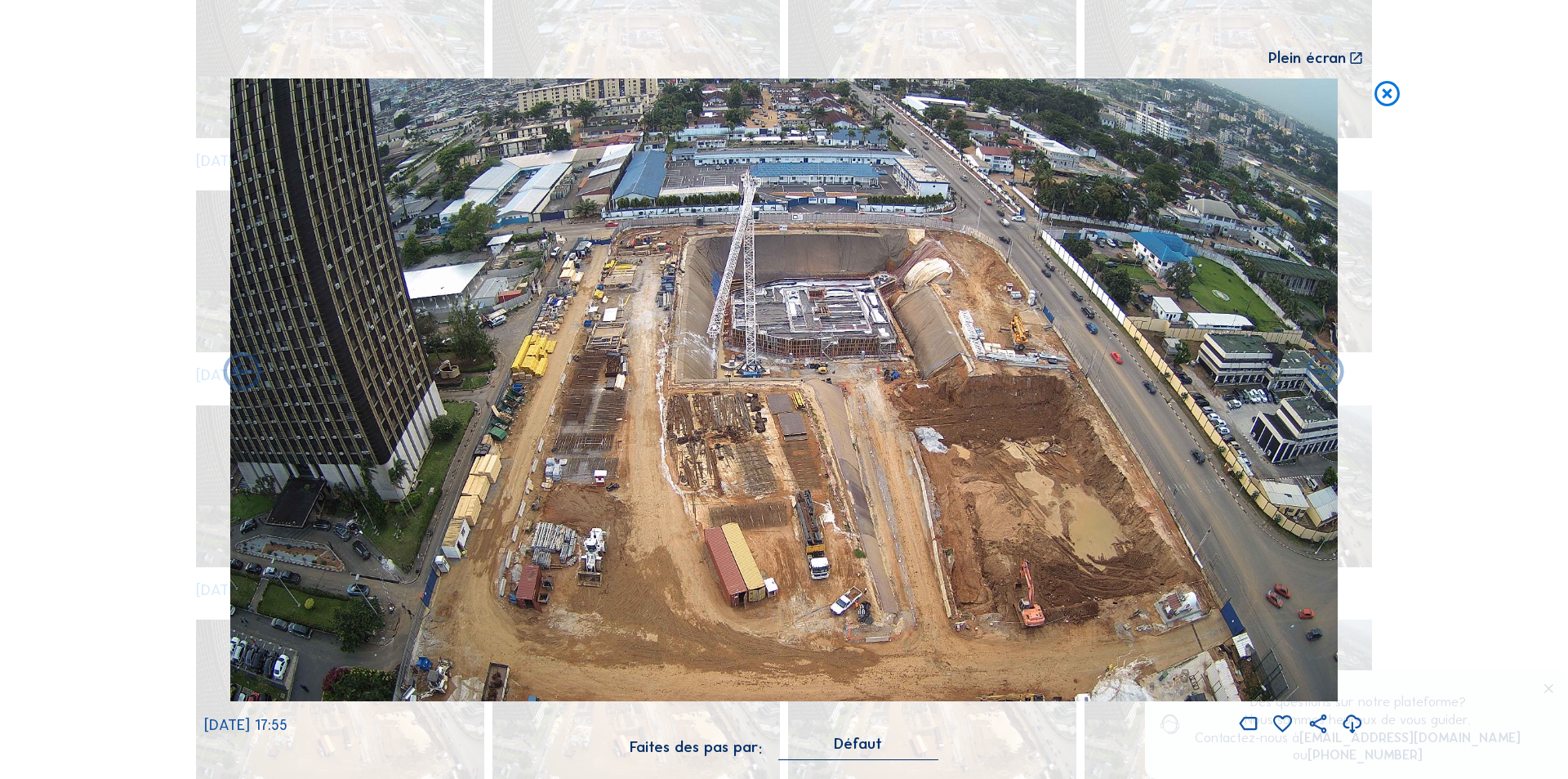
click at [1389, 99] on icon at bounding box center [1387, 94] width 30 height 31
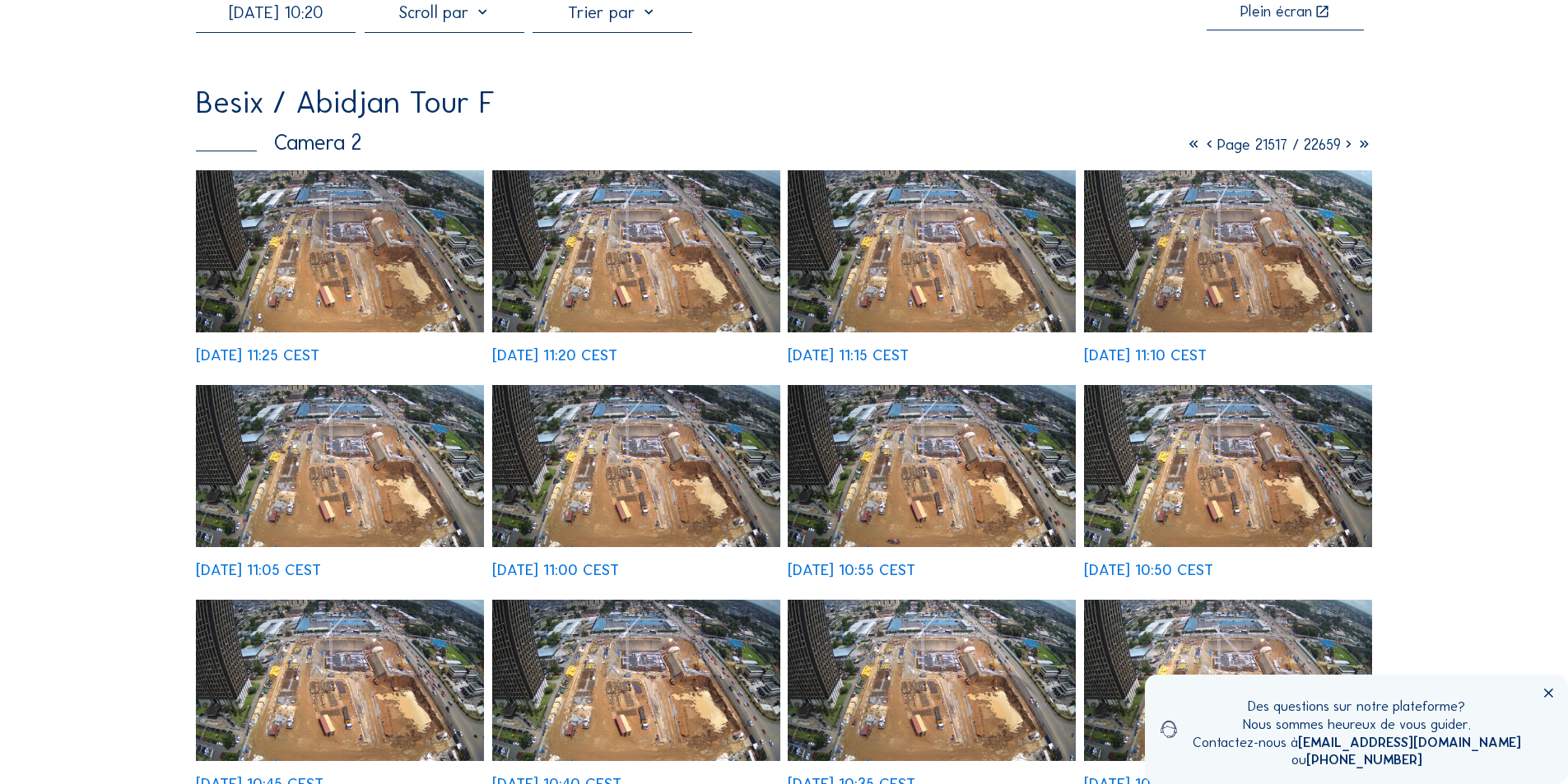
scroll to position [0, 0]
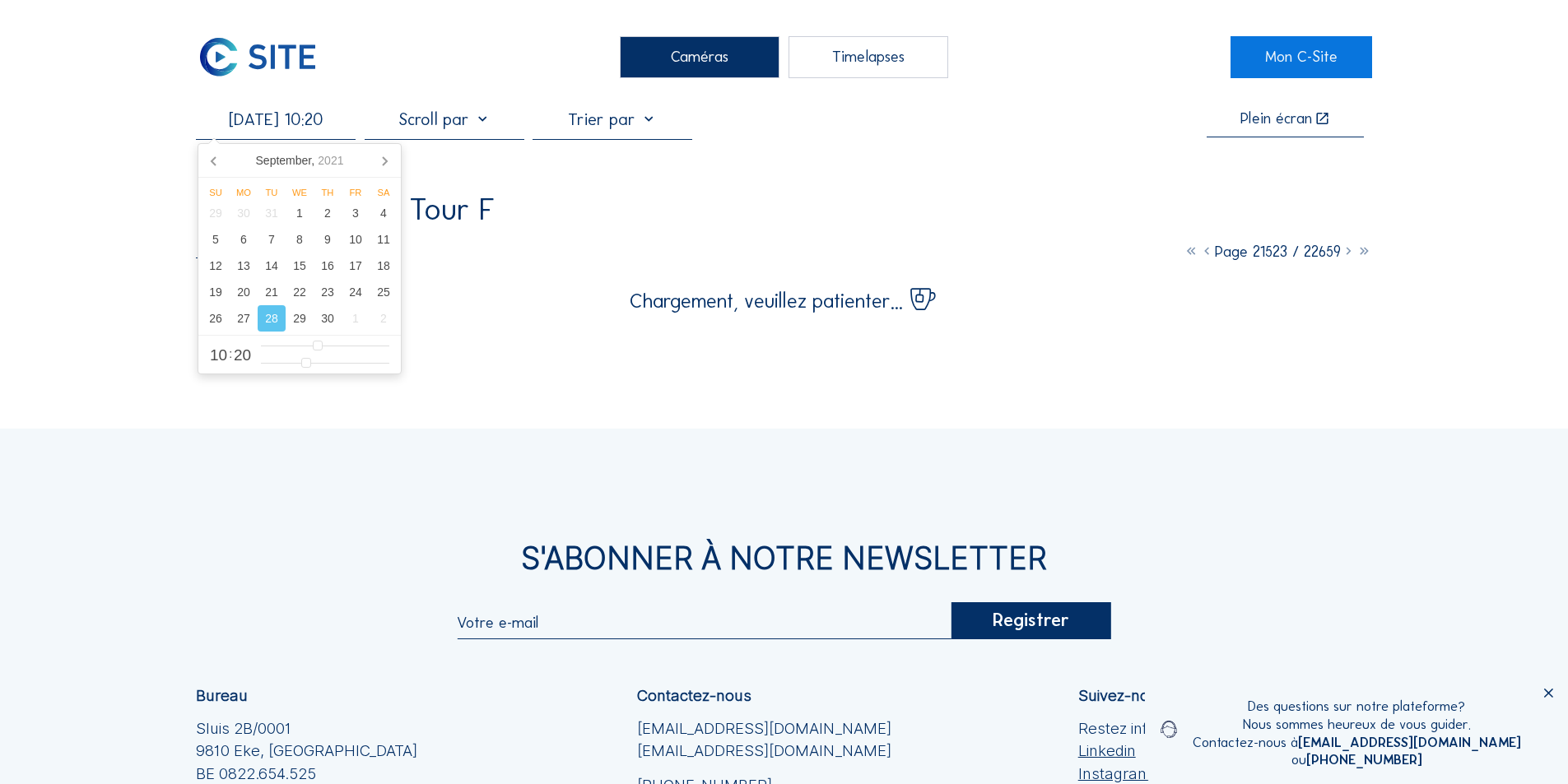
click at [319, 123] on input "[DATE] 10:20" at bounding box center [276, 119] width 160 height 20
click at [331, 318] on div "30" at bounding box center [327, 318] width 28 height 26
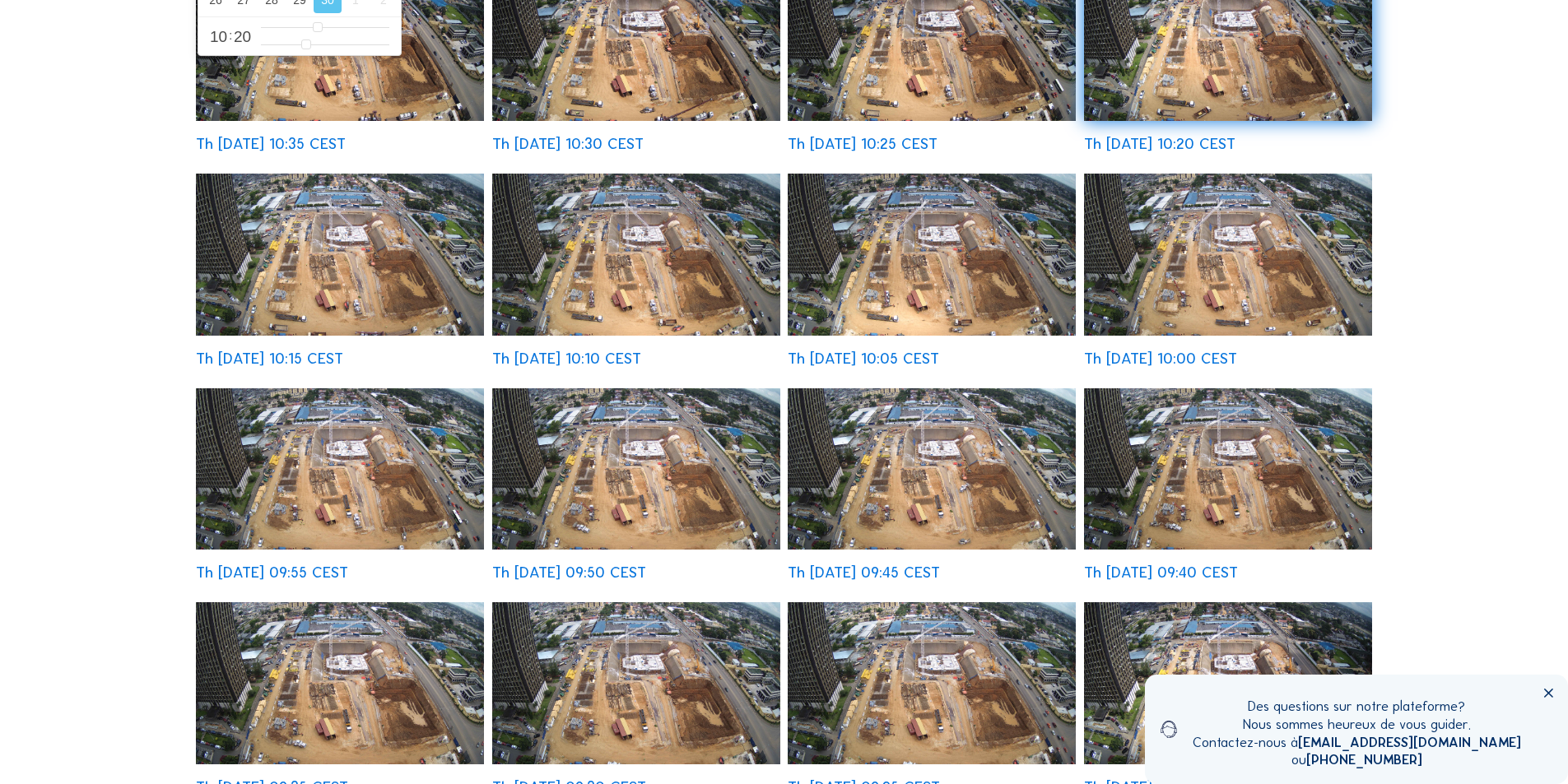
scroll to position [493, 0]
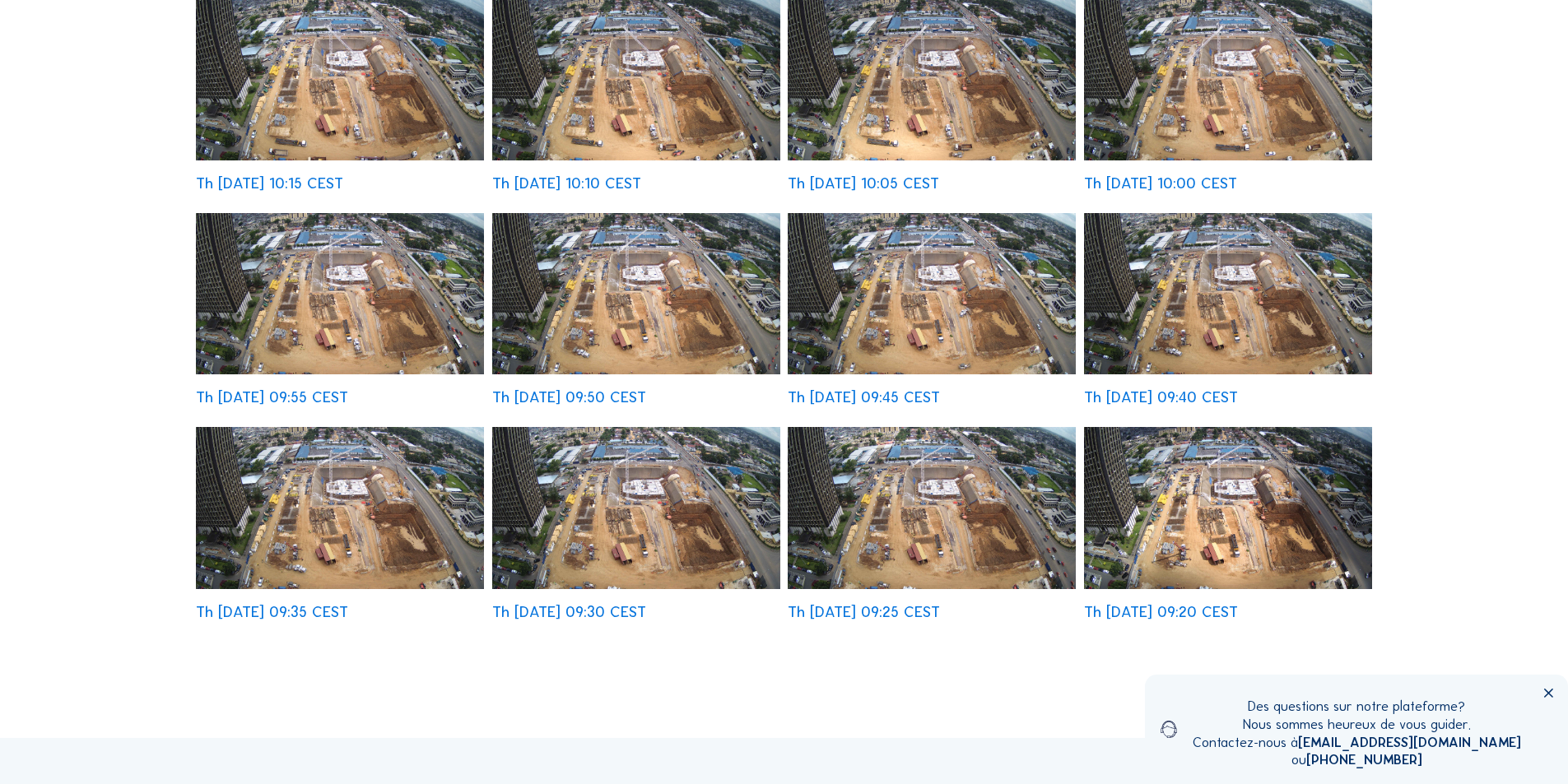
click at [403, 544] on img at bounding box center [340, 508] width 288 height 162
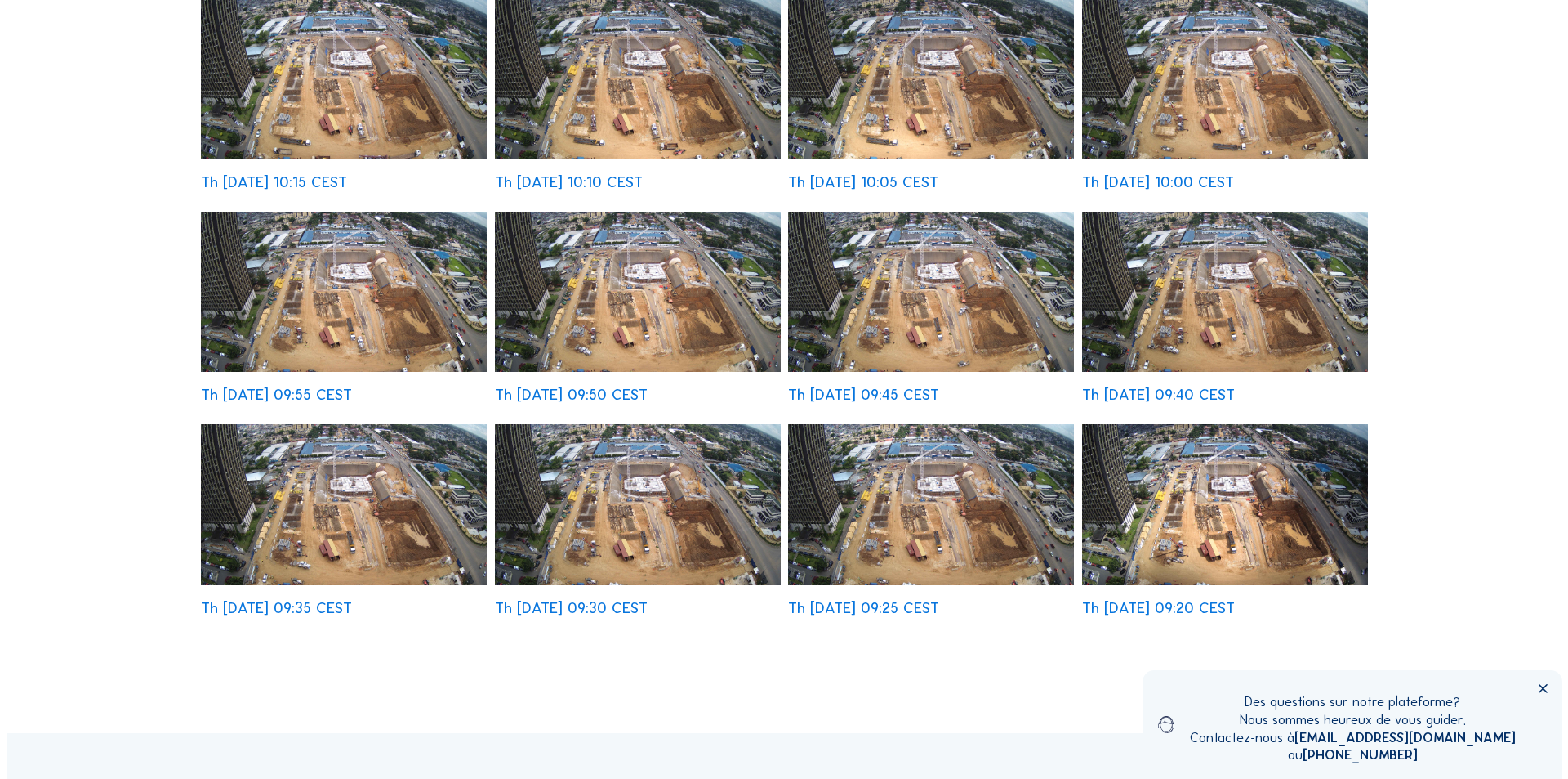
scroll to position [492, 0]
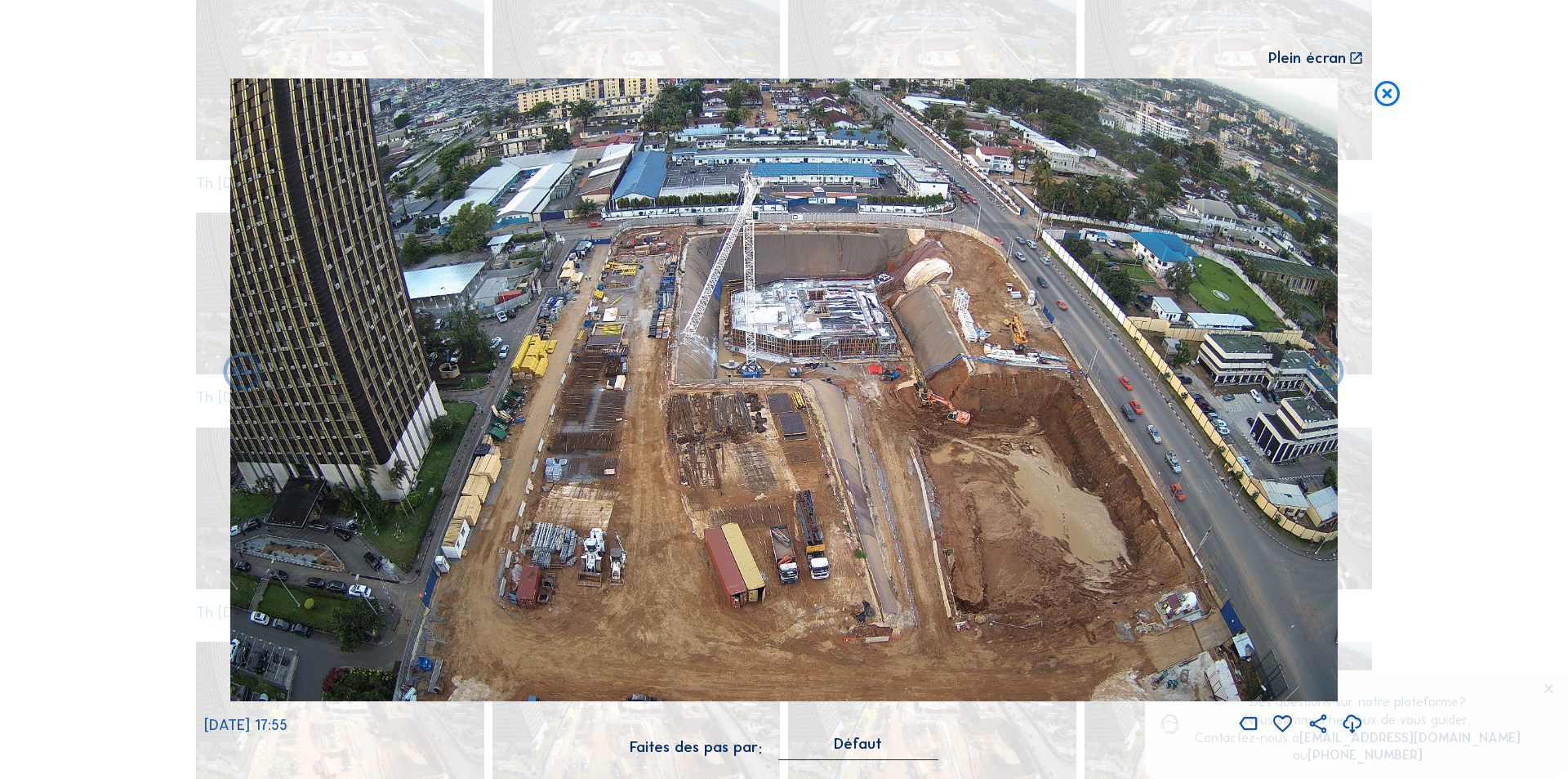
click at [1385, 95] on icon at bounding box center [1387, 94] width 30 height 31
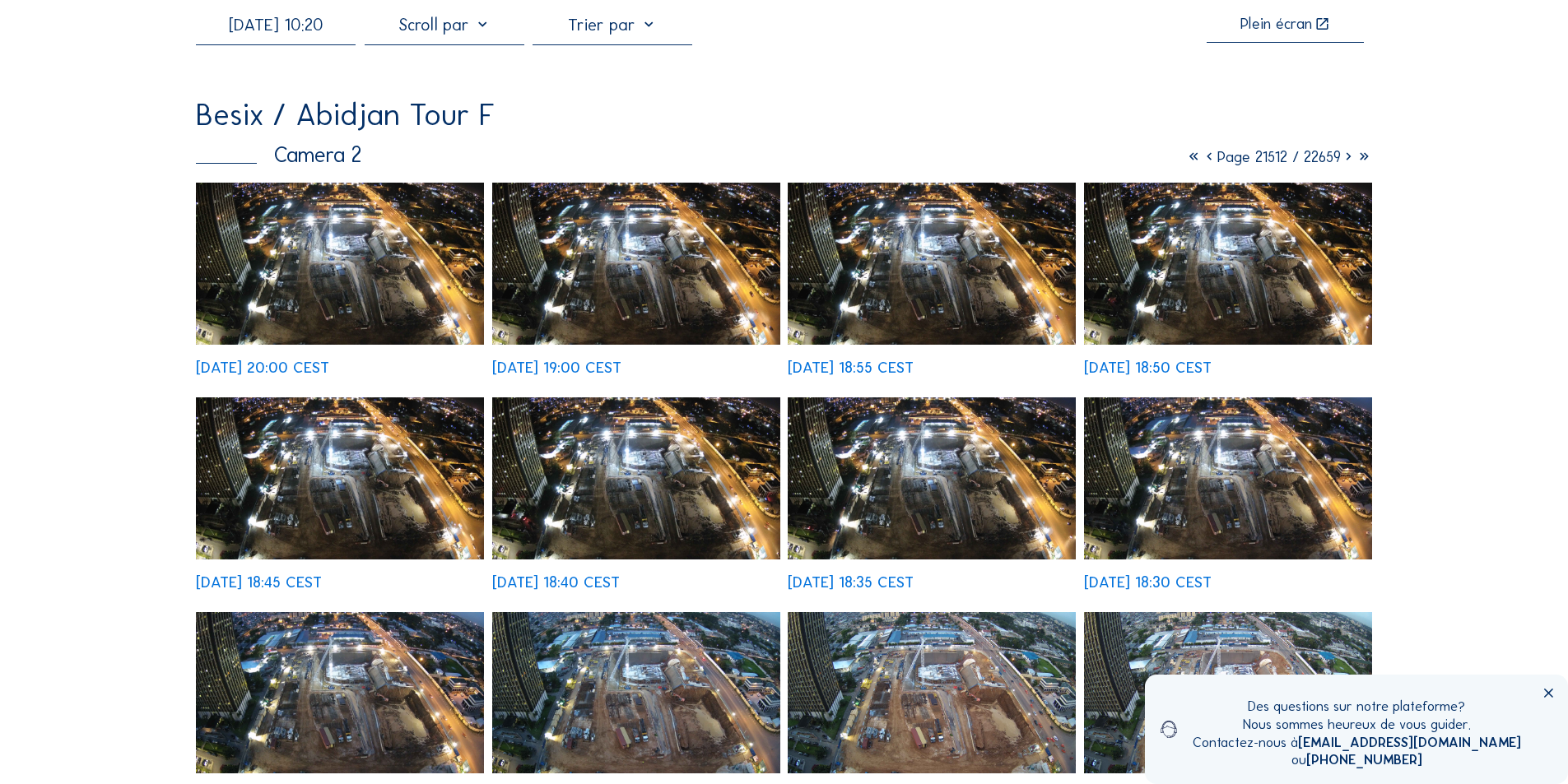
scroll to position [0, 0]
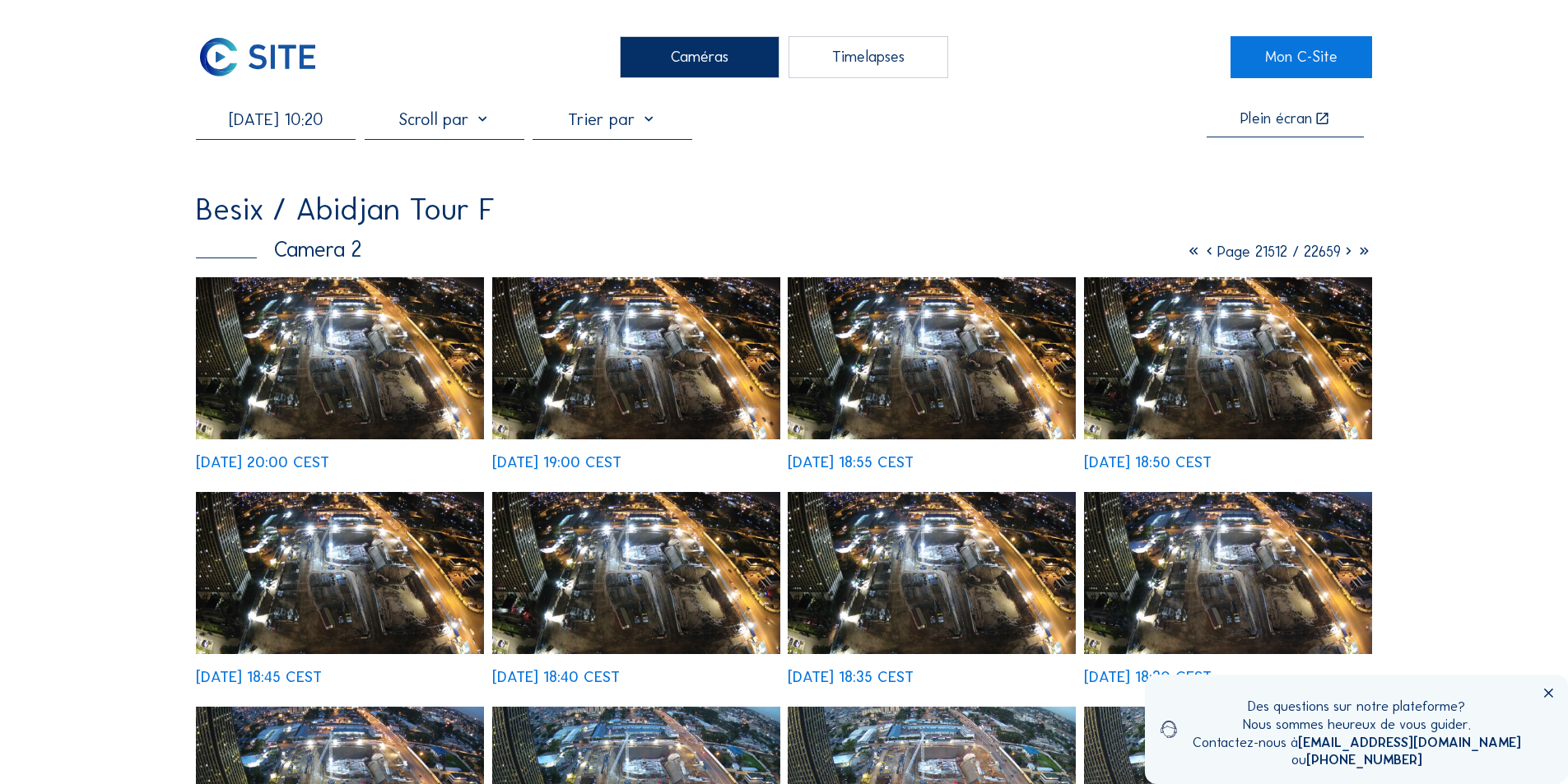
click at [306, 123] on input "[DATE] 10:20" at bounding box center [276, 119] width 160 height 20
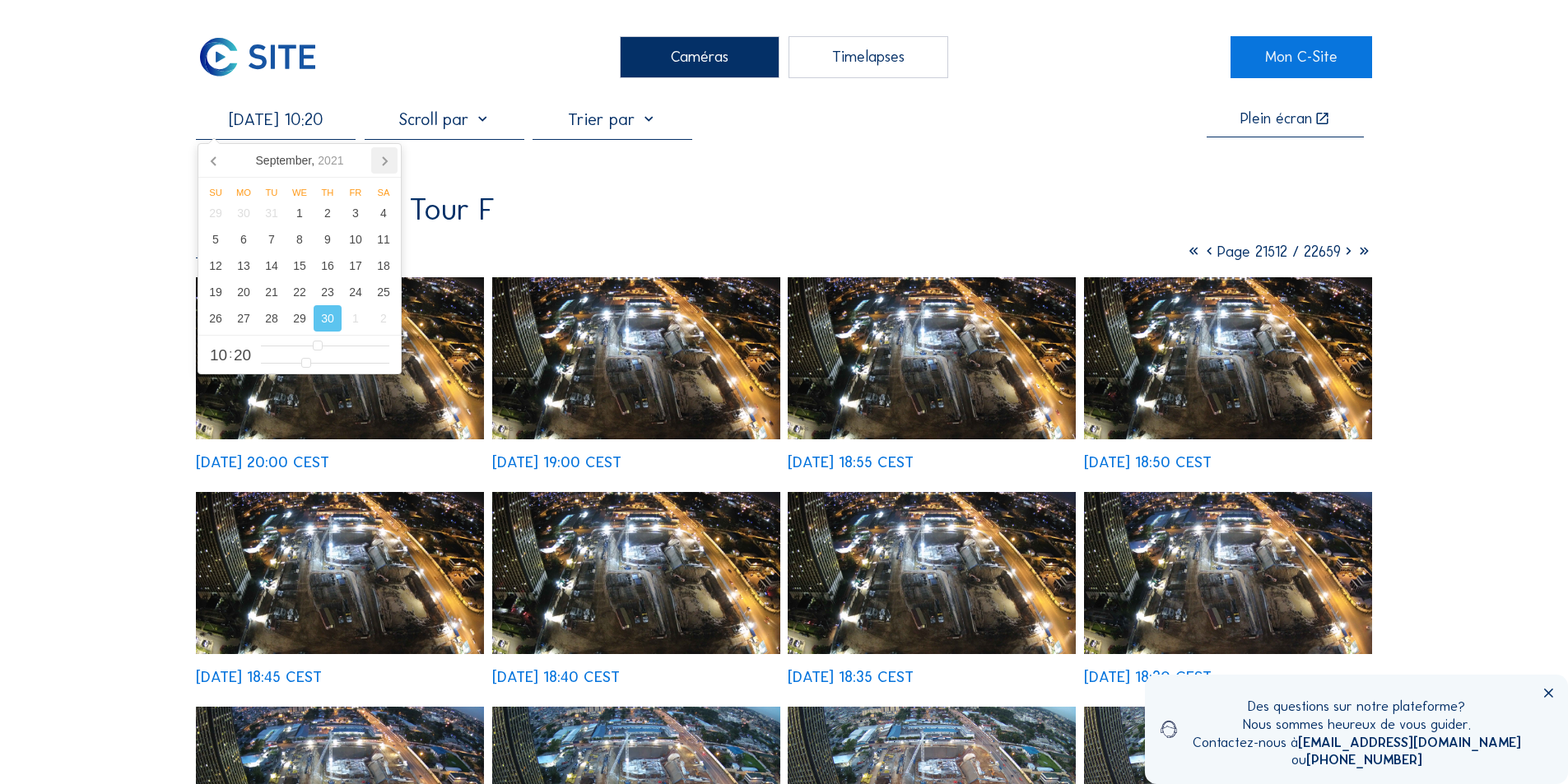
click at [382, 157] on icon at bounding box center [383, 160] width 26 height 26
click at [215, 263] on div "10" at bounding box center [216, 265] width 28 height 26
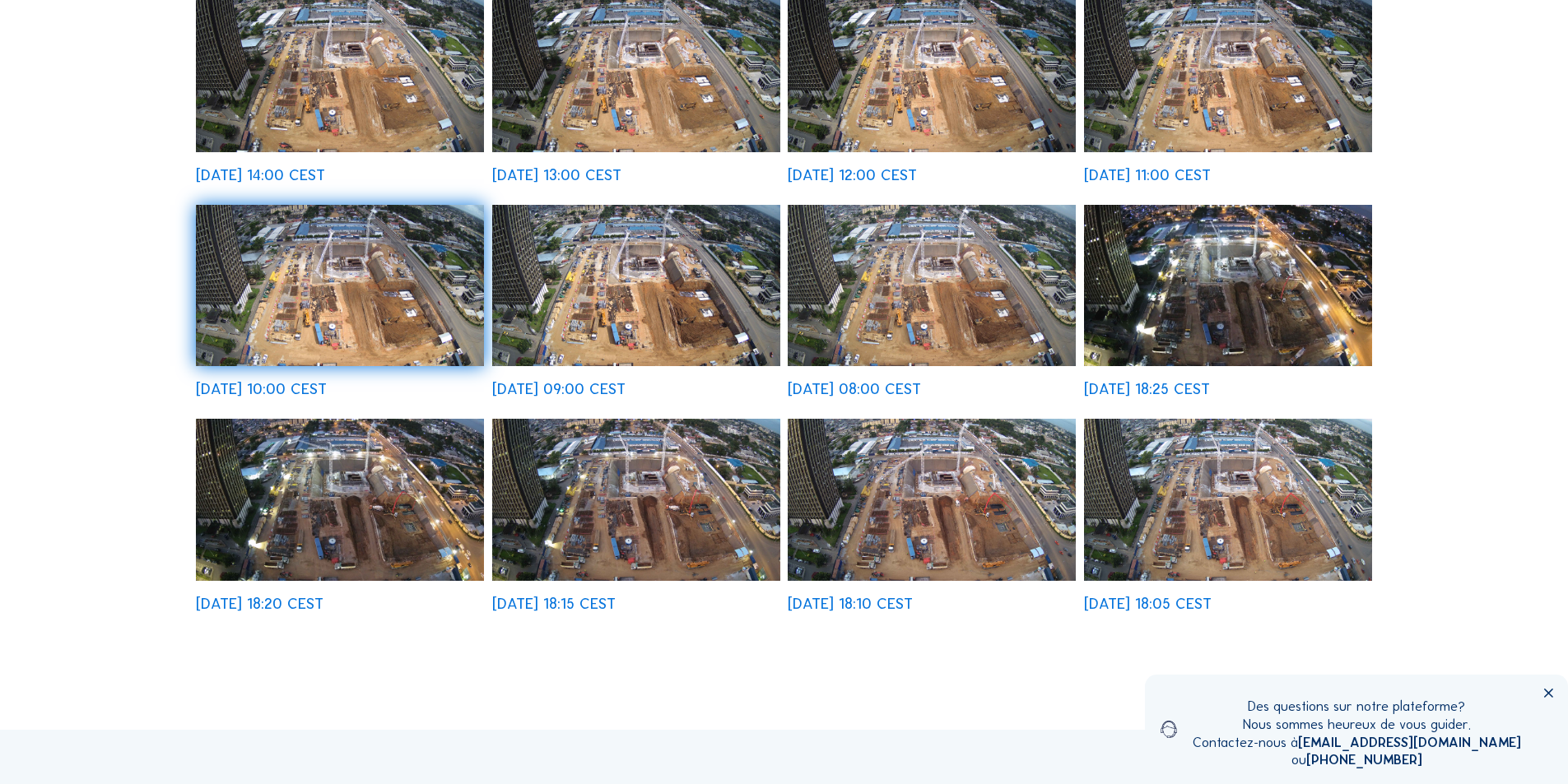
scroll to position [575, 0]
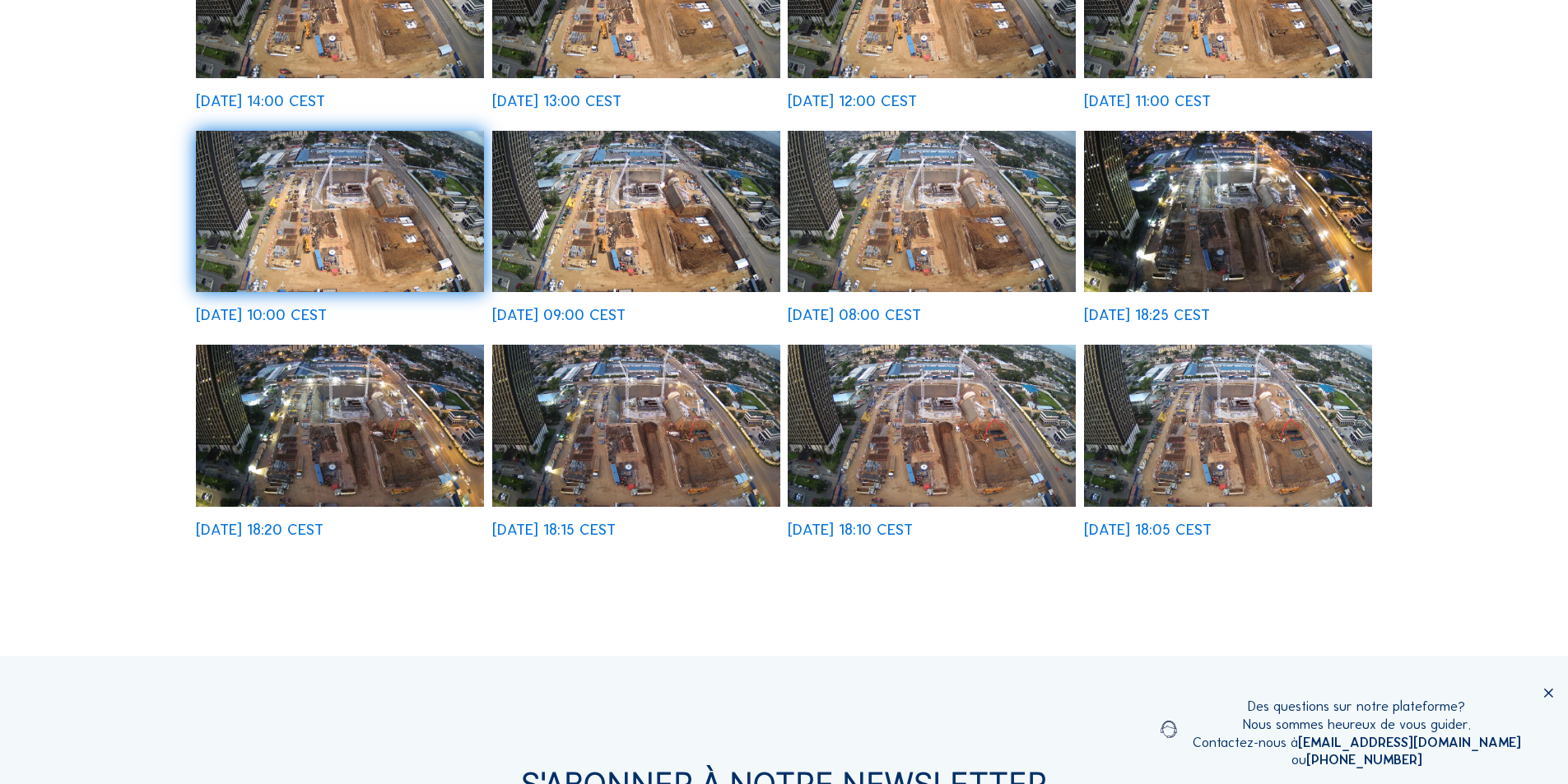
click at [982, 248] on img at bounding box center [931, 212] width 288 height 162
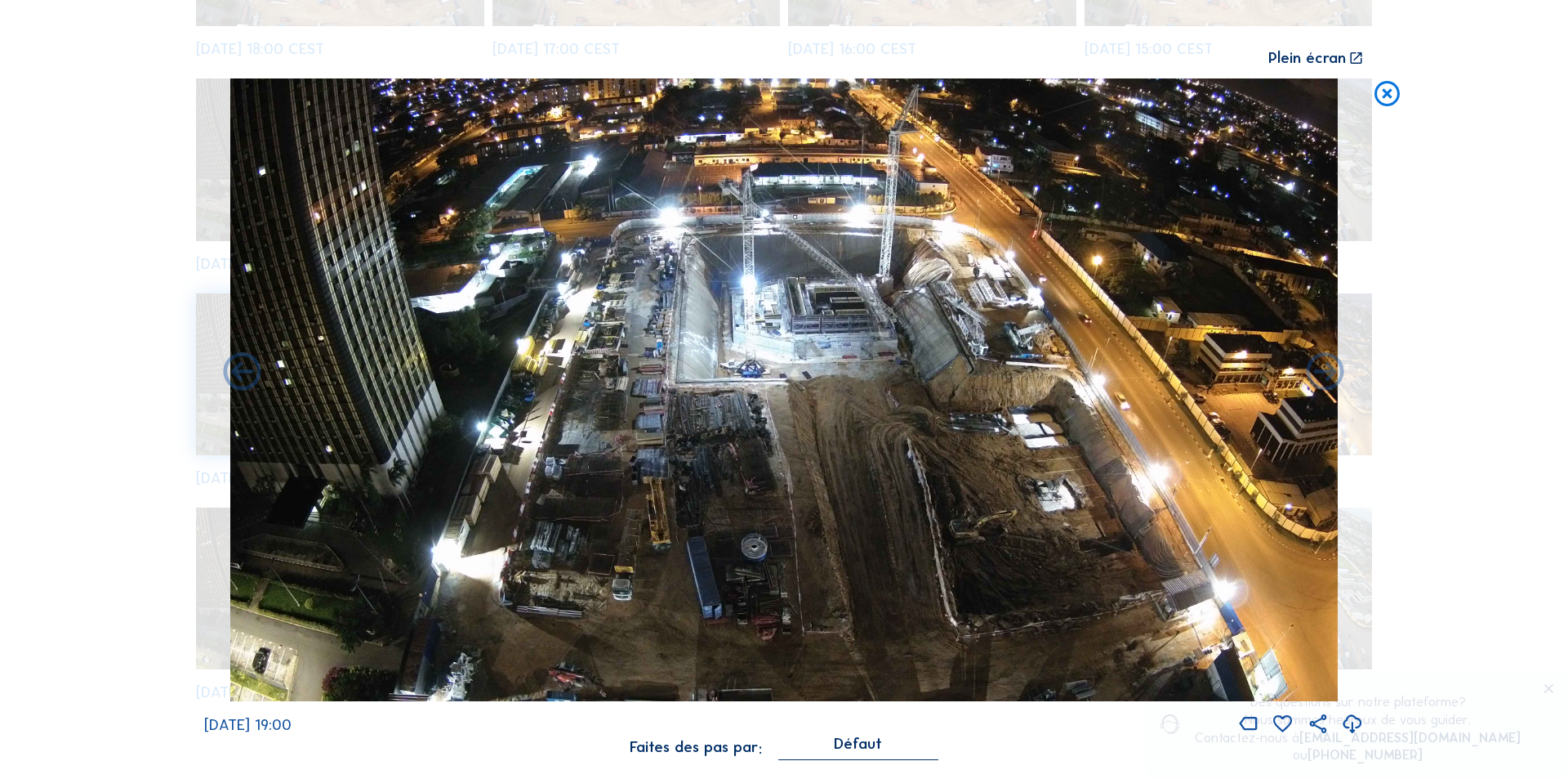
scroll to position [1431, 0]
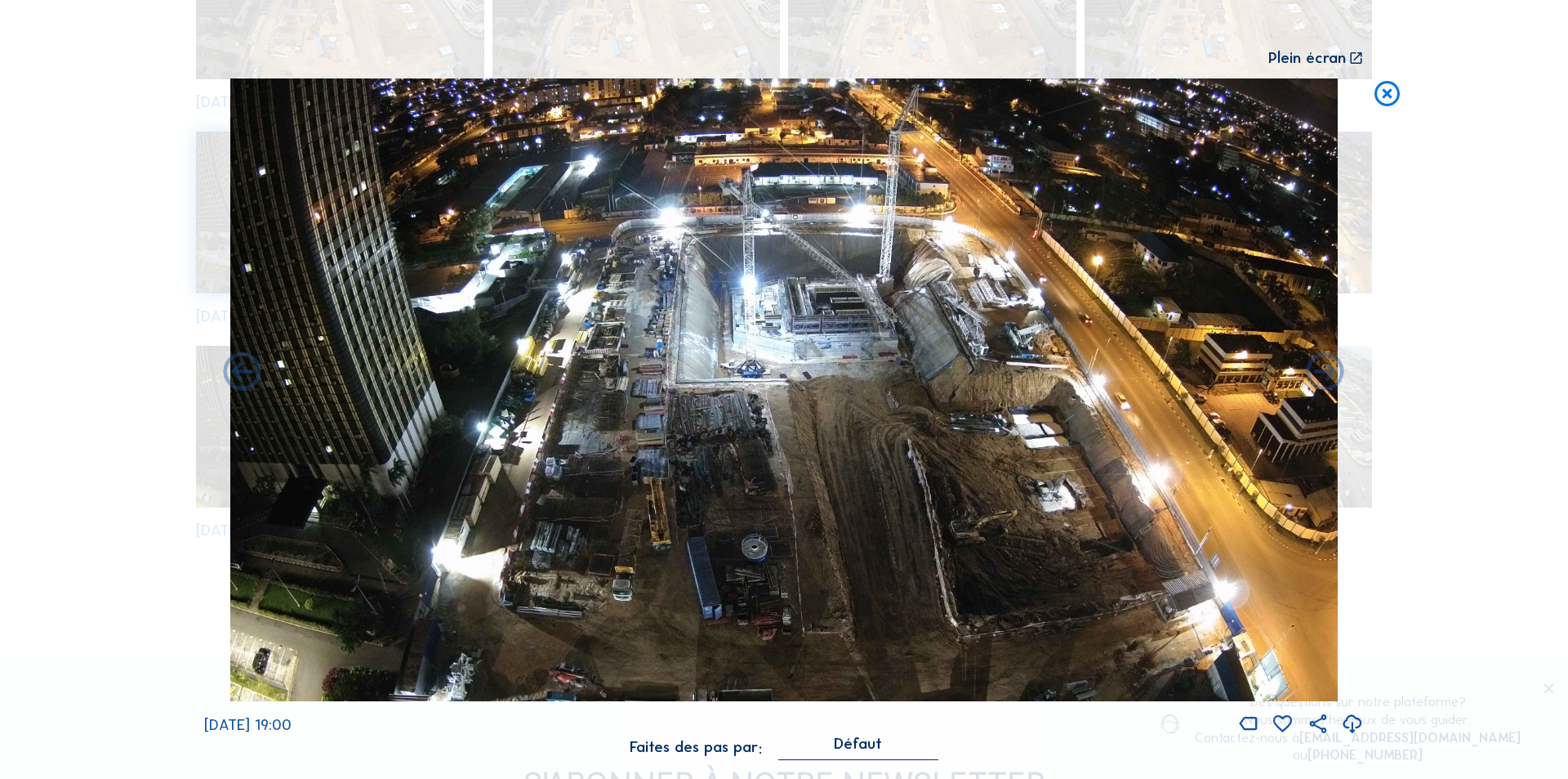
click at [1353, 719] on icon at bounding box center [1353, 725] width 23 height 27
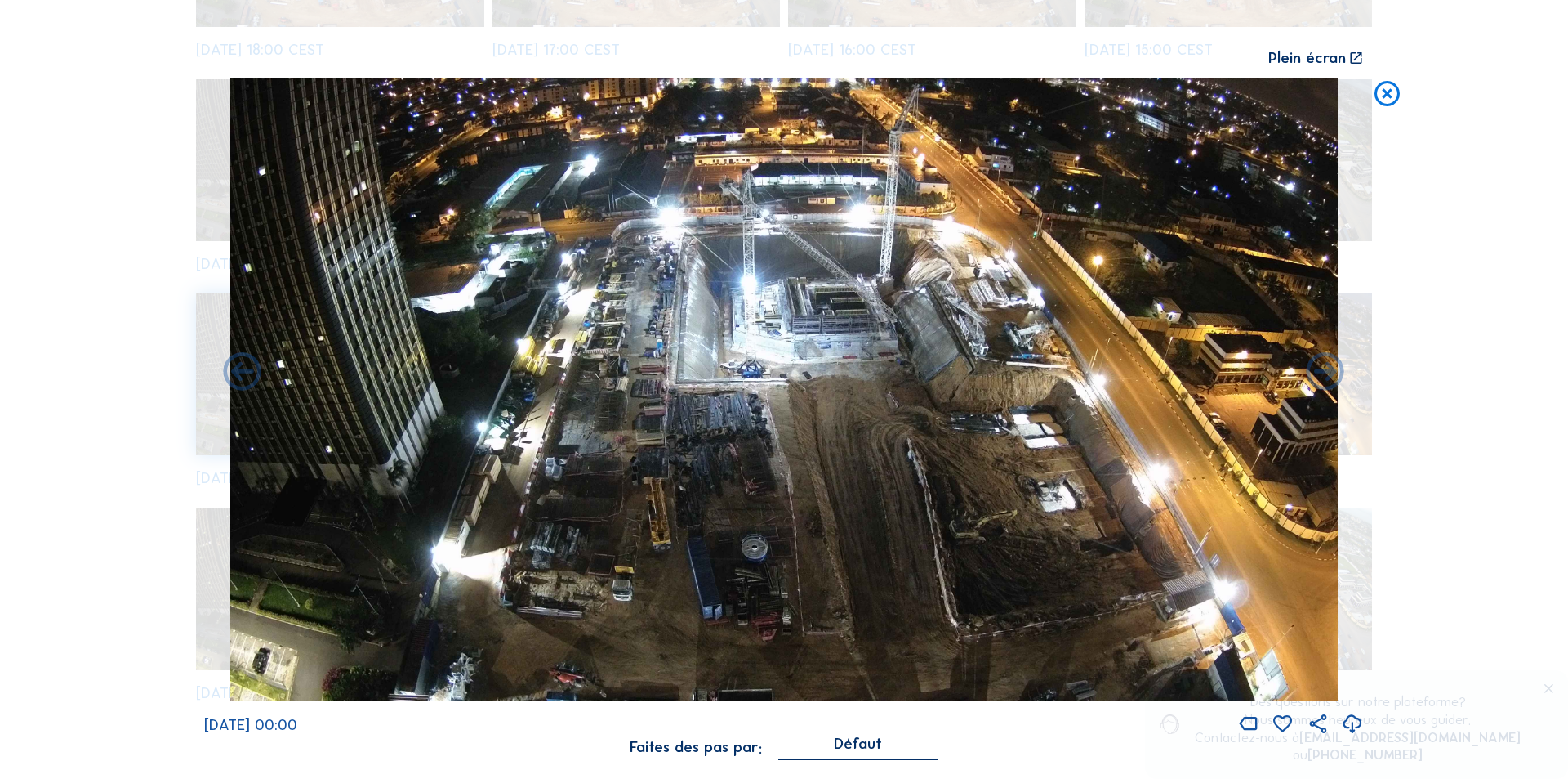
scroll to position [2290, 0]
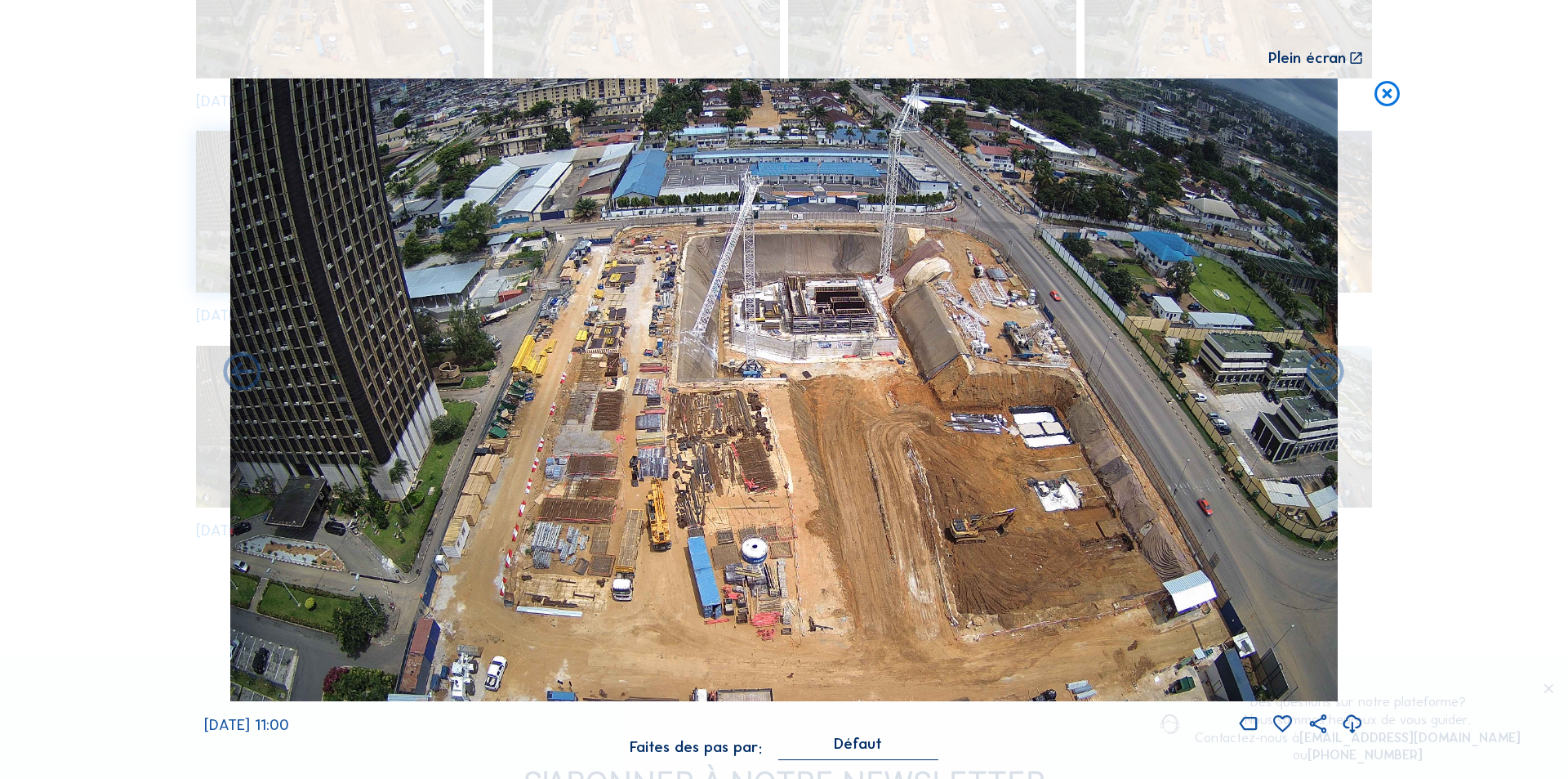
click at [1350, 718] on icon at bounding box center [1353, 725] width 23 height 27
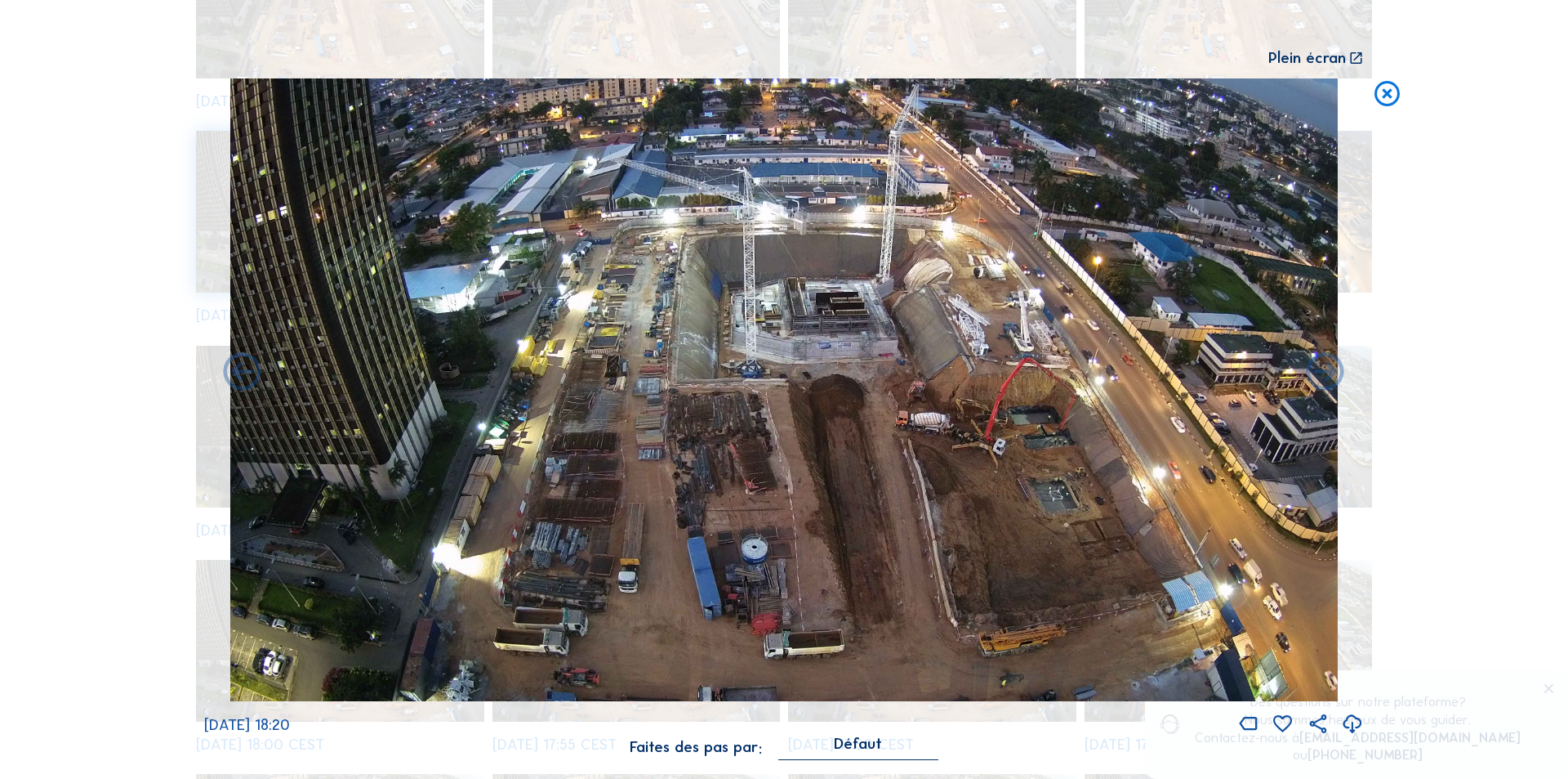
click at [1349, 719] on icon at bounding box center [1353, 725] width 23 height 27
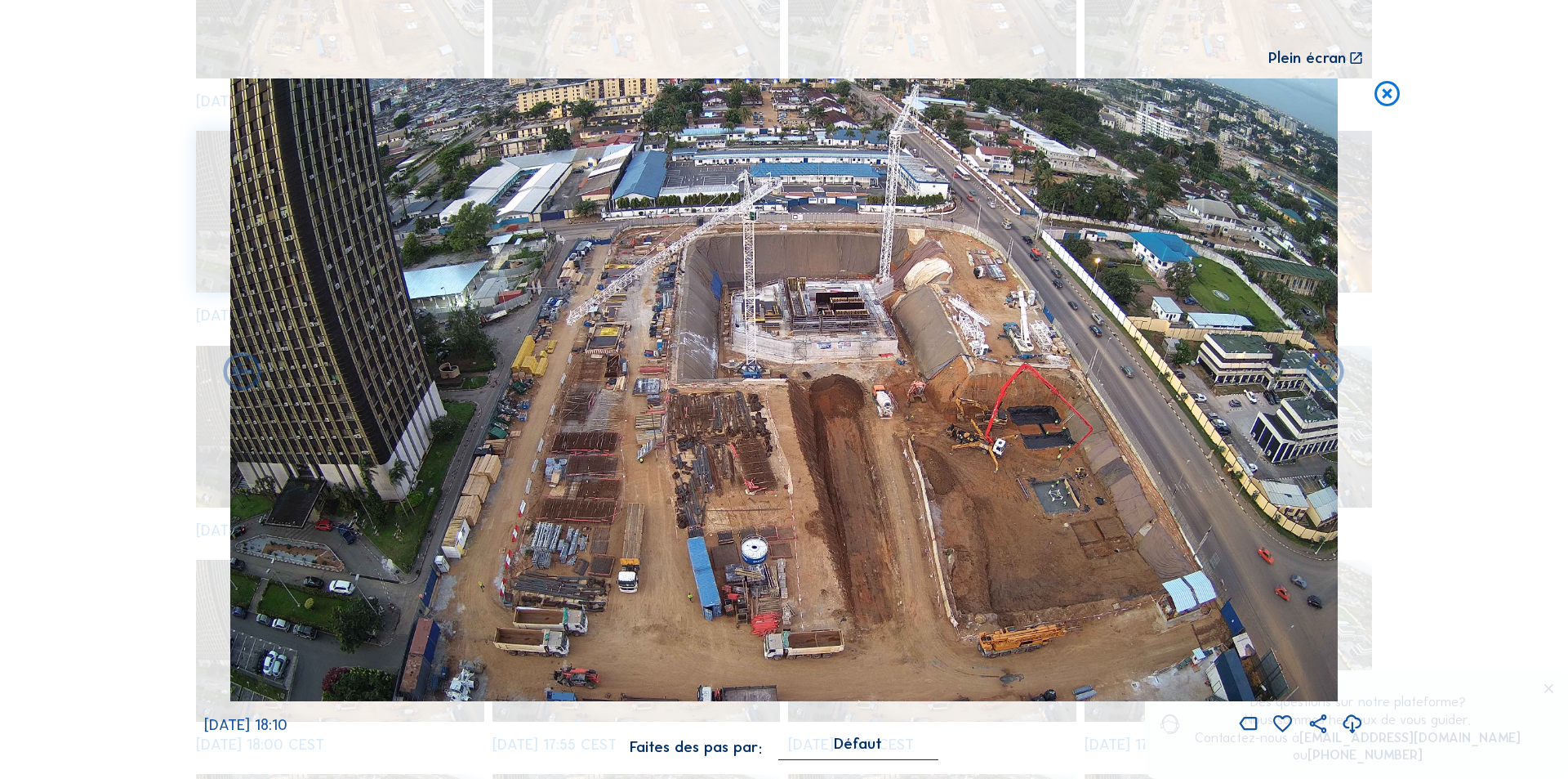
click at [1349, 720] on icon at bounding box center [1353, 725] width 23 height 27
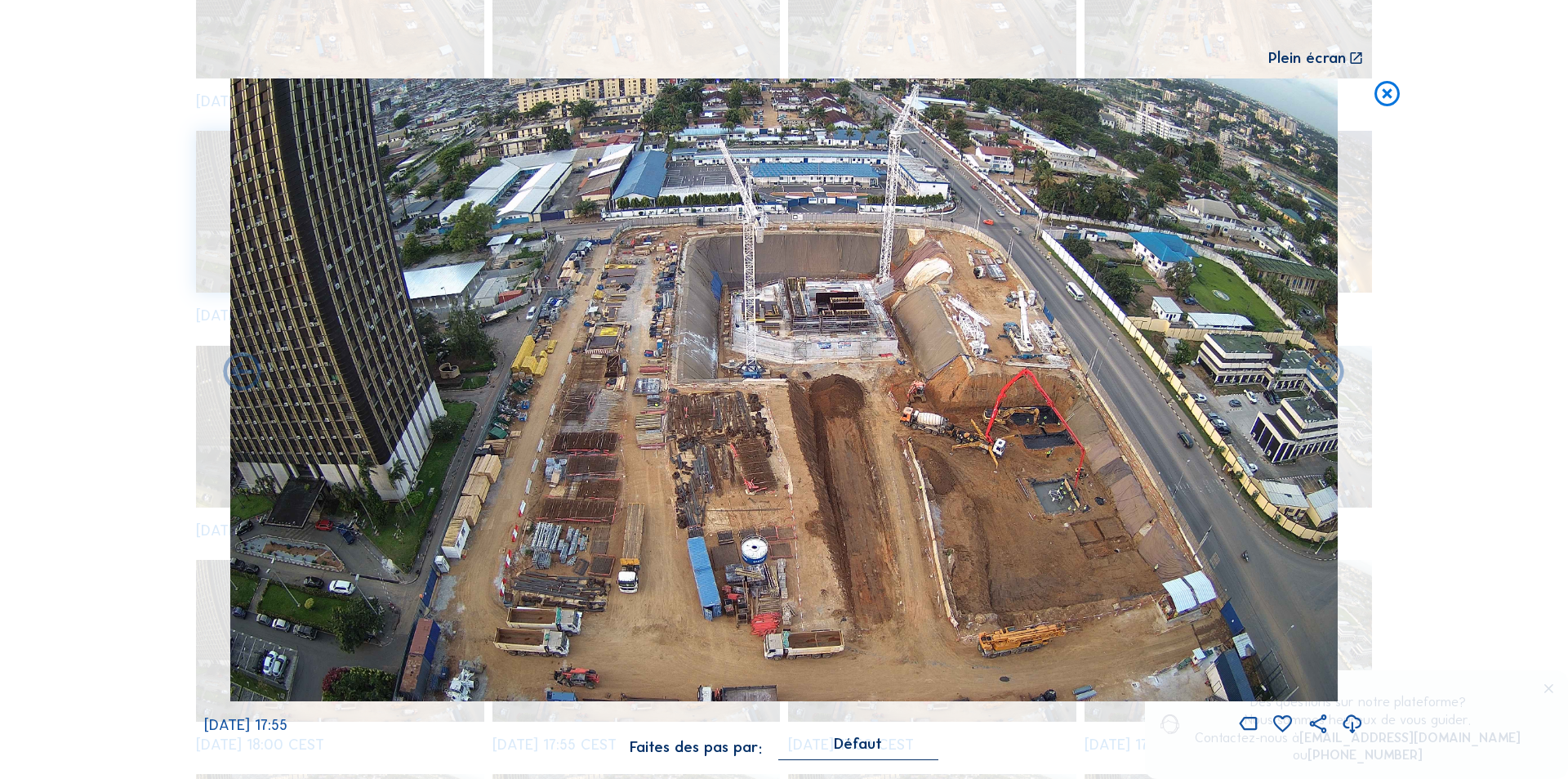
click at [1354, 723] on icon at bounding box center [1353, 725] width 23 height 27
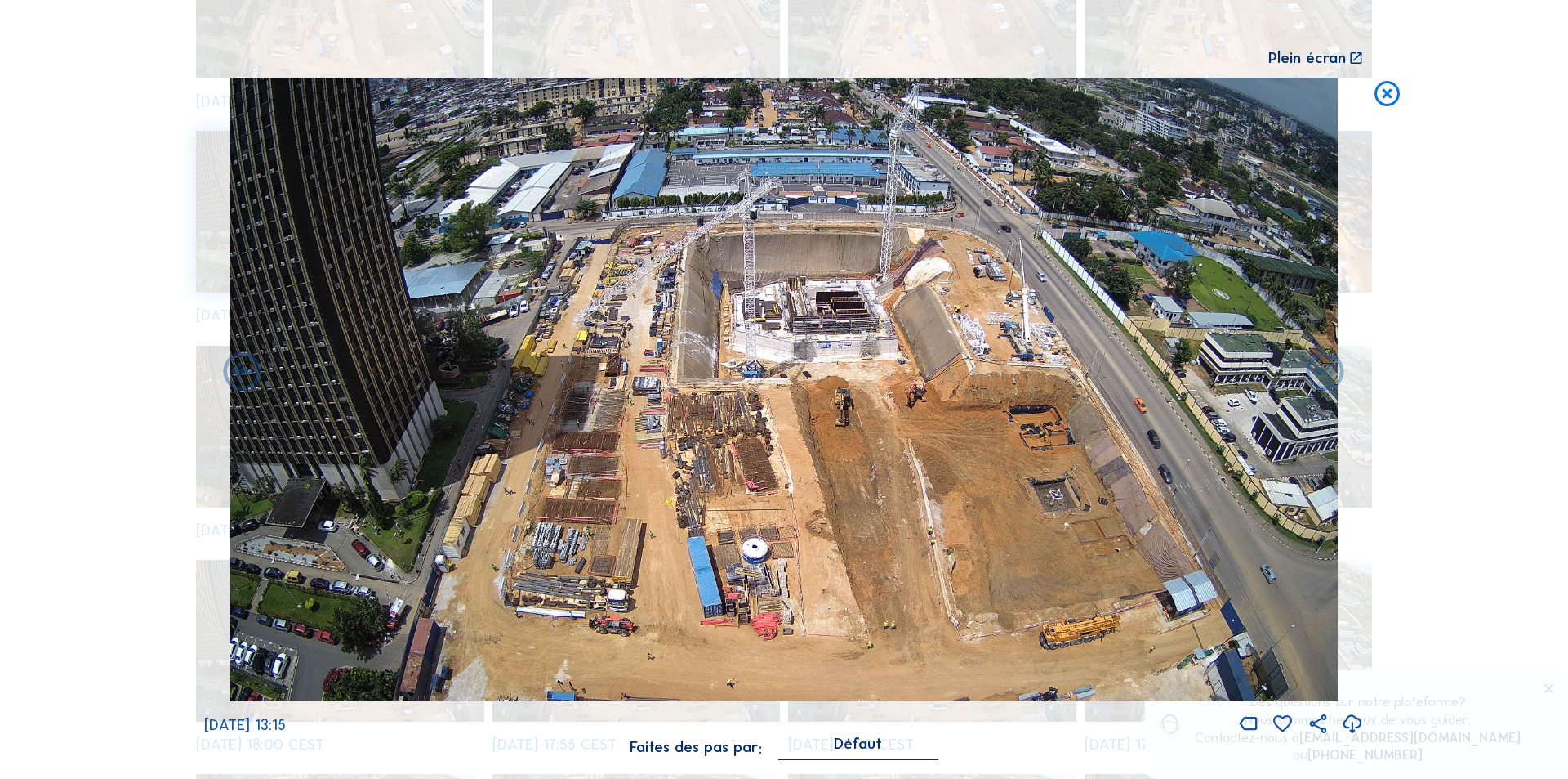
click at [1350, 722] on icon at bounding box center [1353, 725] width 23 height 27
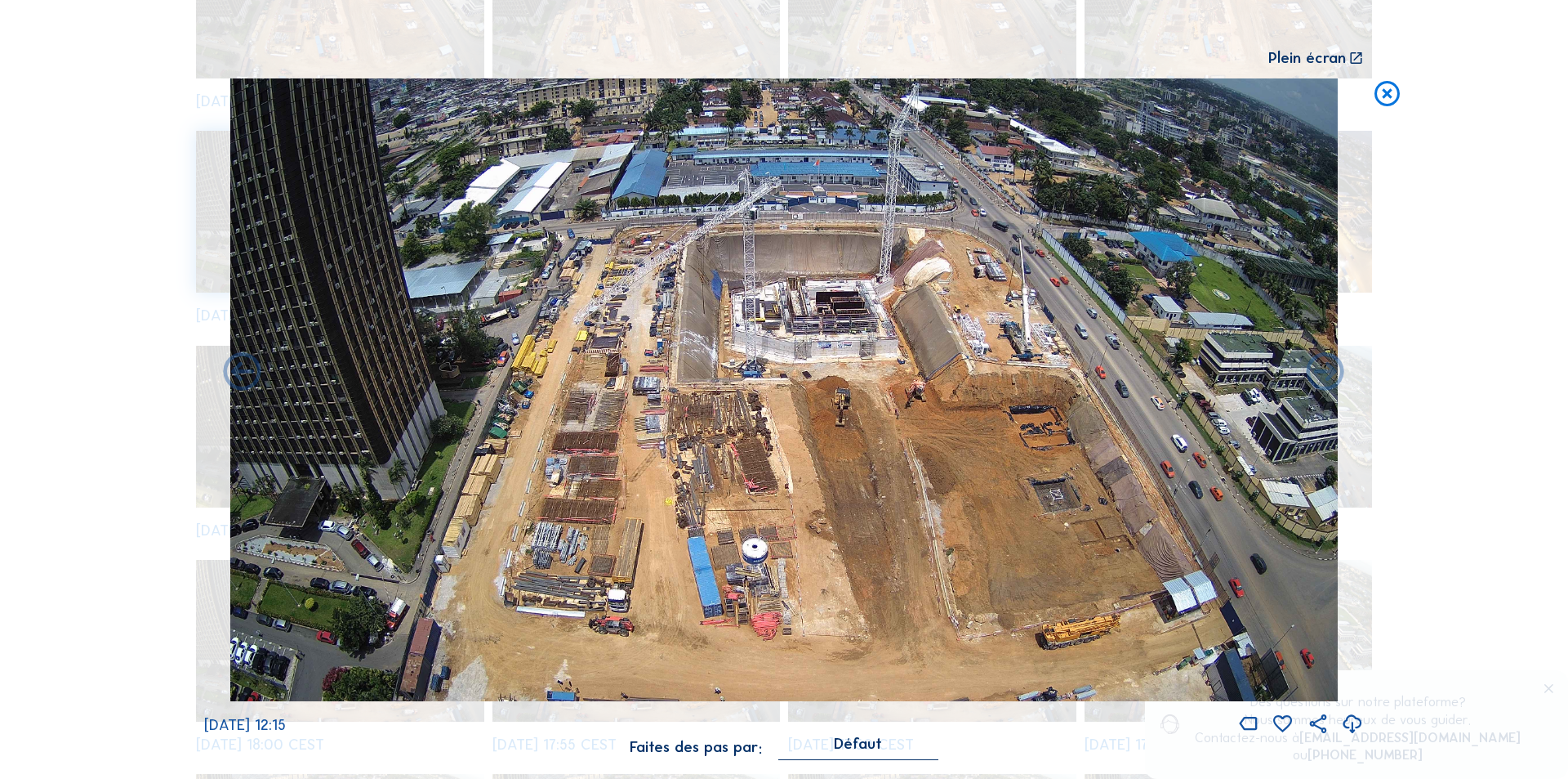
click at [1382, 426] on div "Scroll pour voyager dans le temps | Appuie sur le 'Alt' [PERSON_NAME] + Scroll …" at bounding box center [784, 390] width 1568 height 779
click at [1383, 90] on icon at bounding box center [1387, 94] width 30 height 31
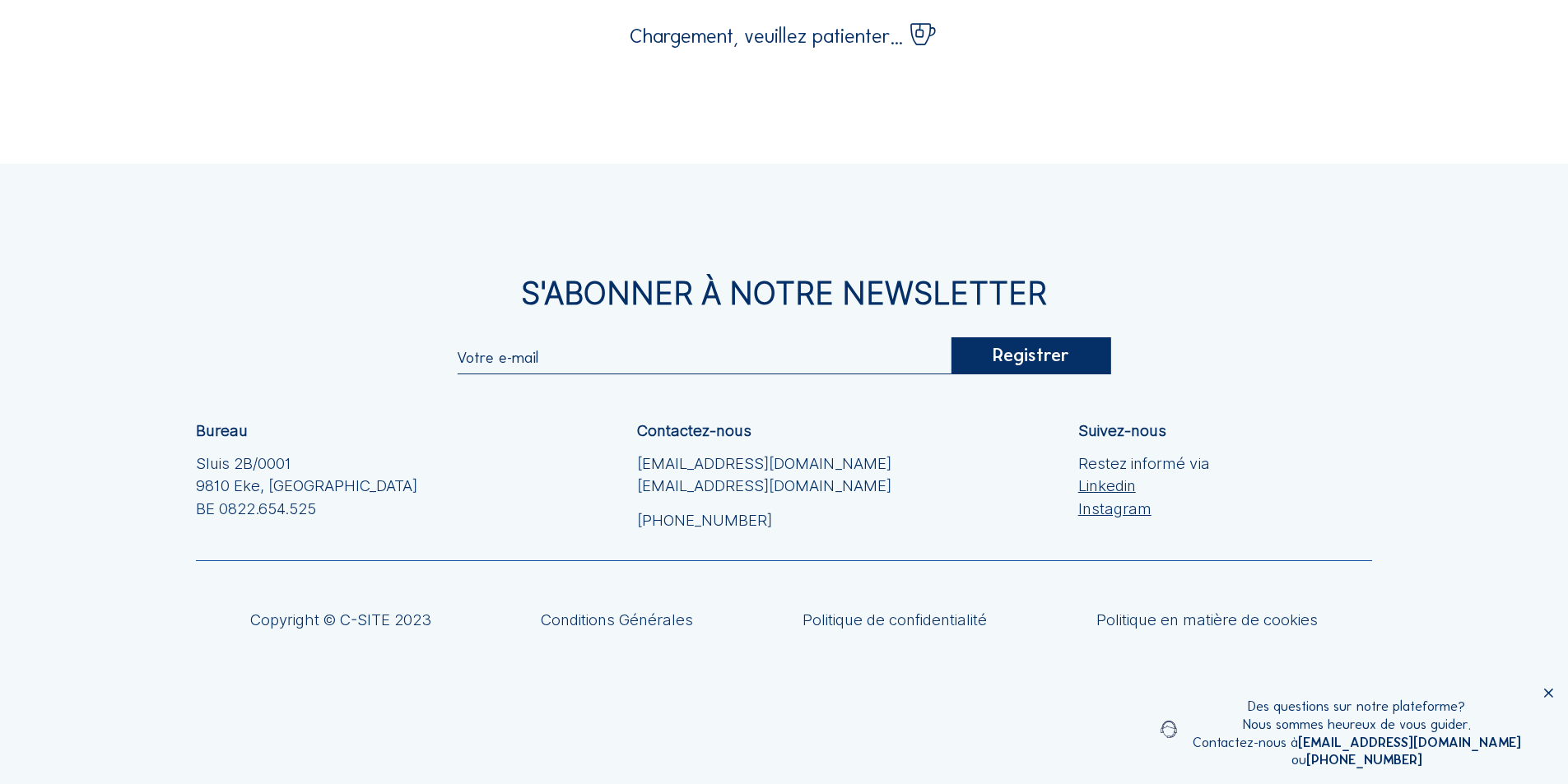
scroll to position [0, 0]
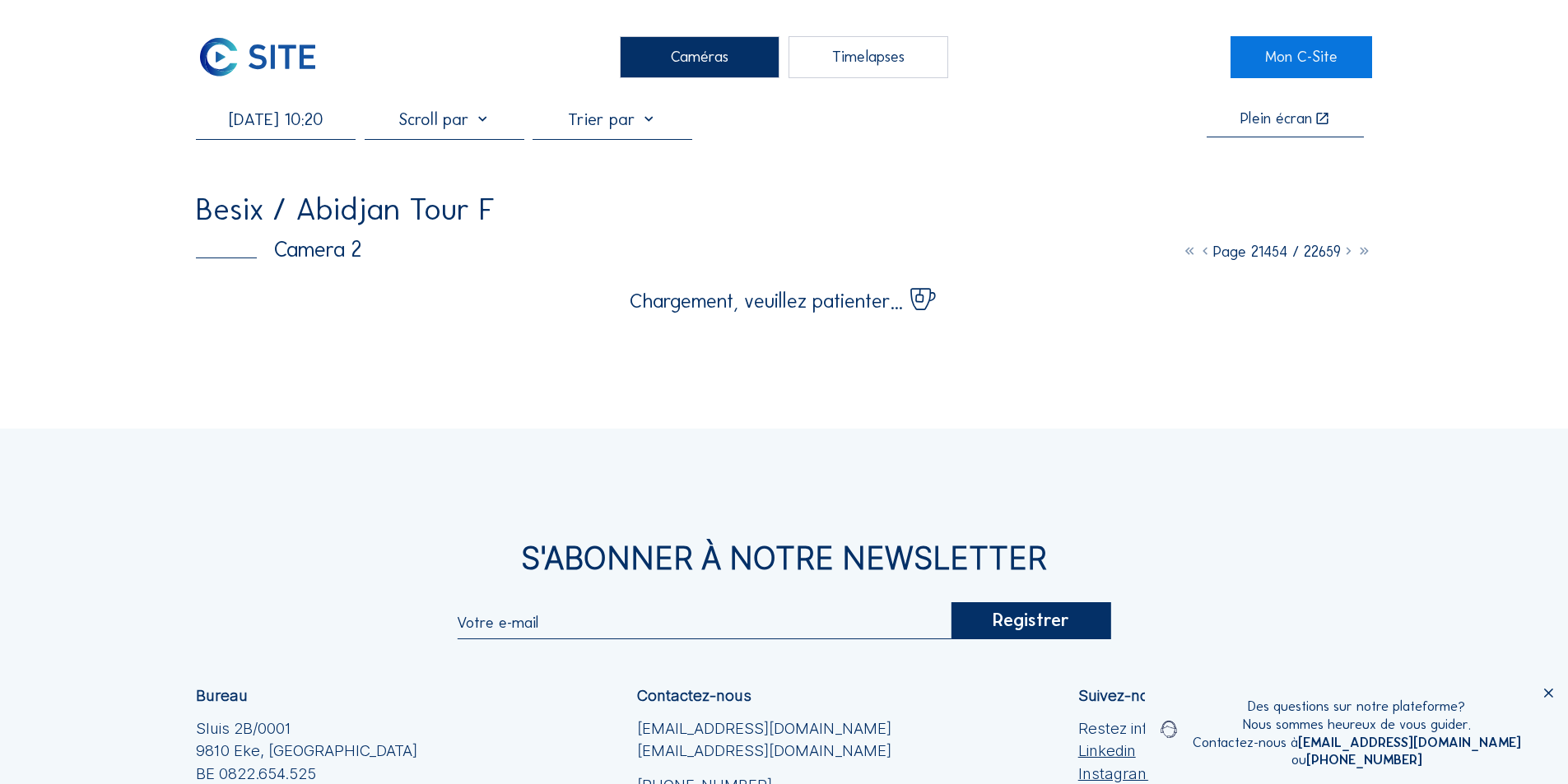
click at [311, 129] on input "[DATE] 10:20" at bounding box center [276, 119] width 160 height 20
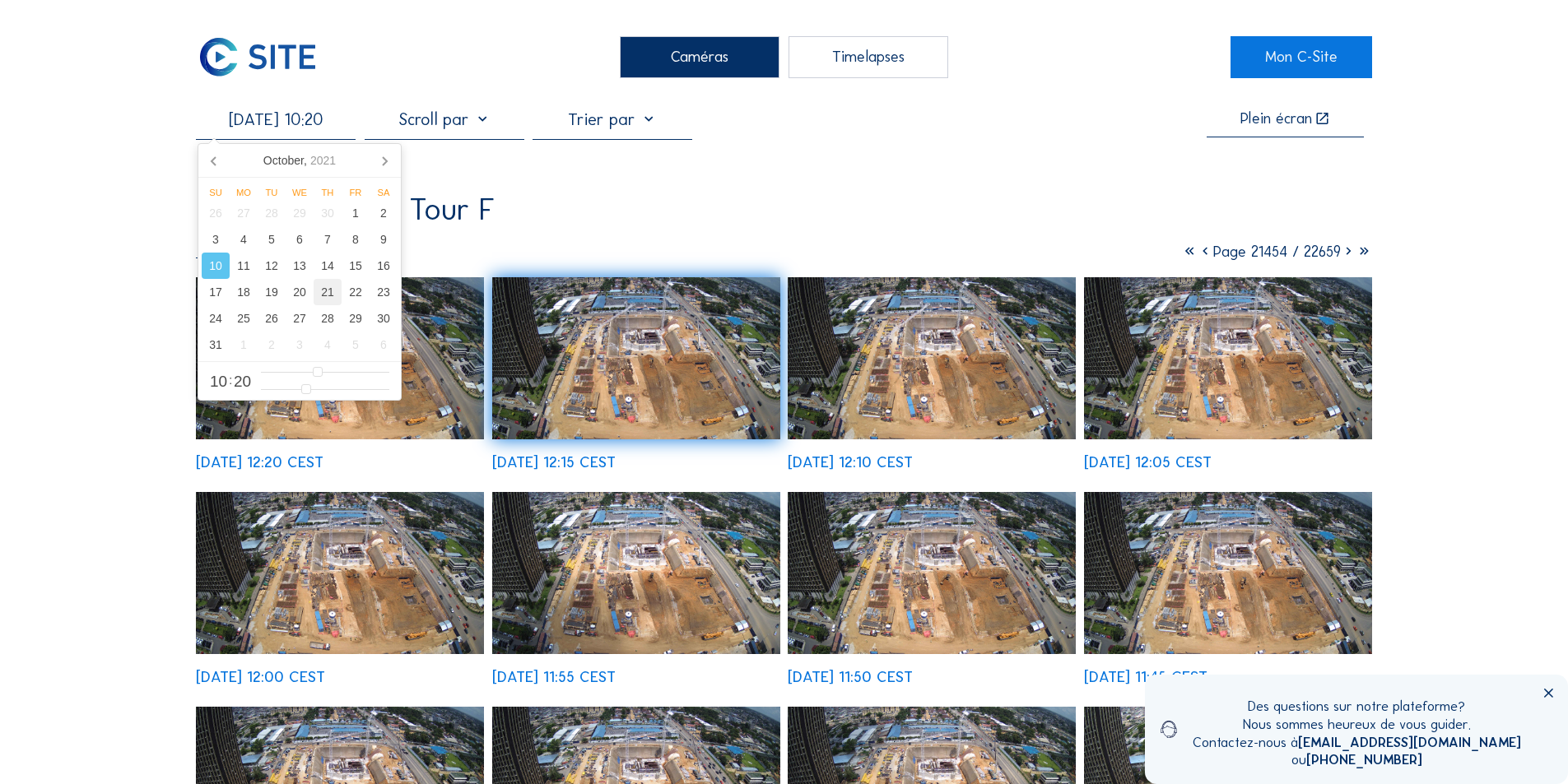
click at [326, 293] on div "21" at bounding box center [327, 292] width 28 height 26
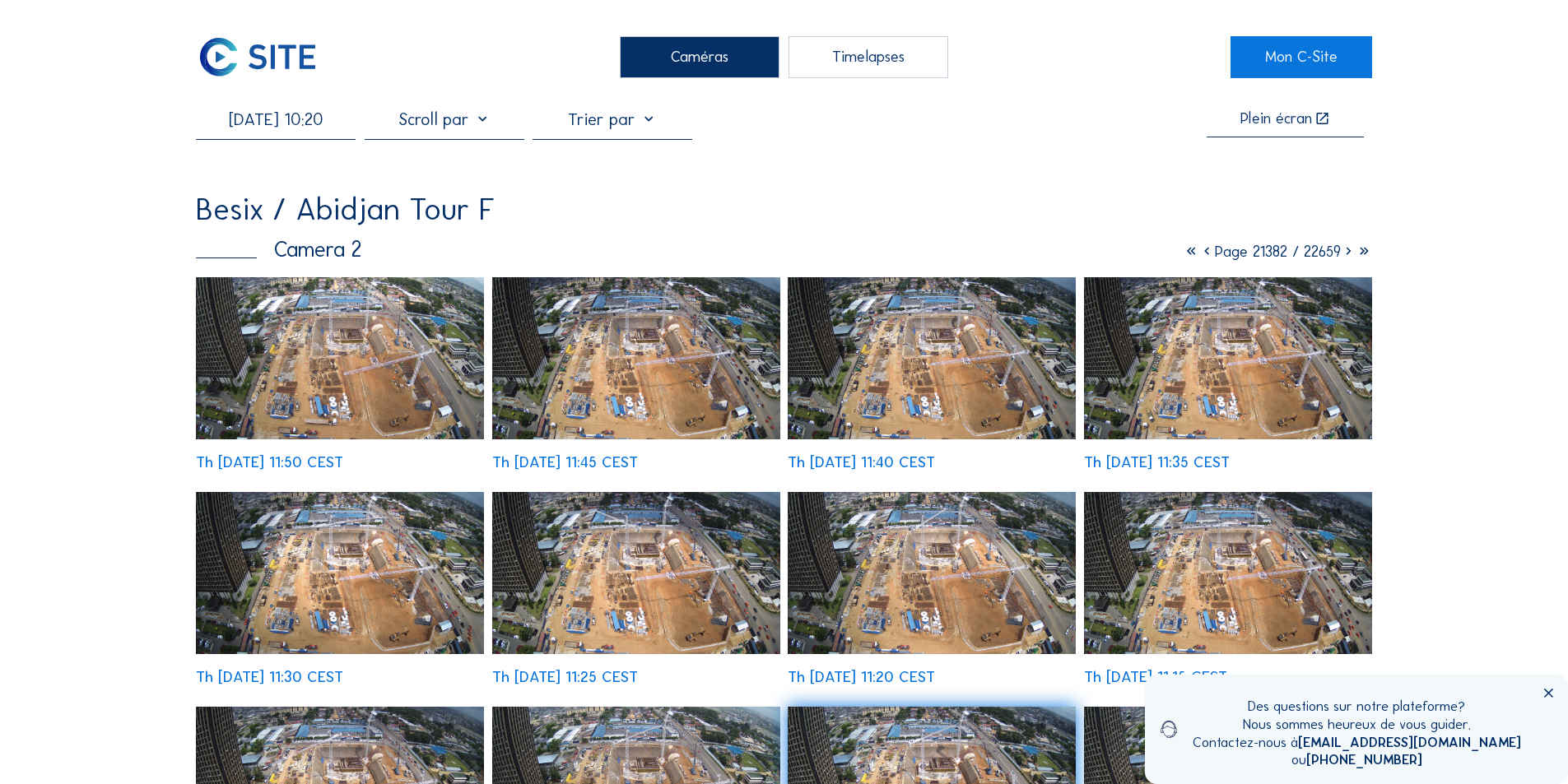
click at [432, 404] on img at bounding box center [340, 358] width 288 height 162
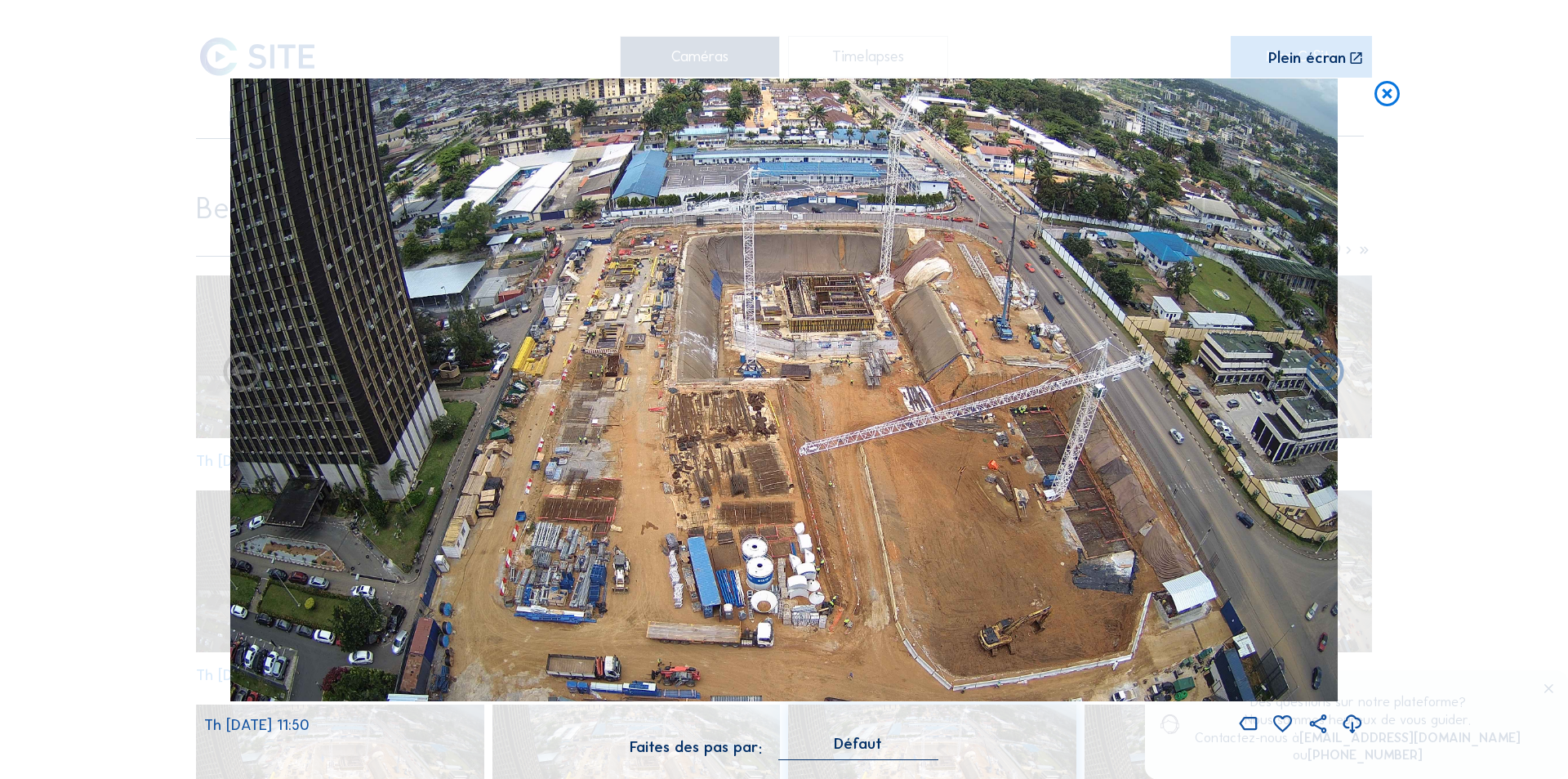
click at [1354, 720] on icon at bounding box center [1353, 725] width 23 height 27
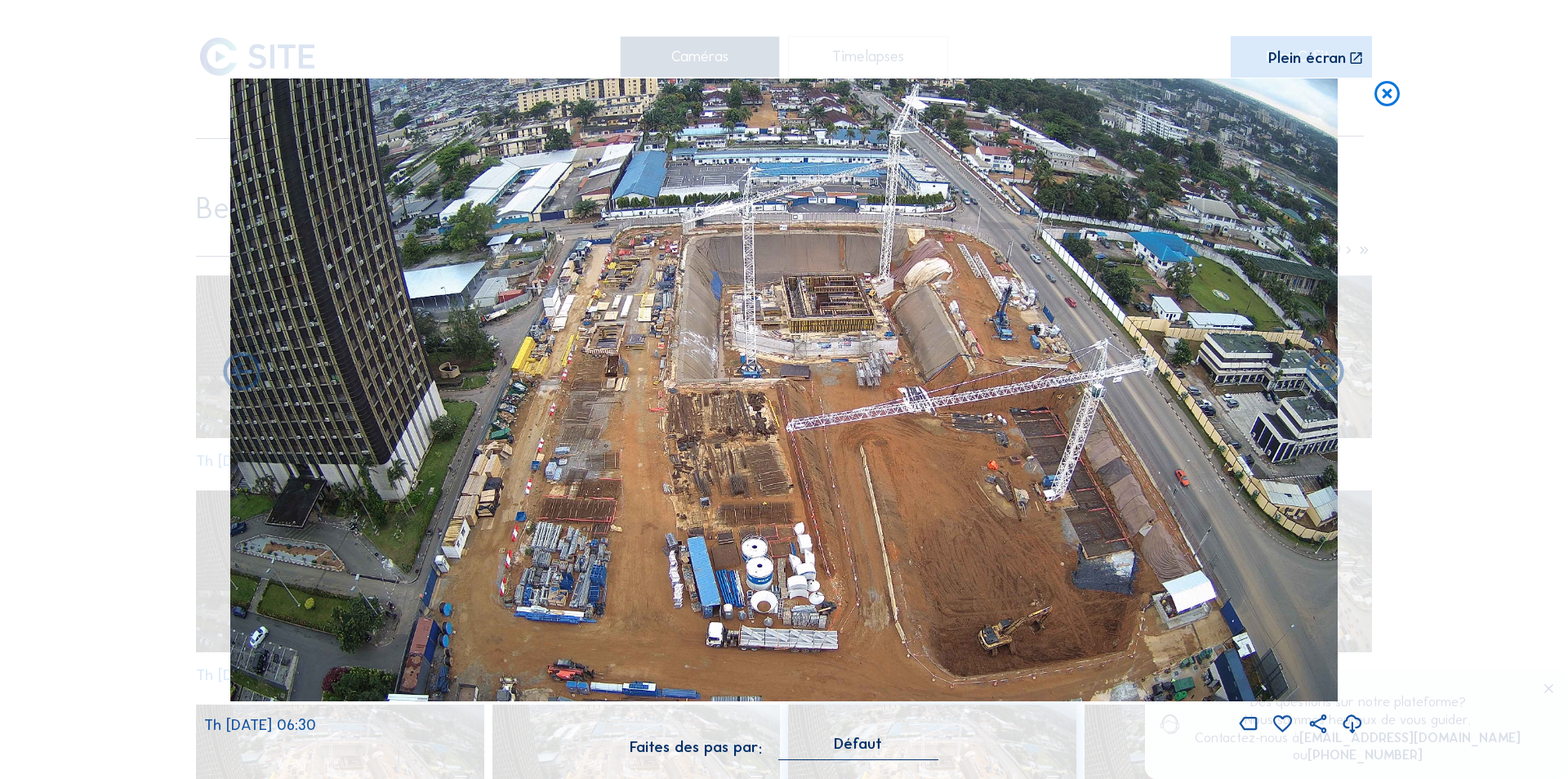
click at [1350, 718] on icon at bounding box center [1353, 725] width 23 height 27
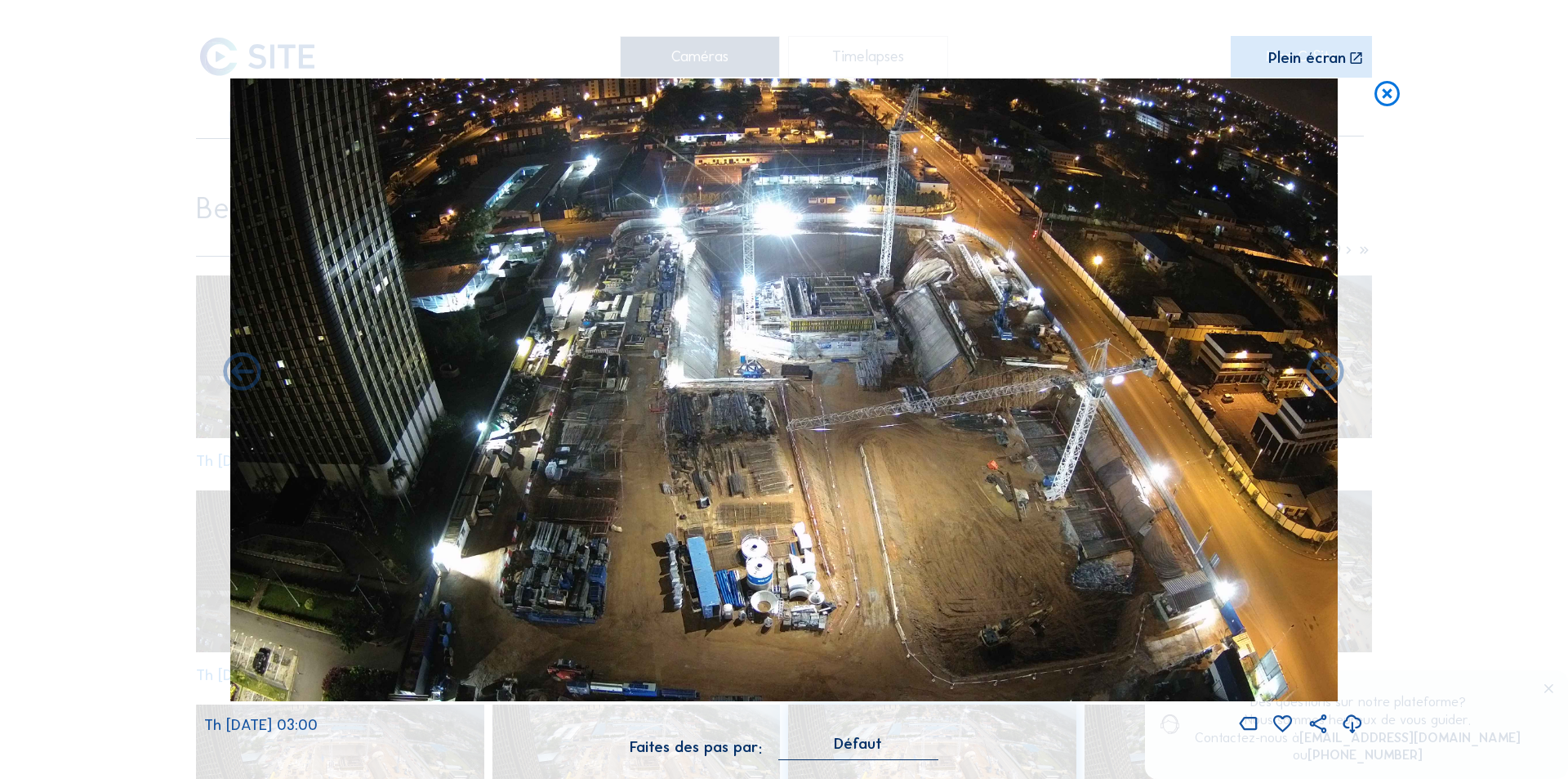
click at [1354, 722] on icon at bounding box center [1353, 725] width 23 height 27
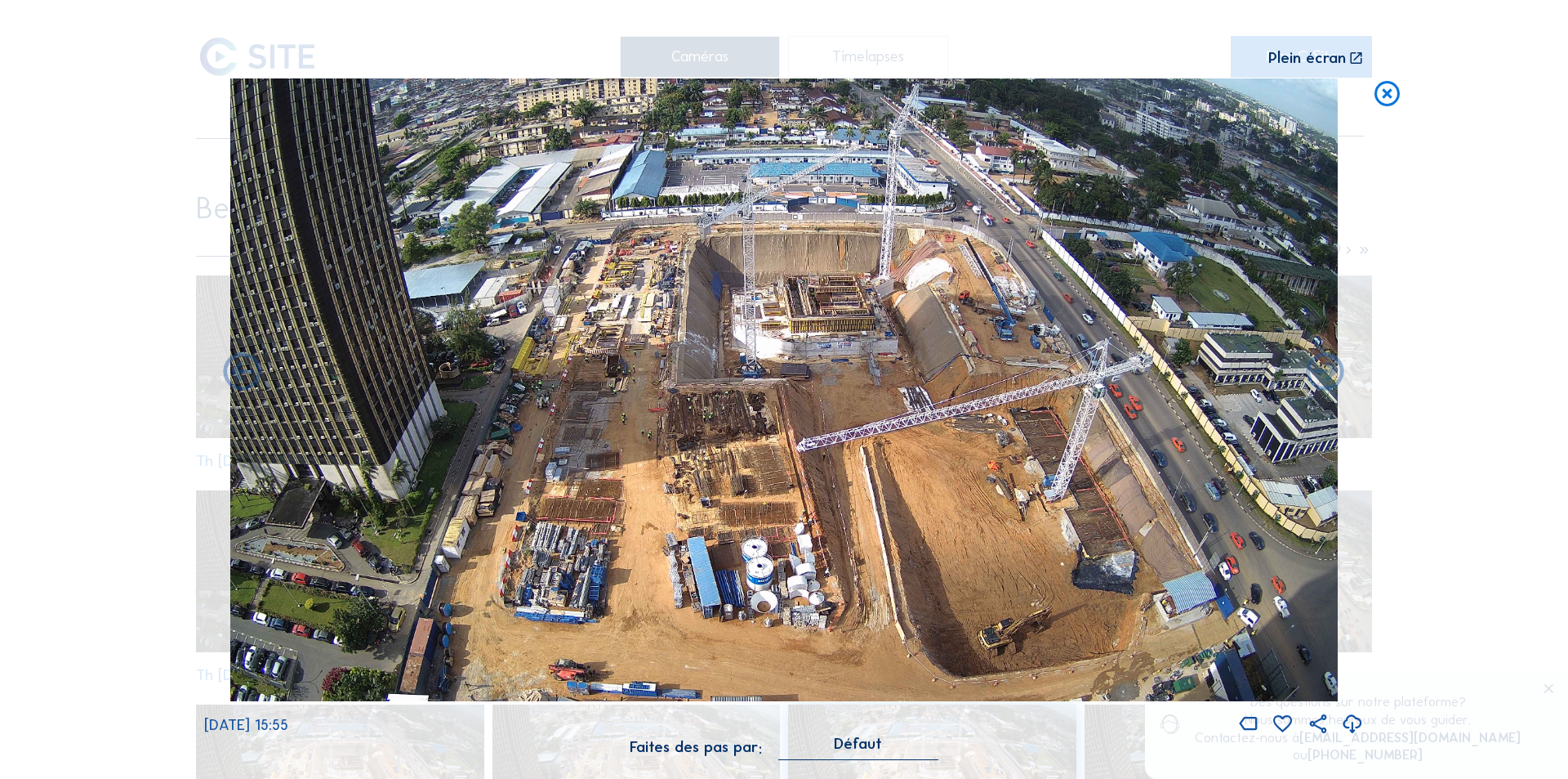
click at [1349, 718] on icon at bounding box center [1353, 725] width 23 height 27
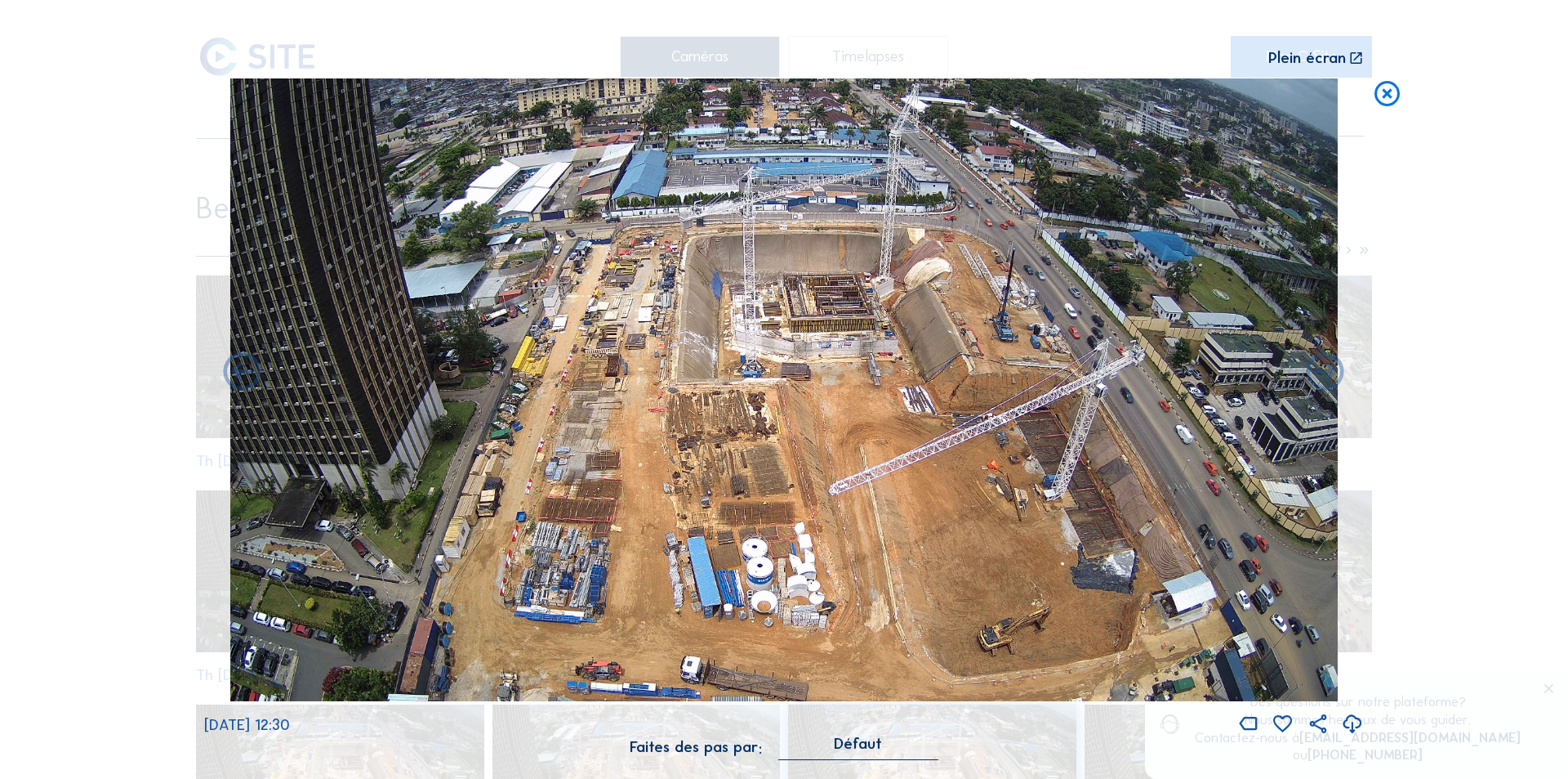
click at [1385, 91] on icon at bounding box center [1387, 94] width 30 height 31
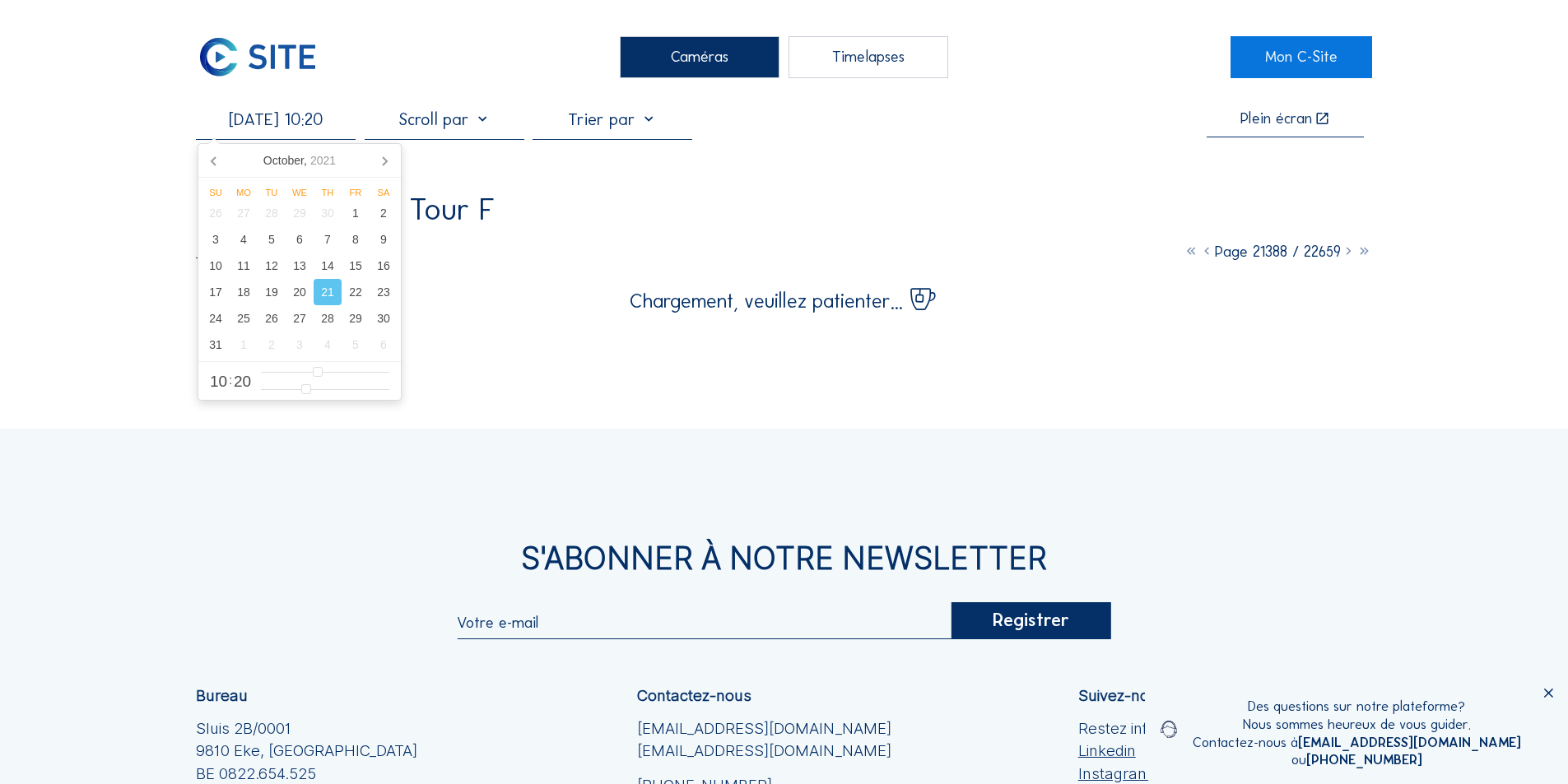
click at [302, 123] on input "[DATE] 10:20" at bounding box center [276, 119] width 160 height 20
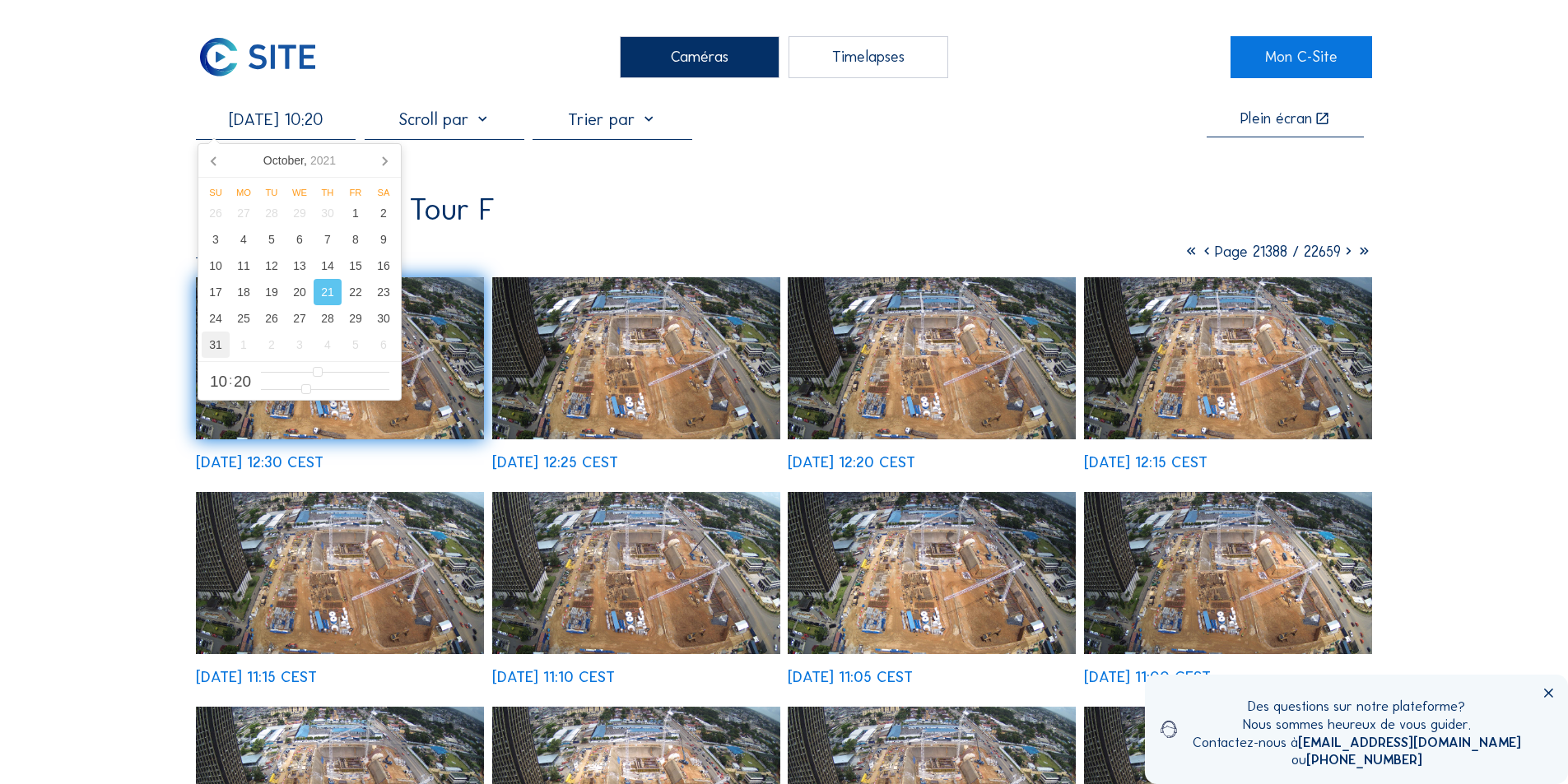
click at [219, 345] on div "31" at bounding box center [216, 344] width 28 height 26
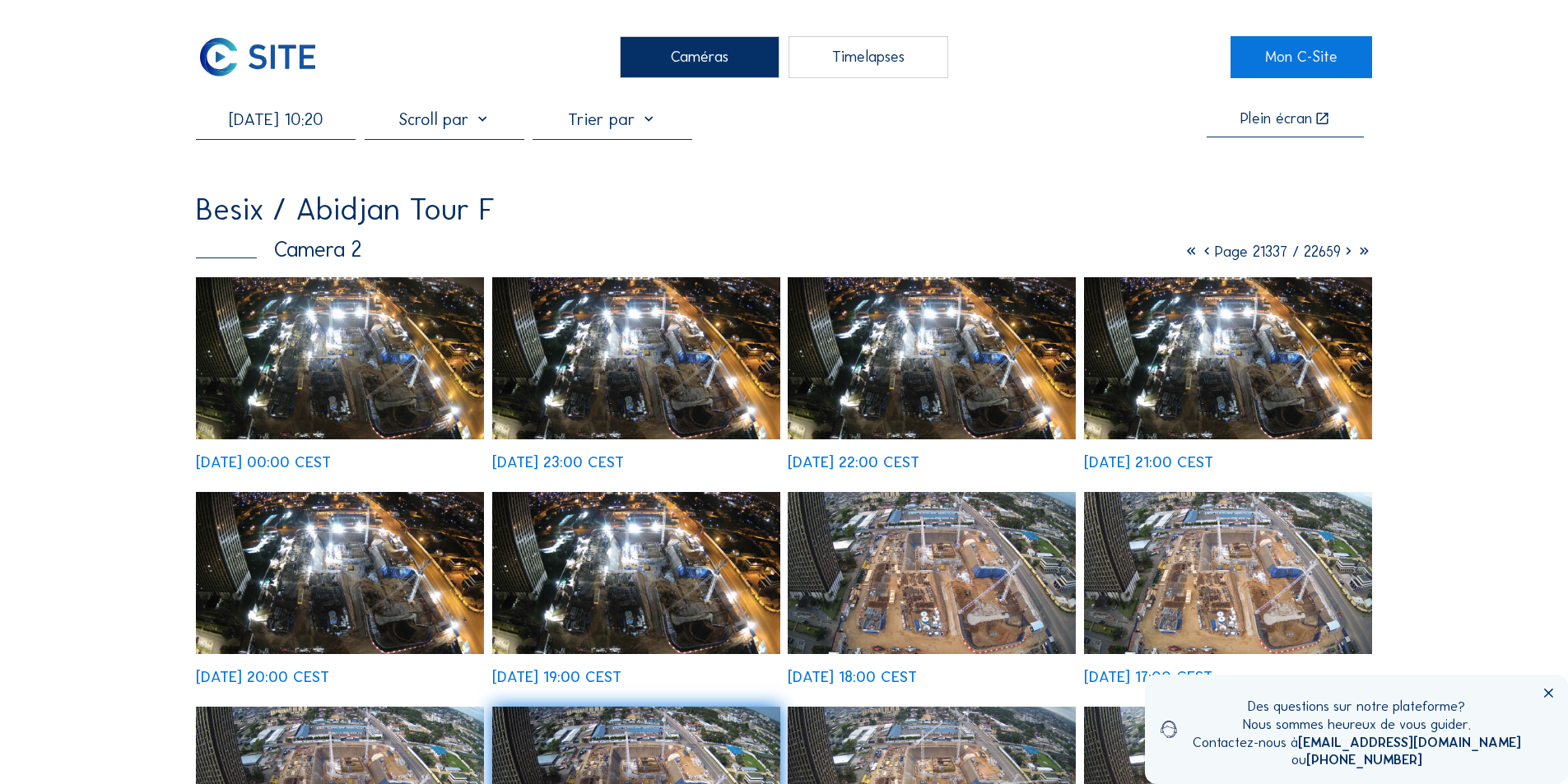
click at [642, 386] on img at bounding box center [635, 358] width 288 height 162
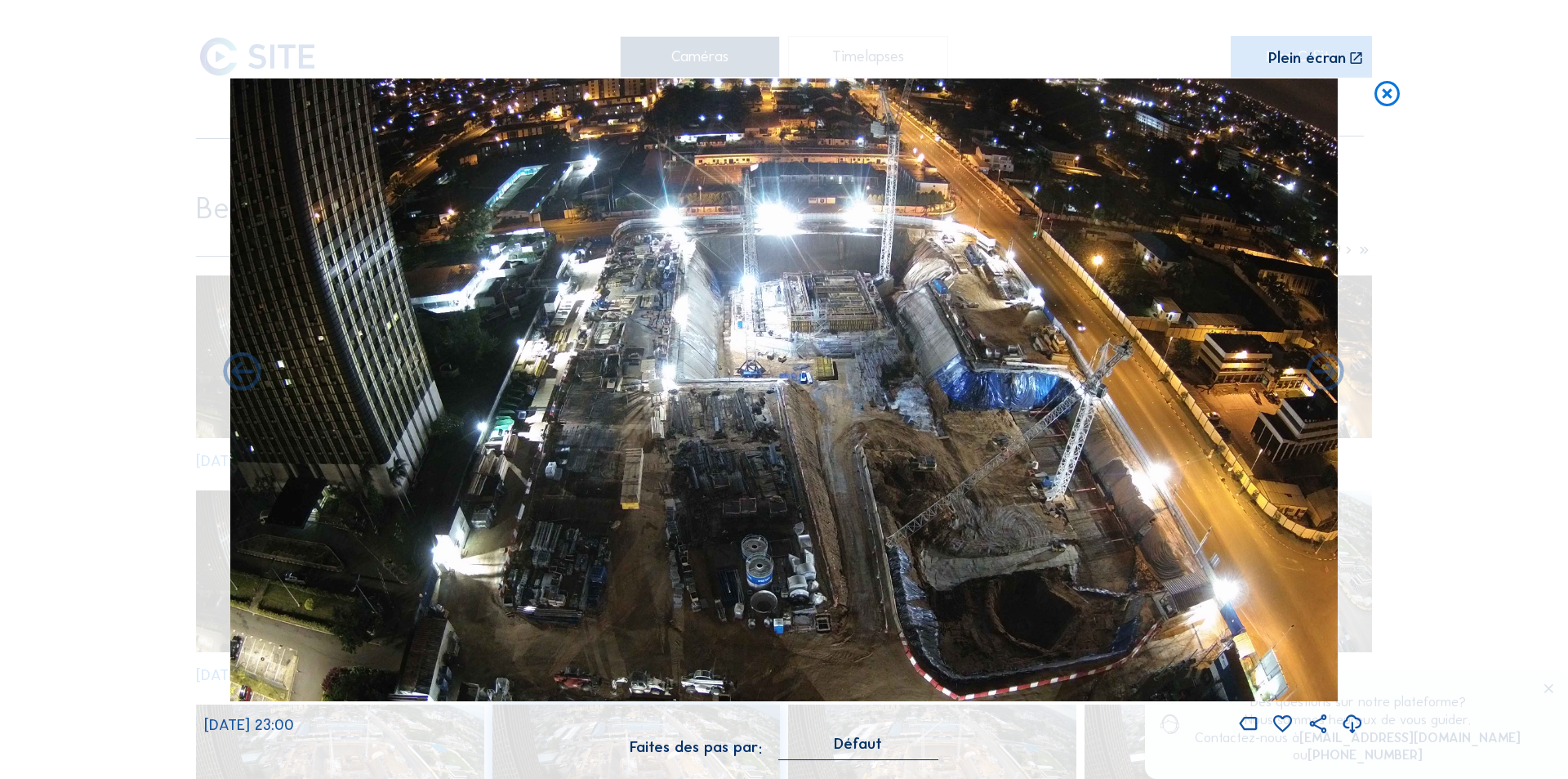
click at [1352, 722] on icon at bounding box center [1353, 725] width 23 height 27
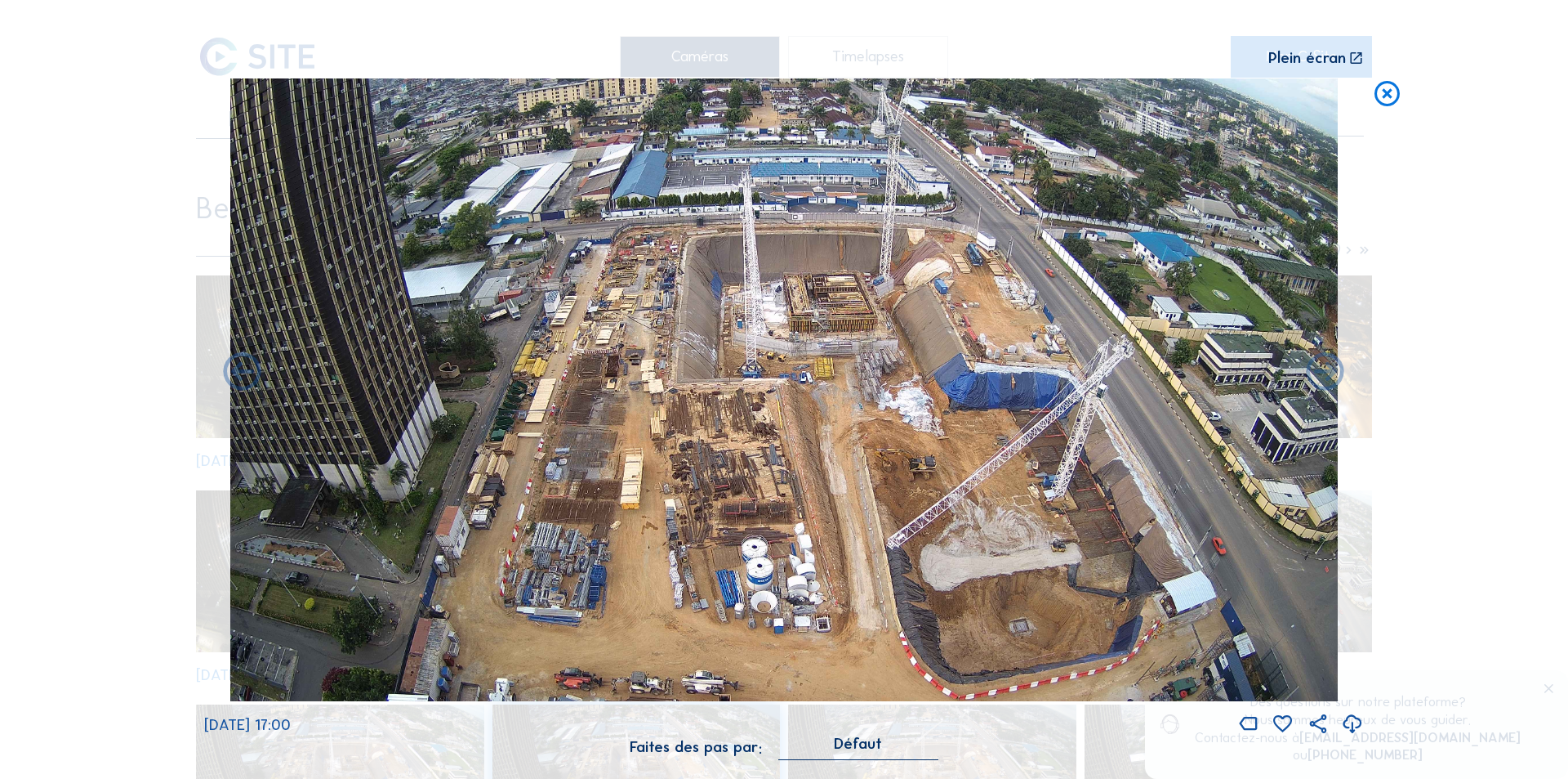
click at [1355, 723] on icon at bounding box center [1353, 725] width 23 height 27
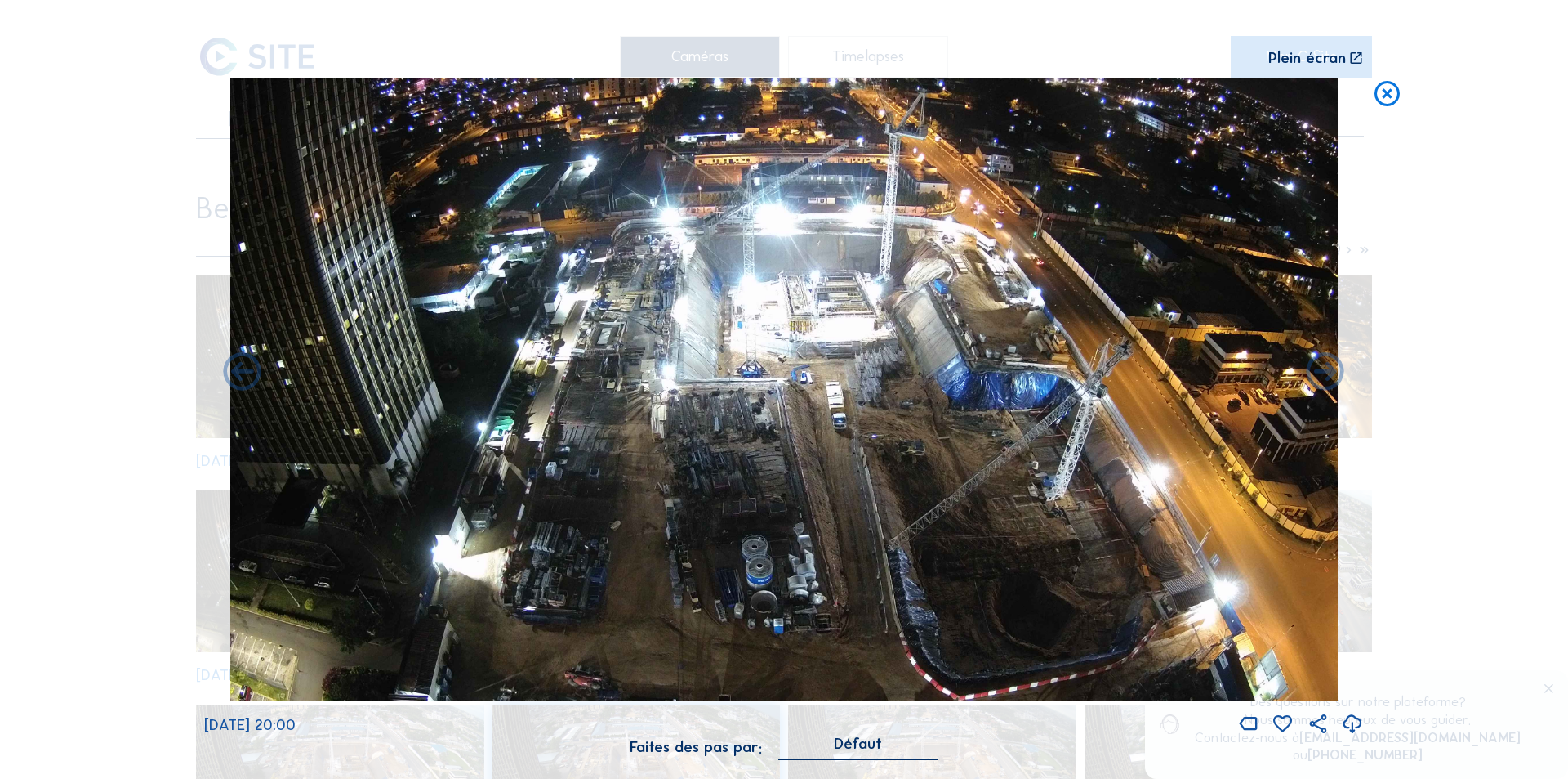
click at [1352, 718] on icon at bounding box center [1353, 725] width 23 height 27
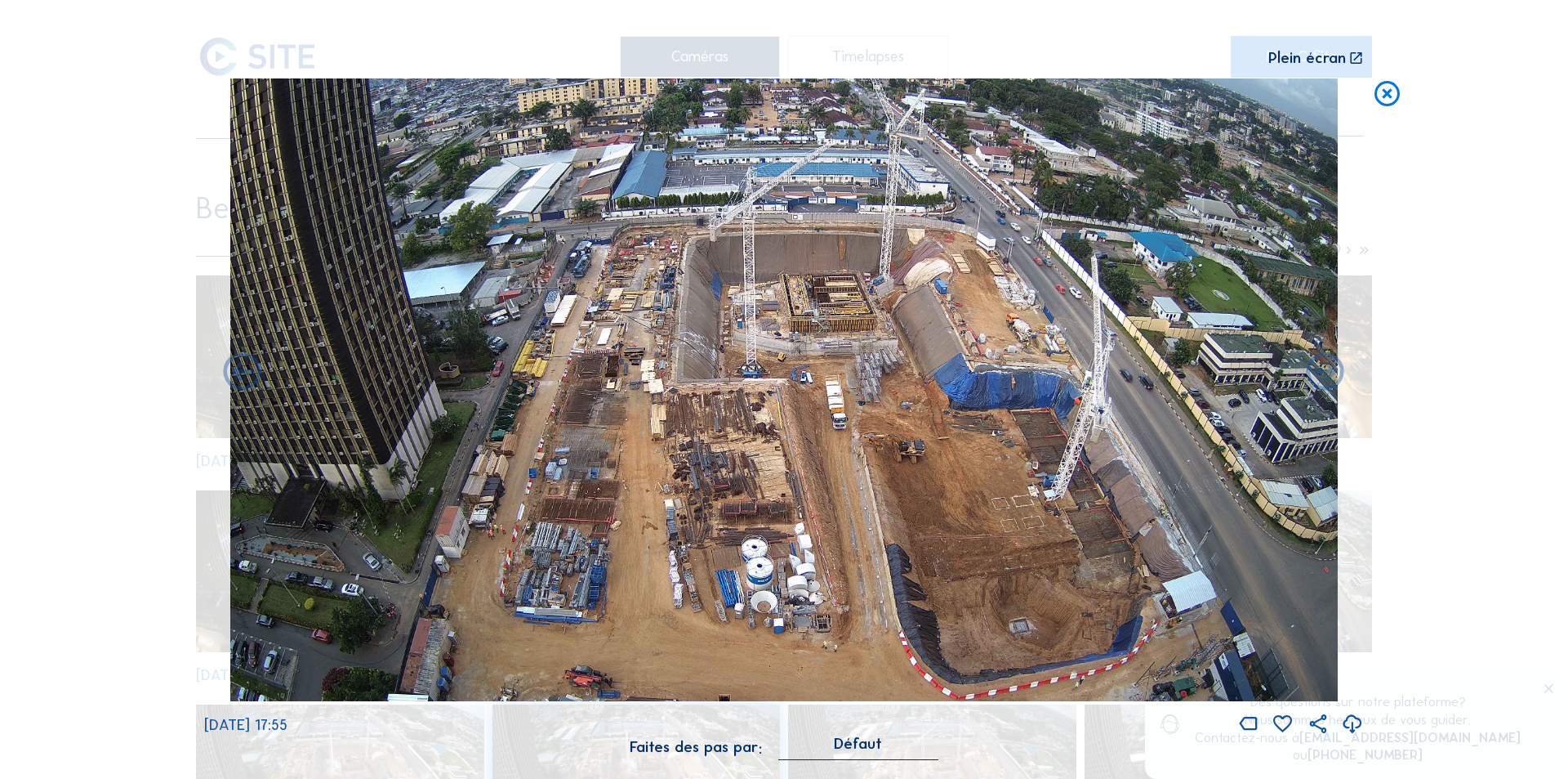
click at [1354, 726] on icon at bounding box center [1353, 725] width 23 height 27
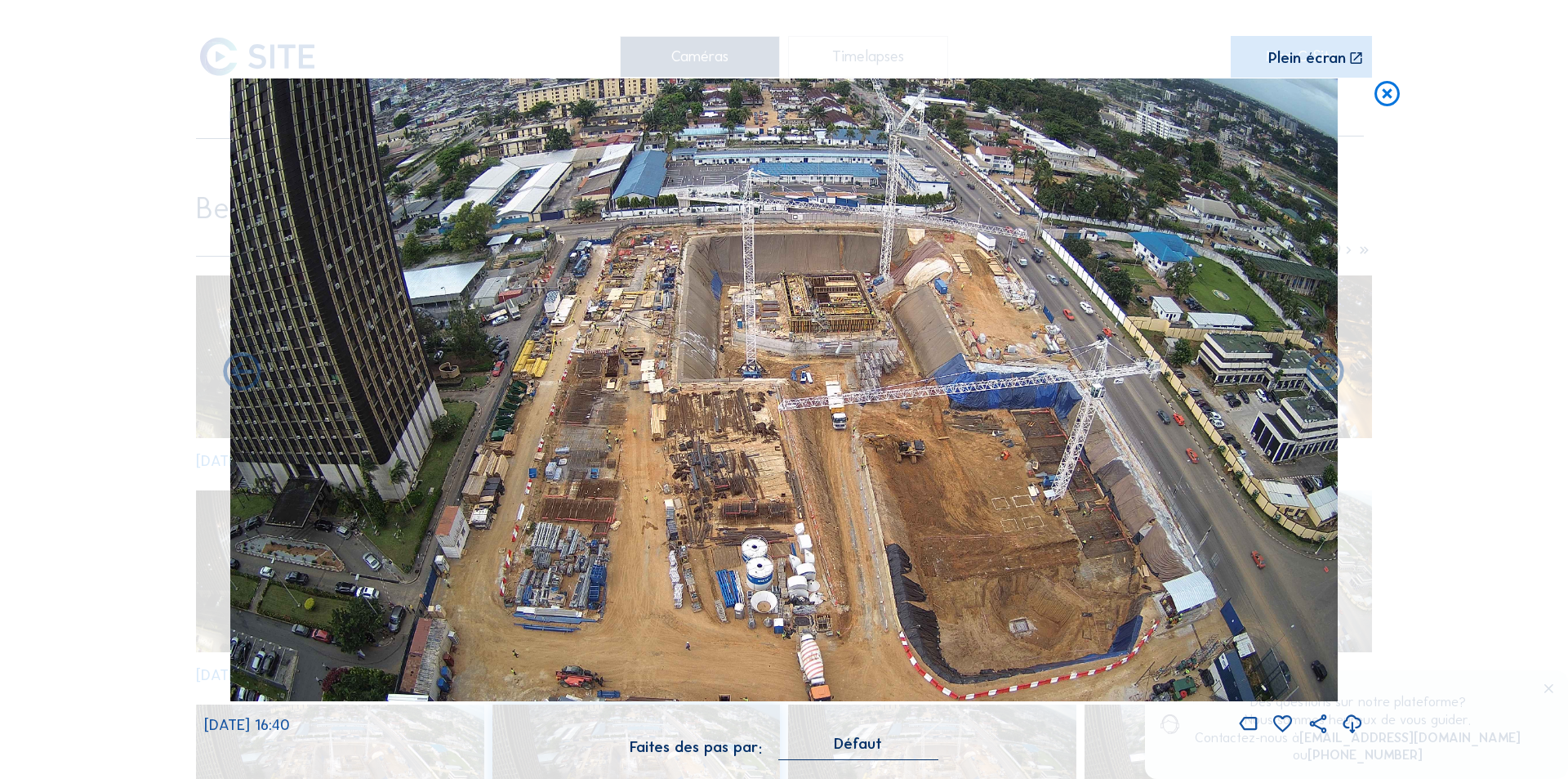
click at [1385, 92] on icon at bounding box center [1387, 94] width 30 height 31
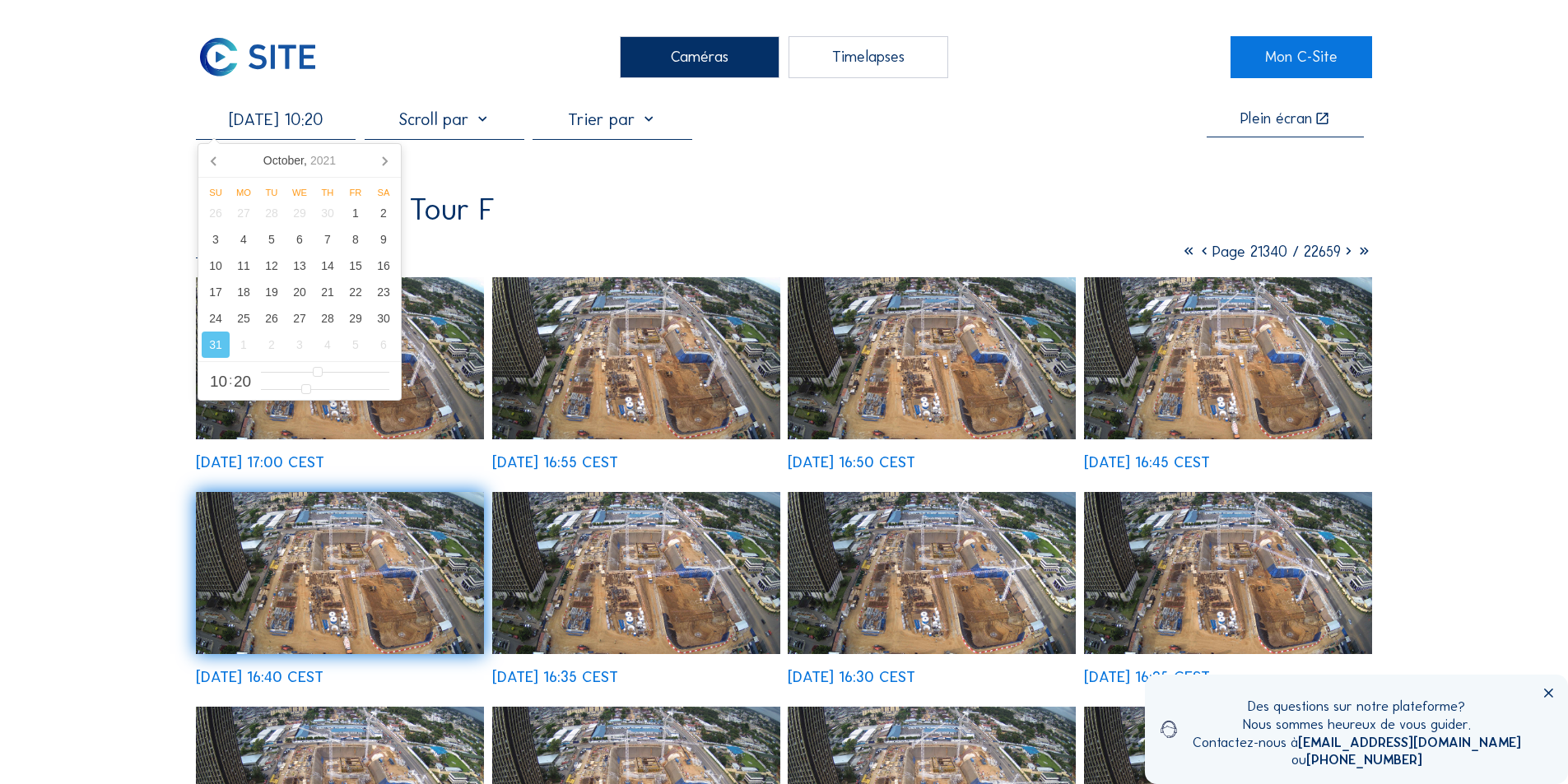
click at [287, 120] on input "[DATE] 10:20" at bounding box center [276, 119] width 160 height 20
click at [382, 155] on icon at bounding box center [383, 160] width 26 height 26
click at [243, 265] on div "15" at bounding box center [243, 265] width 28 height 26
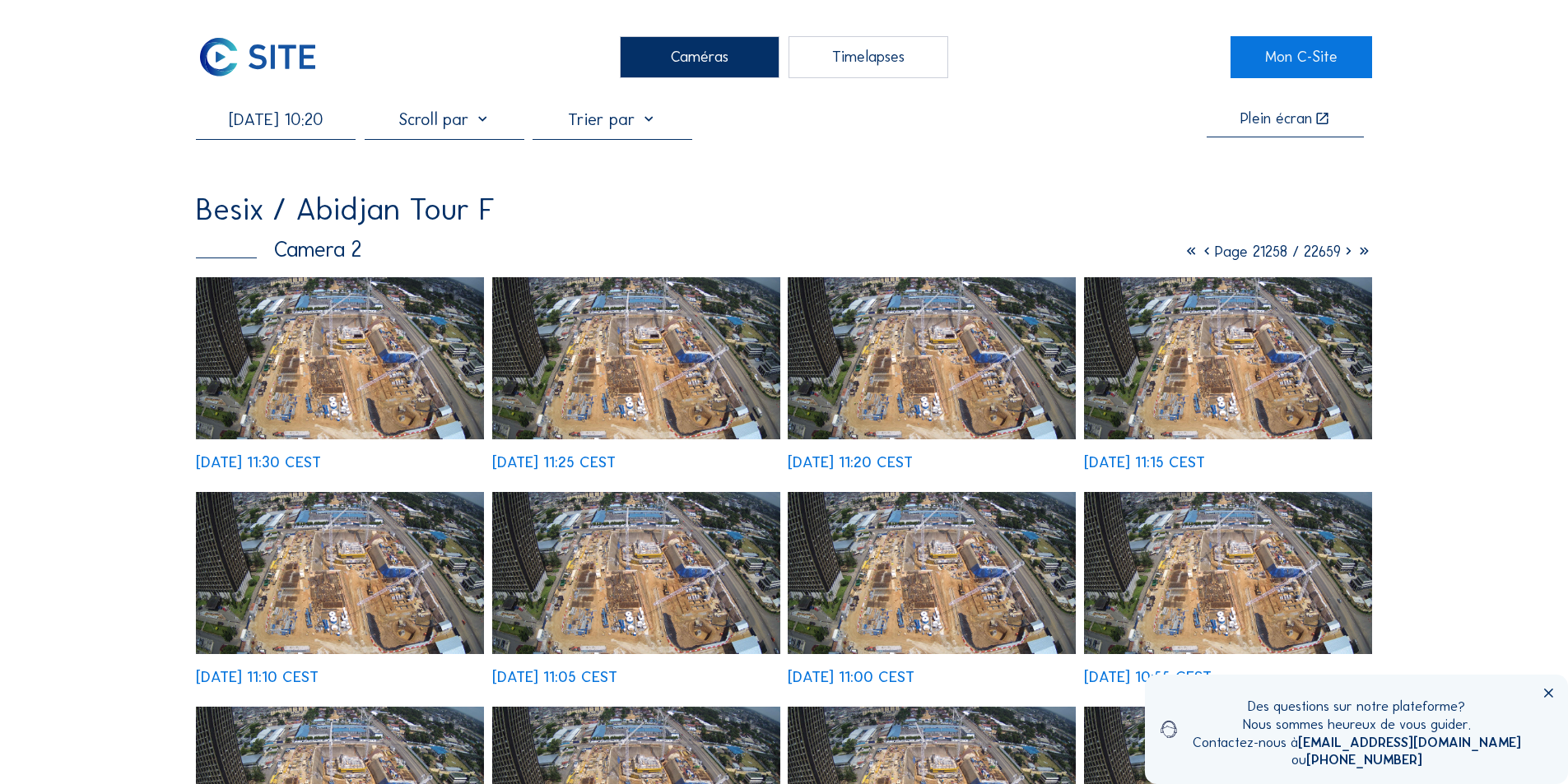
click at [1217, 543] on img at bounding box center [1227, 572] width 288 height 162
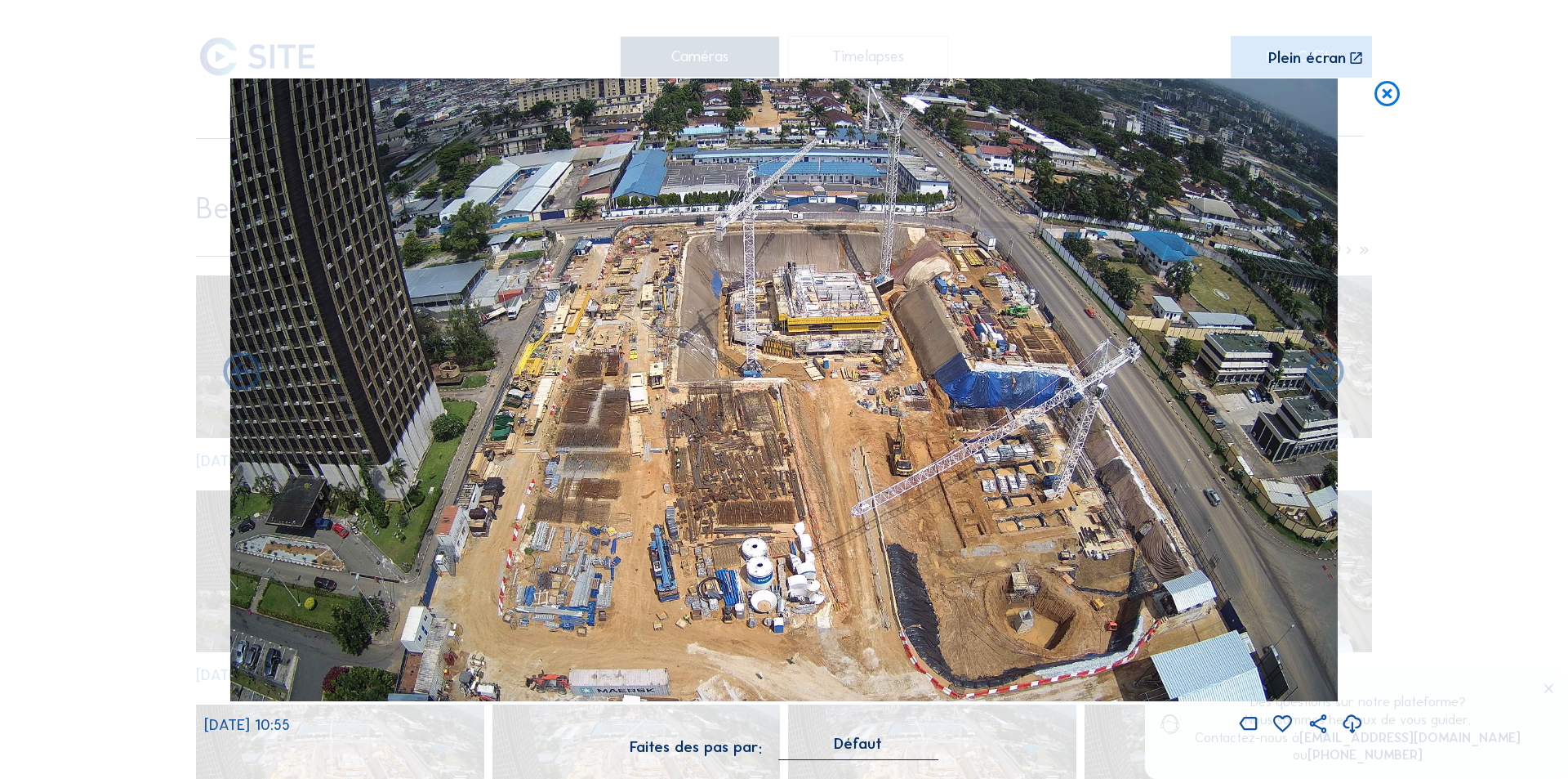
click at [1350, 721] on icon at bounding box center [1353, 725] width 23 height 27
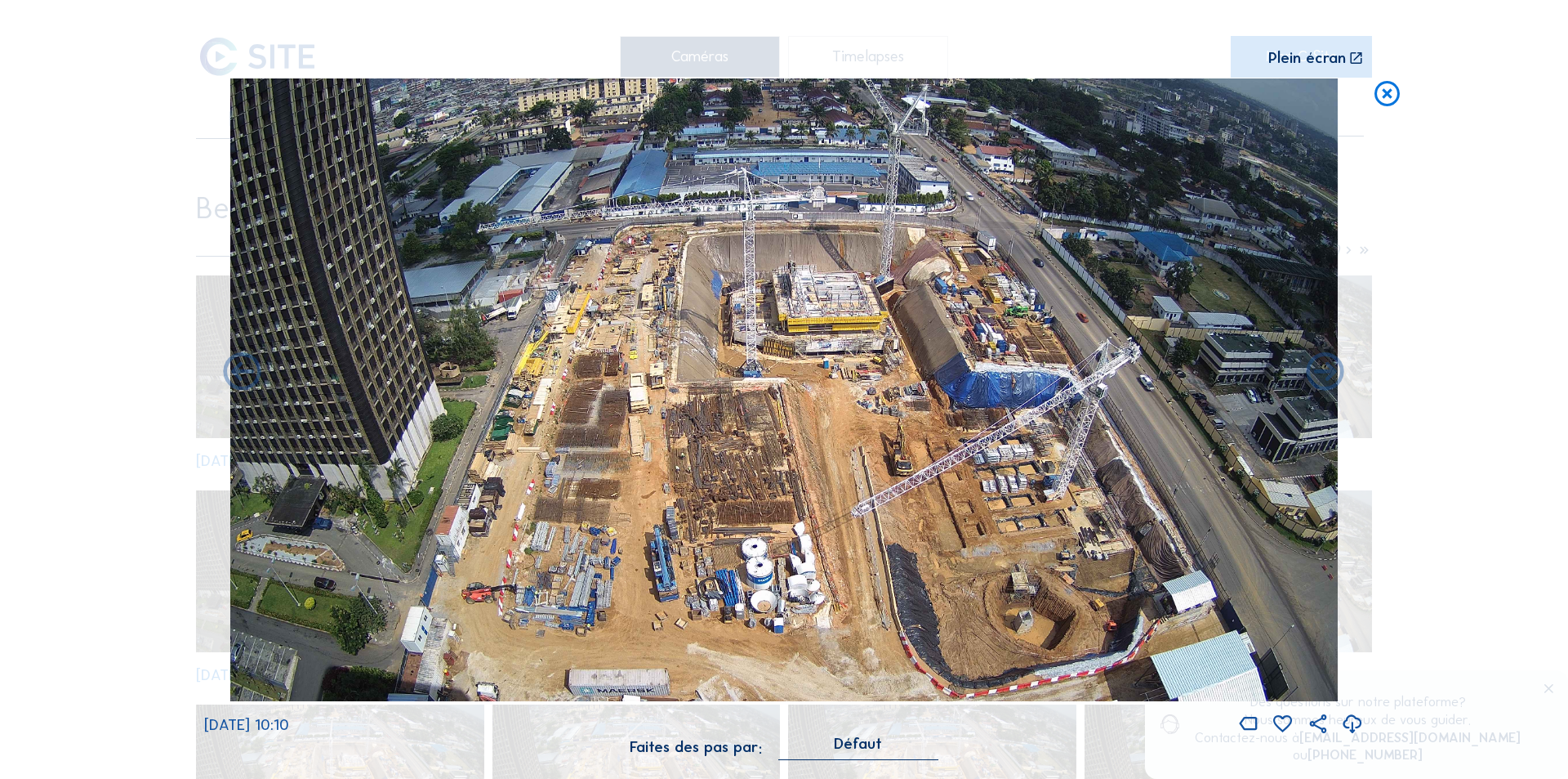
click at [1391, 93] on icon at bounding box center [1387, 94] width 30 height 31
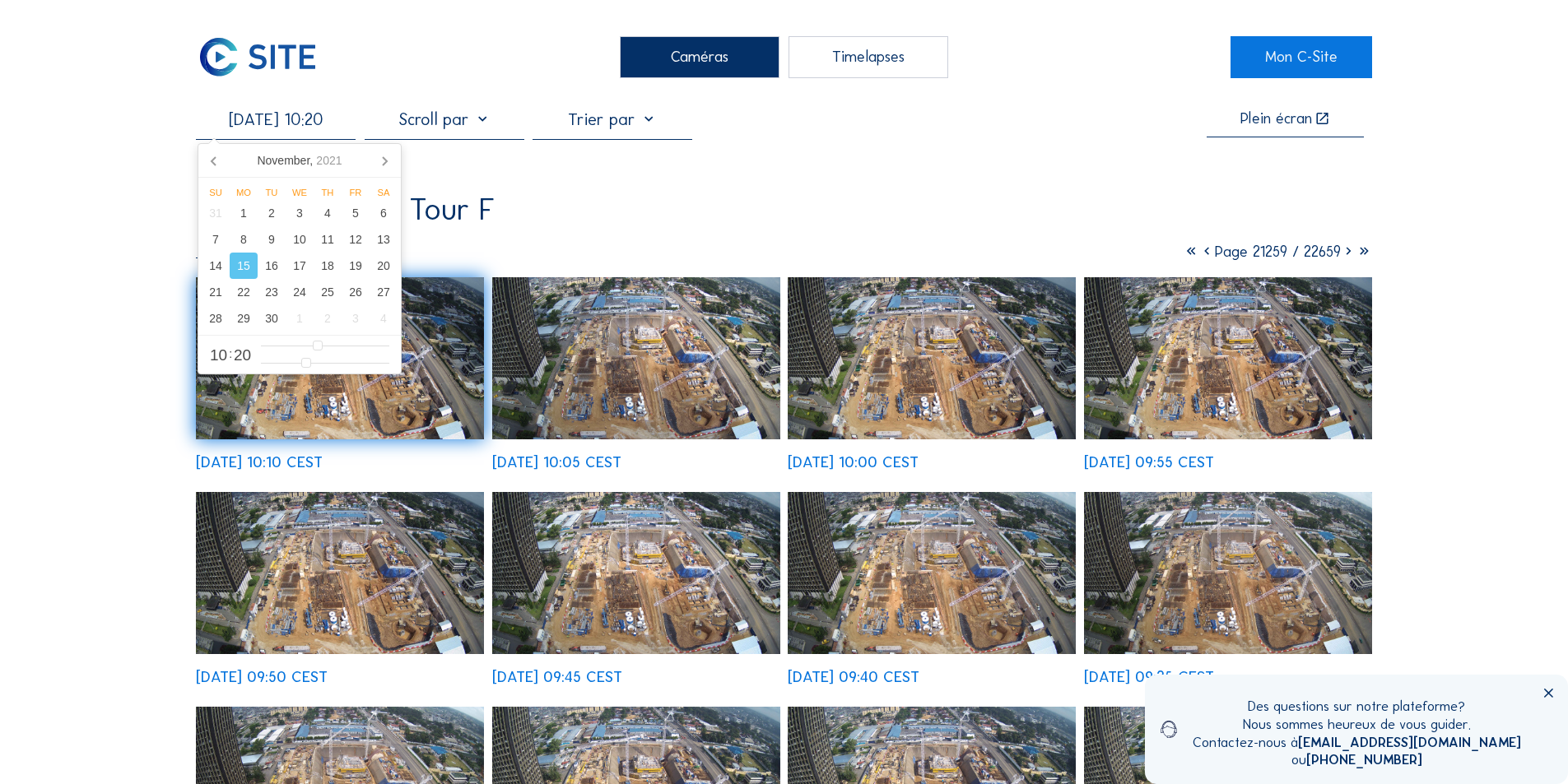
click at [319, 126] on input "[DATE] 10:20" at bounding box center [276, 119] width 160 height 20
click at [381, 215] on div "6" at bounding box center [383, 213] width 28 height 26
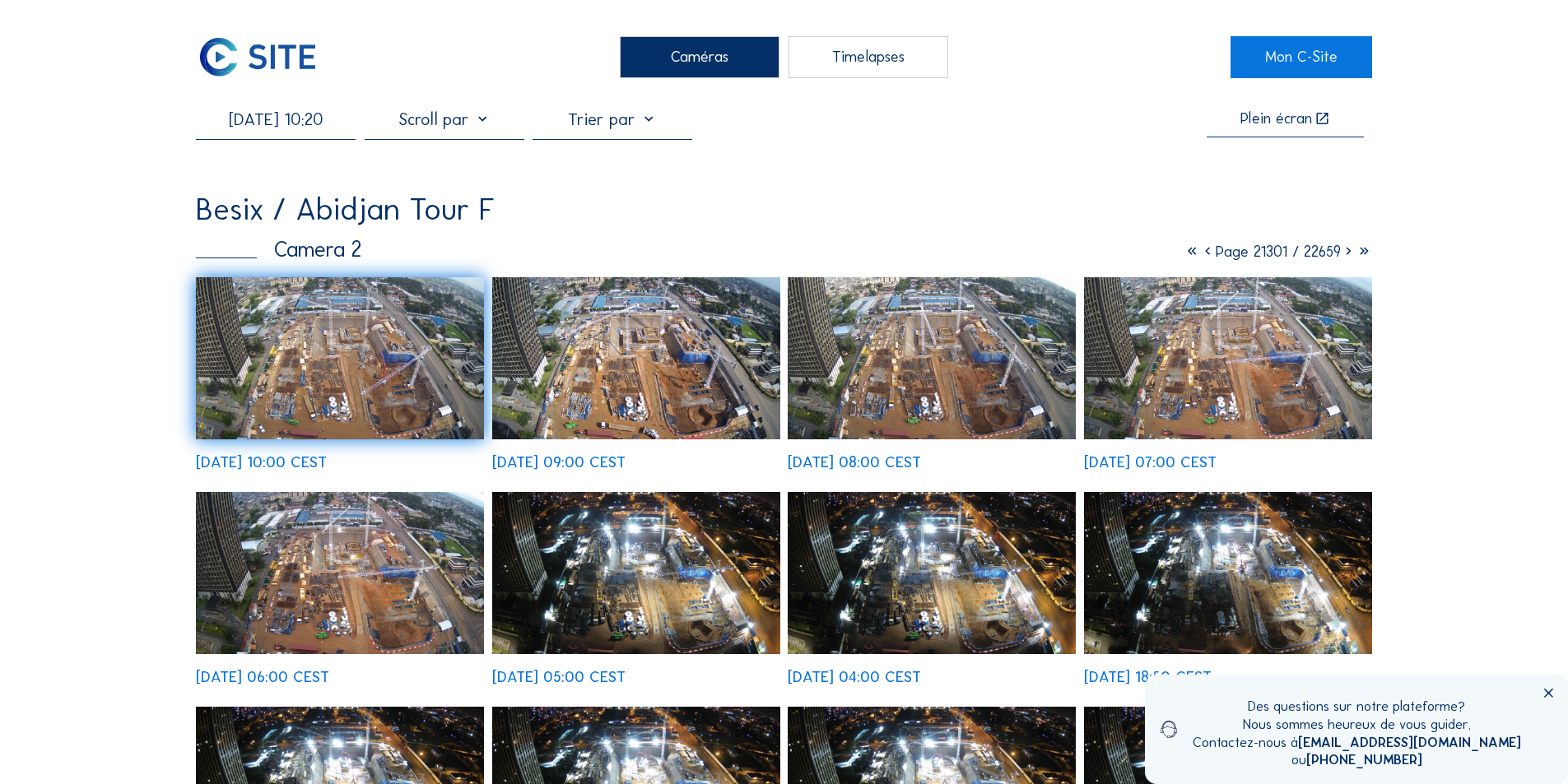
click at [418, 580] on img at bounding box center [340, 572] width 288 height 162
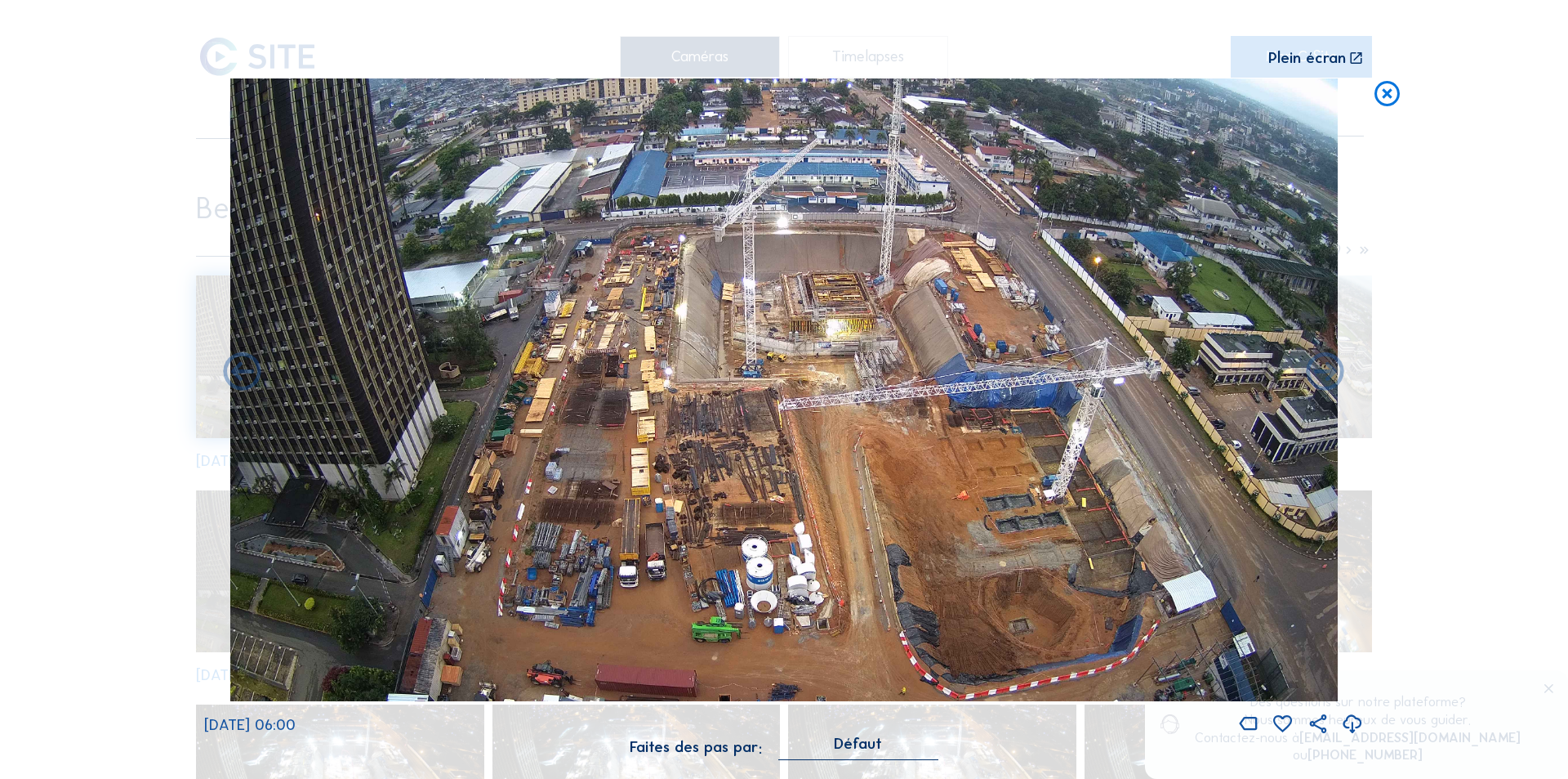
click at [1355, 723] on icon at bounding box center [1353, 725] width 23 height 27
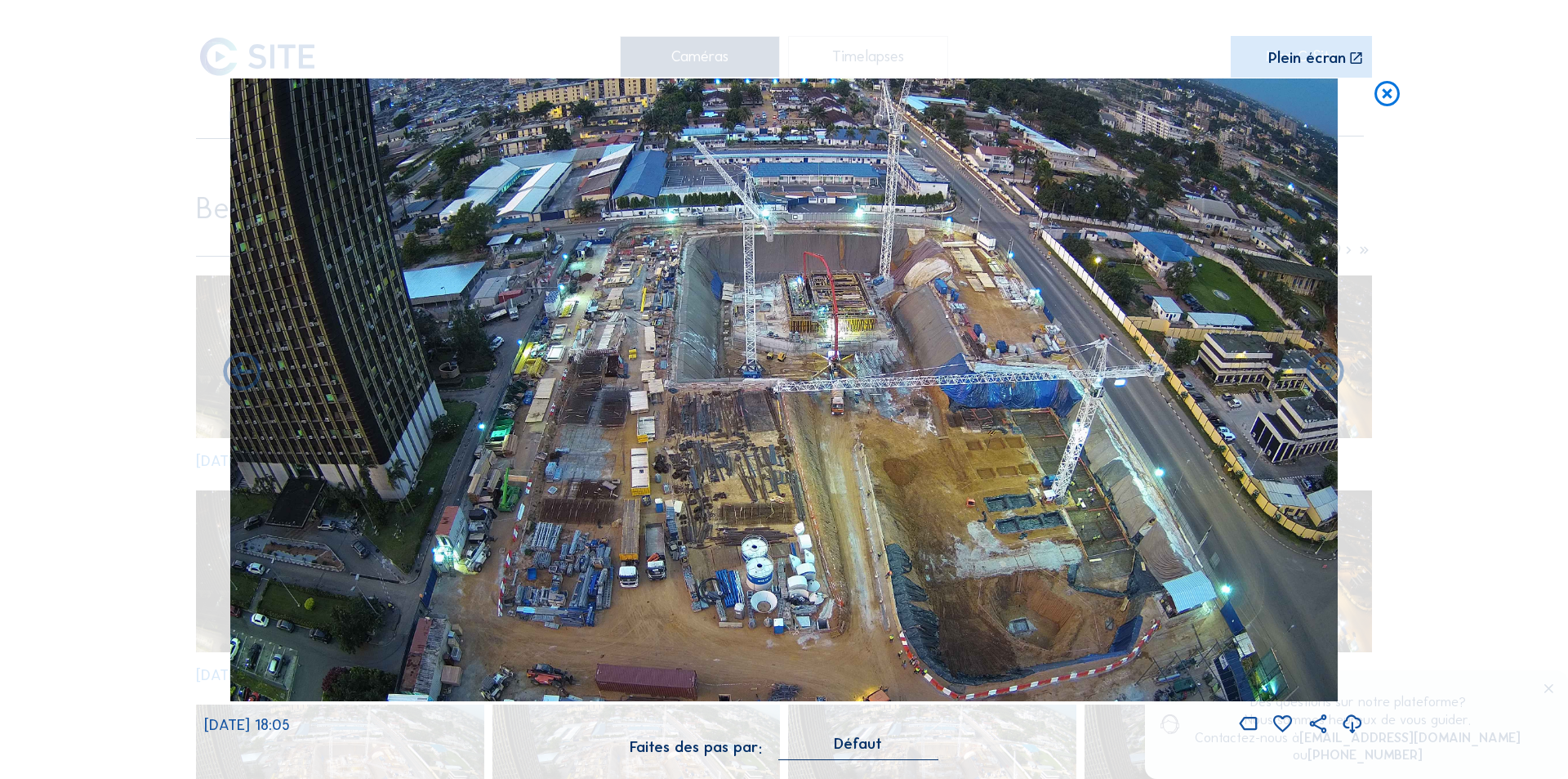
click at [1356, 720] on icon at bounding box center [1353, 725] width 23 height 27
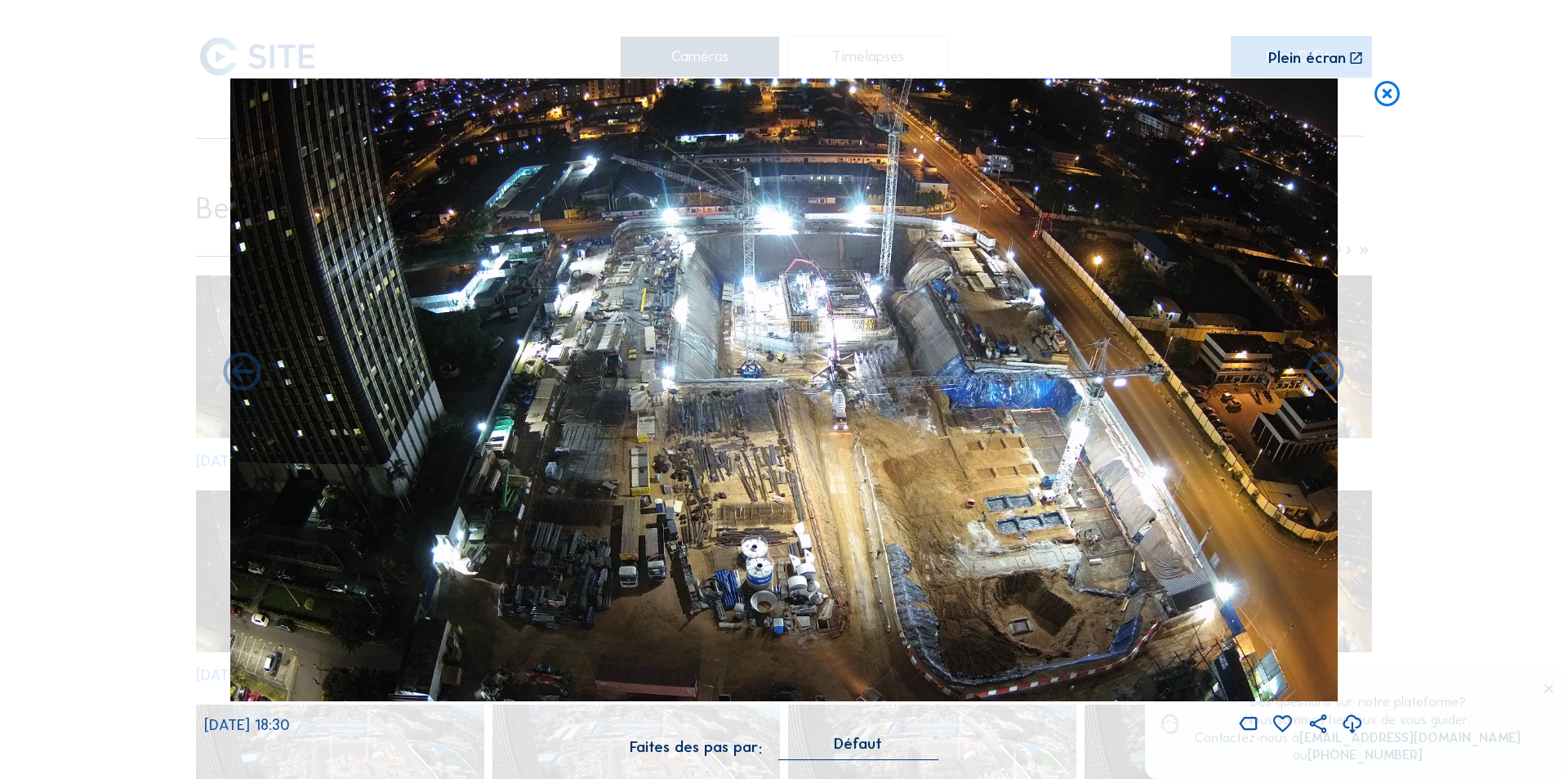
click at [1353, 719] on icon at bounding box center [1353, 725] width 23 height 27
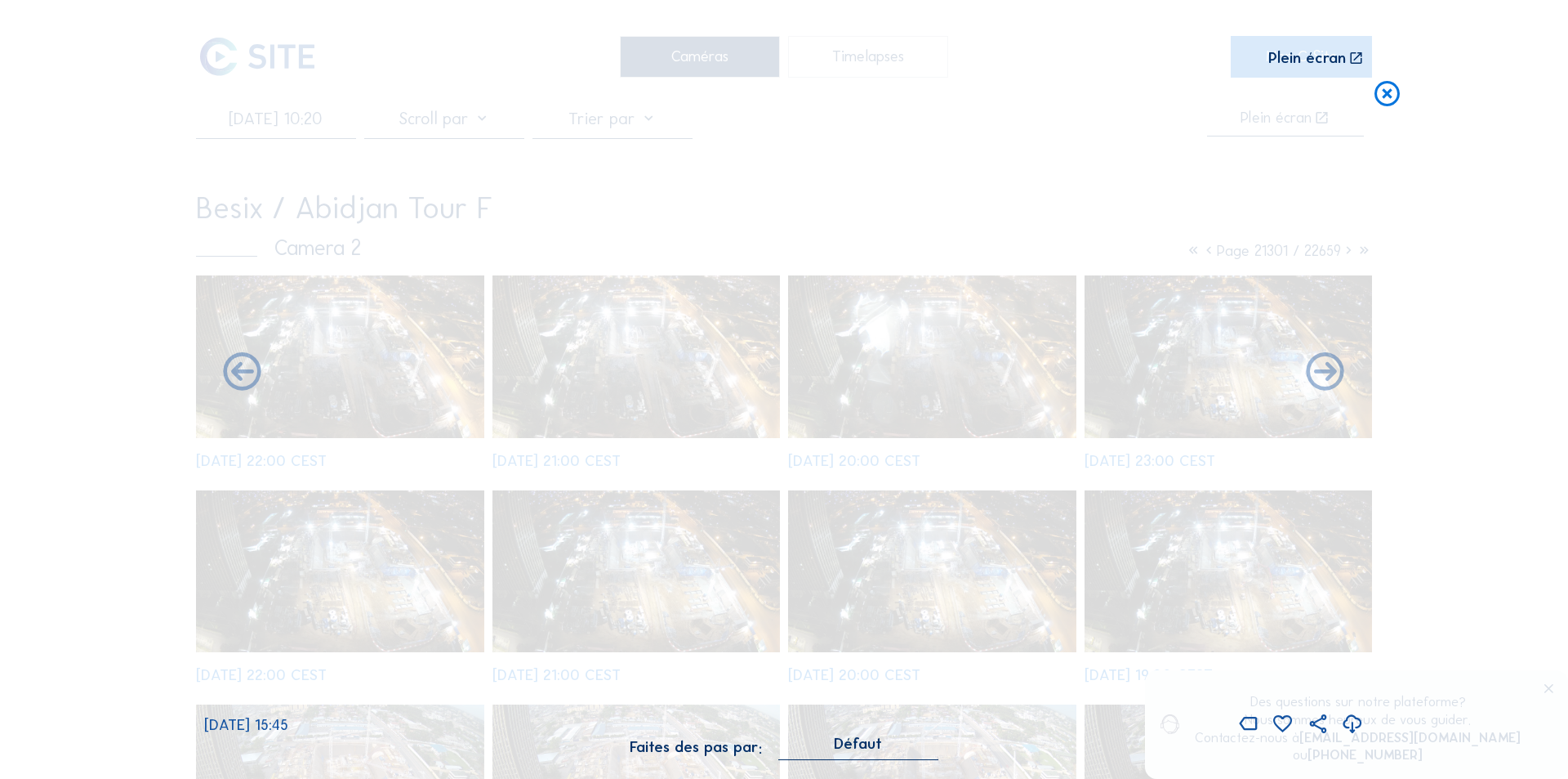
click at [1385, 91] on icon at bounding box center [1387, 94] width 30 height 31
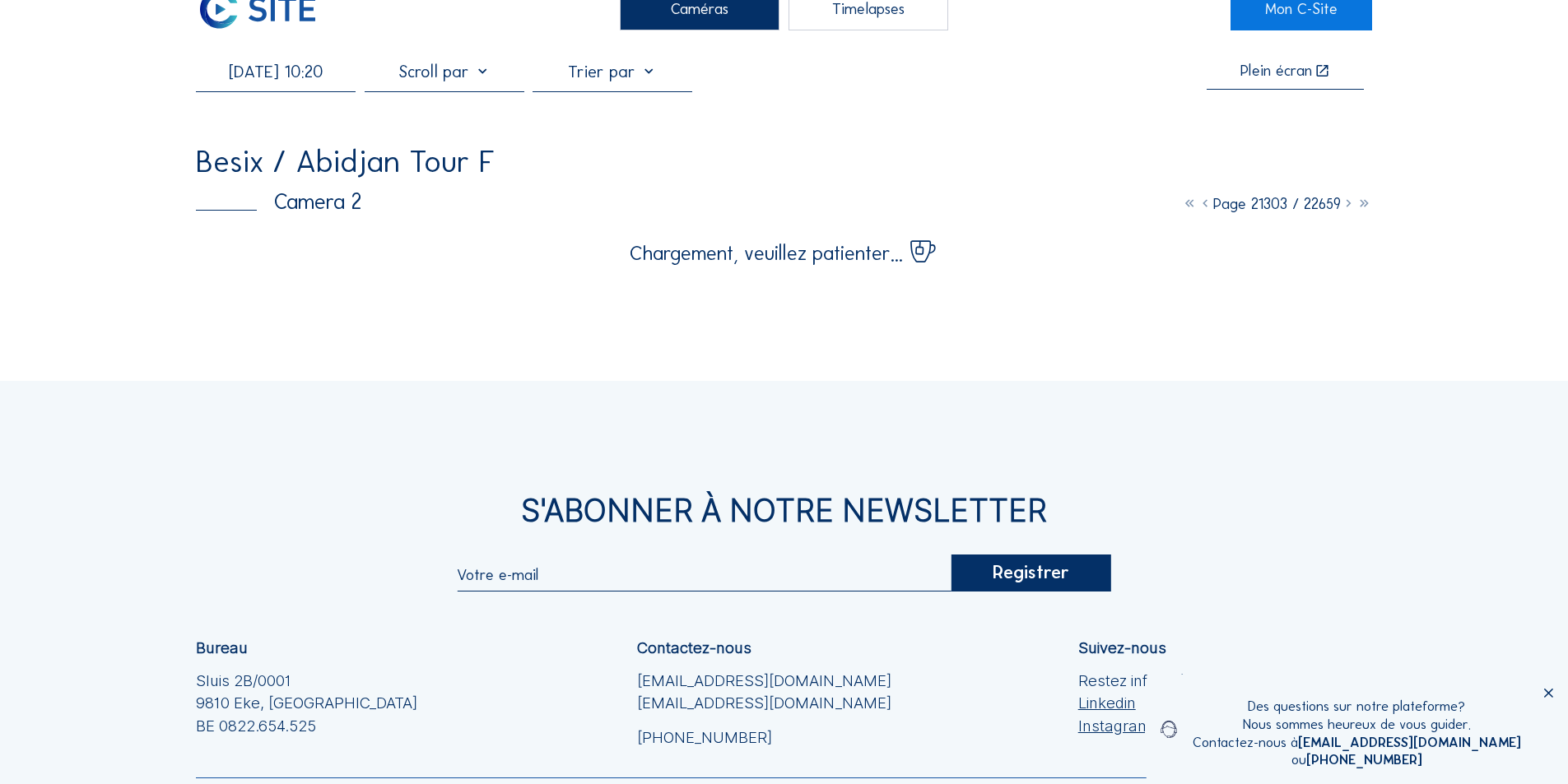
scroll to position [22, 0]
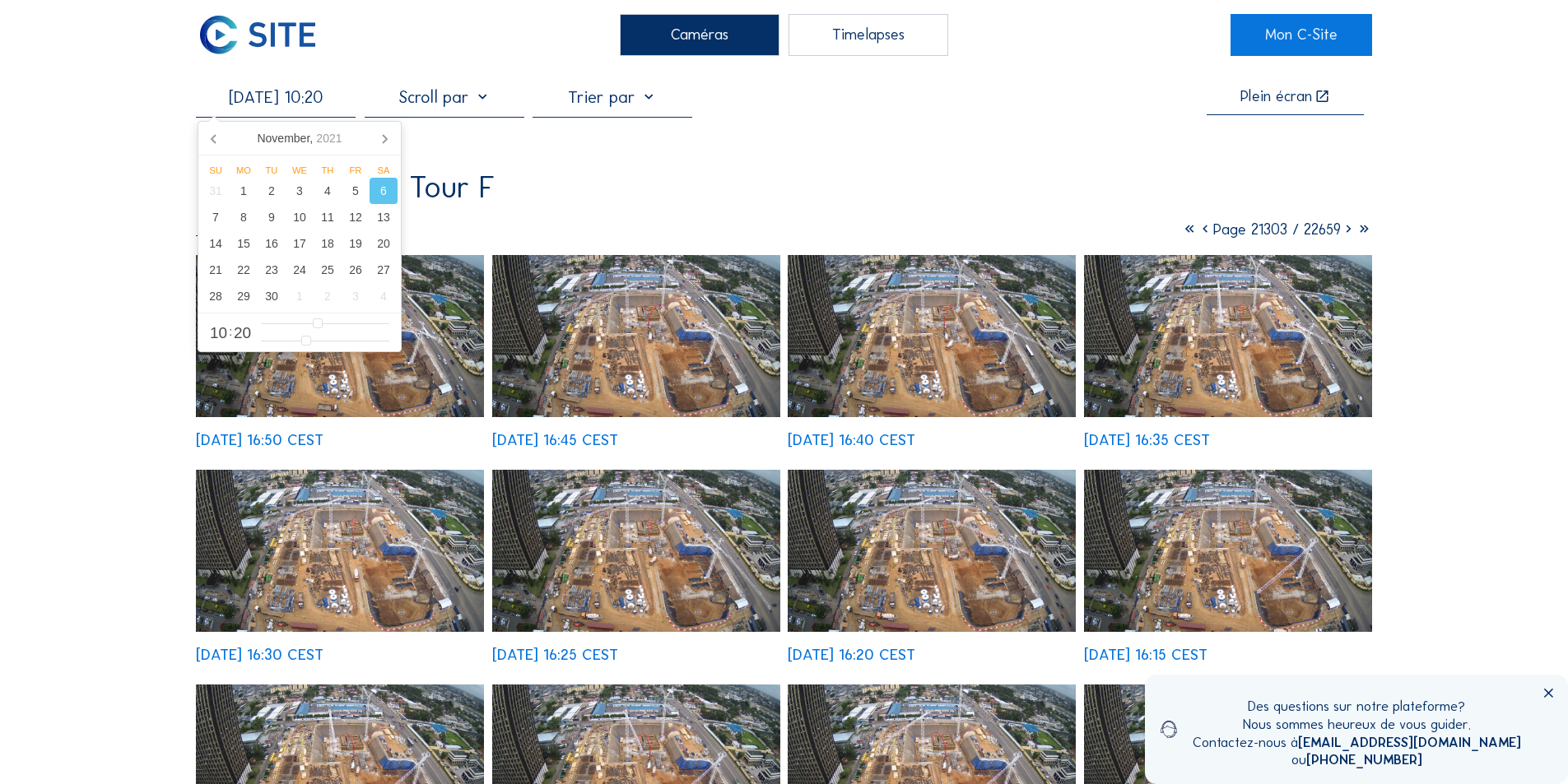
click at [313, 102] on input "[DATE] 10:20" at bounding box center [276, 97] width 160 height 20
click at [271, 294] on div "30" at bounding box center [271, 295] width 28 height 26
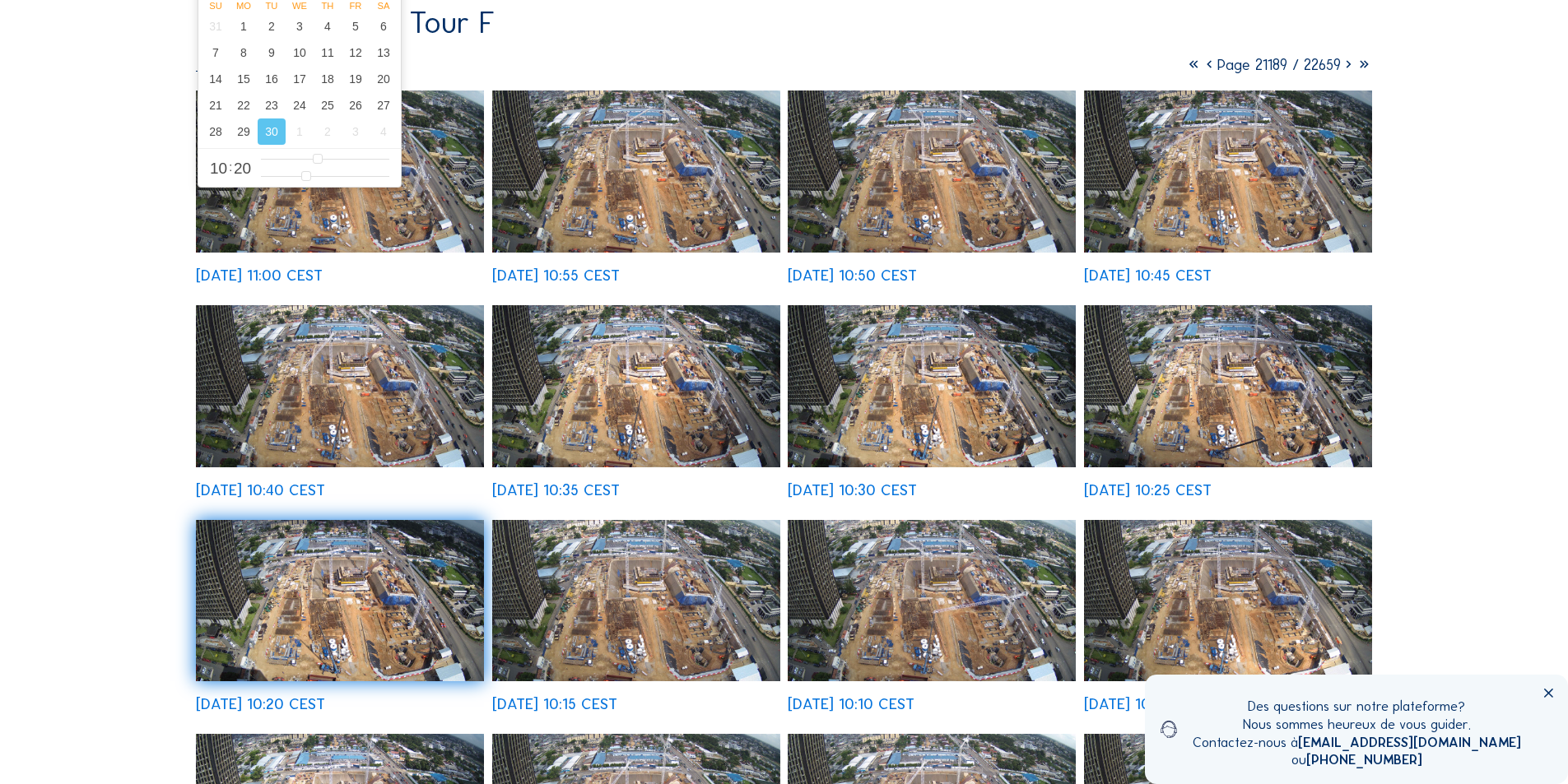
scroll to position [104, 0]
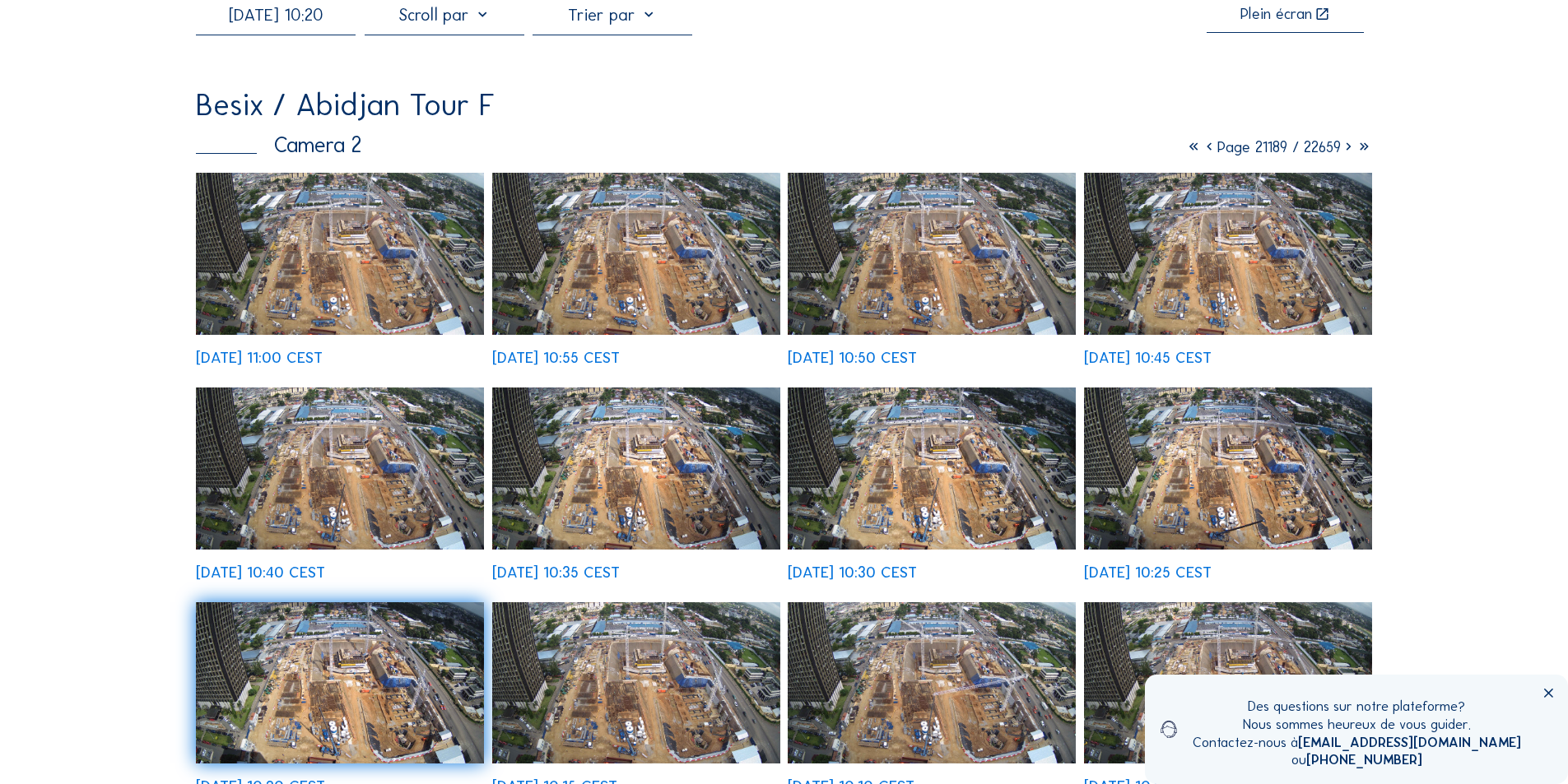
click at [402, 298] on img at bounding box center [340, 254] width 288 height 162
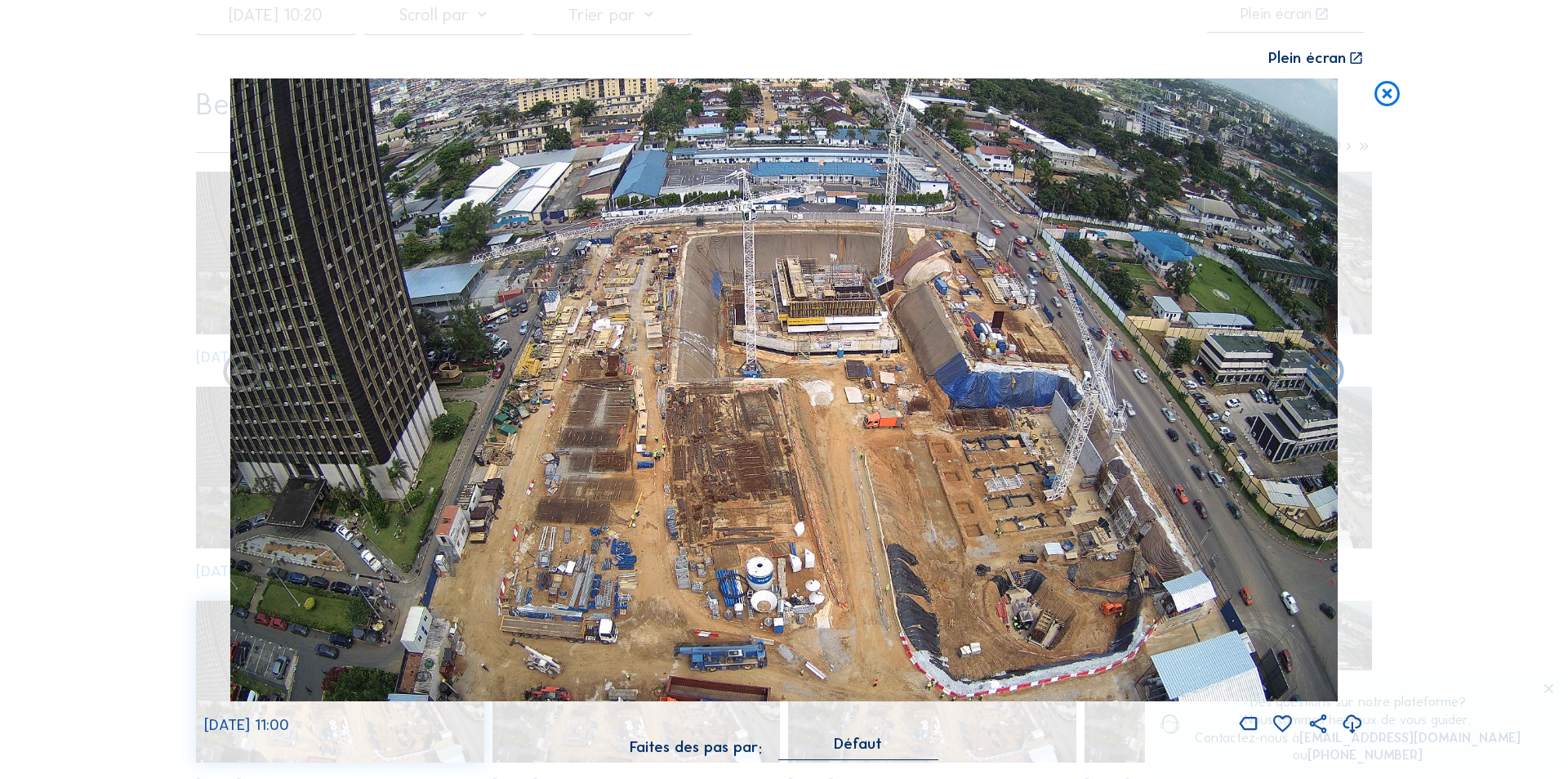
click at [1350, 721] on icon at bounding box center [1353, 725] width 23 height 27
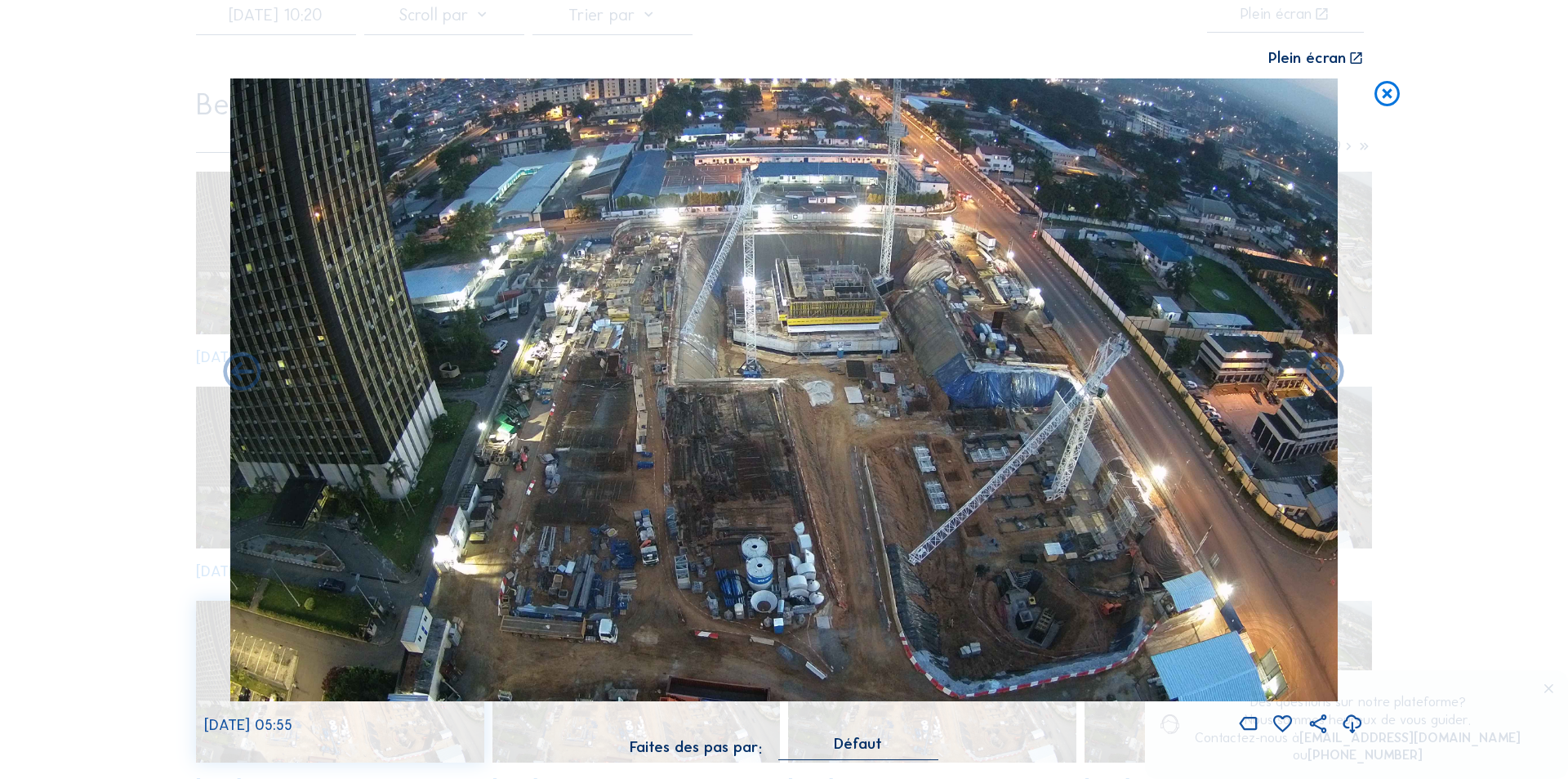
click at [1350, 720] on icon at bounding box center [1353, 725] width 23 height 27
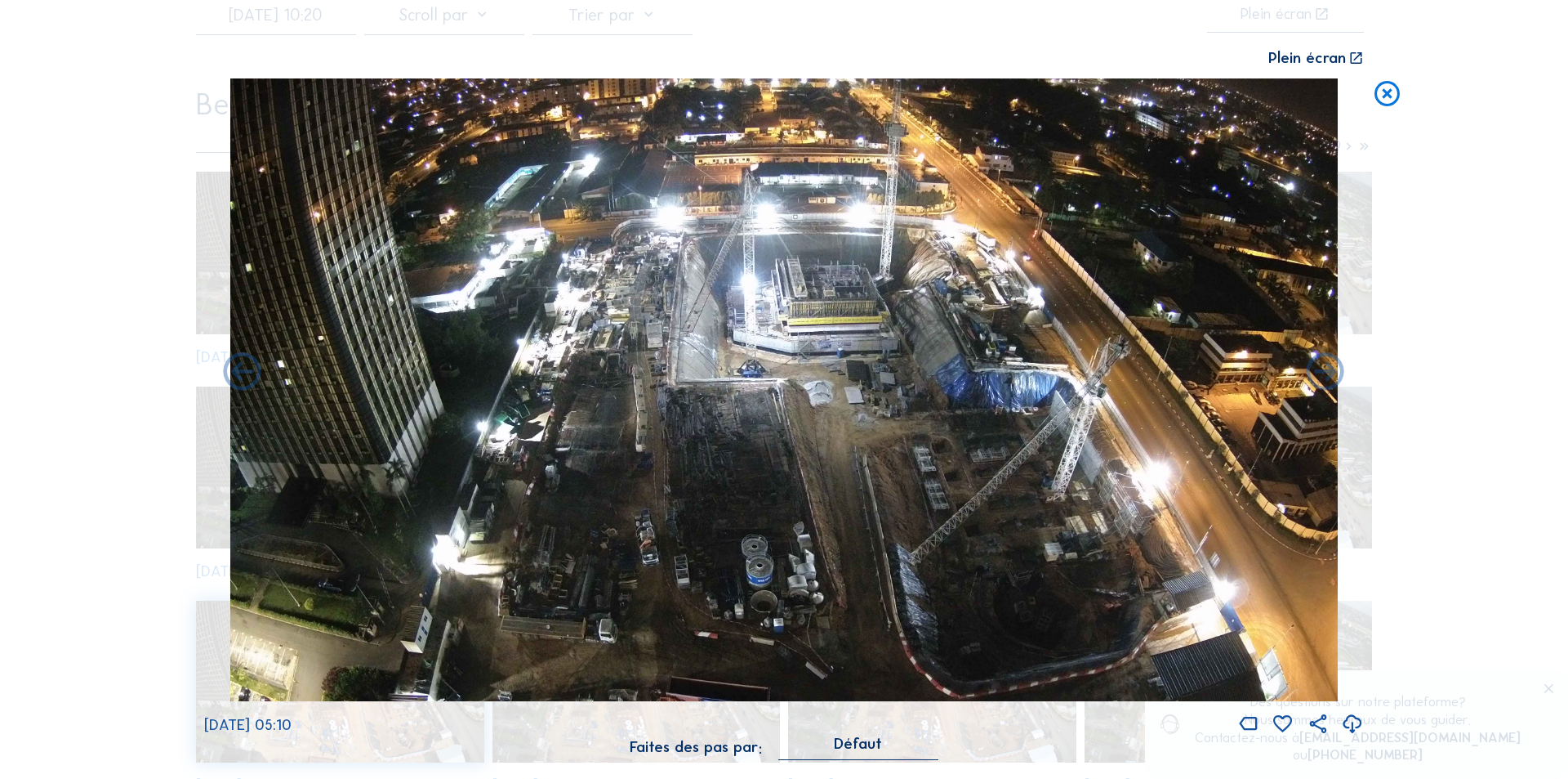
click at [1354, 719] on icon at bounding box center [1353, 725] width 23 height 27
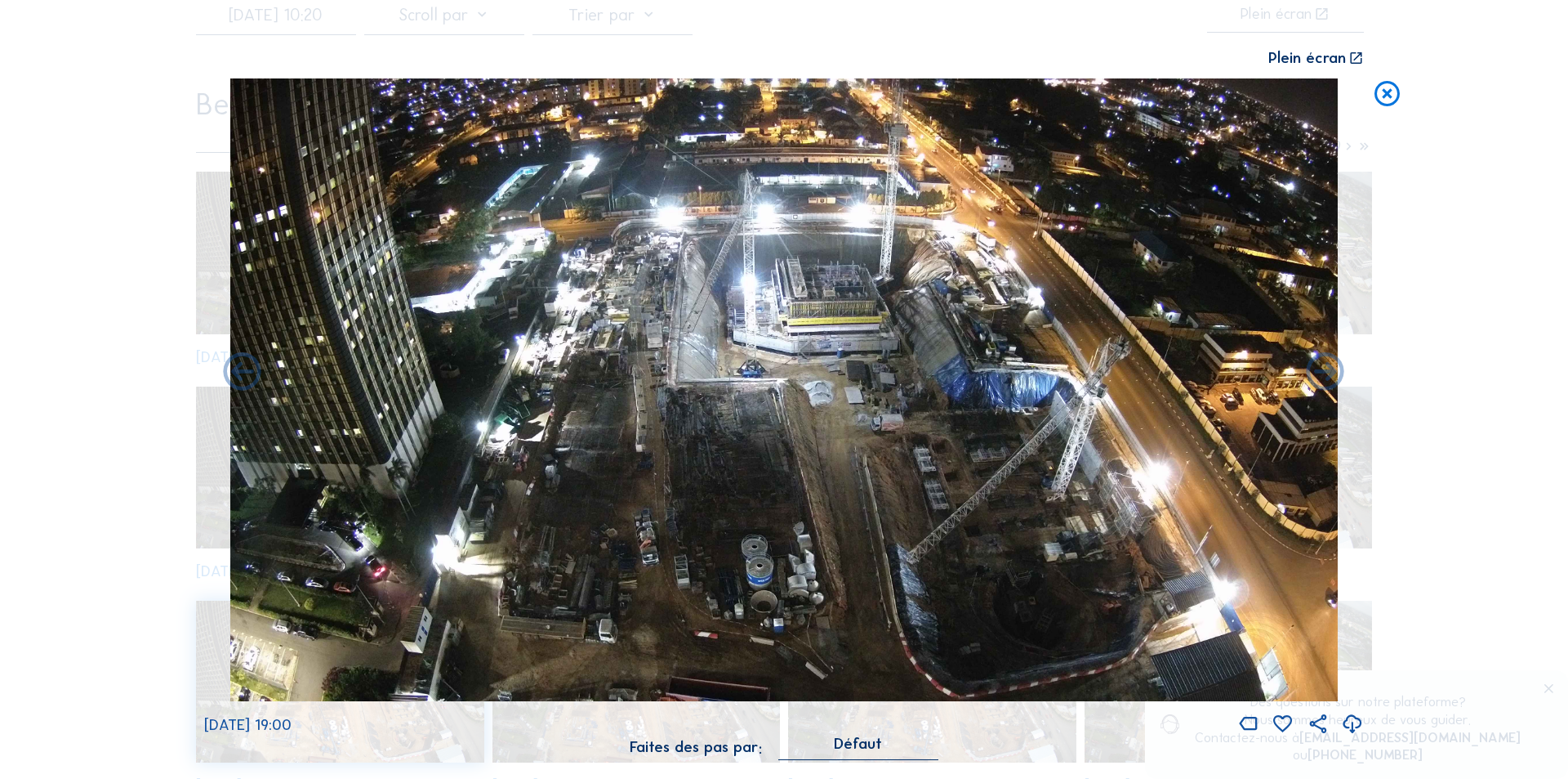
click at [1353, 723] on icon at bounding box center [1353, 725] width 23 height 27
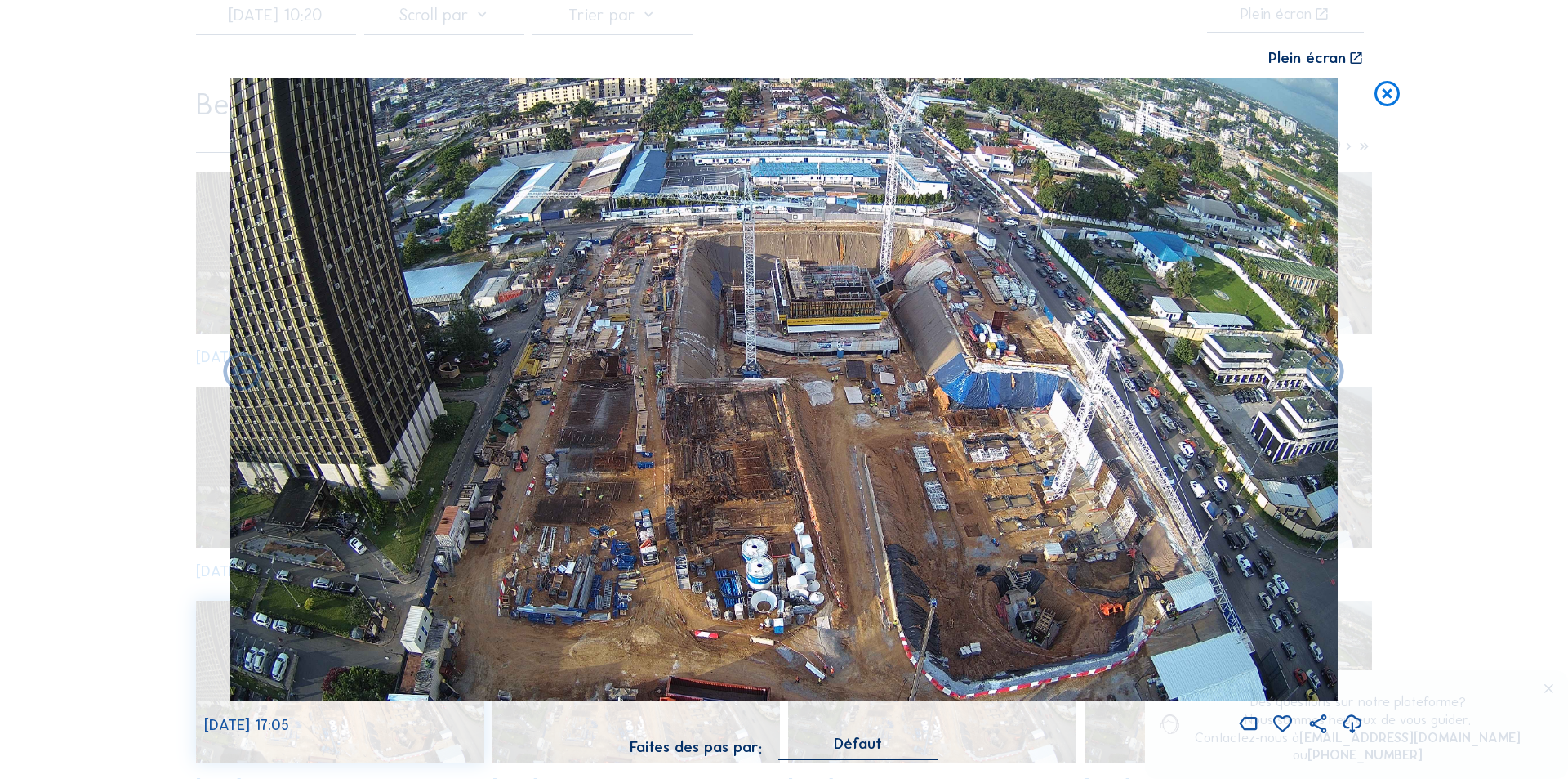
click at [1351, 721] on icon at bounding box center [1353, 725] width 23 height 27
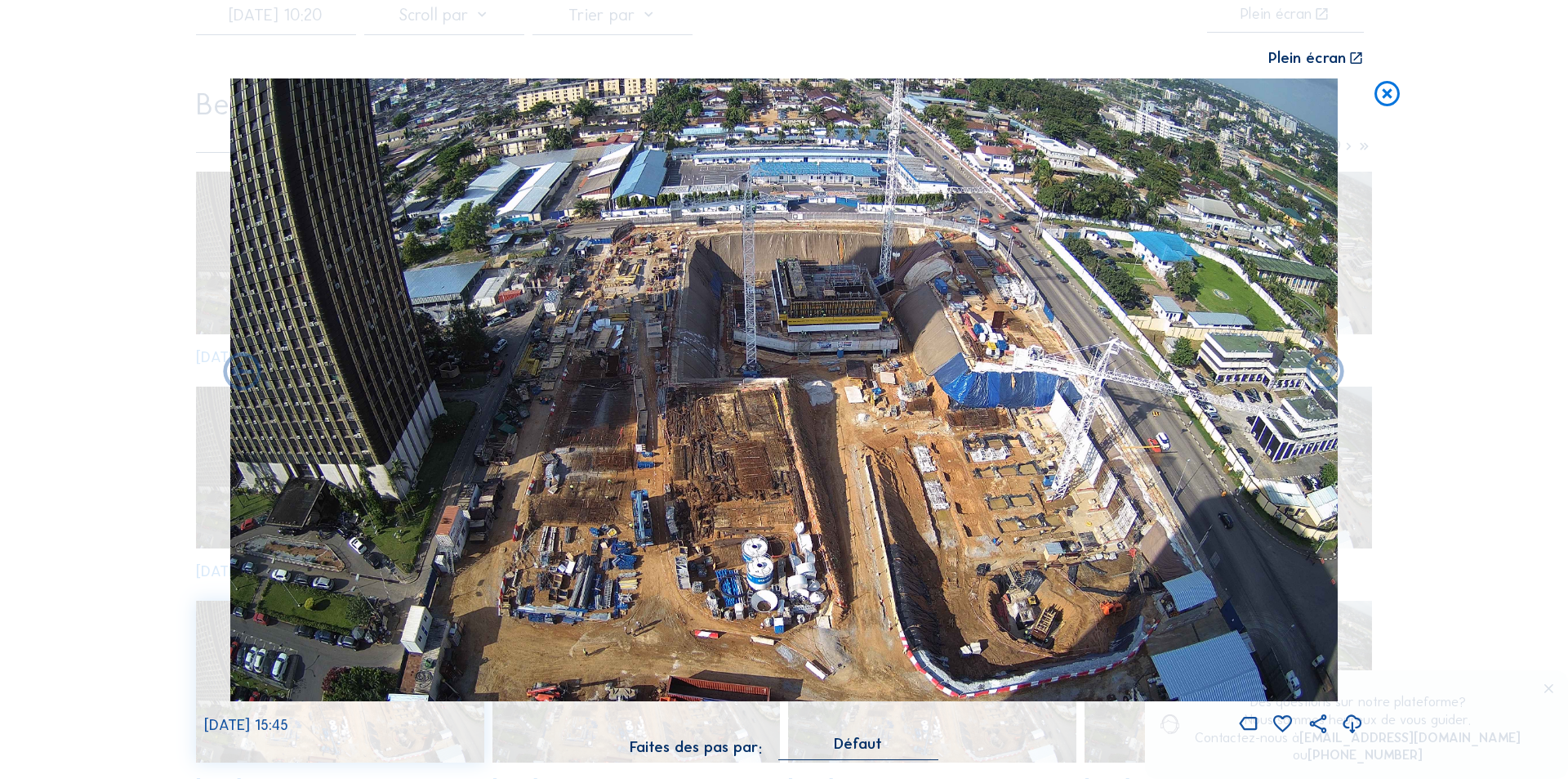
click at [1355, 720] on icon at bounding box center [1353, 725] width 23 height 27
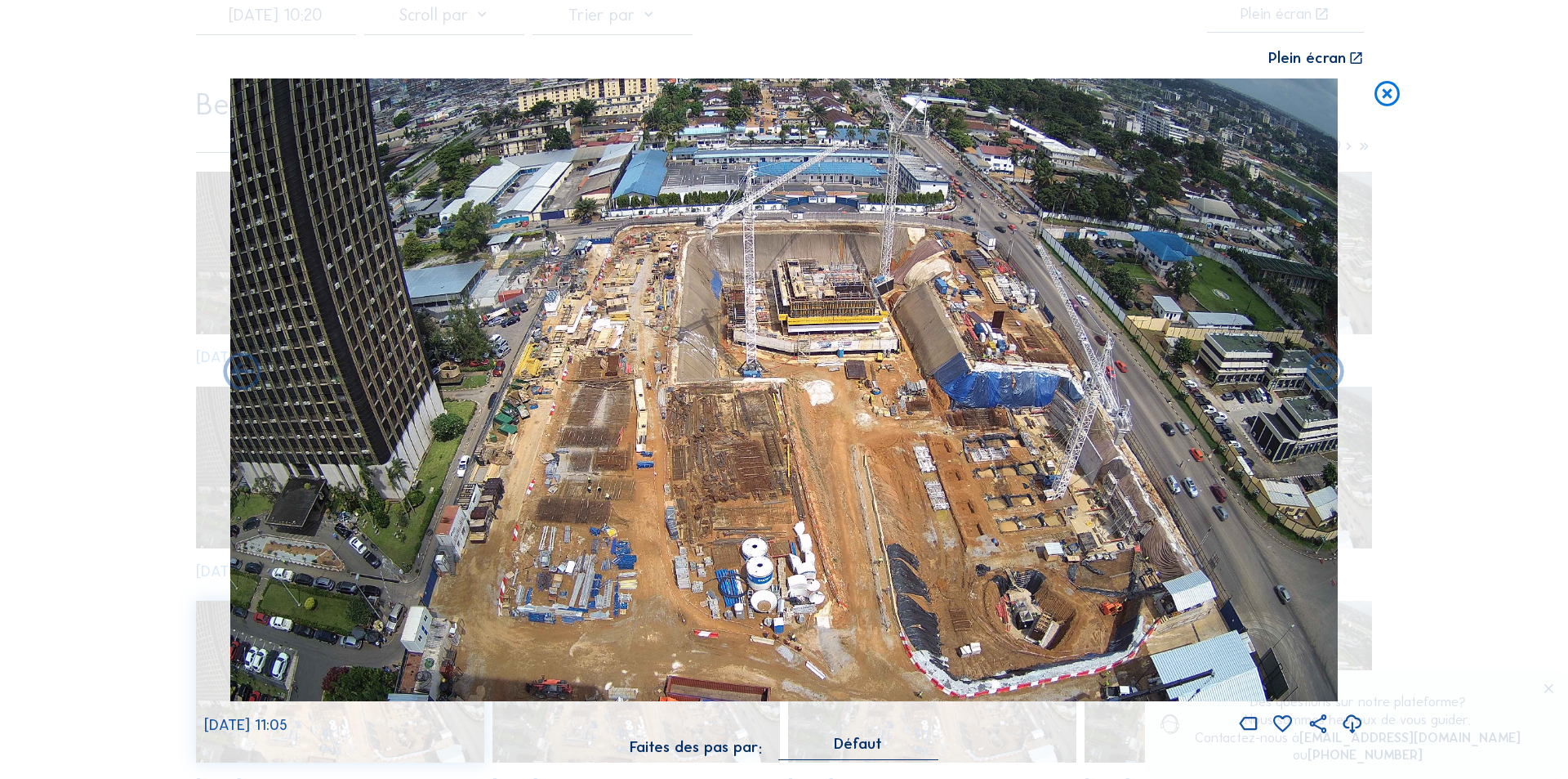
click at [1383, 89] on icon at bounding box center [1387, 94] width 30 height 31
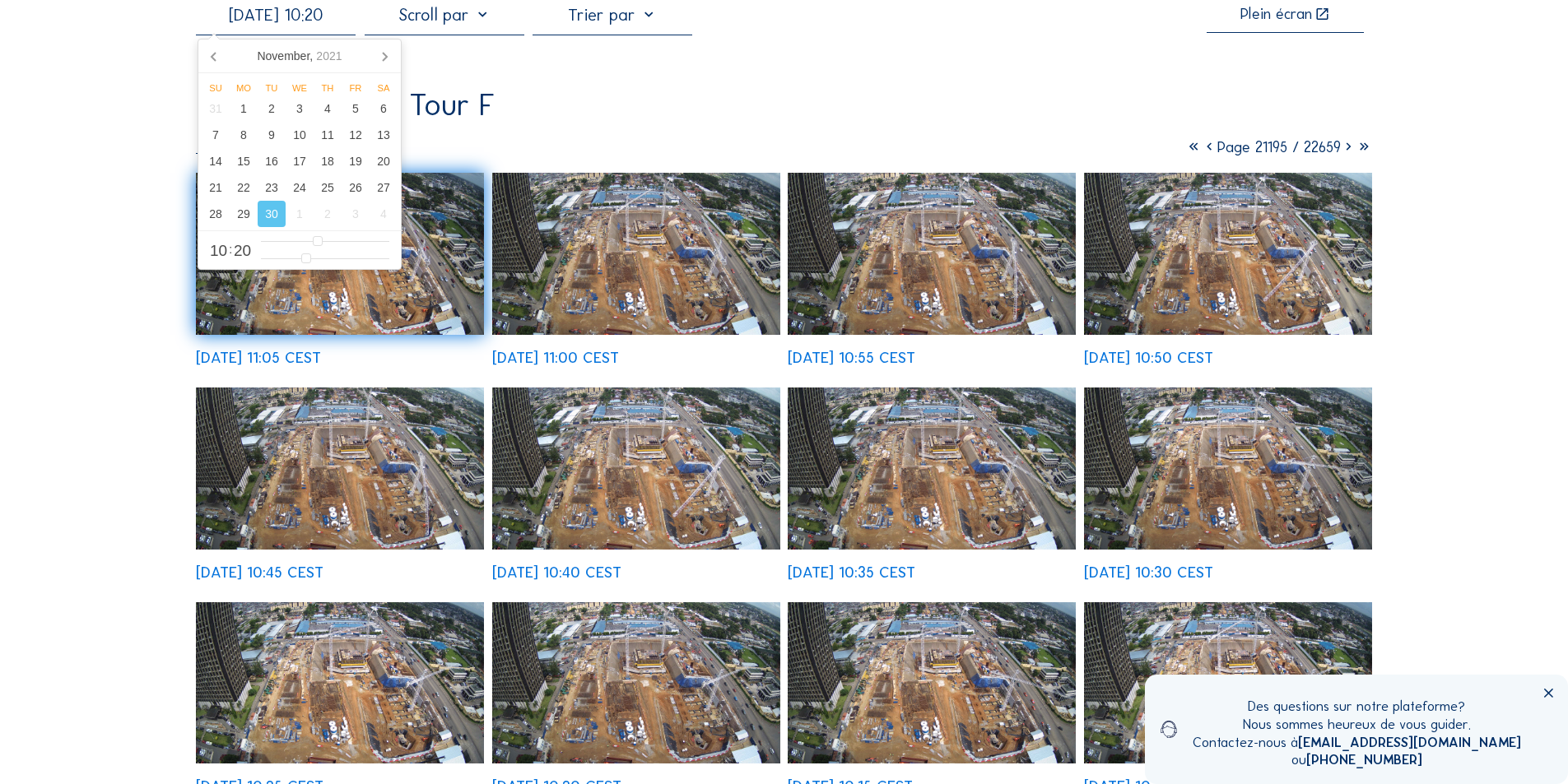
click at [336, 18] on input "[DATE] 10:20" at bounding box center [276, 15] width 160 height 20
click at [385, 52] on icon at bounding box center [383, 56] width 26 height 26
click at [326, 137] on div "9" at bounding box center [327, 135] width 28 height 26
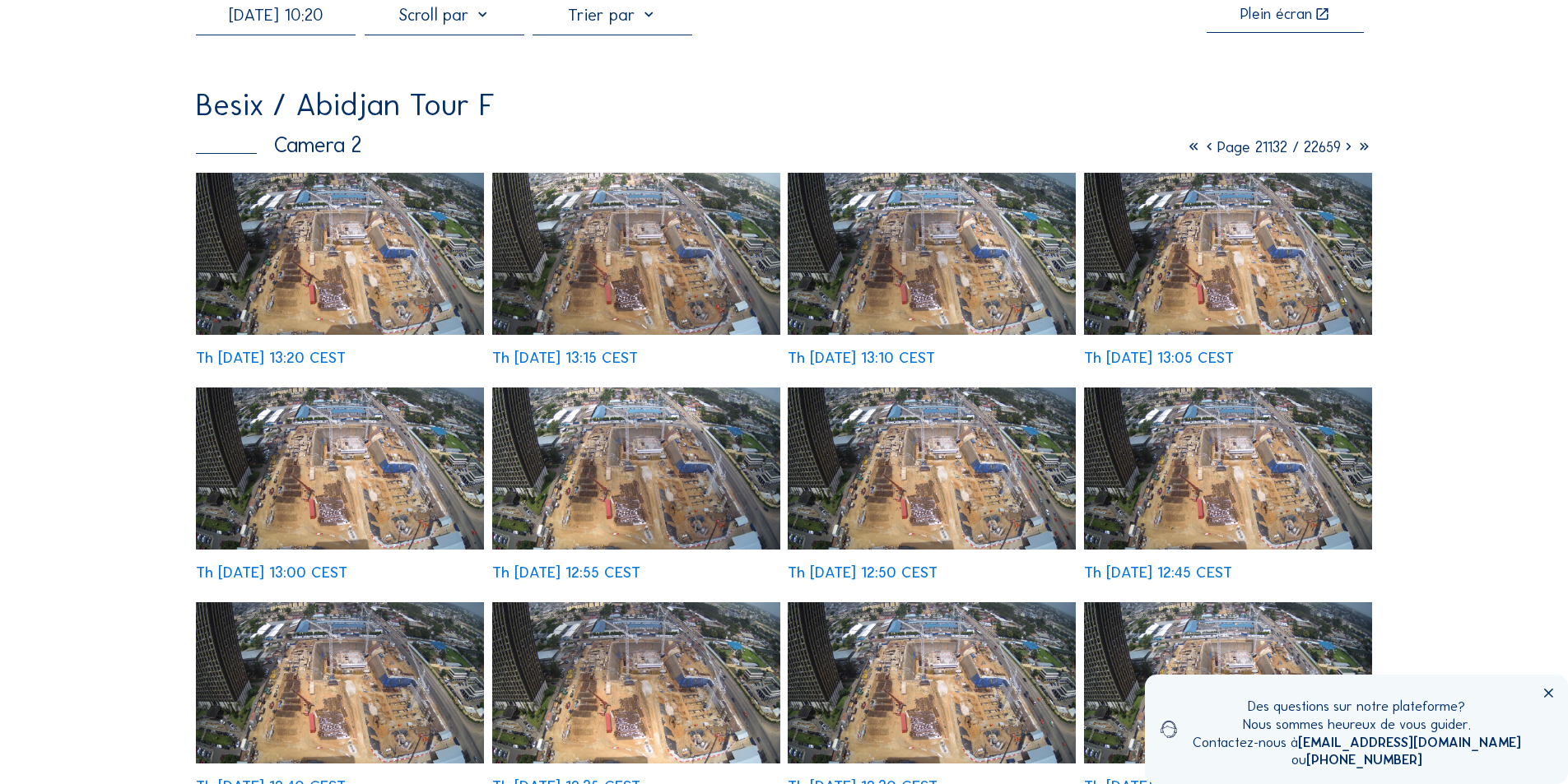
click at [376, 297] on img at bounding box center [340, 254] width 288 height 162
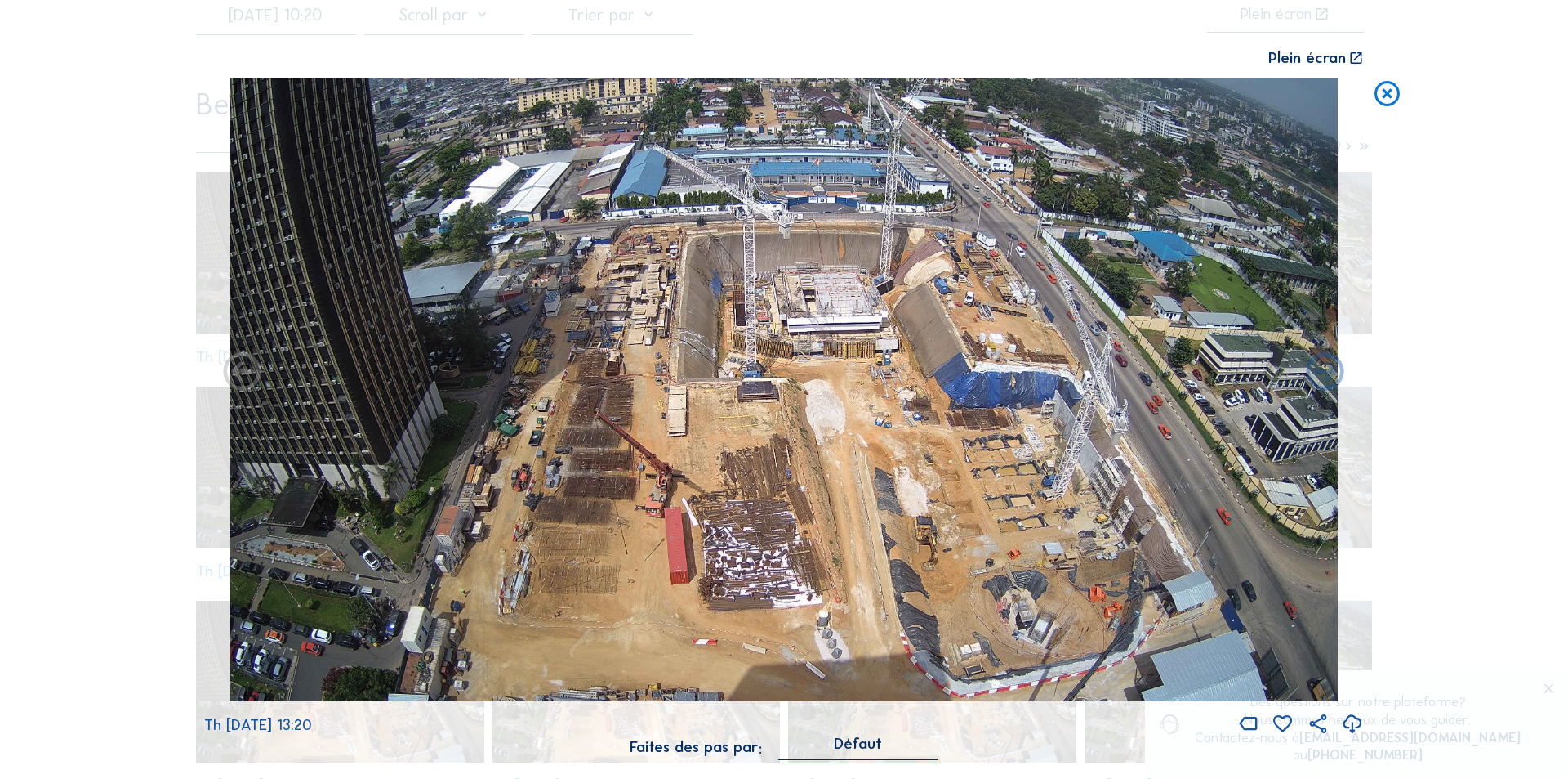
click at [1354, 722] on icon at bounding box center [1353, 725] width 23 height 27
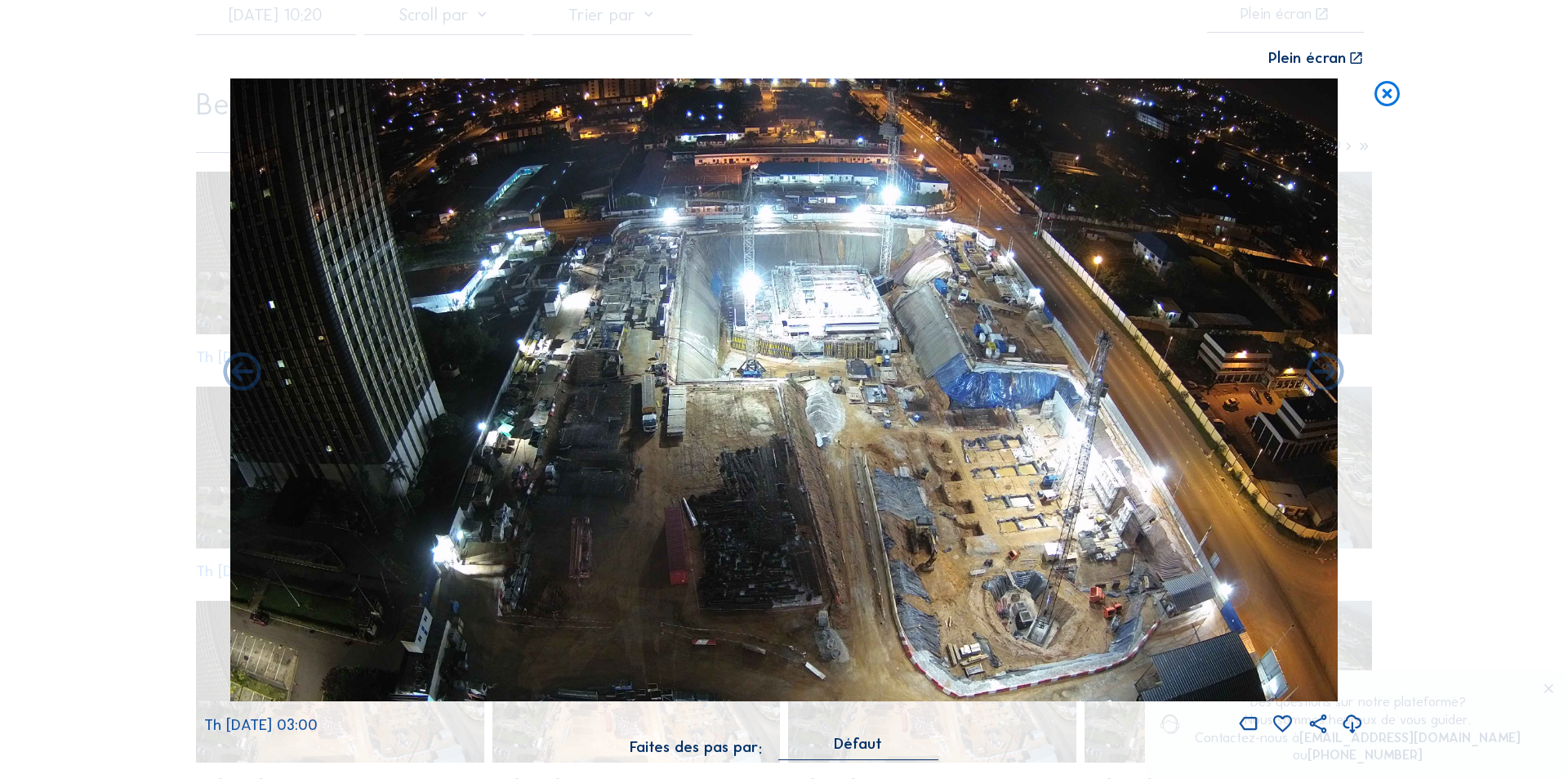
click at [1353, 723] on icon at bounding box center [1353, 725] width 23 height 27
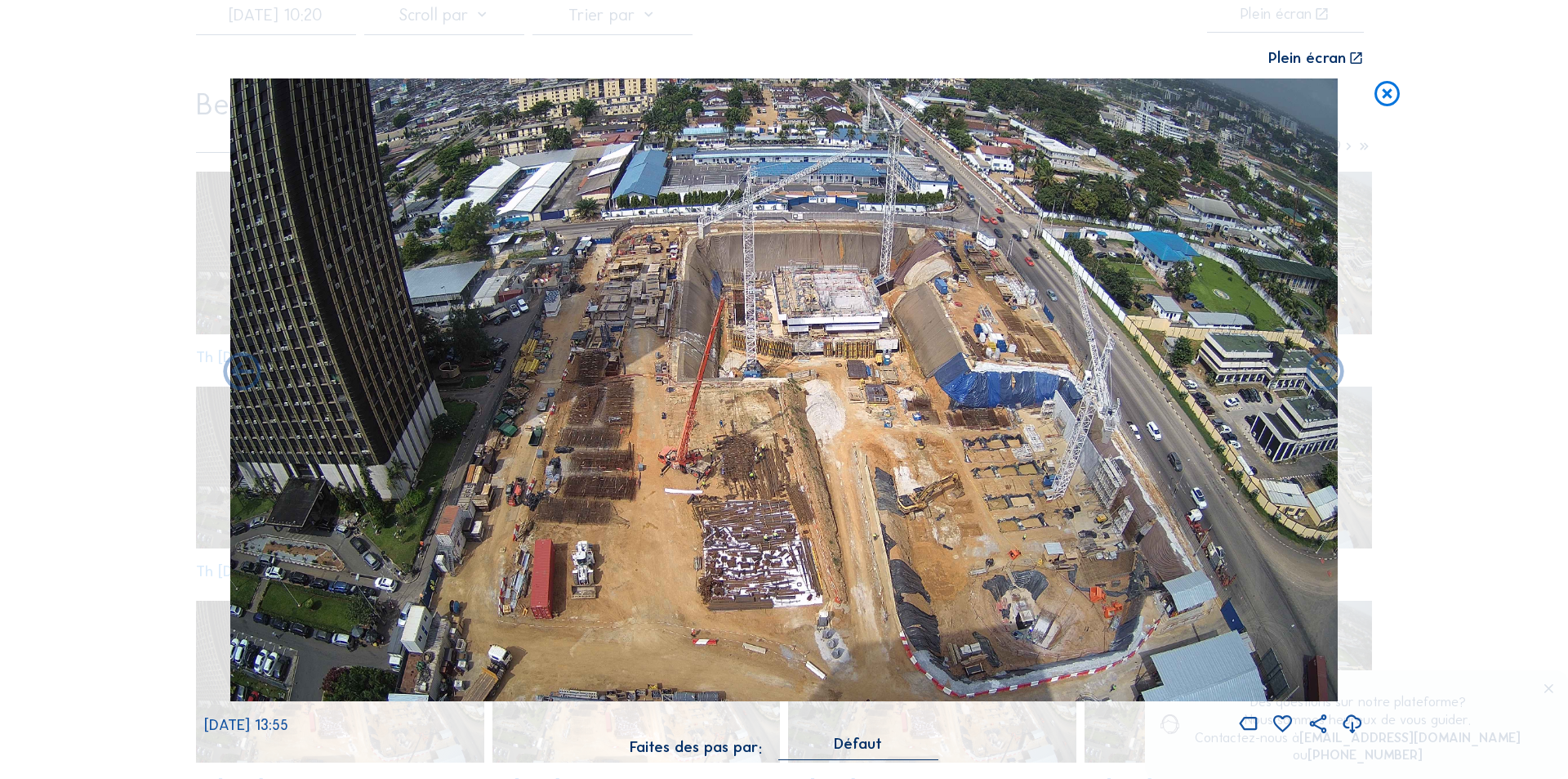
click at [1385, 91] on icon at bounding box center [1387, 94] width 30 height 31
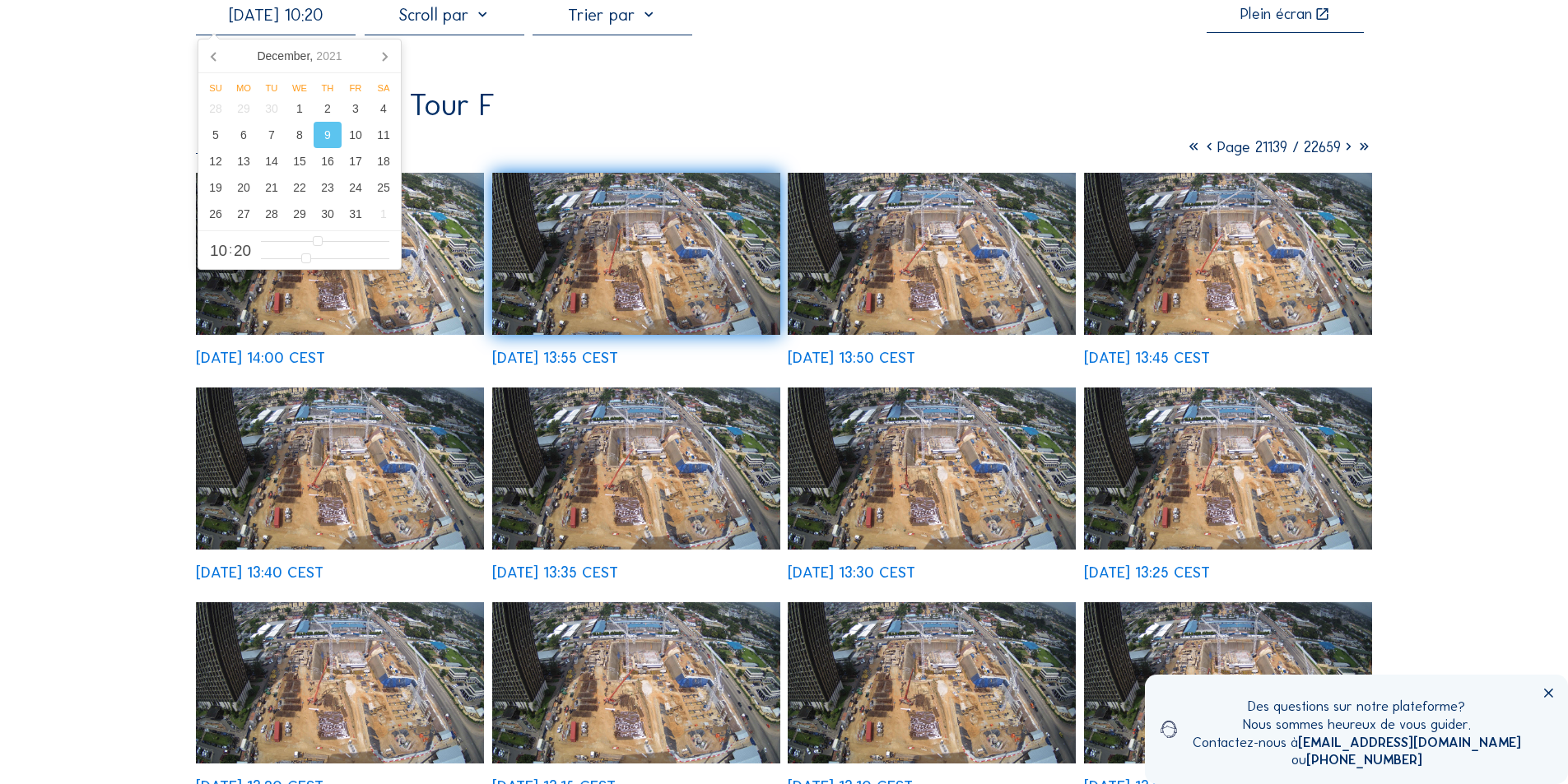
click at [312, 21] on input "[DATE] 10:20" at bounding box center [276, 15] width 160 height 20
click at [361, 190] on div "24" at bounding box center [355, 187] width 28 height 26
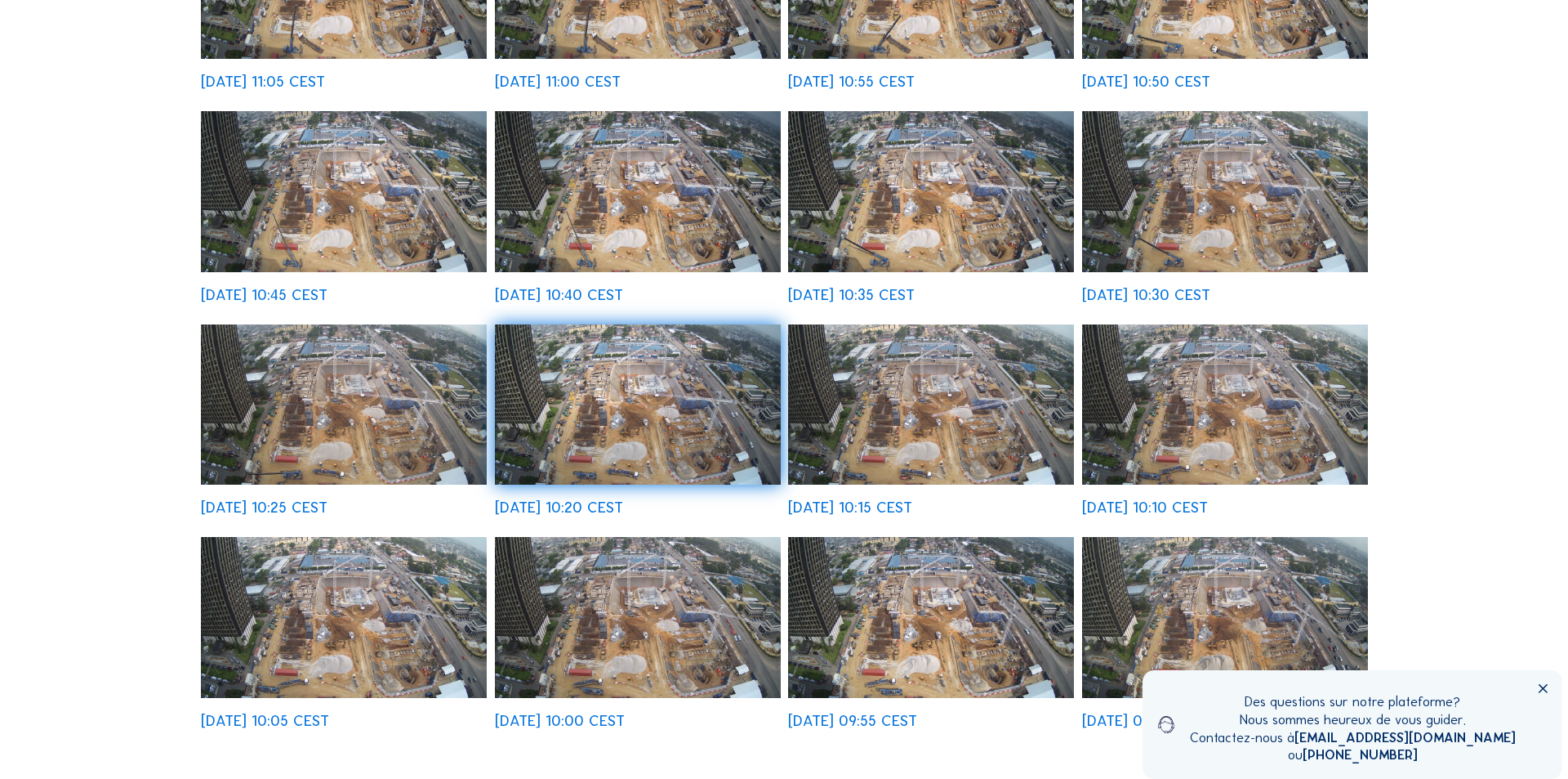
scroll to position [431, 0]
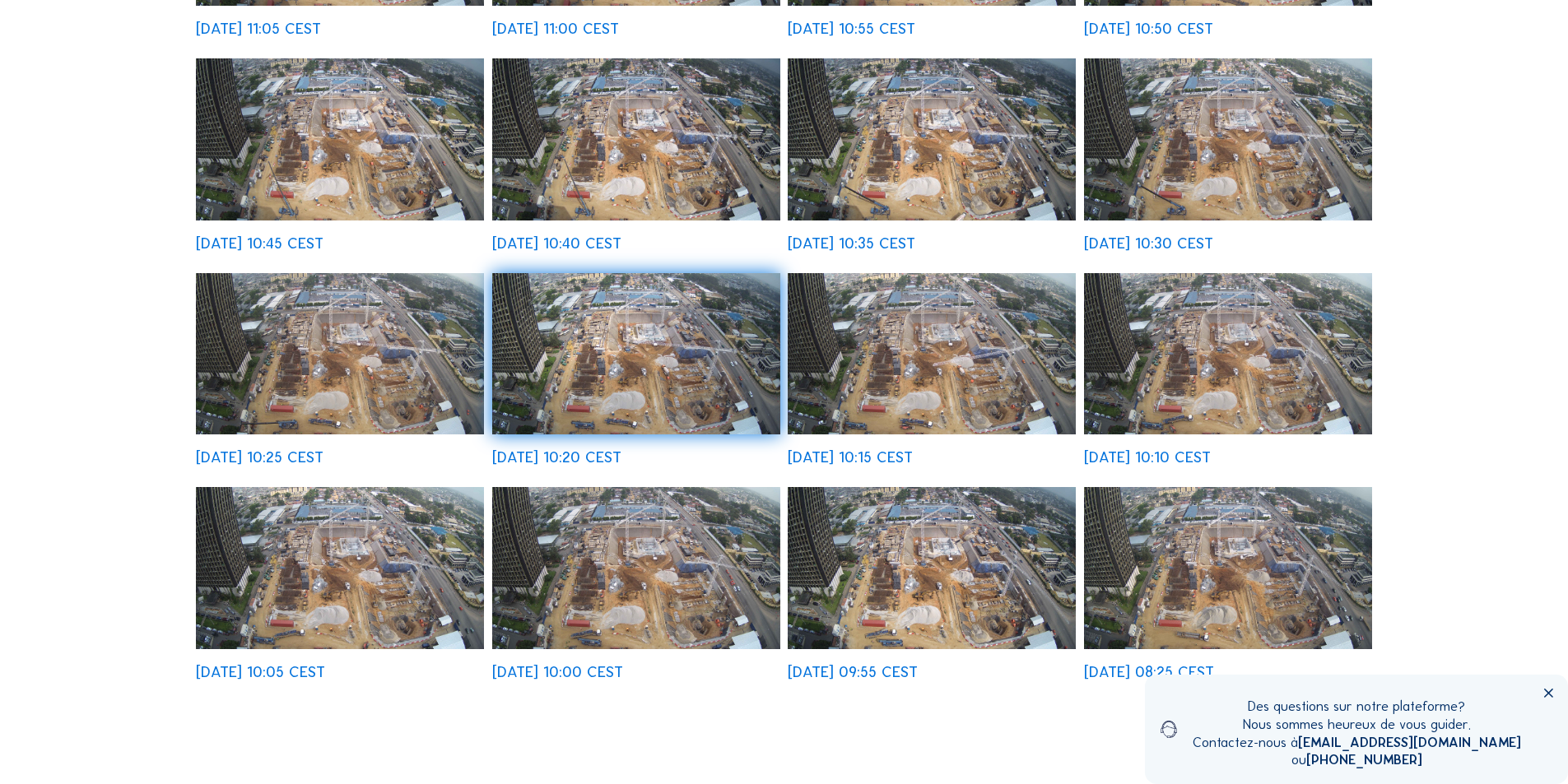
click at [669, 389] on img at bounding box center [635, 354] width 288 height 162
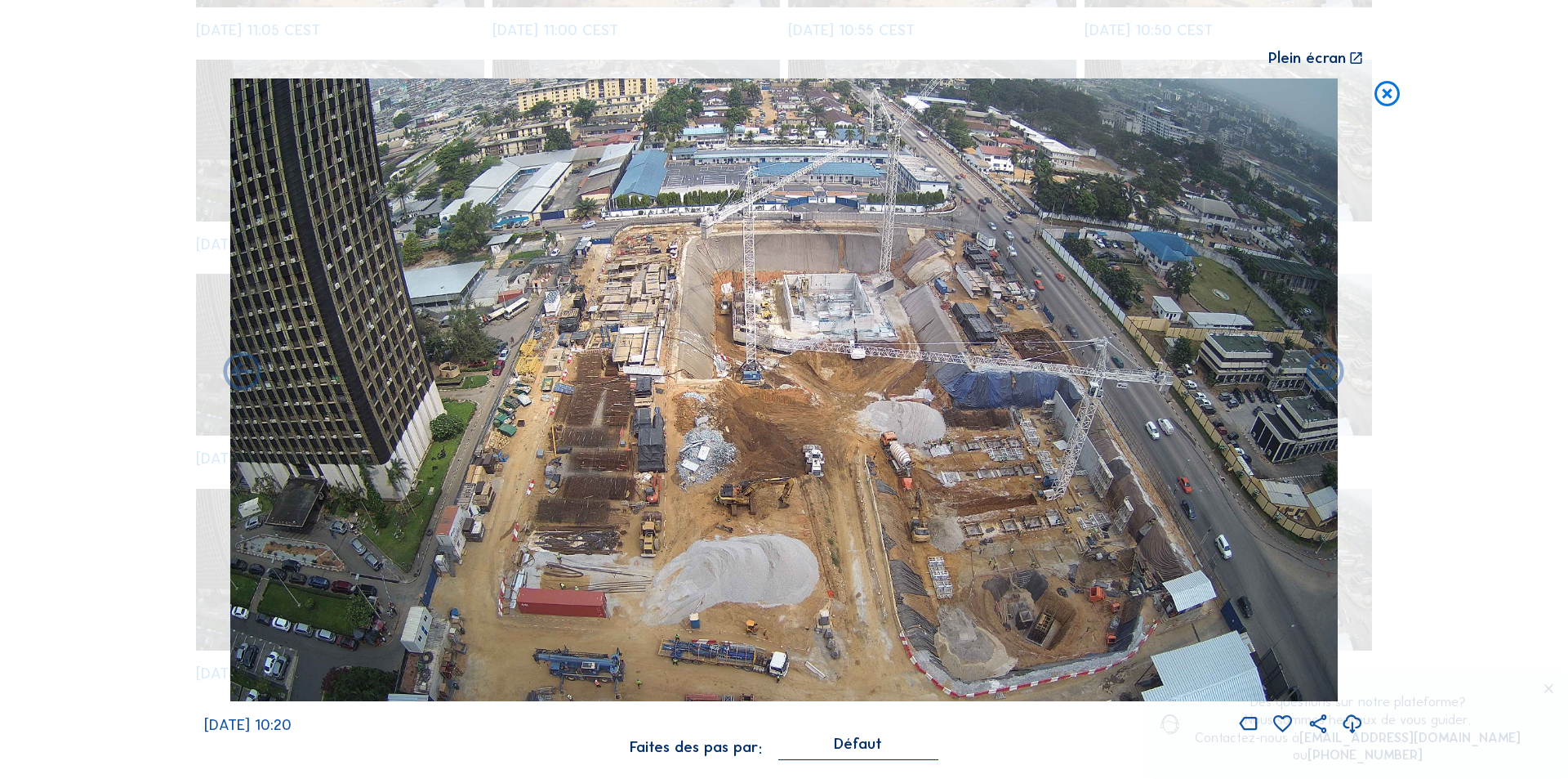
click at [1354, 722] on icon at bounding box center [1353, 725] width 23 height 27
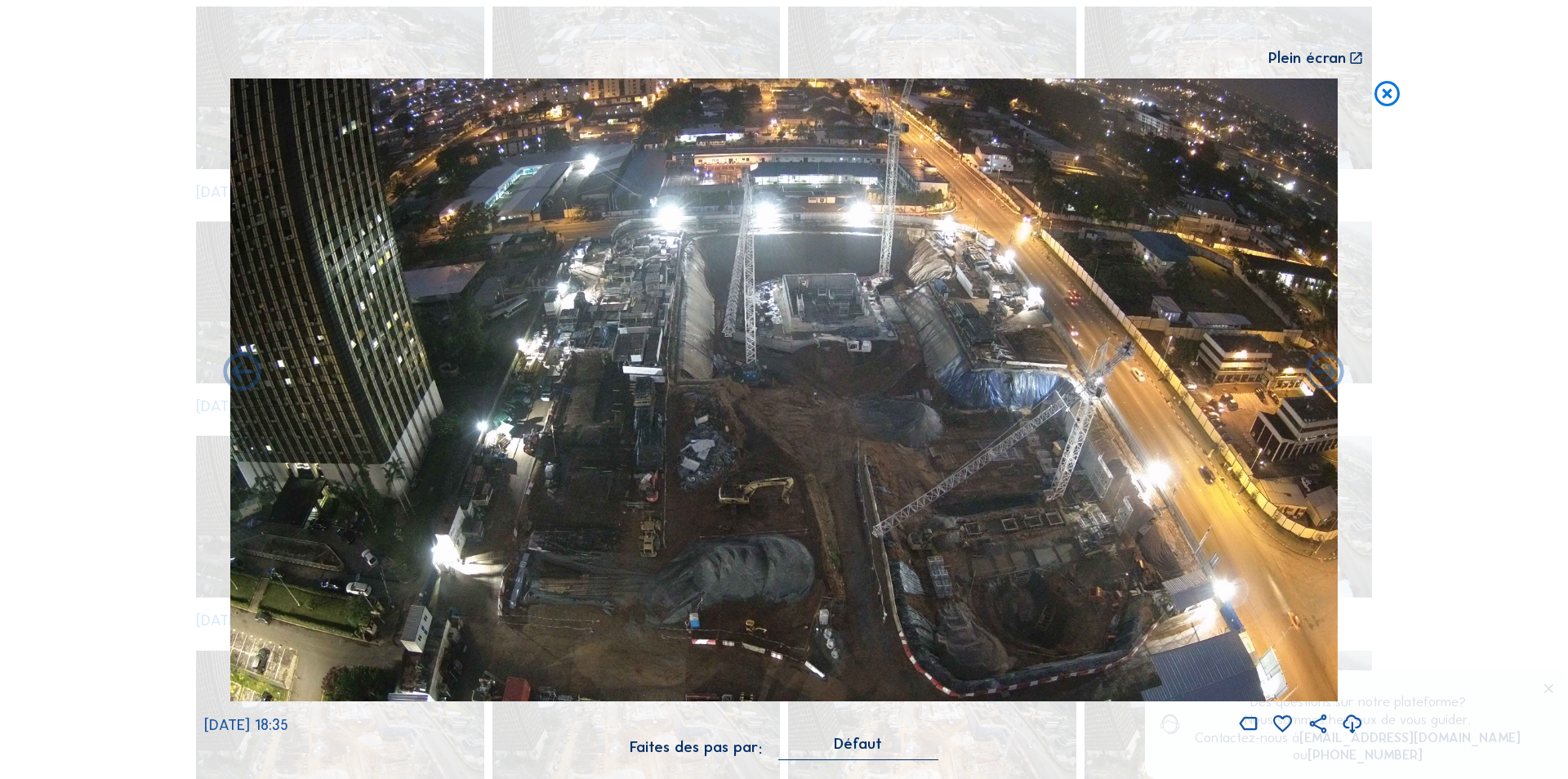
scroll to position [3861, 0]
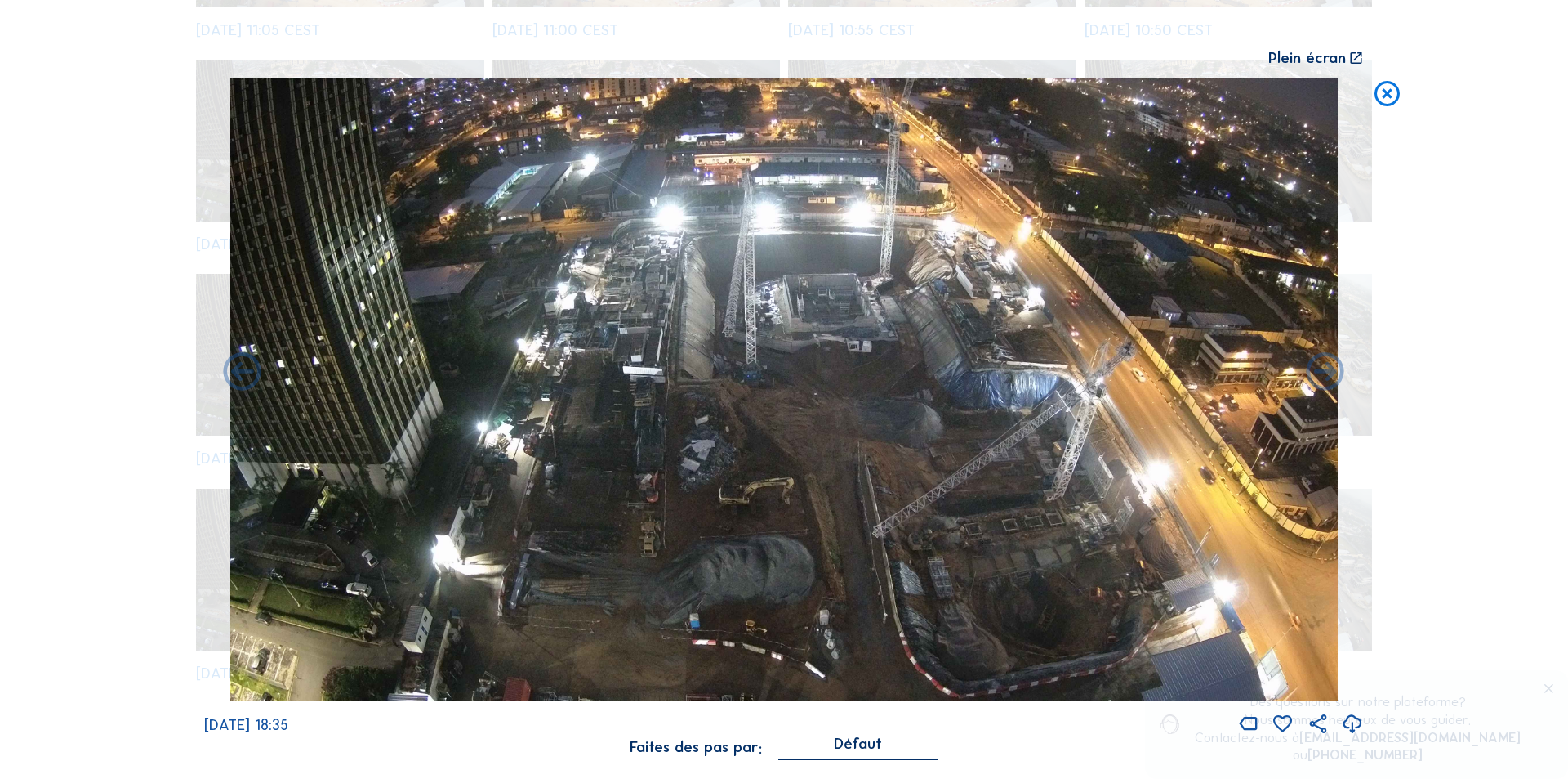
click at [1349, 714] on icon at bounding box center [1353, 725] width 23 height 27
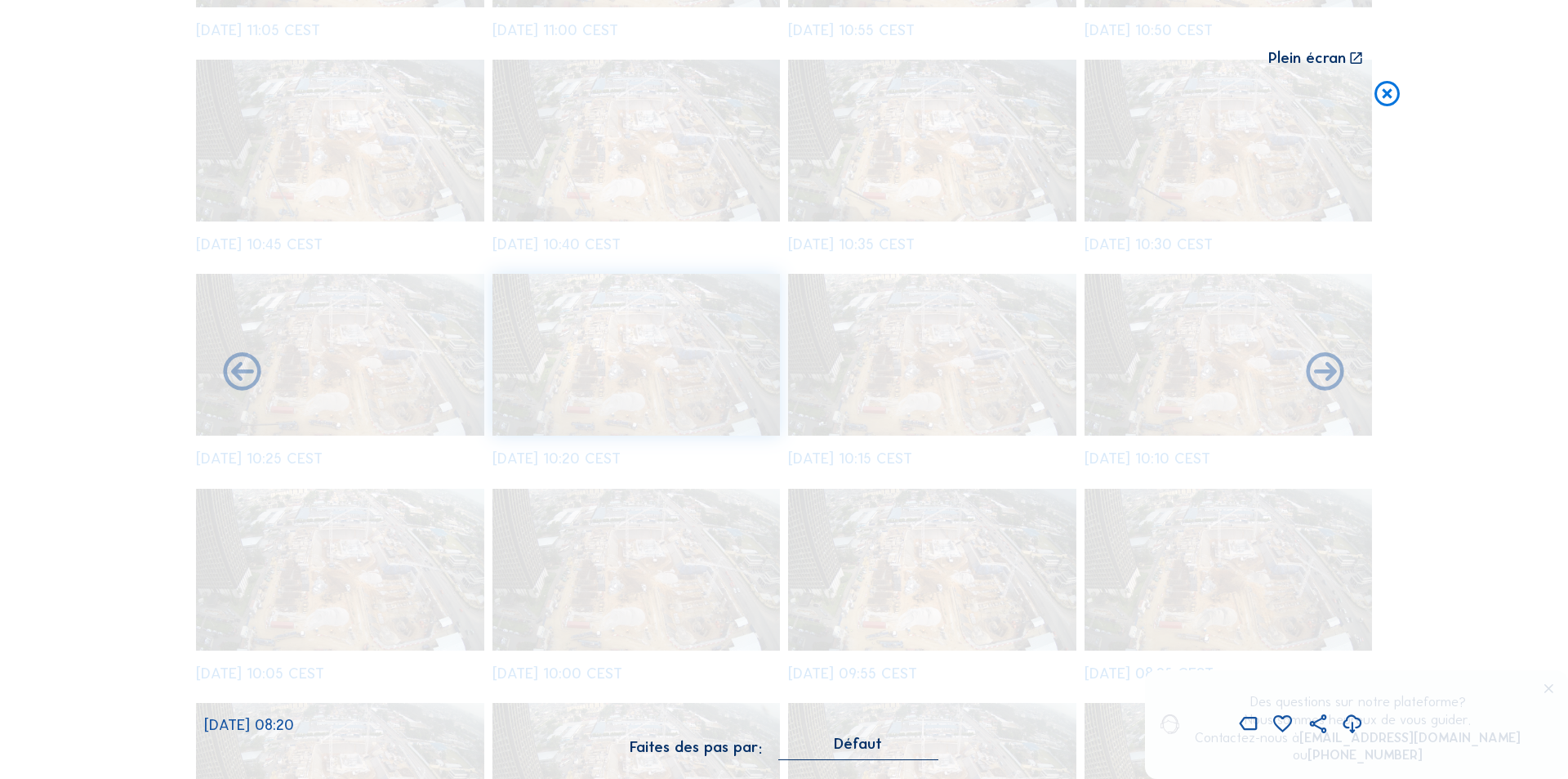
click at [1386, 94] on icon at bounding box center [1387, 94] width 30 height 31
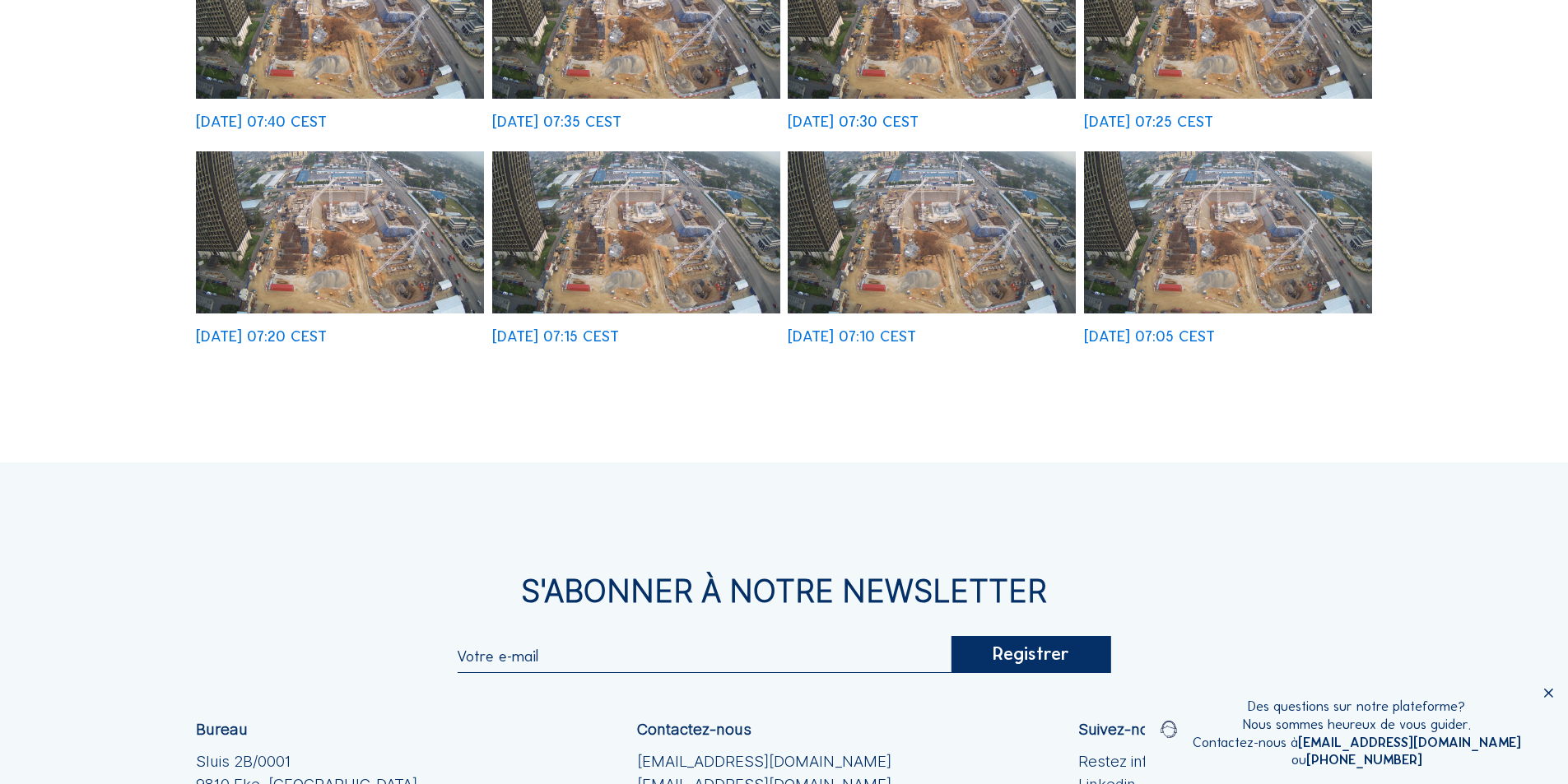
scroll to position [659, 0]
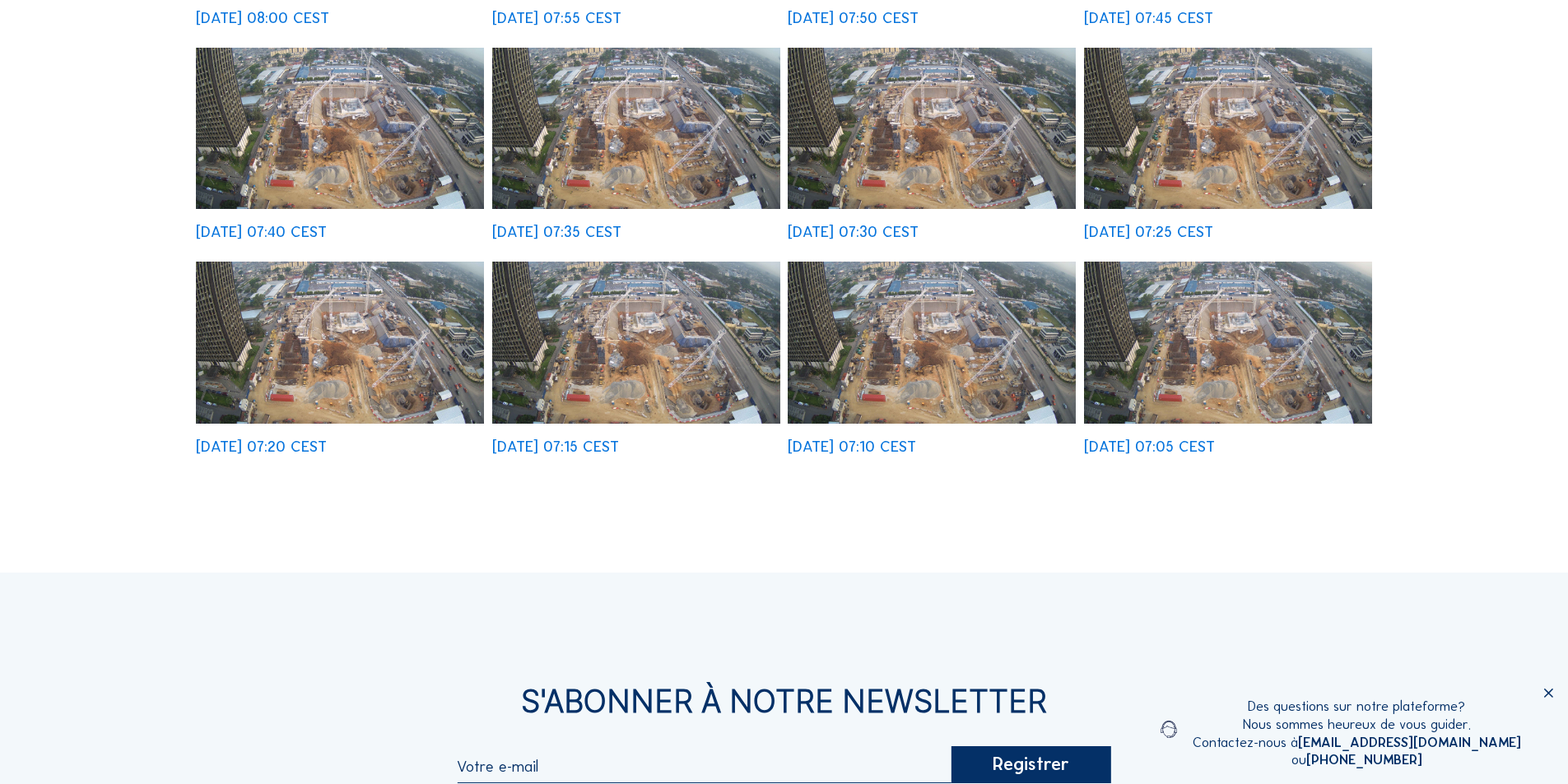
click at [1196, 358] on img at bounding box center [1227, 342] width 288 height 162
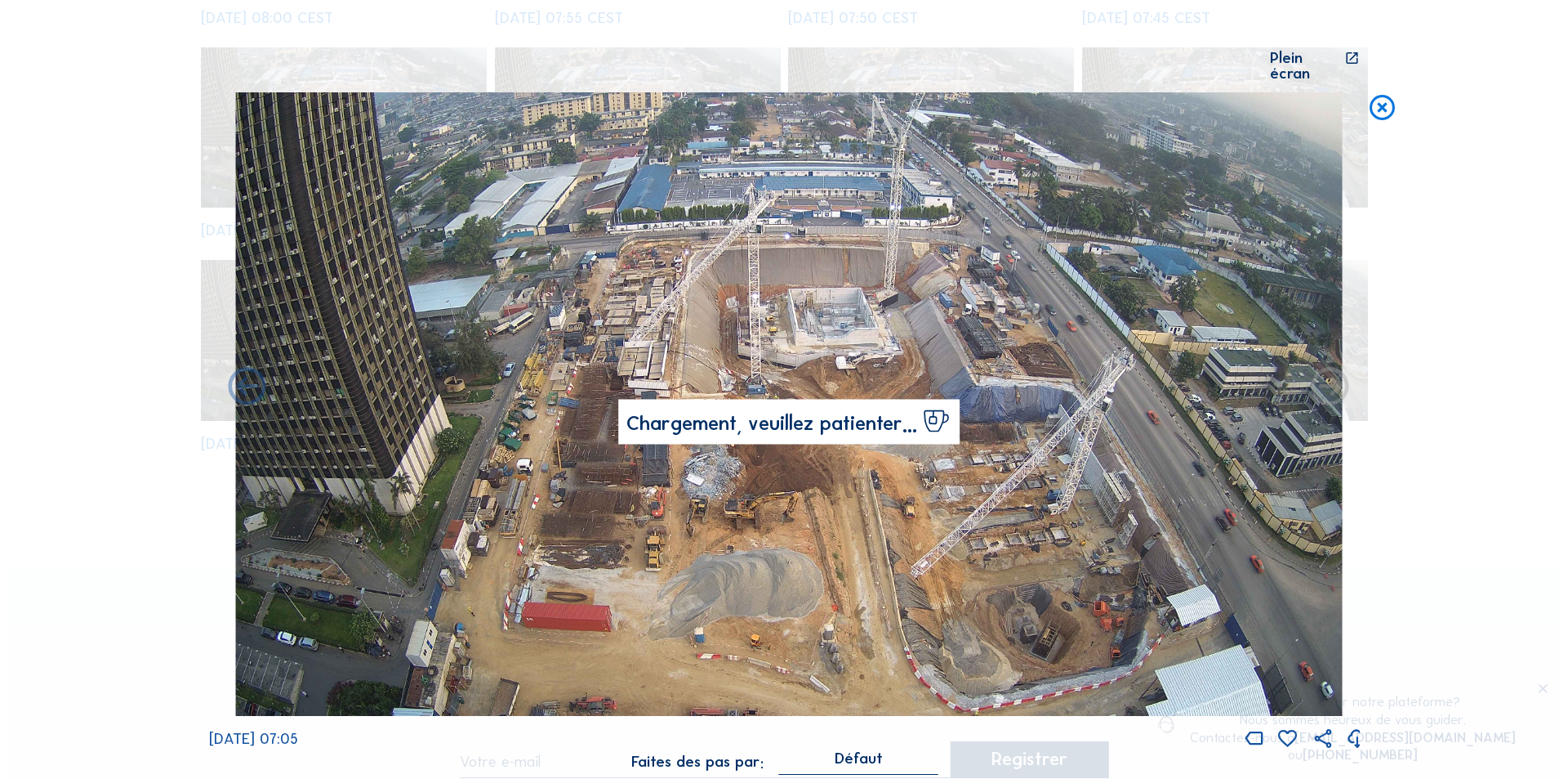
scroll to position [658, 0]
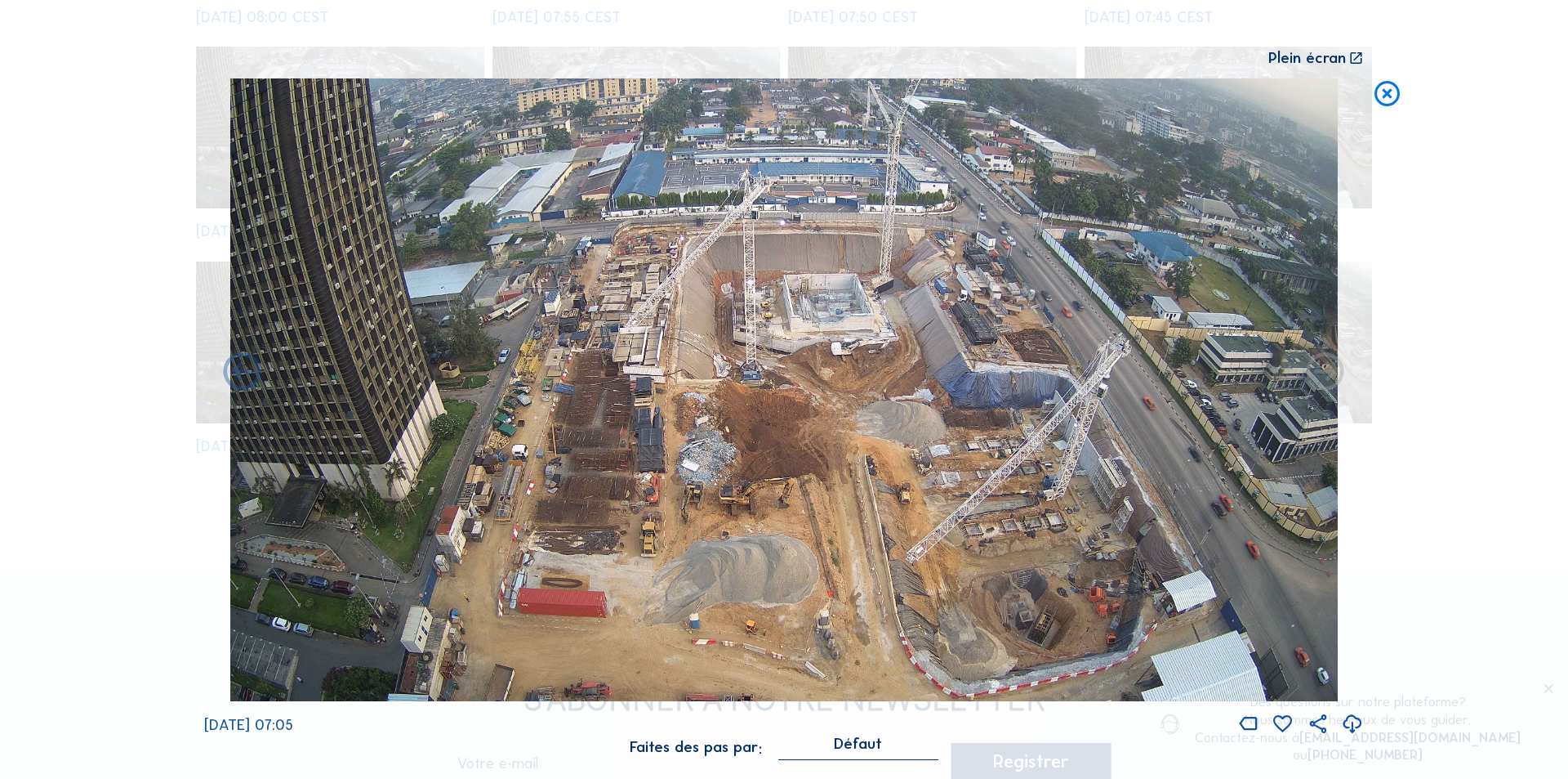
click at [1353, 723] on icon at bounding box center [1353, 725] width 23 height 27
click at [1463, 458] on div "Scroll pour voyager dans le temps | Appuie sur le 'Alt' [PERSON_NAME] + Scroll …" at bounding box center [784, 390] width 1568 height 779
click at [1390, 93] on icon at bounding box center [1387, 94] width 30 height 31
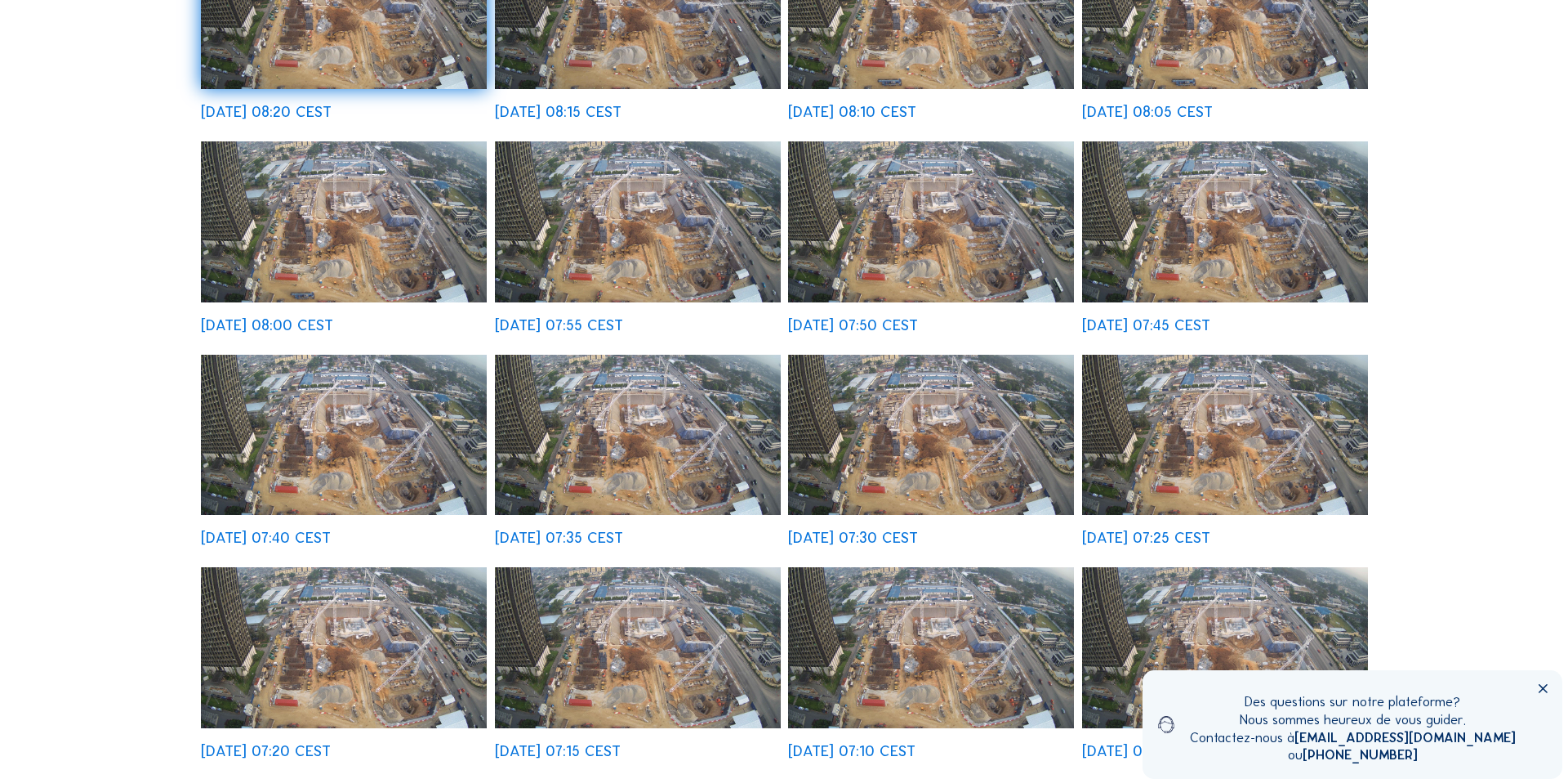
scroll to position [327, 0]
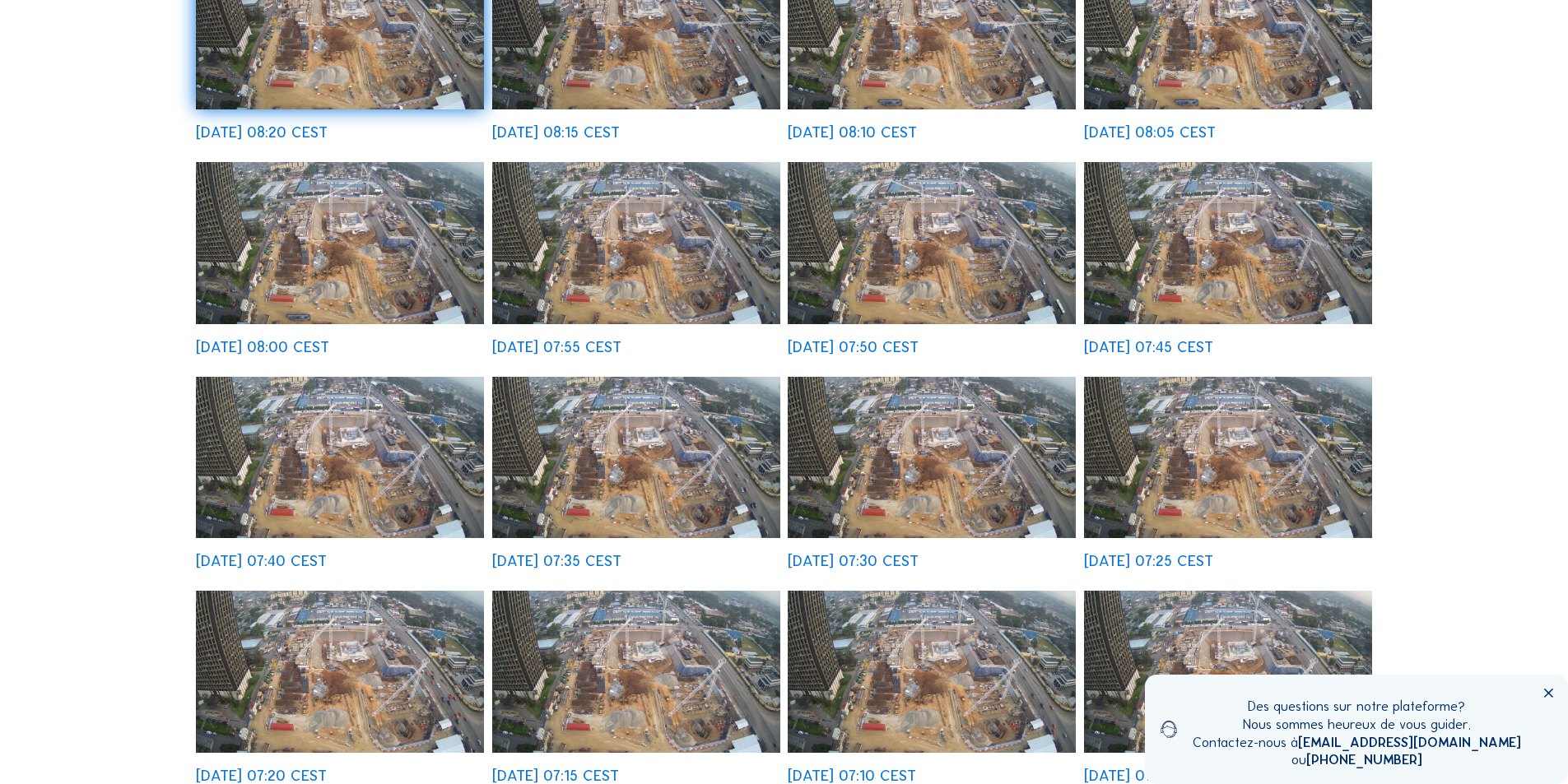
click at [906, 245] on img at bounding box center [931, 243] width 288 height 162
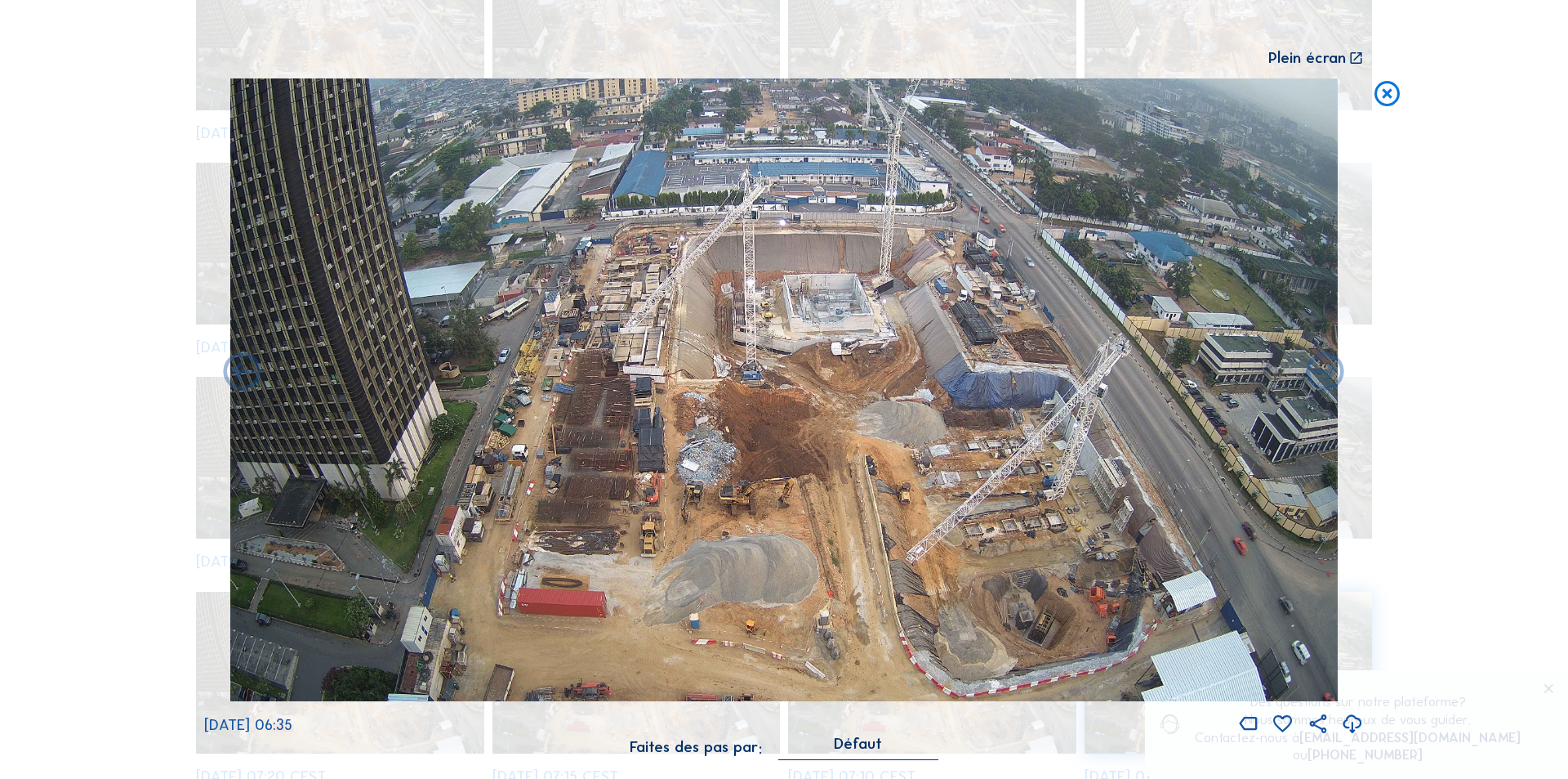
click at [1349, 719] on icon at bounding box center [1353, 725] width 23 height 27
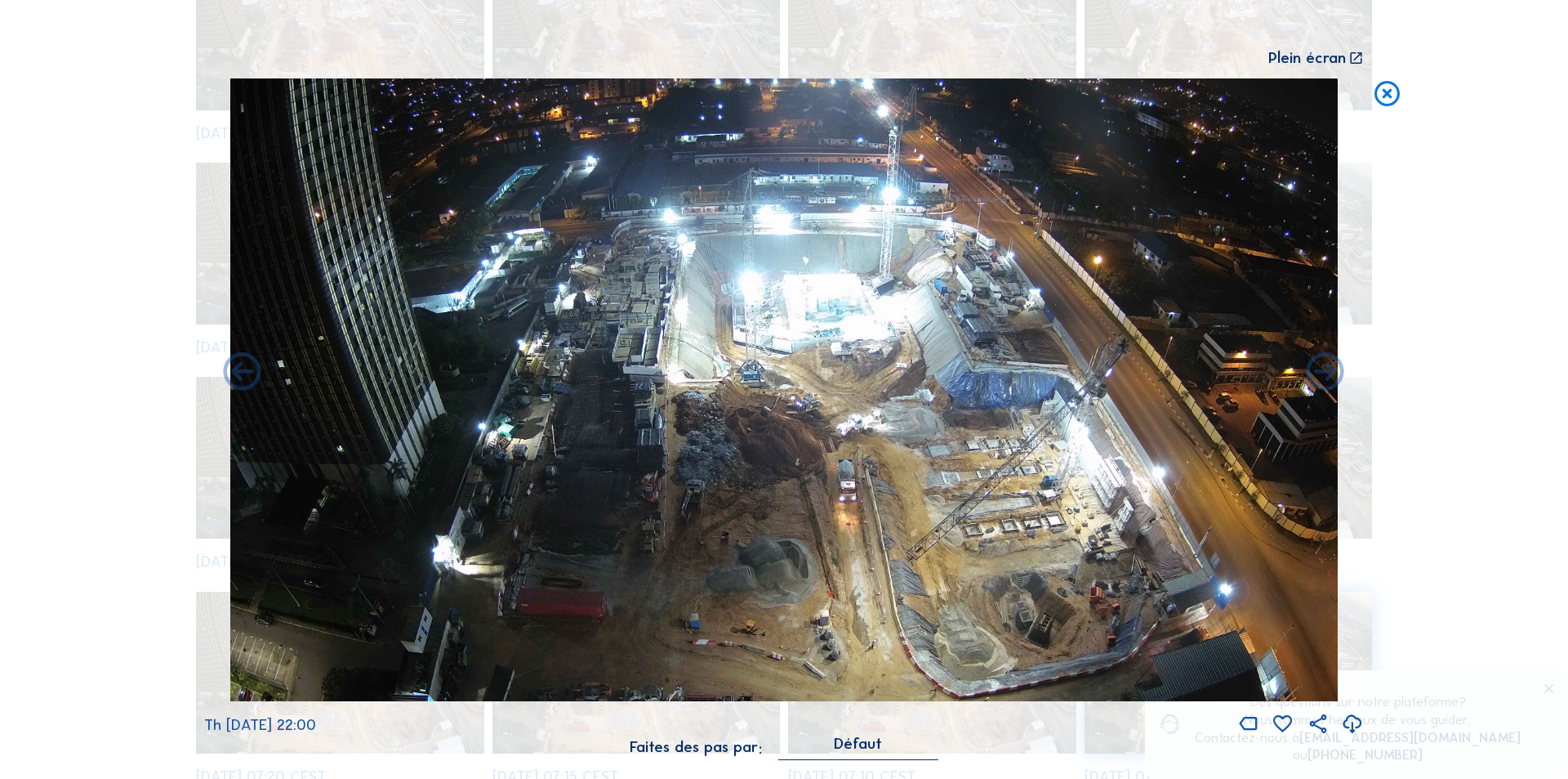
click at [1352, 724] on icon at bounding box center [1353, 725] width 23 height 27
click at [1429, 431] on div "Scroll pour voyager dans le temps | Appuie sur le 'Alt' [PERSON_NAME] + Scroll …" at bounding box center [784, 390] width 1568 height 779
click at [1383, 91] on icon at bounding box center [1387, 94] width 30 height 31
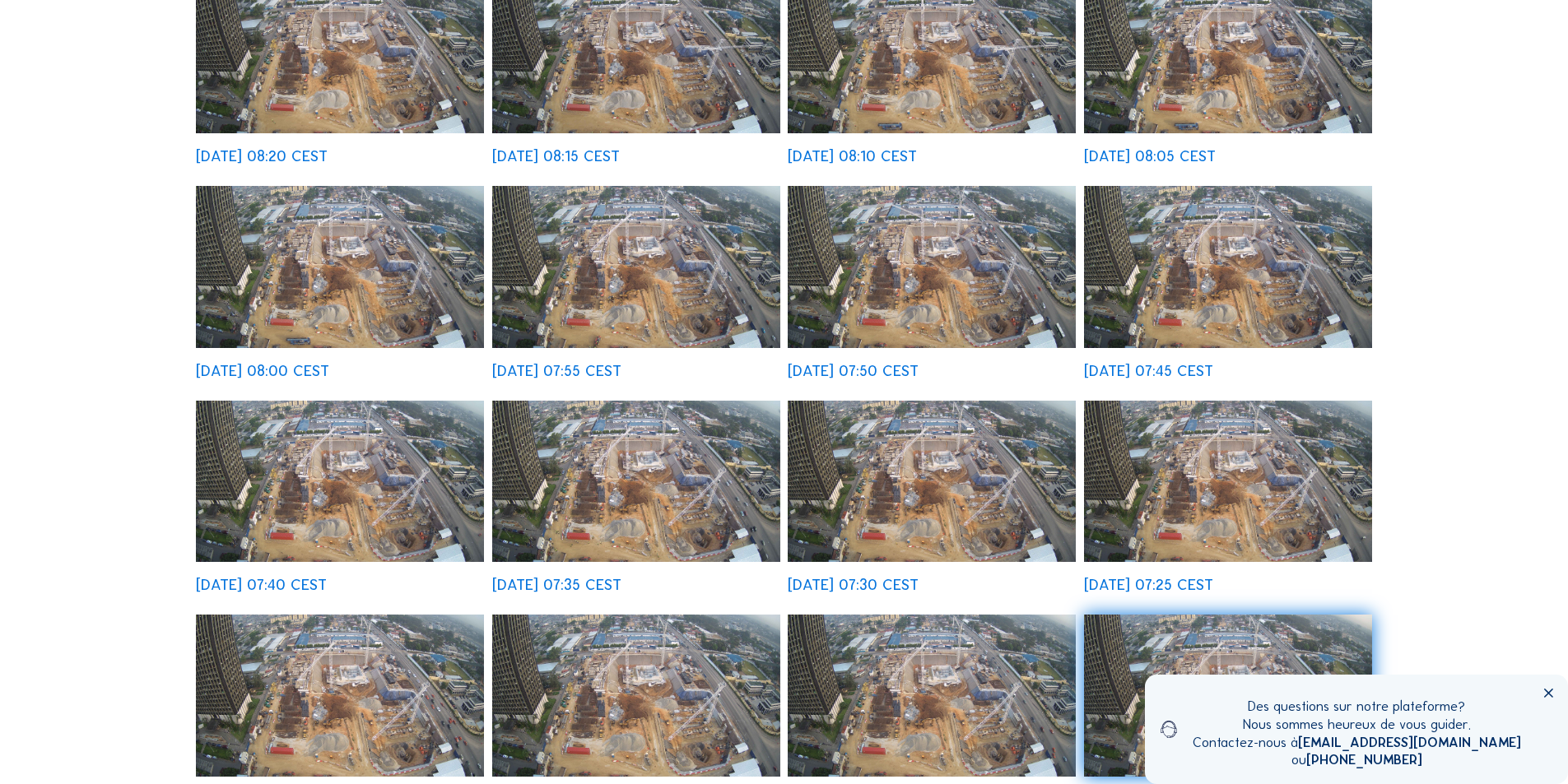
scroll to position [83, 0]
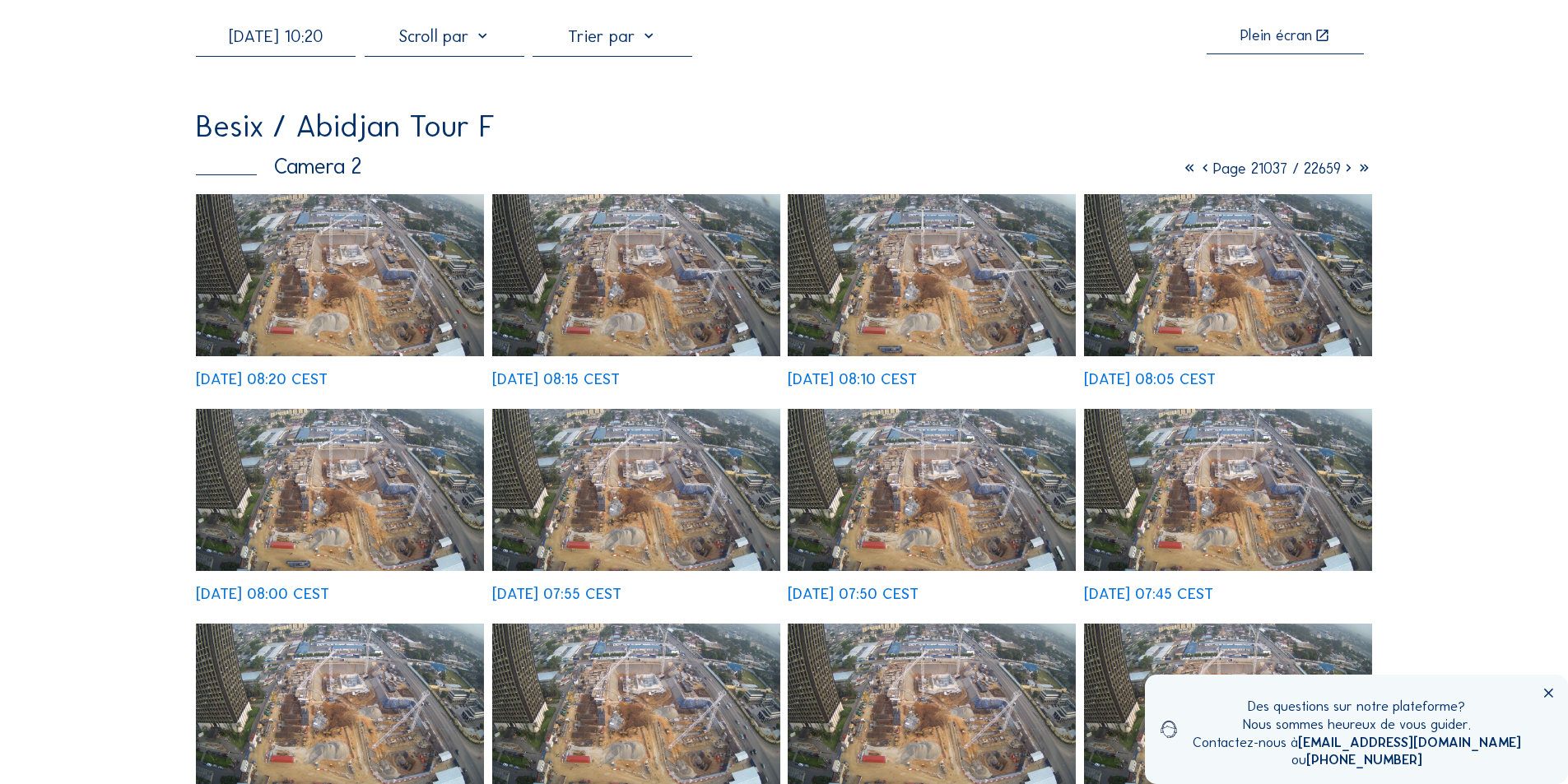
click at [310, 46] on input "[DATE] 10:20" at bounding box center [276, 36] width 160 height 20
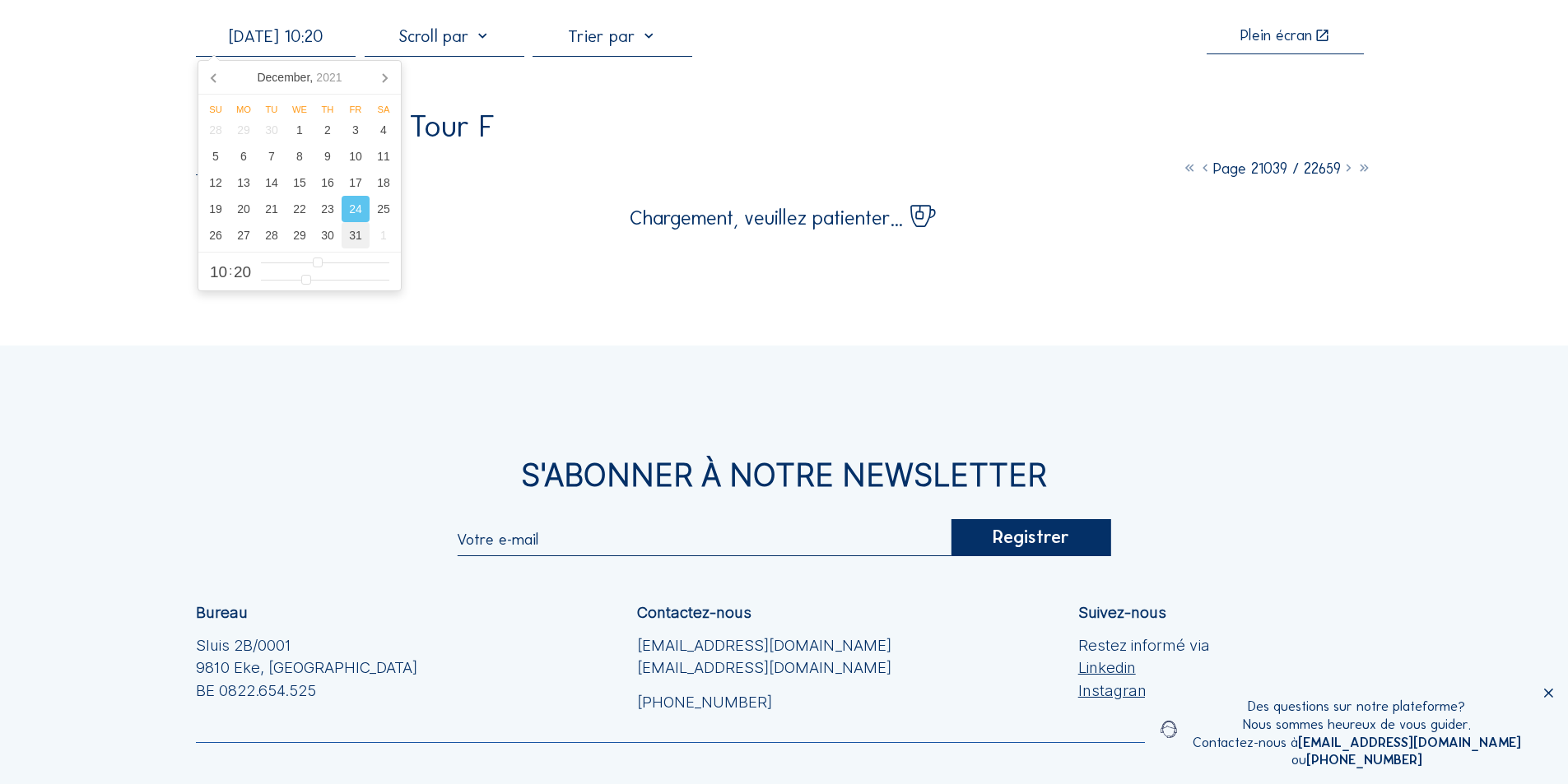
click at [352, 234] on div "31" at bounding box center [355, 235] width 28 height 26
type input "[DATE] 10:20"
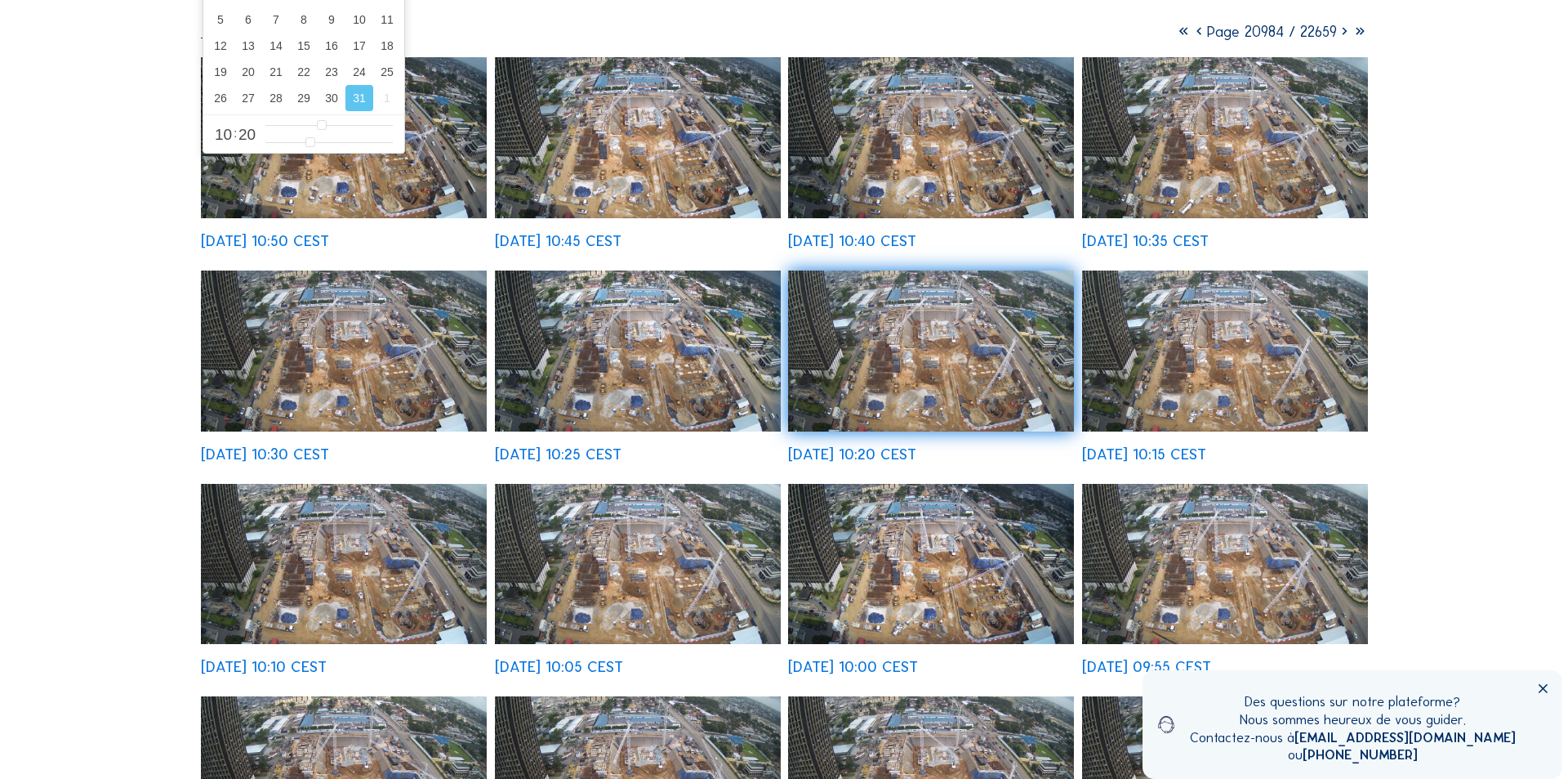
scroll to position [327, 0]
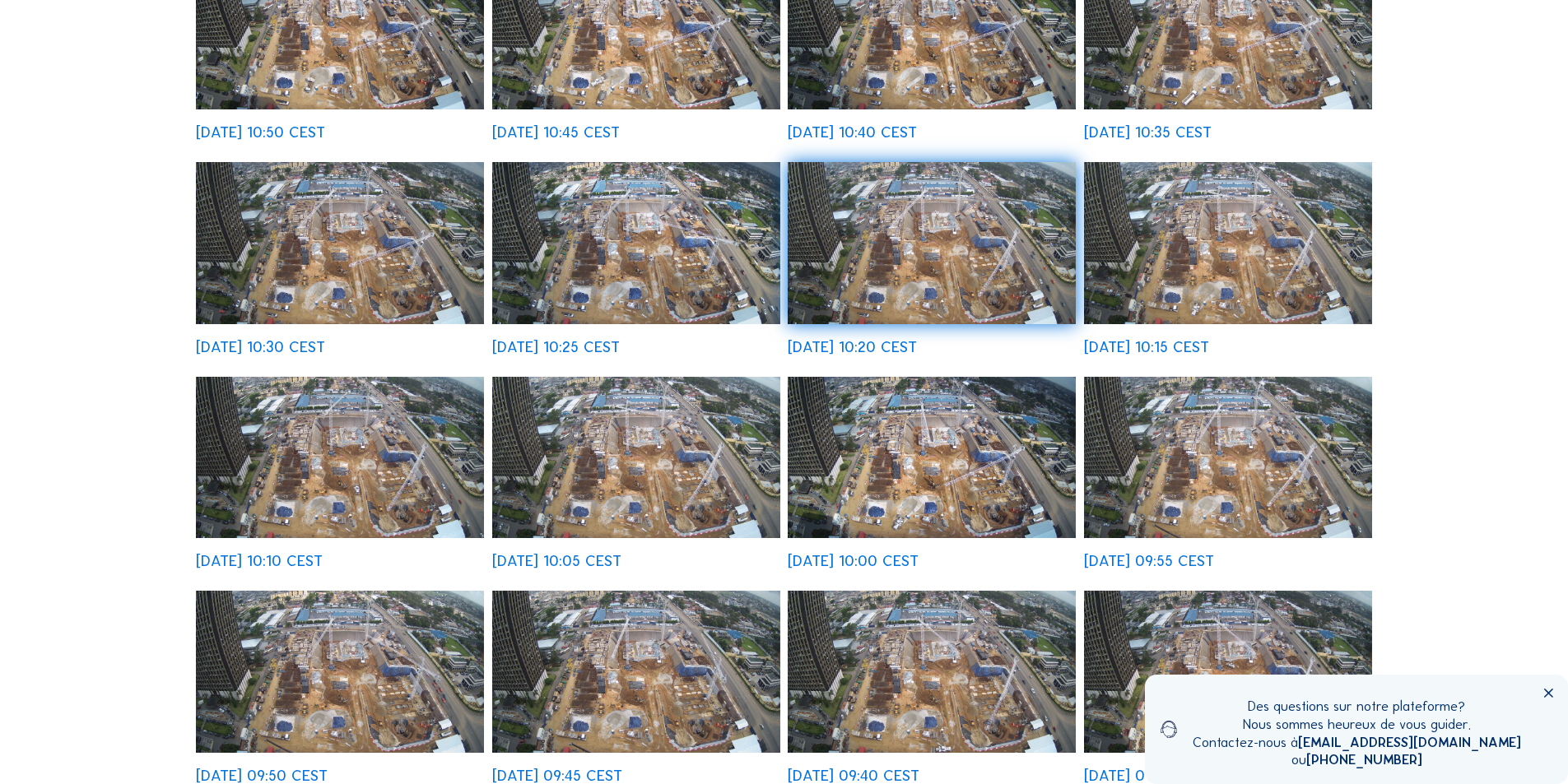
click at [644, 454] on img at bounding box center [635, 457] width 288 height 162
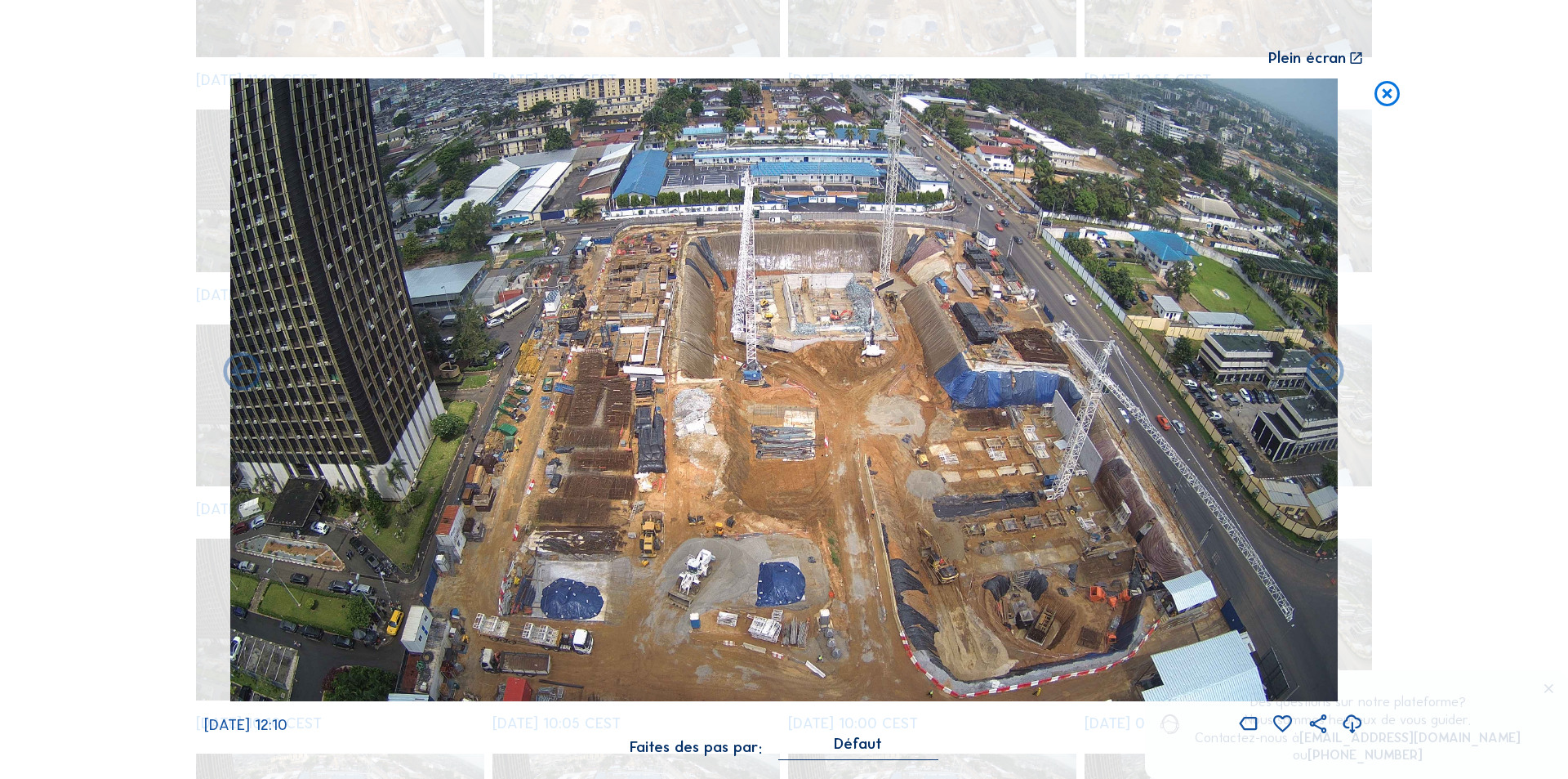
scroll to position [2043, 0]
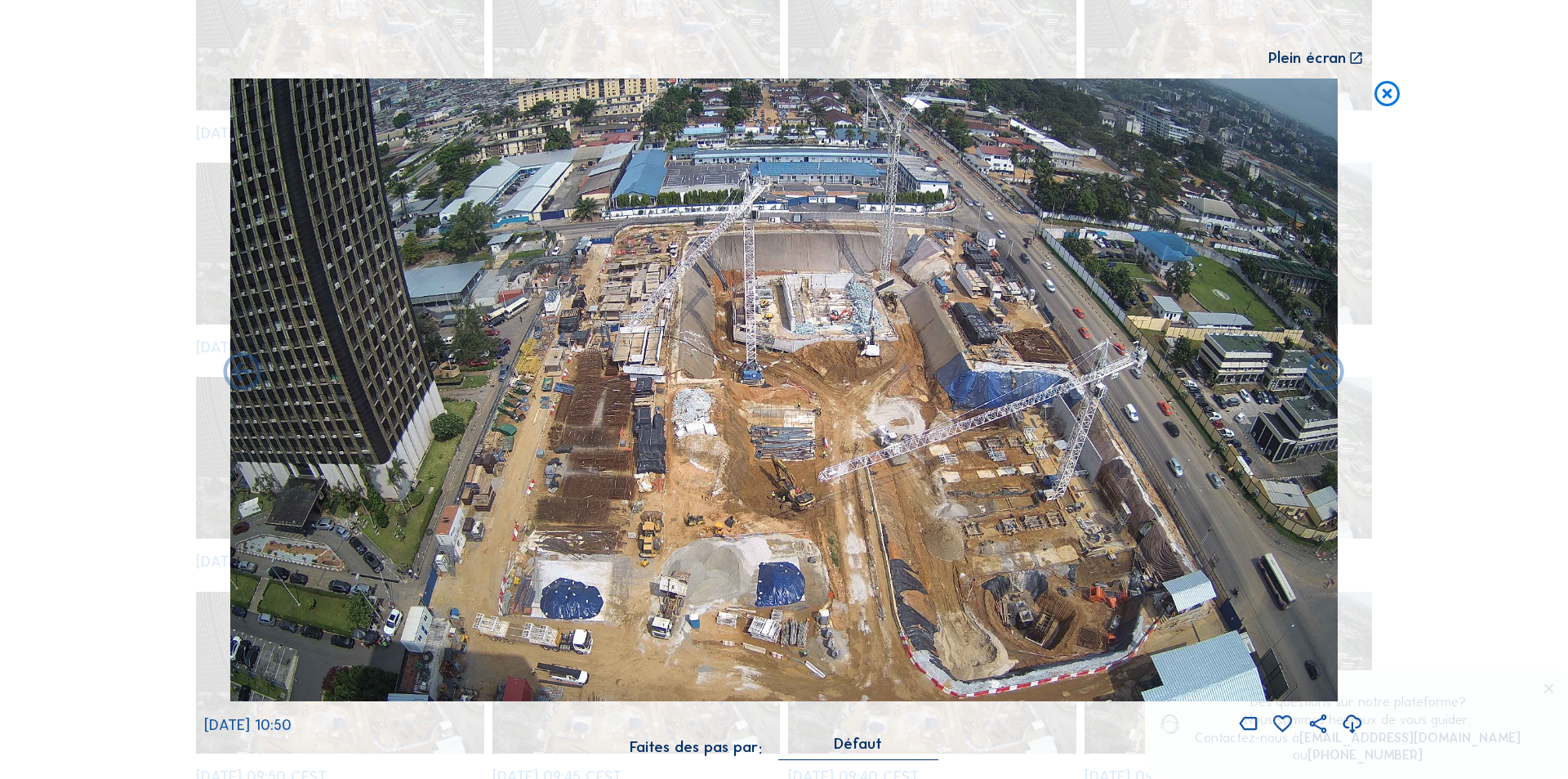
click at [1350, 717] on icon at bounding box center [1353, 725] width 23 height 27
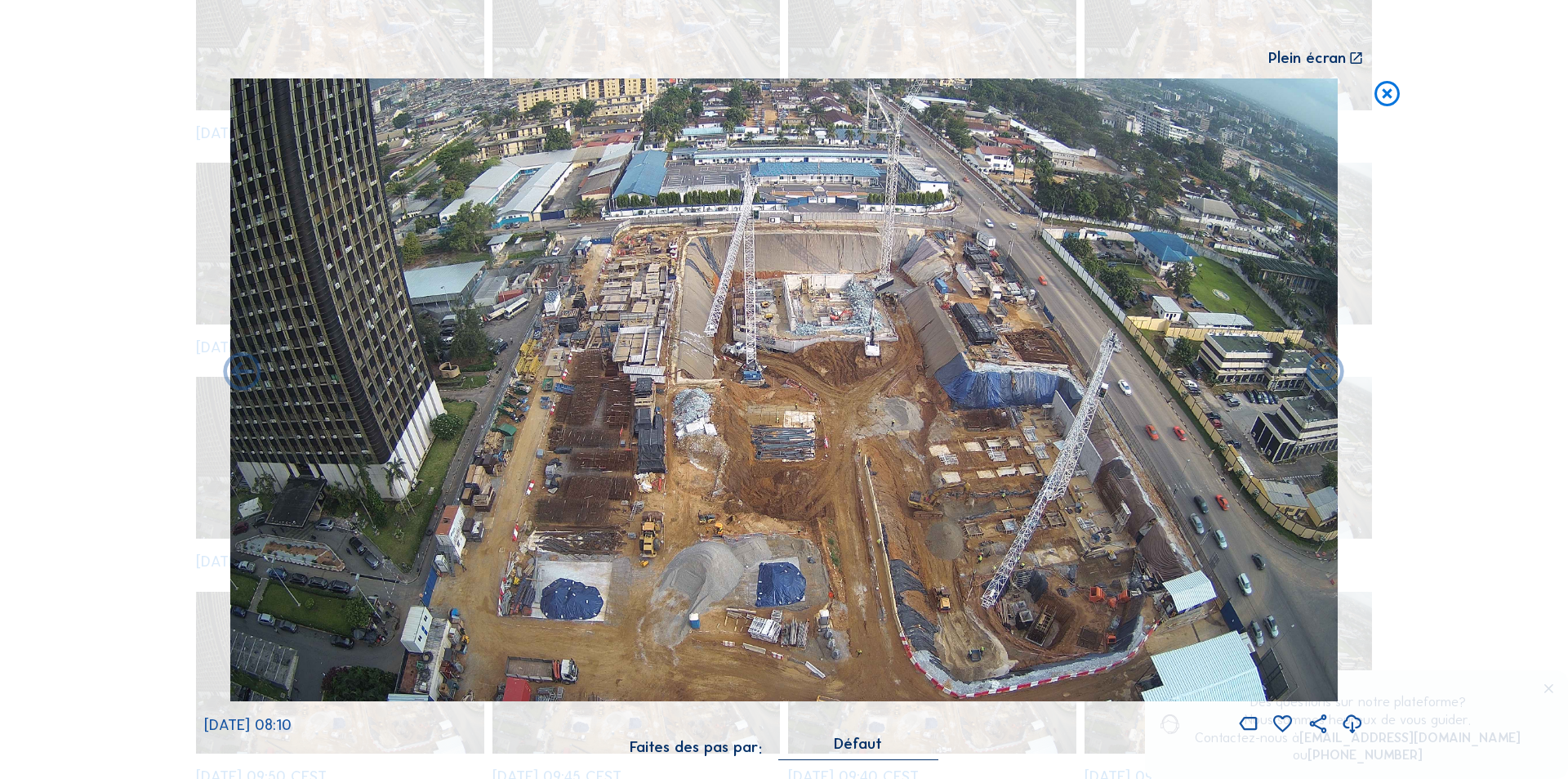
click at [1350, 720] on icon at bounding box center [1353, 725] width 23 height 27
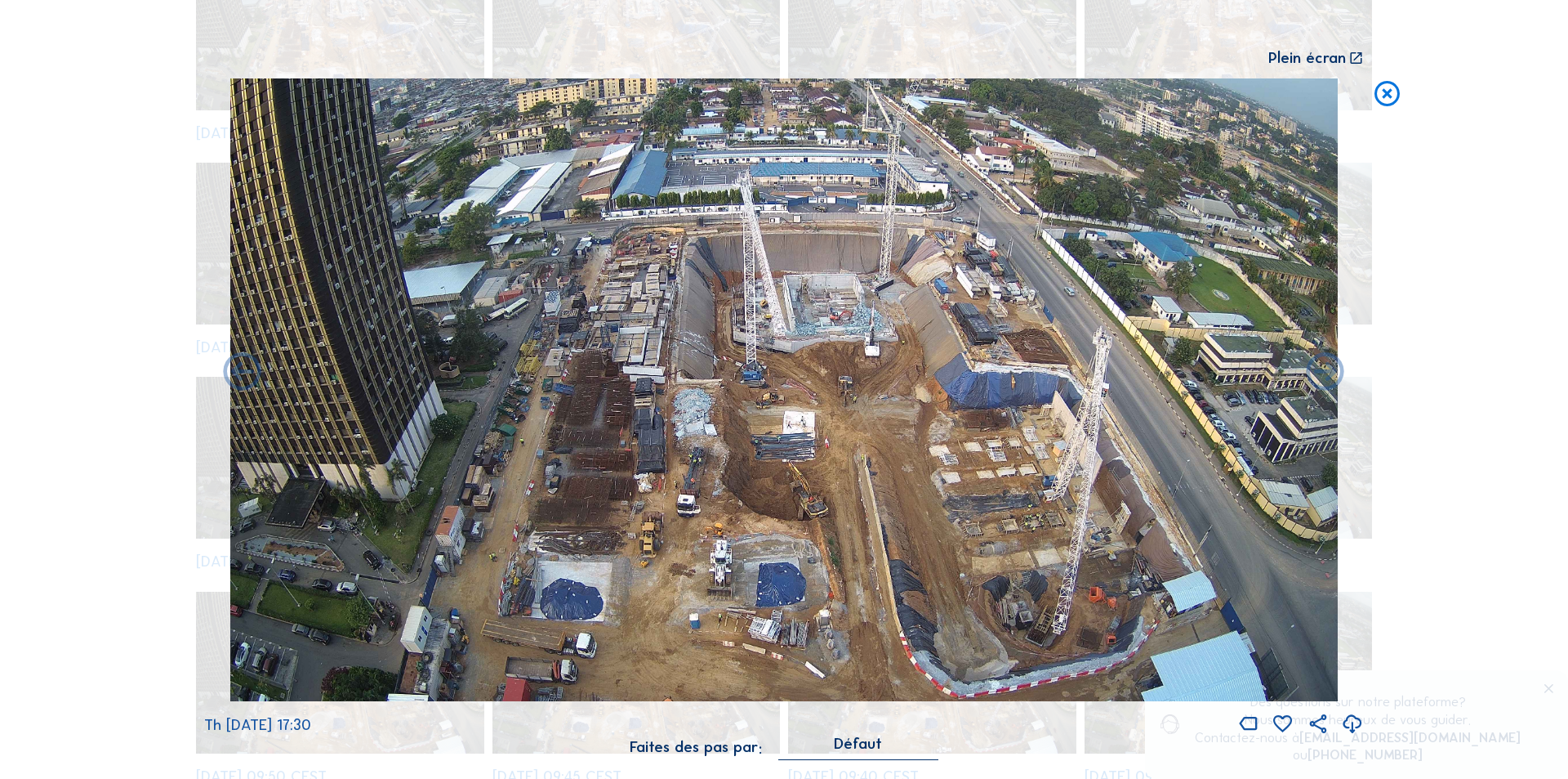
click at [1354, 721] on icon at bounding box center [1353, 725] width 23 height 27
